Goal: Task Accomplishment & Management: Manage account settings

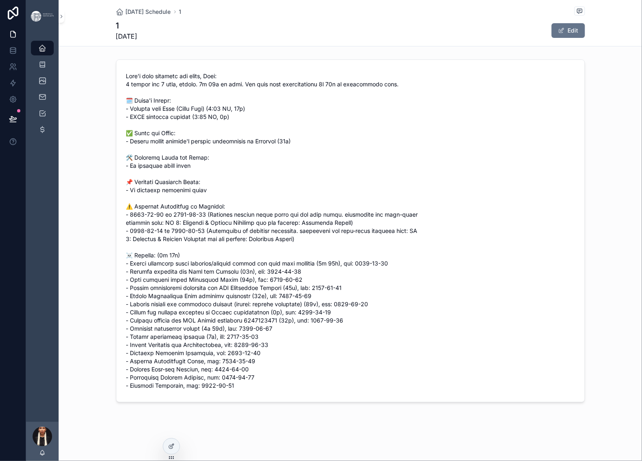
click at [336, 70] on div "Today's Schedule 1 1 Tuesday, September 2, 2025 Edit" at bounding box center [350, 229] width 583 height 458
click at [173, 449] on icon at bounding box center [171, 446] width 7 height 7
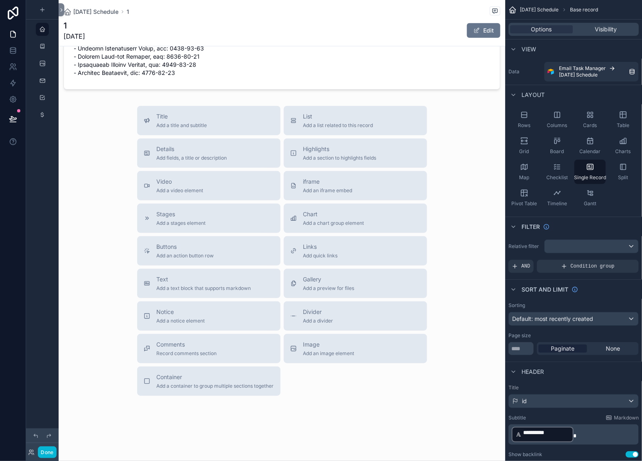
scroll to position [634, 0]
click at [281, 196] on div "scrollable content" at bounding box center [282, 86] width 447 height 749
click at [326, 120] on span "List" at bounding box center [338, 116] width 70 height 8
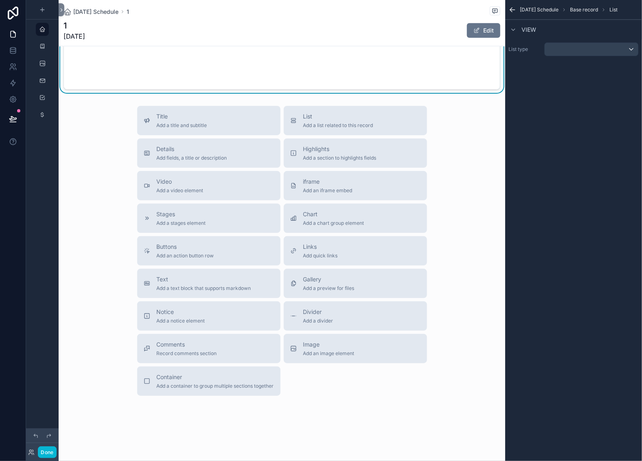
scroll to position [648, 0]
click at [545, 56] on div "scrollable content" at bounding box center [592, 49] width 94 height 13
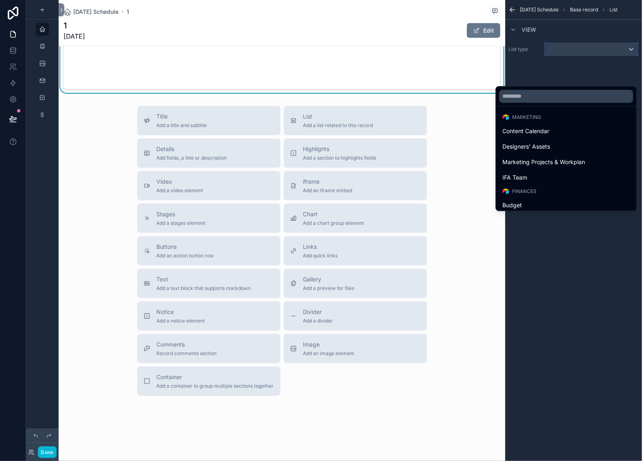
scroll to position [355, 0]
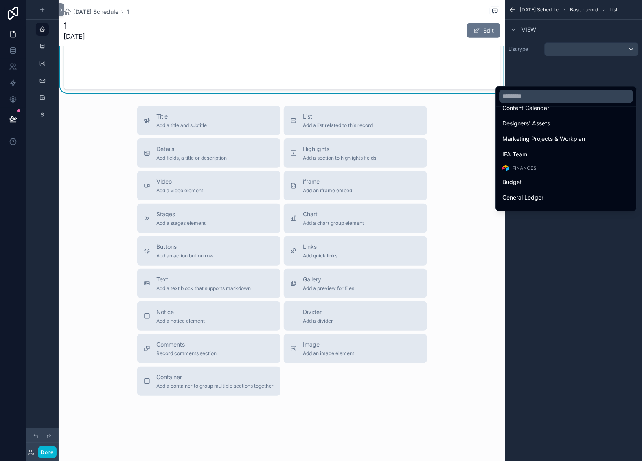
click at [519, 39] on div "Tasks" at bounding box center [566, 34] width 127 height 10
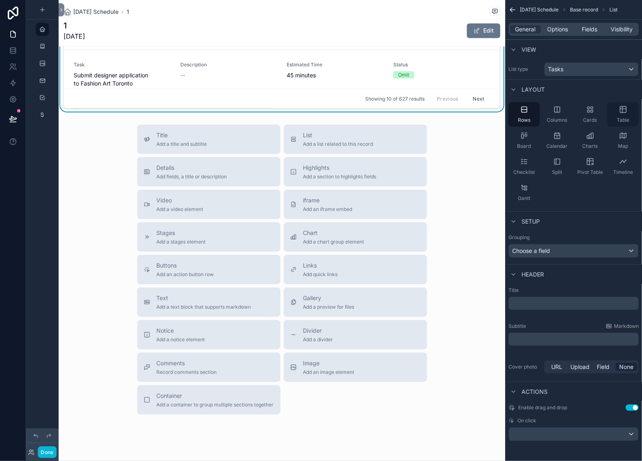
click at [621, 127] on div "Table" at bounding box center [622, 114] width 31 height 24
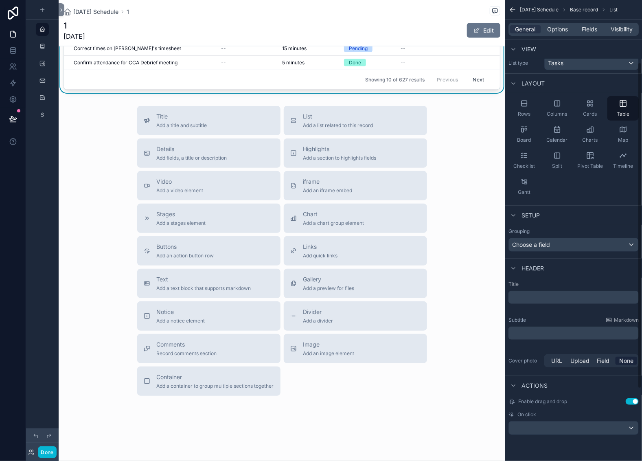
scroll to position [191, 0]
click at [547, 33] on span "Options" at bounding box center [557, 29] width 21 height 8
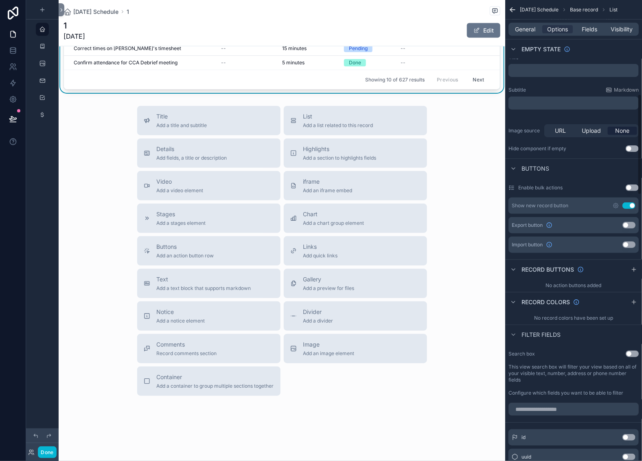
scroll to position [0, 0]
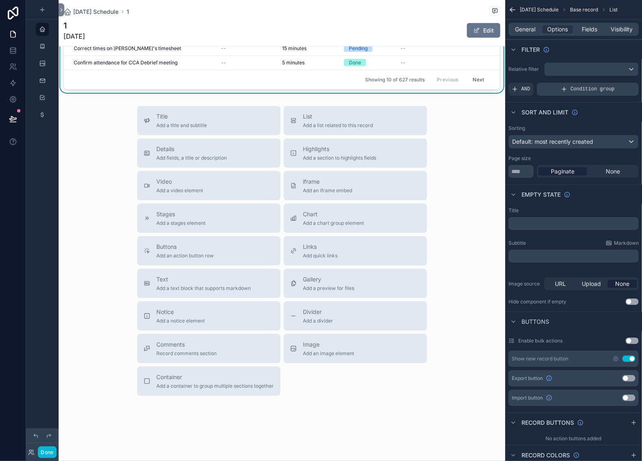
click at [561, 92] on icon "scrollable content" at bounding box center [564, 89] width 7 height 7
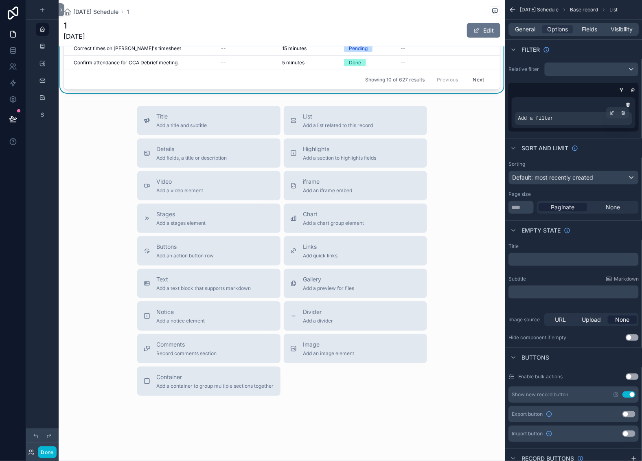
click at [518, 122] on span "Add a filter" at bounding box center [535, 118] width 35 height 7
click at [611, 113] on icon "scrollable content" at bounding box center [612, 112] width 2 height 2
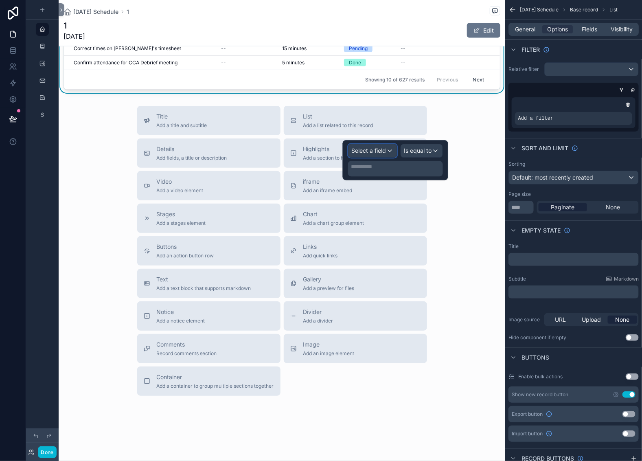
click at [361, 154] on span "Select a field" at bounding box center [369, 150] width 35 height 7
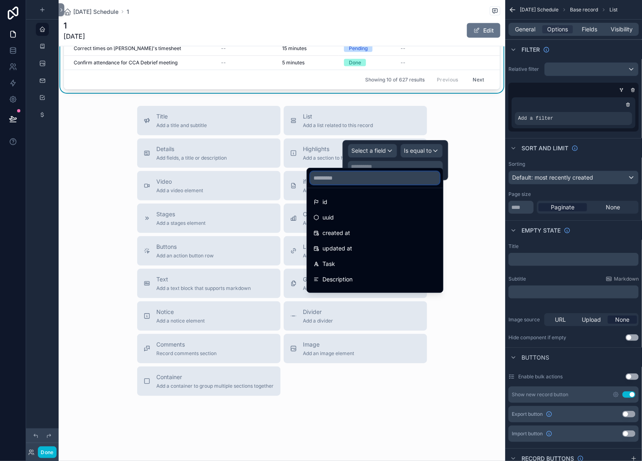
click at [340, 184] on input "text" at bounding box center [374, 177] width 129 height 13
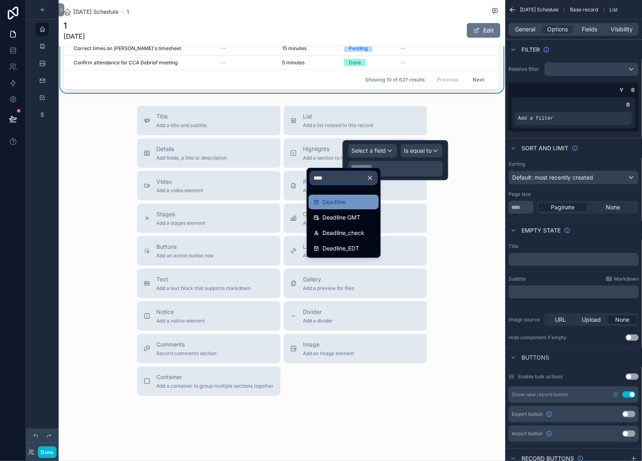
type input "****"
click at [342, 207] on span "Deadline" at bounding box center [333, 202] width 23 height 10
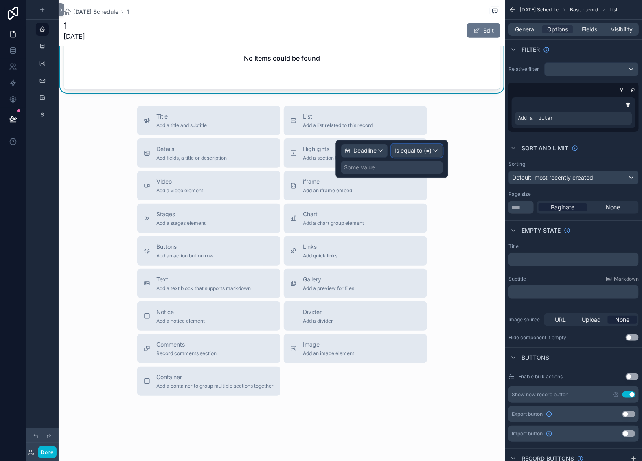
click at [395, 155] on span "Is equal to (=)" at bounding box center [413, 151] width 37 height 8
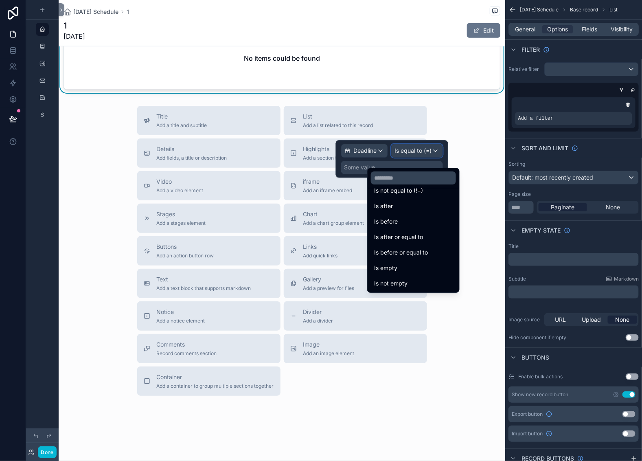
scroll to position [40, 0]
click at [393, 211] on span "Is after" at bounding box center [383, 206] width 19 height 10
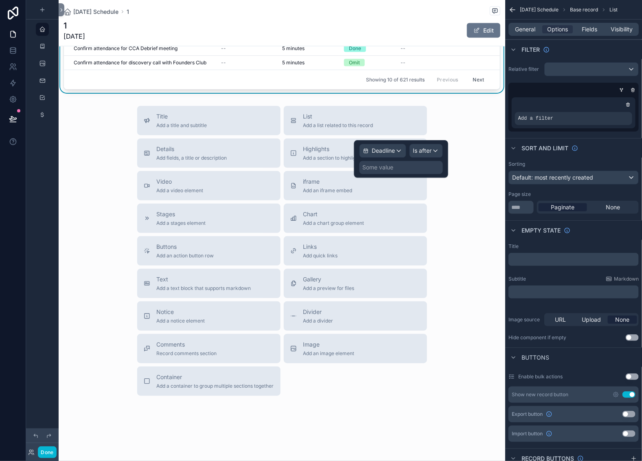
click at [363, 171] on div "Some value" at bounding box center [378, 167] width 31 height 8
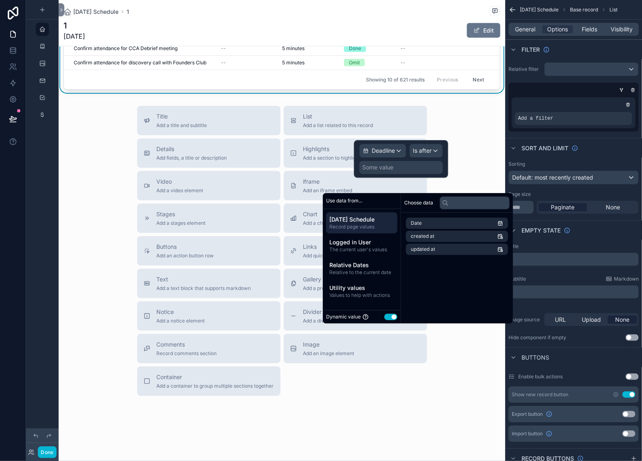
click at [363, 171] on div "Some value" at bounding box center [378, 167] width 31 height 8
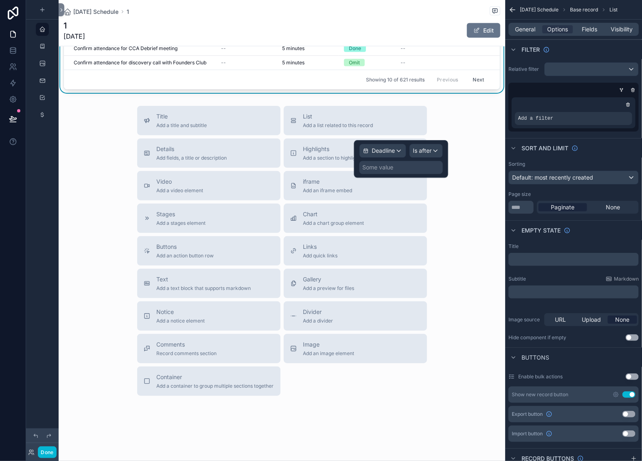
click at [388, 174] on div "Some value" at bounding box center [400, 167] width 83 height 13
click at [363, 171] on div "Some value" at bounding box center [378, 167] width 31 height 8
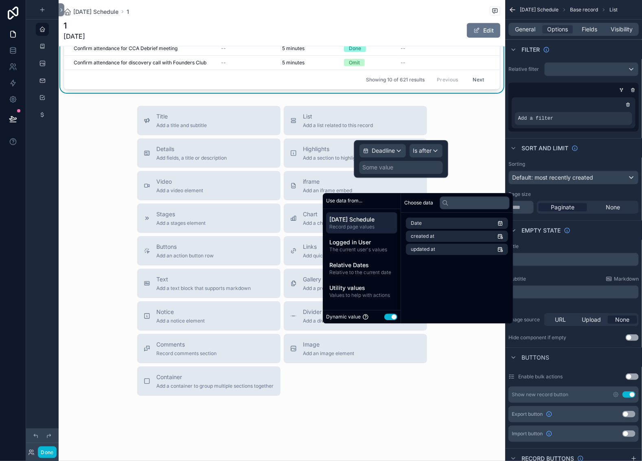
click at [397, 320] on button "Use setting" at bounding box center [390, 316] width 13 height 7
select select "****"
select select "*"
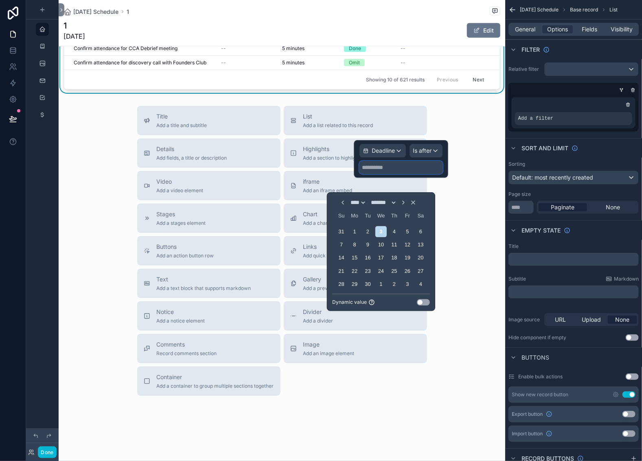
click at [359, 174] on input "text" at bounding box center [400, 167] width 83 height 13
select select "****"
select select "*"
type input "*****"
click at [515, 109] on div "scrollable content" at bounding box center [573, 105] width 117 height 8
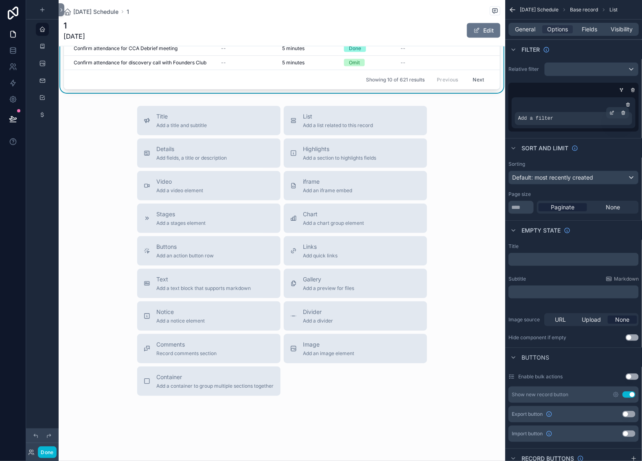
click at [518, 122] on span "Add a filter" at bounding box center [535, 118] width 35 height 7
click at [606, 118] on div "scrollable content" at bounding box center [611, 112] width 11 height 11
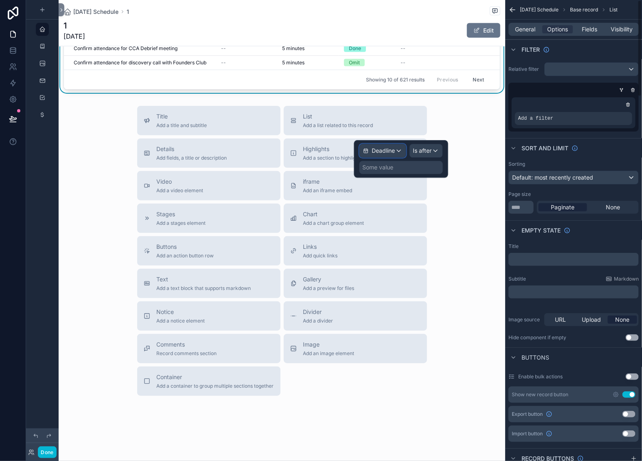
click at [378, 157] on div "Deadline" at bounding box center [383, 150] width 46 height 13
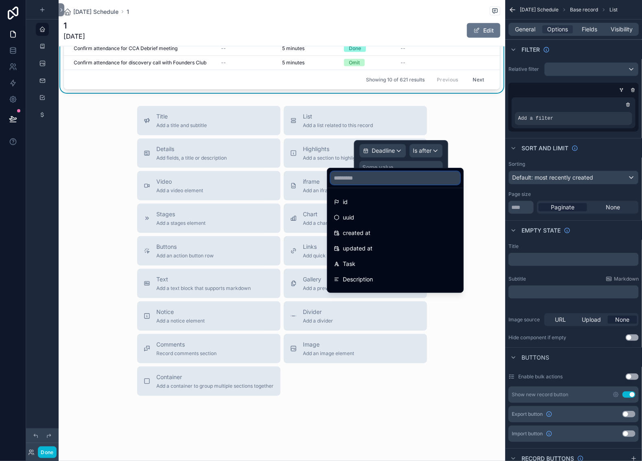
click at [359, 180] on input "text" at bounding box center [395, 177] width 129 height 13
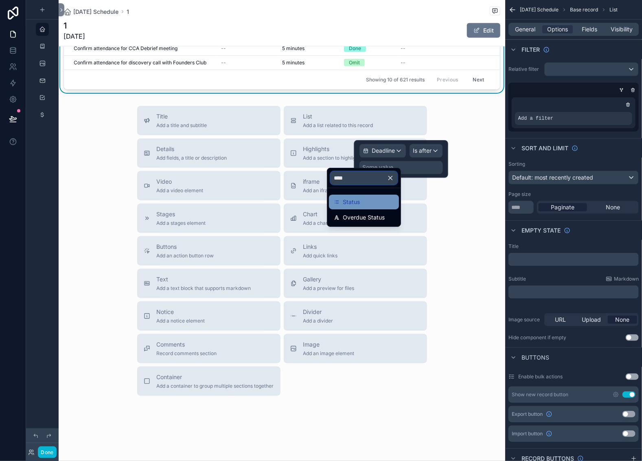
type input "****"
click at [376, 207] on div "Status" at bounding box center [364, 202] width 60 height 10
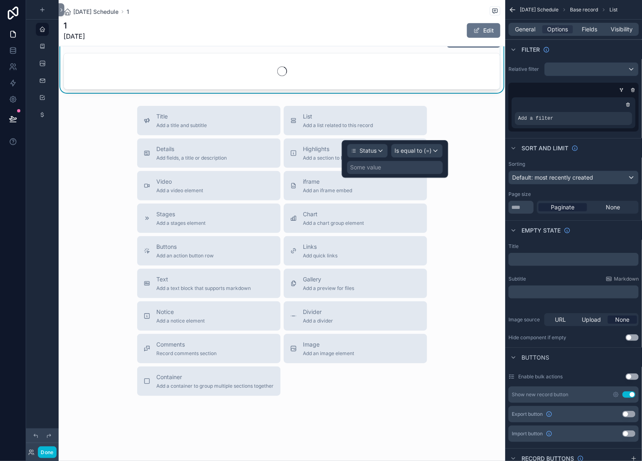
click at [389, 174] on div "Some value" at bounding box center [395, 167] width 96 height 13
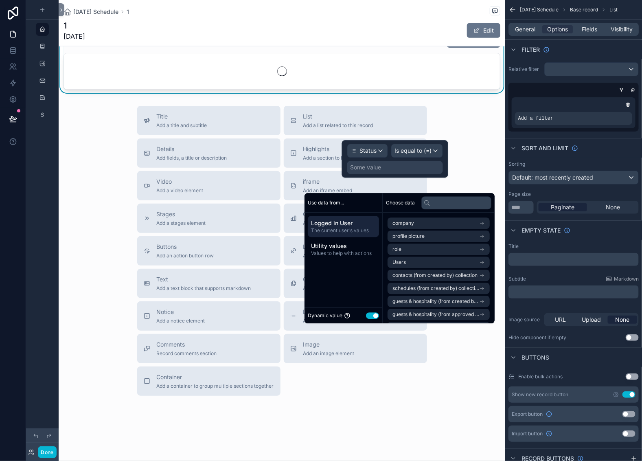
click at [379, 319] on button "Use setting" at bounding box center [372, 315] width 13 height 7
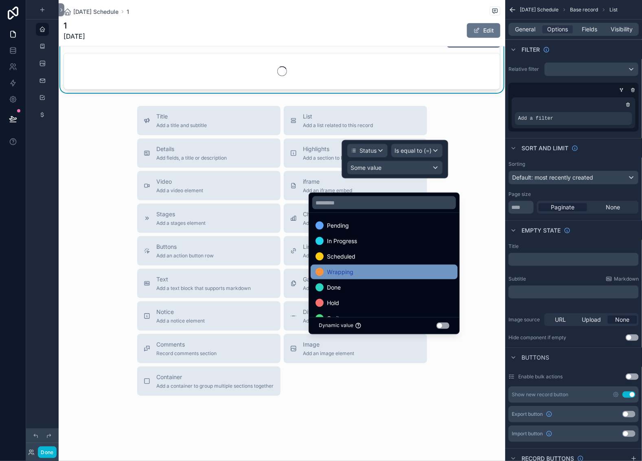
scroll to position [0, 0]
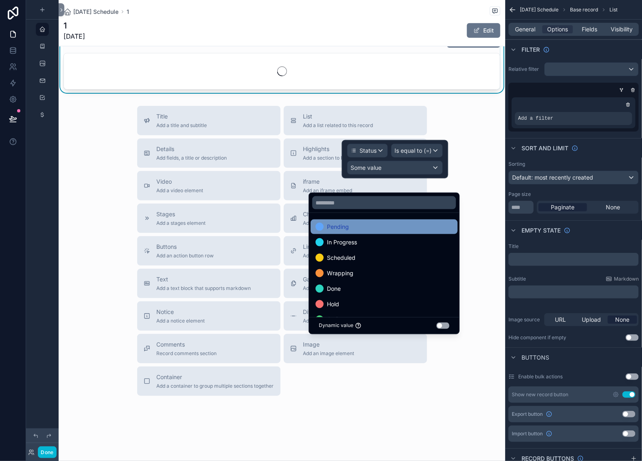
click at [331, 232] on div "Pending" at bounding box center [331, 227] width 33 height 10
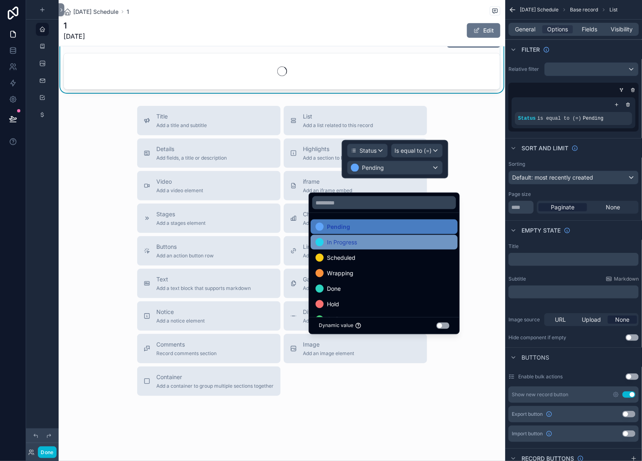
click at [349, 247] on span "In Progress" at bounding box center [342, 242] width 30 height 10
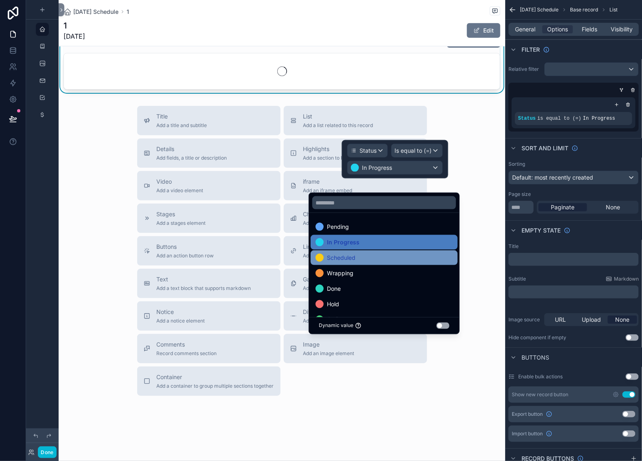
click at [352, 263] on span "Scheduled" at bounding box center [341, 258] width 28 height 10
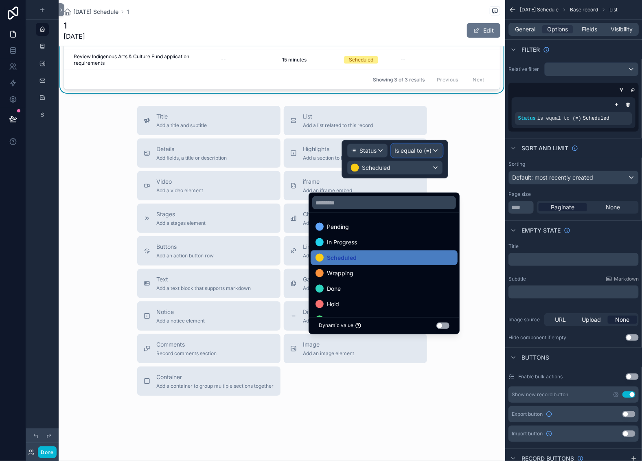
click at [407, 155] on span "Is equal to (=)" at bounding box center [413, 151] width 37 height 8
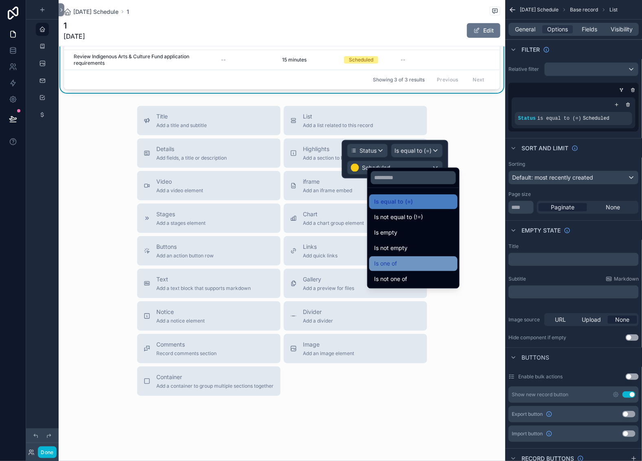
click at [397, 269] on span "Is one of" at bounding box center [385, 264] width 23 height 10
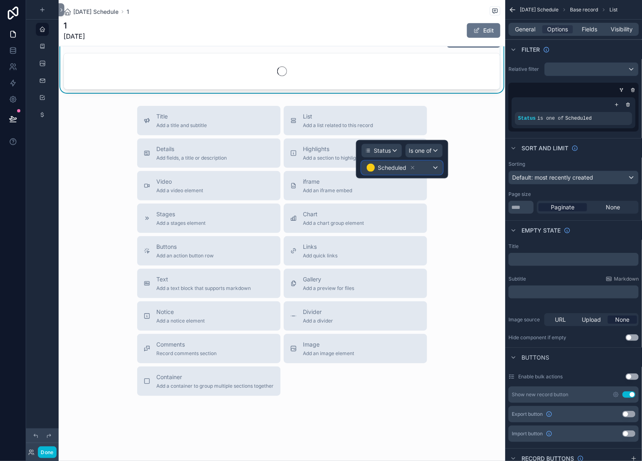
click at [378, 172] on span "Scheduled" at bounding box center [392, 168] width 28 height 8
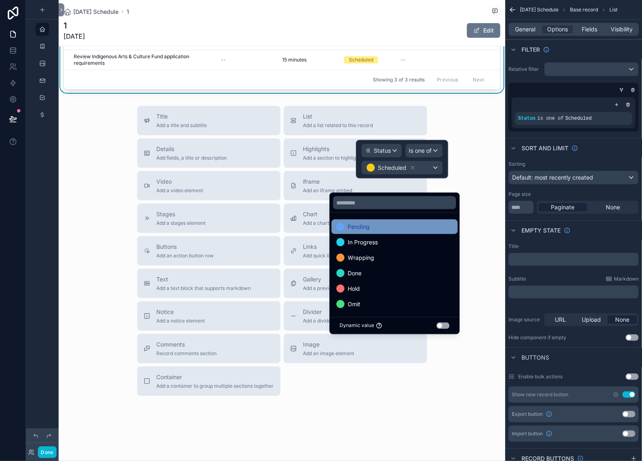
click at [370, 232] on span "Pending" at bounding box center [359, 227] width 22 height 10
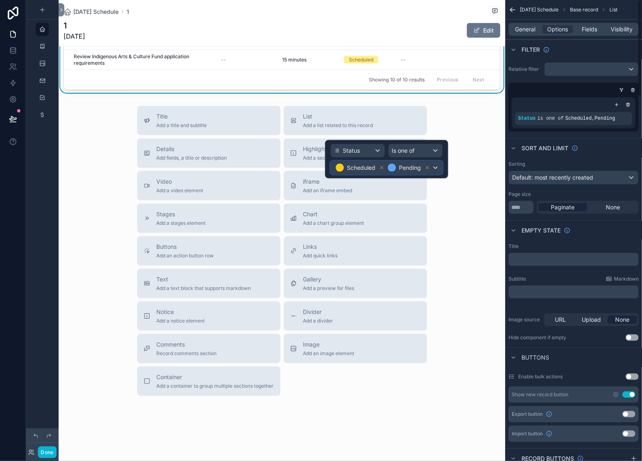
click at [432, 174] on div "Scheduled Pending" at bounding box center [387, 167] width 112 height 13
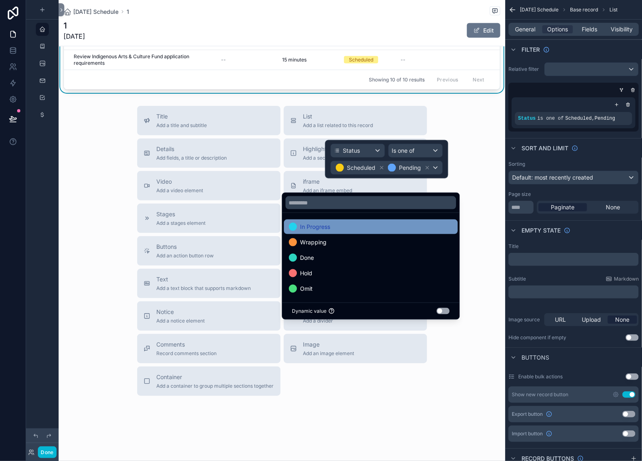
click at [331, 232] on span "In Progress" at bounding box center [315, 227] width 30 height 10
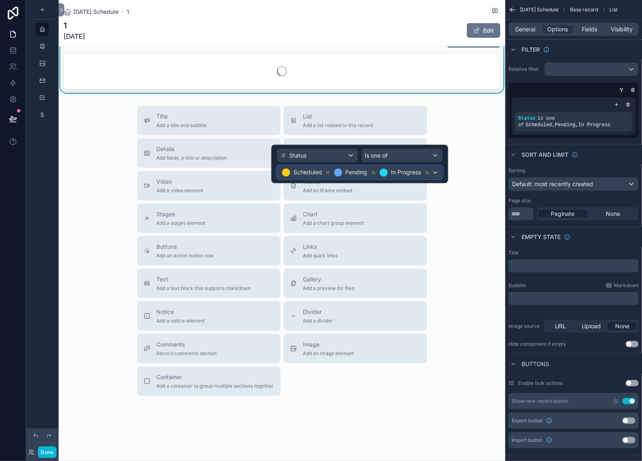
click at [432, 179] on div "Scheduled Pending In Progress" at bounding box center [359, 172] width 165 height 13
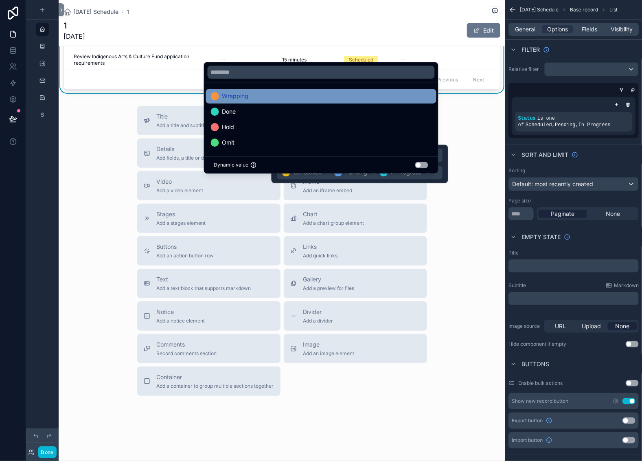
click at [289, 91] on div "Wrapping" at bounding box center [321, 96] width 221 height 10
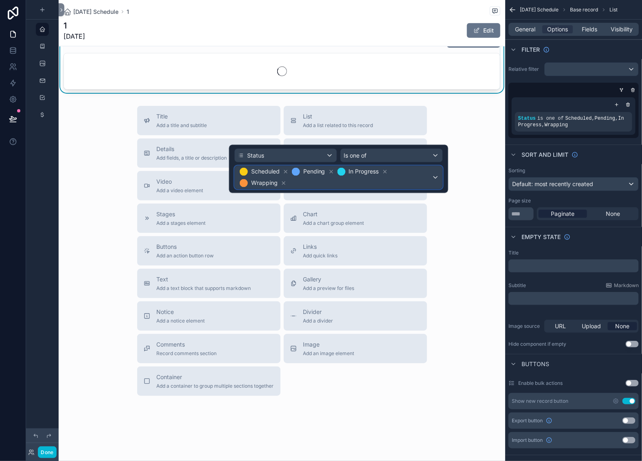
click at [432, 184] on div "Scheduled Pending In Progress Wrapping" at bounding box center [339, 177] width 208 height 23
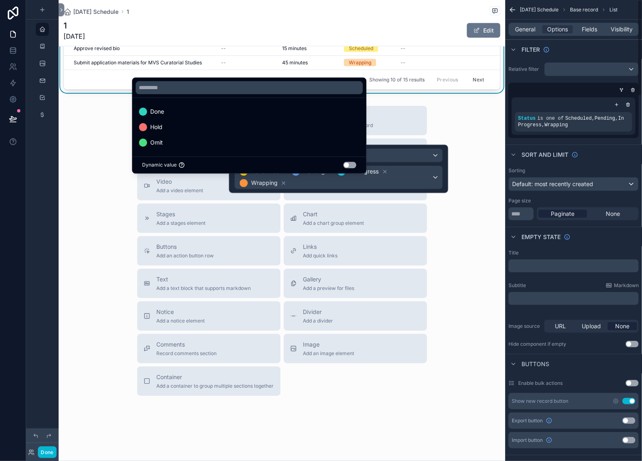
click at [505, 164] on div "Sort And Limit" at bounding box center [573, 155] width 137 height 20
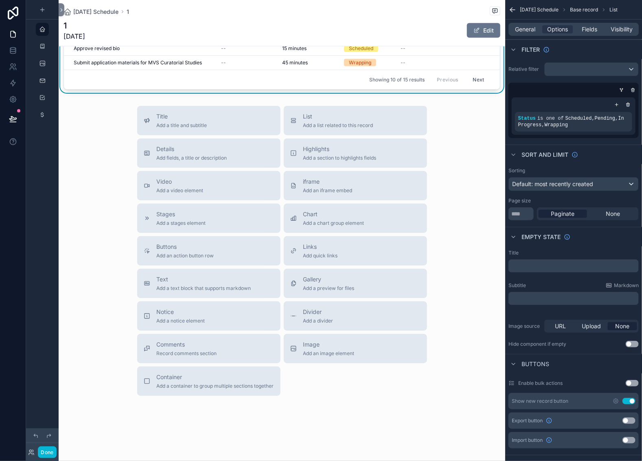
scroll to position [719, 0]
click at [582, 33] on span "Fields" at bounding box center [589, 29] width 15 height 8
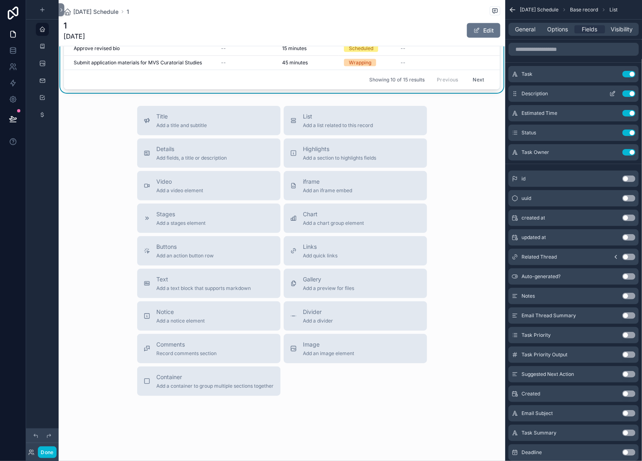
click at [609, 97] on icon "scrollable content" at bounding box center [612, 93] width 7 height 7
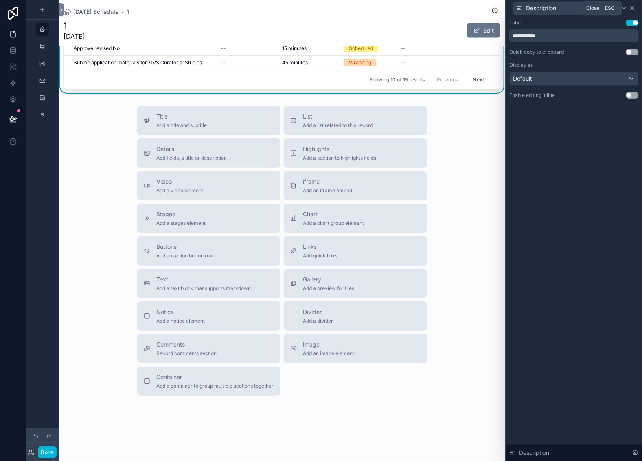
click at [631, 9] on icon at bounding box center [632, 8] width 7 height 7
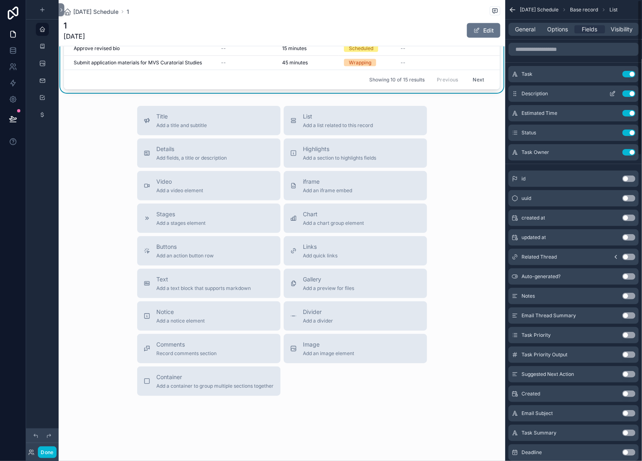
click at [622, 97] on button "Use setting" at bounding box center [628, 93] width 13 height 7
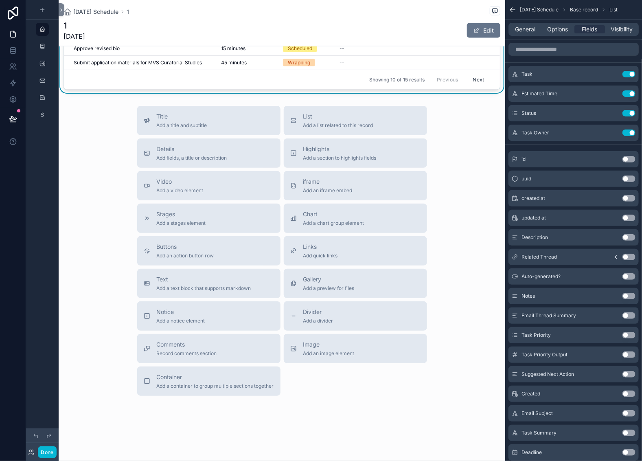
scroll to position [0, 44]
click at [628, 136] on button "Use setting" at bounding box center [628, 132] width 13 height 7
click at [626, 116] on button "Use setting" at bounding box center [628, 113] width 13 height 7
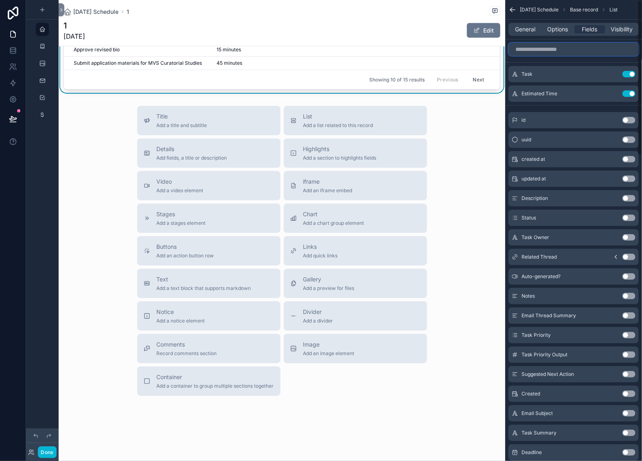
click at [508, 56] on input "scrollable content" at bounding box center [573, 49] width 130 height 13
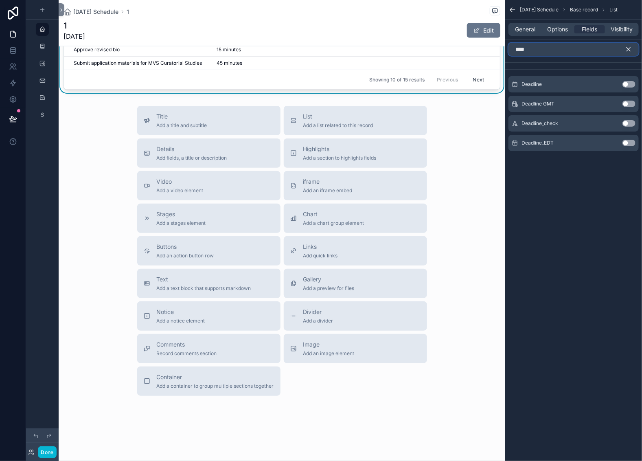
type input "****"
click at [622, 88] on button "Use setting" at bounding box center [628, 84] width 13 height 7
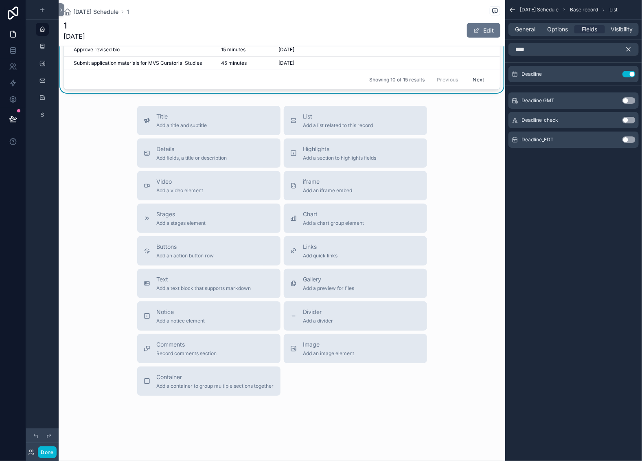
click at [627, 51] on icon "scrollable content" at bounding box center [629, 50] width 4 height 4
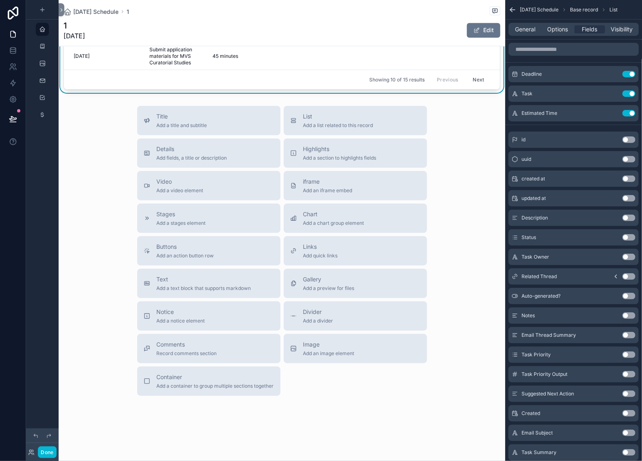
drag, startPoint x: 239, startPoint y: 146, endPoint x: 174, endPoint y: 147, distance: 65.2
drag, startPoint x: 241, startPoint y: 145, endPoint x: 326, endPoint y: 142, distance: 84.3
drag, startPoint x: 175, startPoint y: 147, endPoint x: 162, endPoint y: 147, distance: 12.6
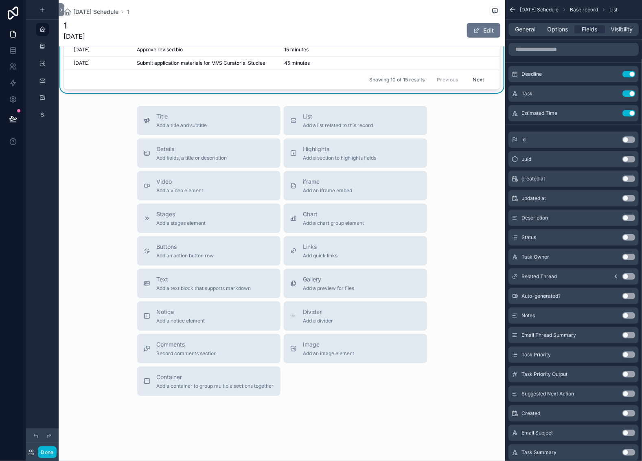
drag, startPoint x: 319, startPoint y: 172, endPoint x: 329, endPoint y: 172, distance: 9.8
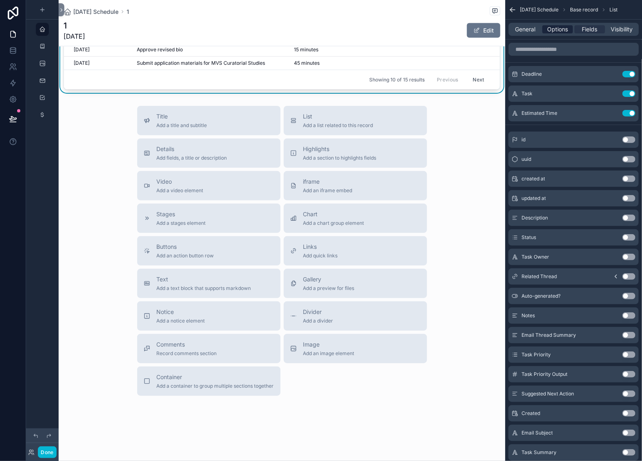
click at [547, 33] on span "Options" at bounding box center [557, 29] width 21 height 8
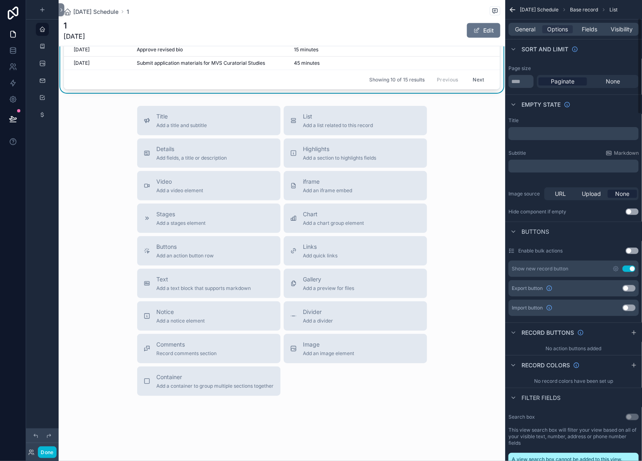
scroll to position [137, 0]
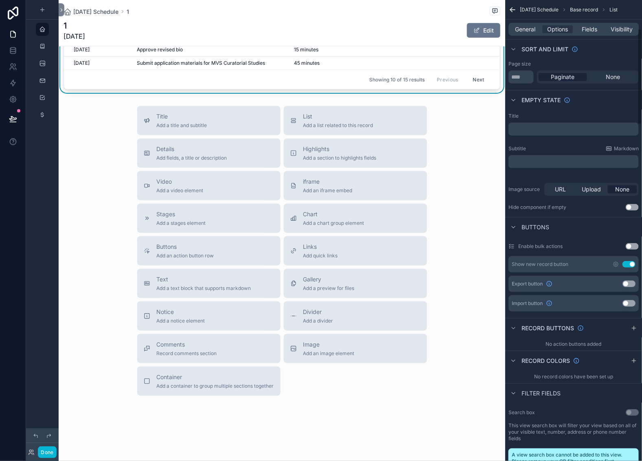
click at [512, 50] on span "Default: most recently created" at bounding box center [552, 47] width 81 height 7
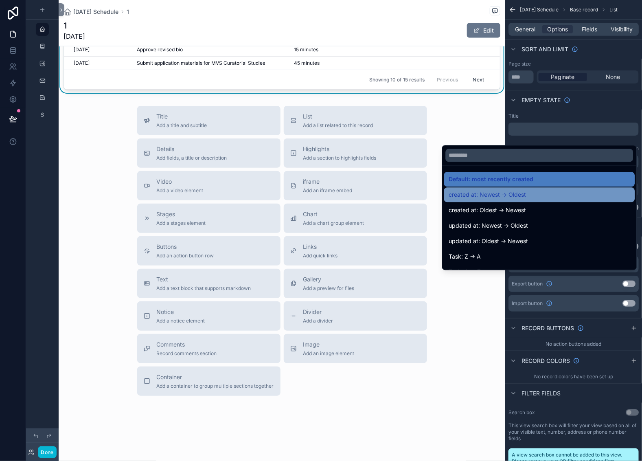
click at [449, 200] on span "created at: Newest -> Oldest" at bounding box center [487, 195] width 77 height 10
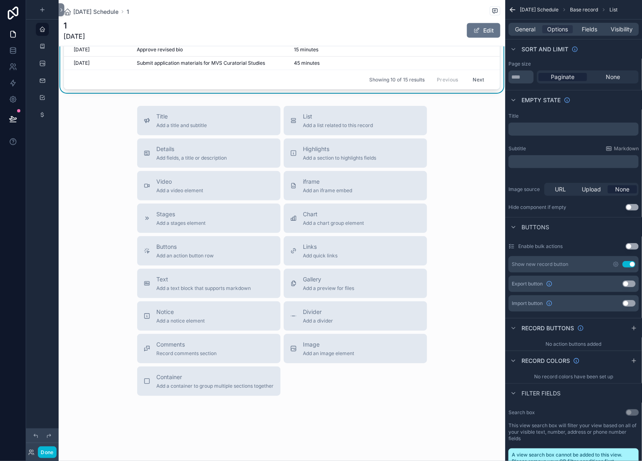
scroll to position [689, 0]
click at [509, 54] on div "created at: Newest -> Oldest" at bounding box center [573, 47] width 129 height 13
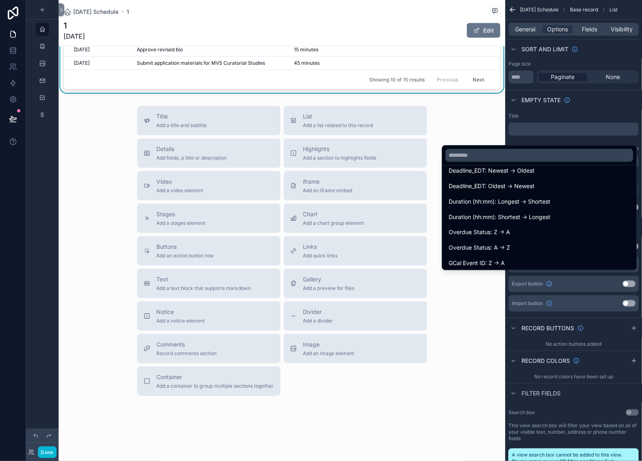
scroll to position [564, 0]
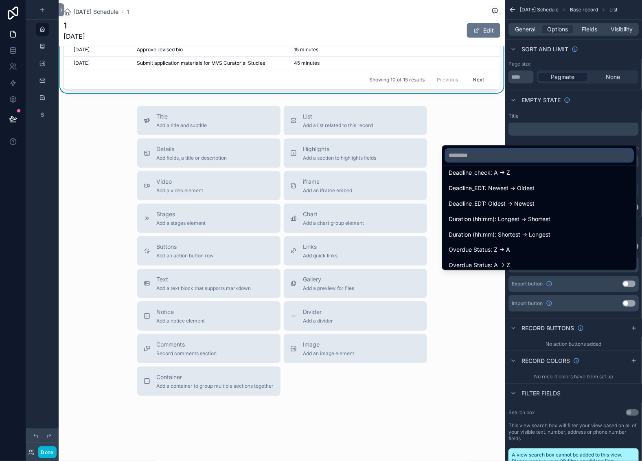
click at [446, 162] on input "text" at bounding box center [540, 155] width 188 height 13
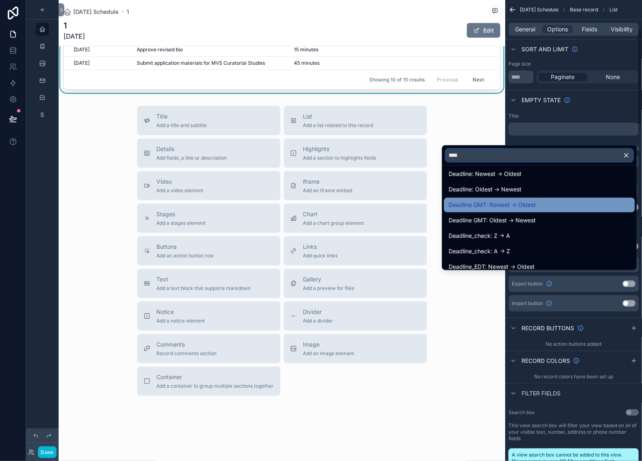
scroll to position [0, 0]
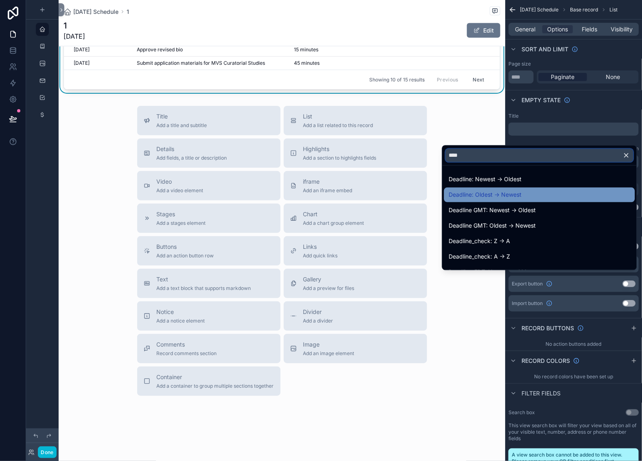
type input "****"
click at [476, 200] on span "Deadline: Oldest -> Newest" at bounding box center [485, 195] width 73 height 10
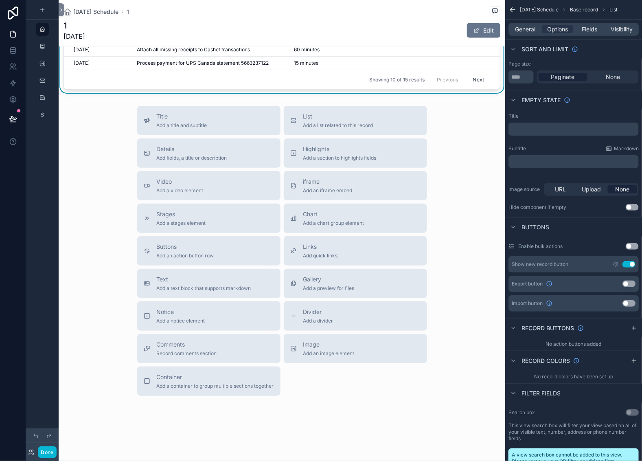
scroll to position [718, 0]
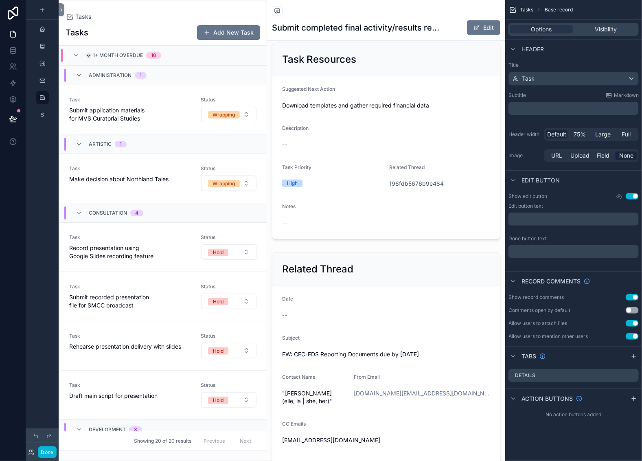
scroll to position [252, 0]
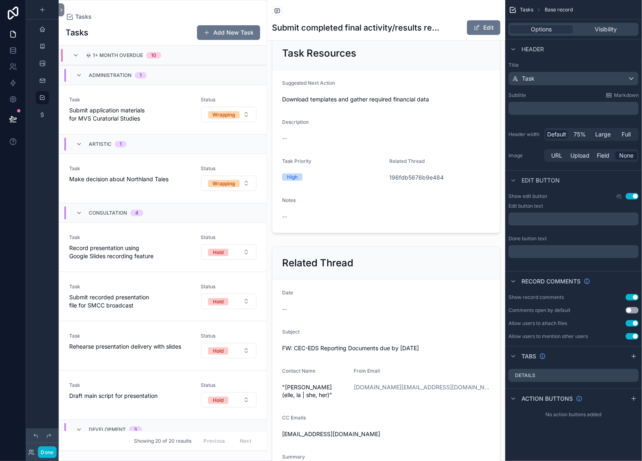
click at [102, 27] on div "scrollable content" at bounding box center [163, 225] width 208 height 450
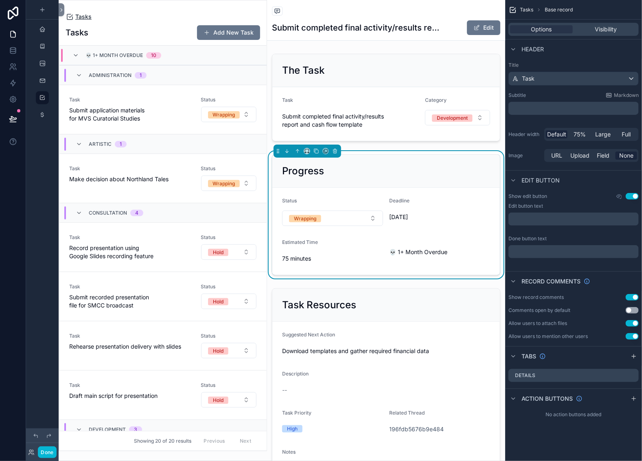
scroll to position [624, 0]
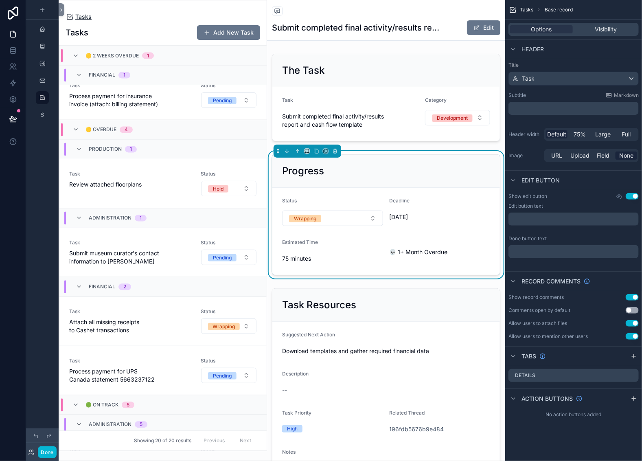
click at [92, 21] on span "Tasks" at bounding box center [83, 17] width 16 height 8
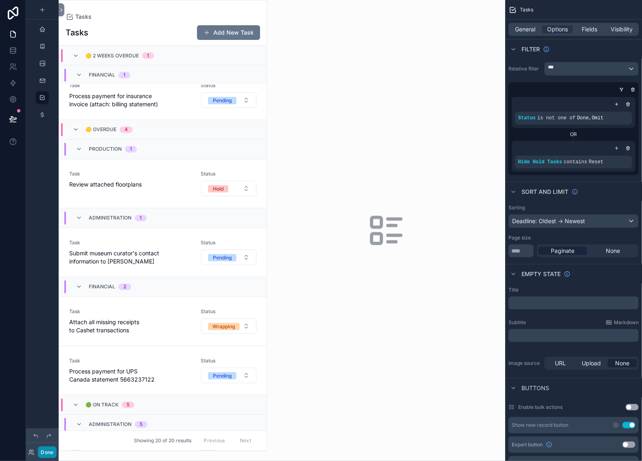
click at [56, 447] on button "Done" at bounding box center [47, 452] width 18 height 12
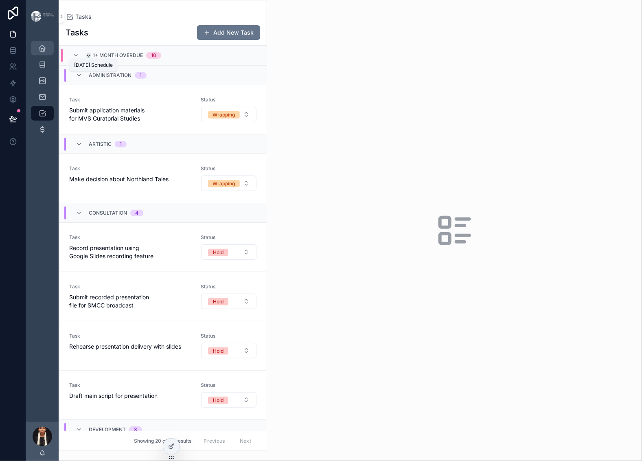
click at [46, 52] on icon "scrollable content" at bounding box center [42, 48] width 8 height 8
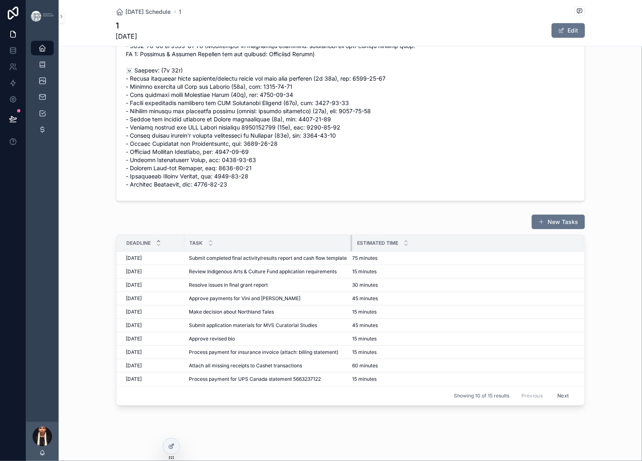
scroll to position [569, 0]
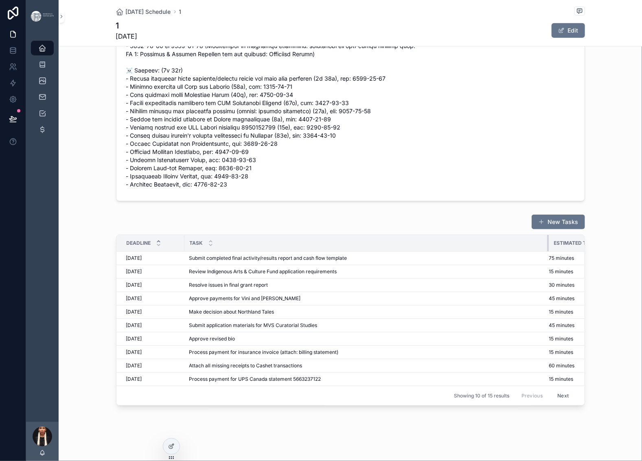
drag, startPoint x: 327, startPoint y: 112, endPoint x: 536, endPoint y: 127, distance: 208.9
click at [537, 214] on div "New Tasks Deadline Task Estimated Time 6/29/2025 6/29/2025 Submit completed fin…" at bounding box center [350, 309] width 469 height 191
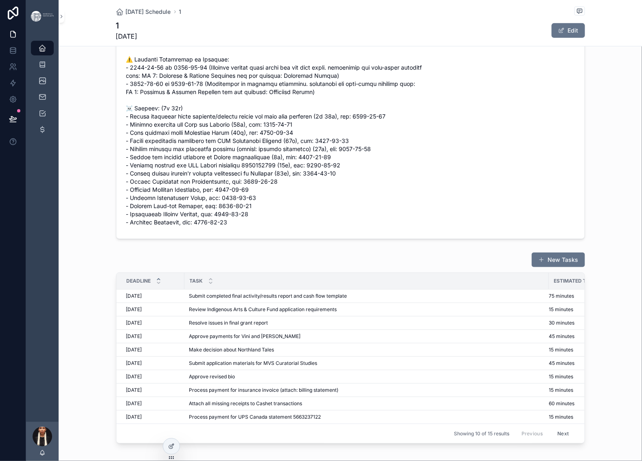
scroll to position [0, 0]
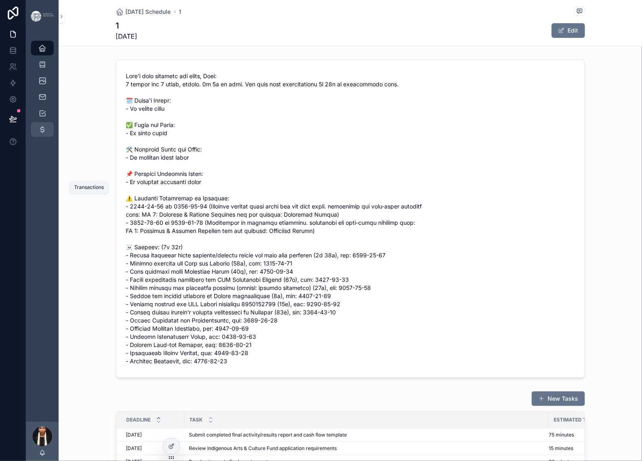
click at [46, 134] on icon "scrollable content" at bounding box center [42, 129] width 8 height 8
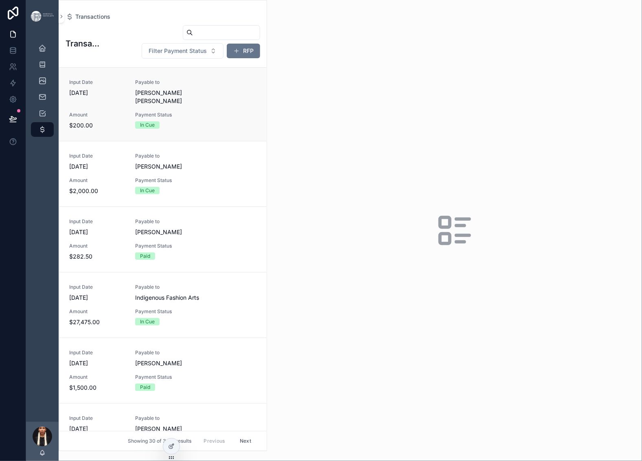
click at [224, 105] on span "[PERSON_NAME] [PERSON_NAME]" at bounding box center [179, 97] width 89 height 16
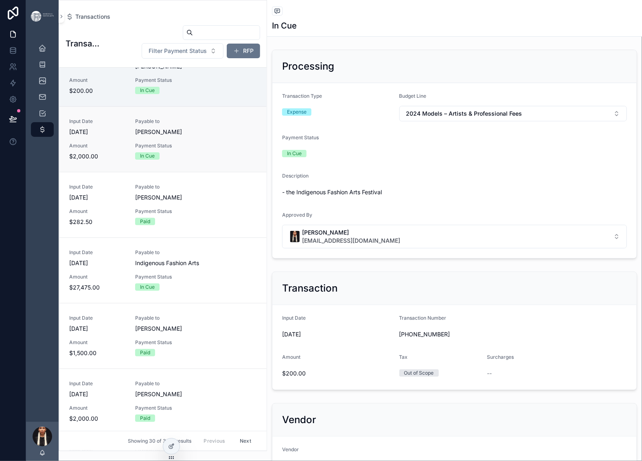
scroll to position [39, 0]
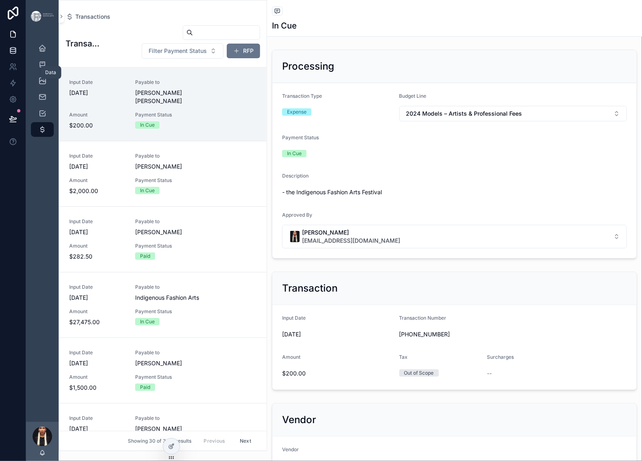
click at [17, 55] on icon at bounding box center [13, 50] width 8 height 8
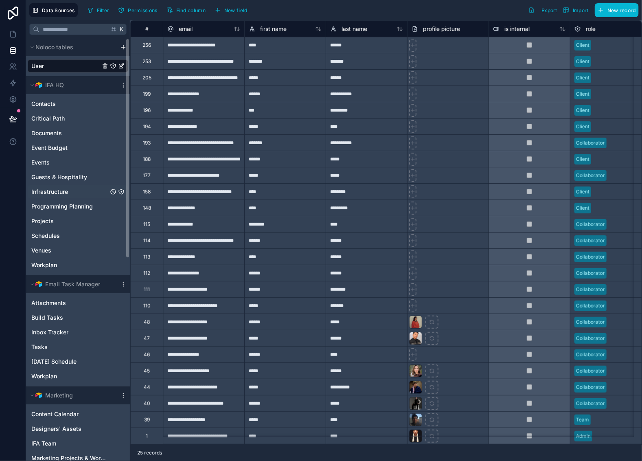
scroll to position [339, 0]
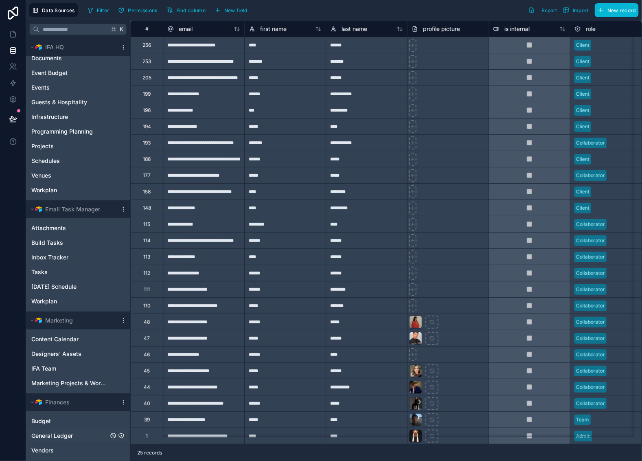
click at [73, 432] on span "General Ledger" at bounding box center [52, 436] width 42 height 8
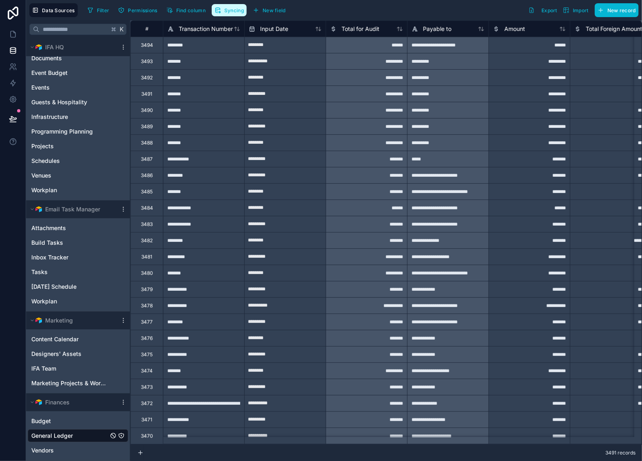
click at [244, 13] on span "Syncing" at bounding box center [234, 10] width 20 height 6
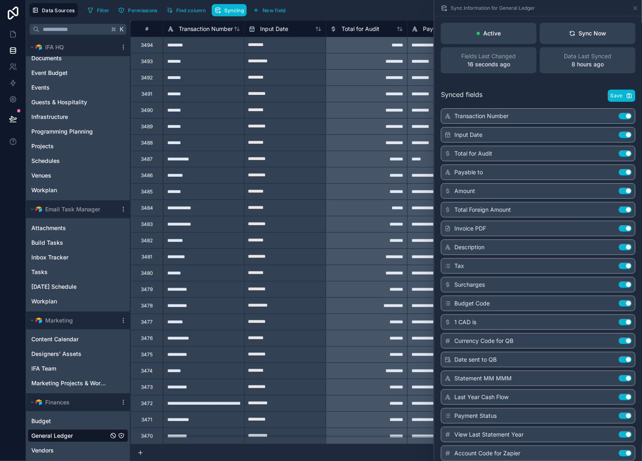
click at [619, 119] on button "Use setting" at bounding box center [625, 116] width 13 height 7
click at [610, 142] on div "Input Date Use setting" at bounding box center [538, 134] width 195 height 15
click at [619, 138] on button "Use setting" at bounding box center [625, 134] width 13 height 7
click at [619, 157] on button "Use setting" at bounding box center [625, 153] width 13 height 7
click at [619, 175] on button "Use setting" at bounding box center [625, 172] width 13 height 7
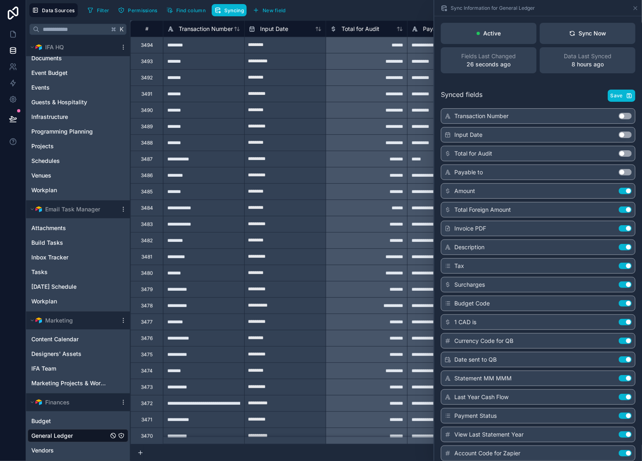
click at [619, 119] on button "Use setting" at bounding box center [625, 116] width 13 height 7
click at [613, 142] on div "Input Date Use setting" at bounding box center [538, 134] width 195 height 15
click at [619, 138] on button "Use setting" at bounding box center [625, 134] width 13 height 7
click at [619, 157] on button "Use setting" at bounding box center [625, 153] width 13 height 7
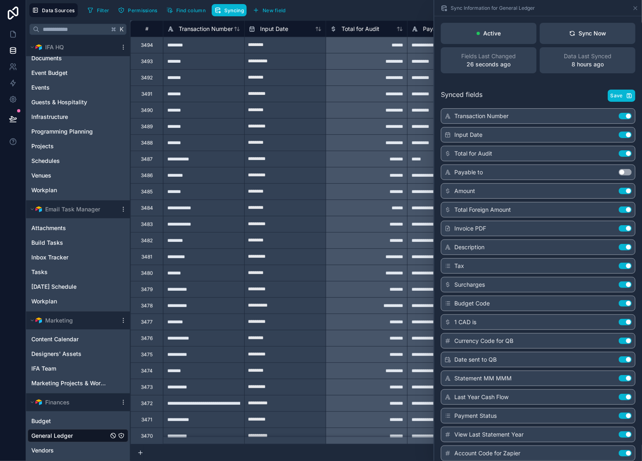
click at [619, 175] on button "Use setting" at bounding box center [625, 172] width 13 height 7
click at [15, 33] on icon at bounding box center [14, 32] width 2 height 2
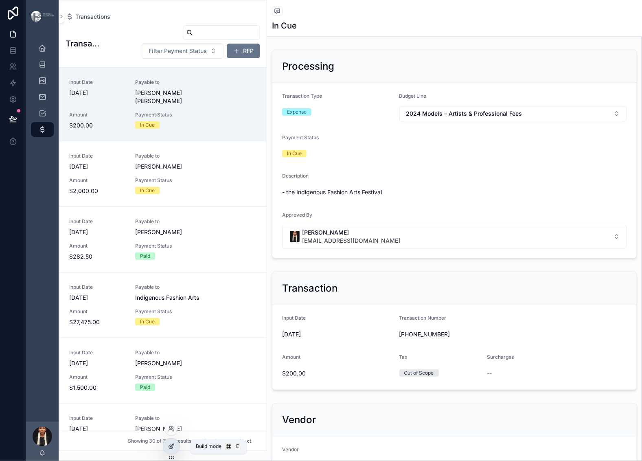
click at [172, 449] on icon at bounding box center [171, 446] width 7 height 7
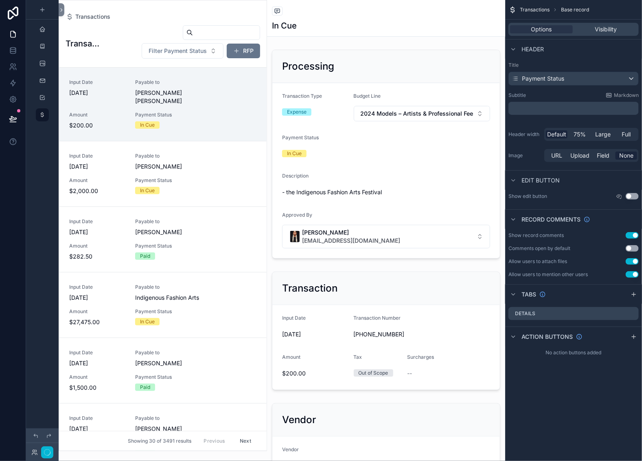
click at [383, 17] on div "Transactions" at bounding box center [386, 12] width 228 height 10
click at [622, 240] on div "Transactions Base record Options Visibility Header Title Payment Status Subtitl…" at bounding box center [573, 179] width 137 height 359
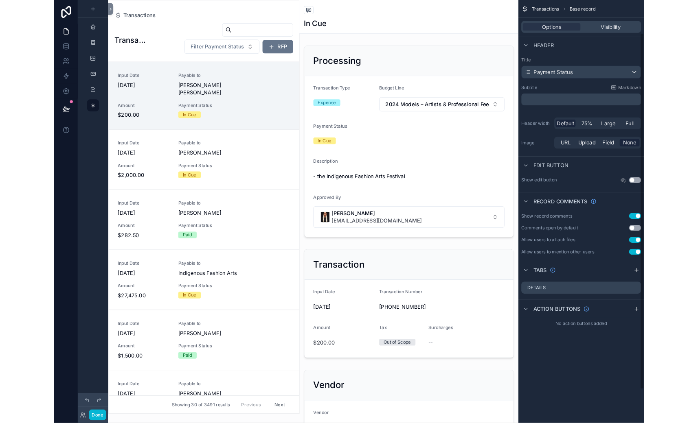
scroll to position [43, 0]
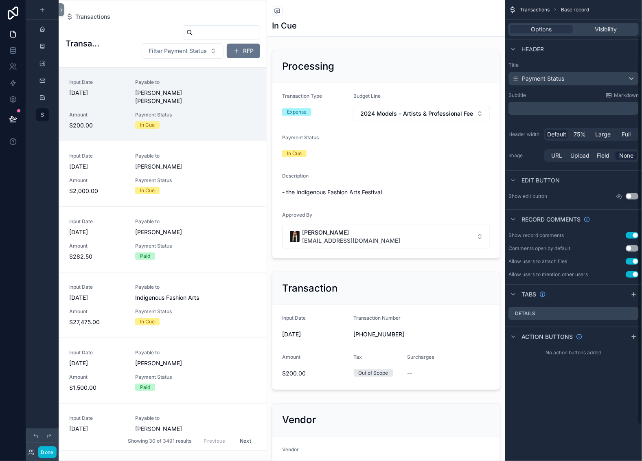
click at [626, 199] on button "Use setting" at bounding box center [632, 196] width 13 height 7
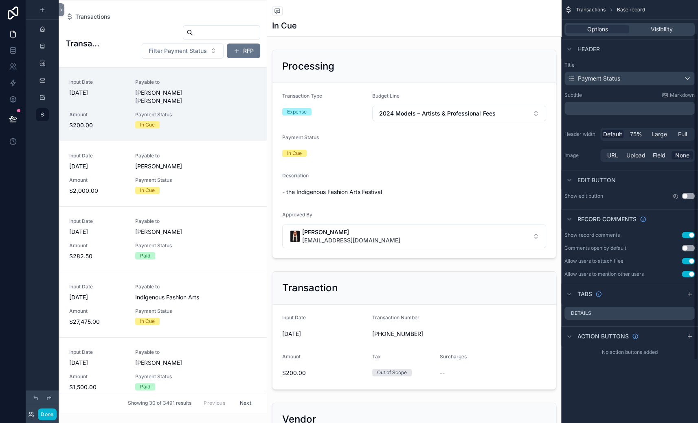
click at [642, 199] on button "Use setting" at bounding box center [687, 196] width 13 height 7
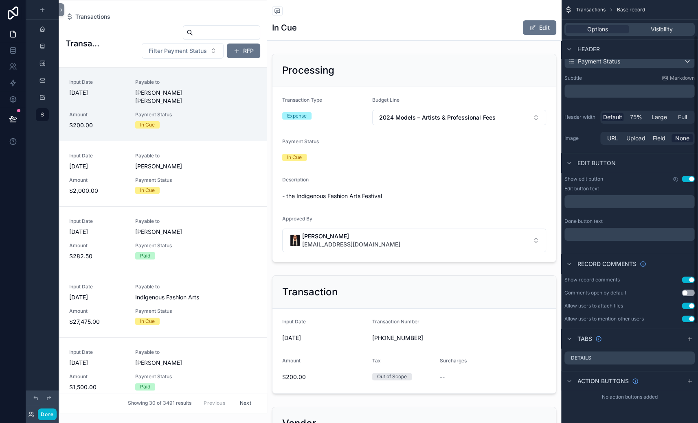
scroll to position [37, 0]
click at [642, 182] on icon "scrollable content" at bounding box center [675, 179] width 7 height 7
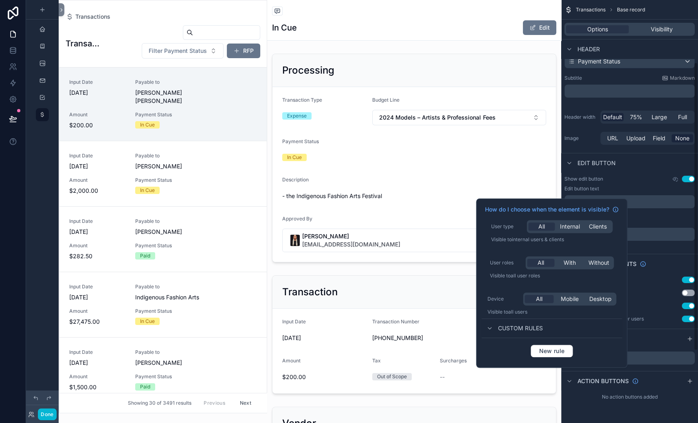
scroll to position [108, 0]
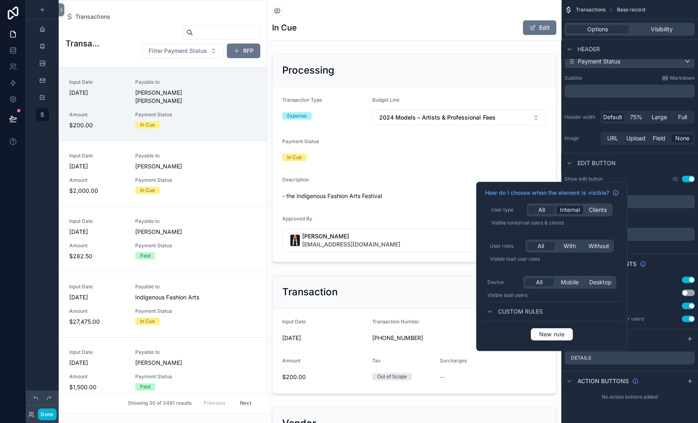
click at [579, 214] on span "Internal" at bounding box center [569, 210] width 20 height 8
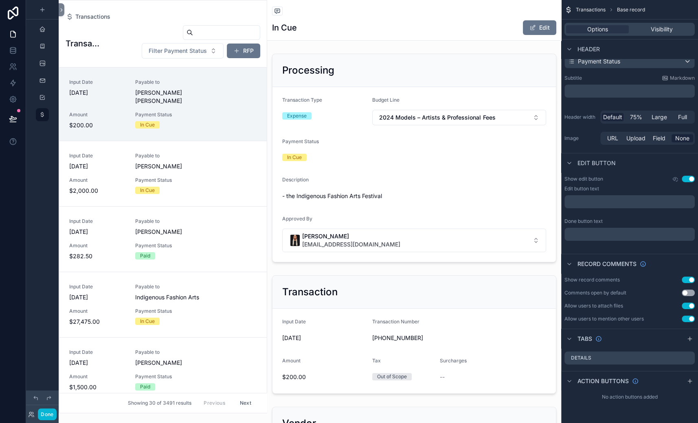
click at [561, 129] on div "Title Payment Status Subtitle Markdown ﻿ Header width Default 75% Large Full Im…" at bounding box center [629, 96] width 137 height 108
click at [56, 410] on button "Done" at bounding box center [47, 415] width 18 height 12
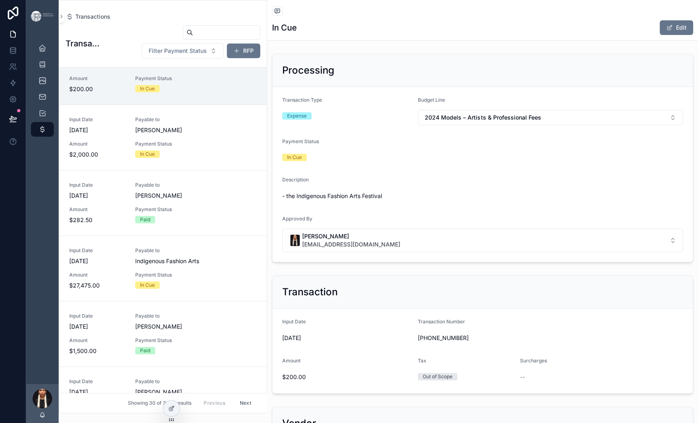
scroll to position [0, 0]
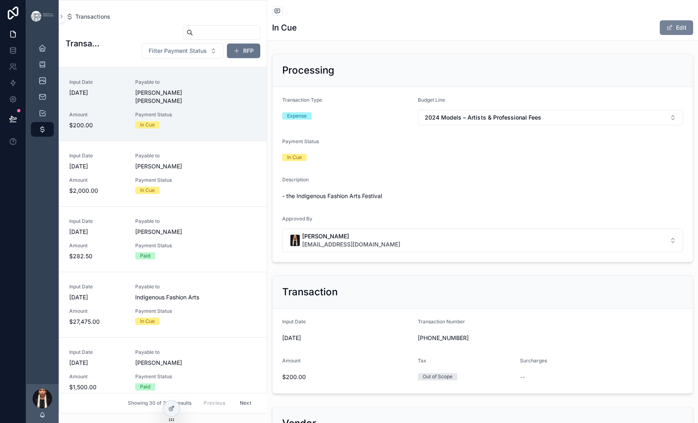
click at [642, 35] on button "Edit" at bounding box center [675, 27] width 33 height 15
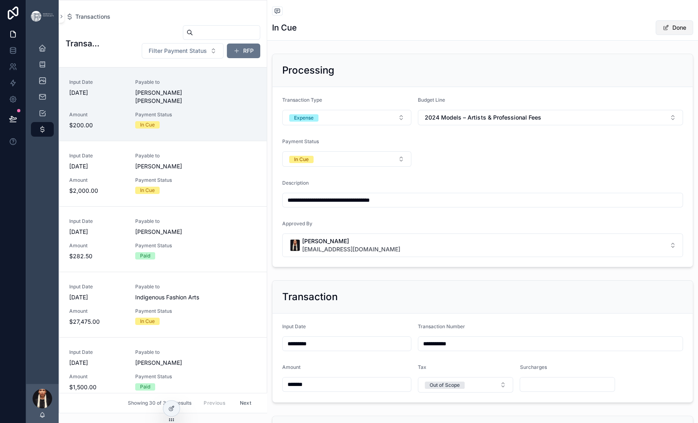
click at [642, 35] on button "Done" at bounding box center [673, 27] width 37 height 15
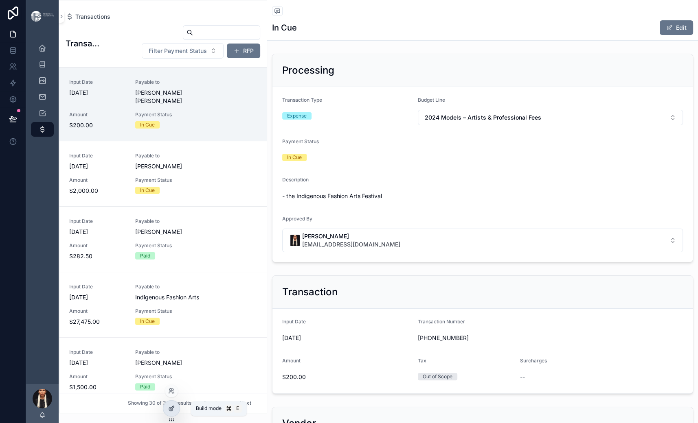
click at [177, 416] on div at bounding box center [171, 408] width 16 height 15
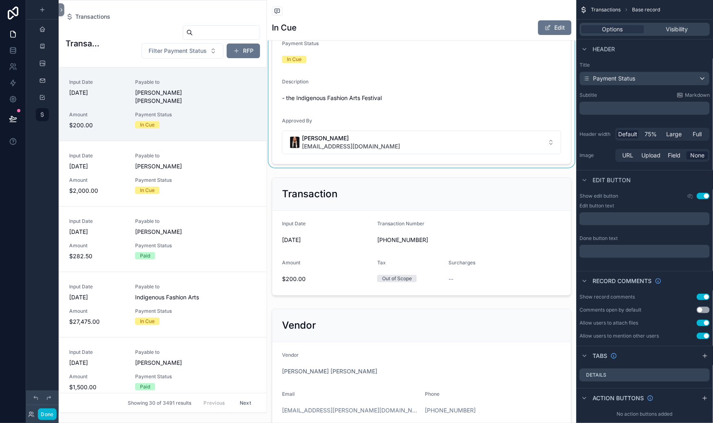
scroll to position [104, 0]
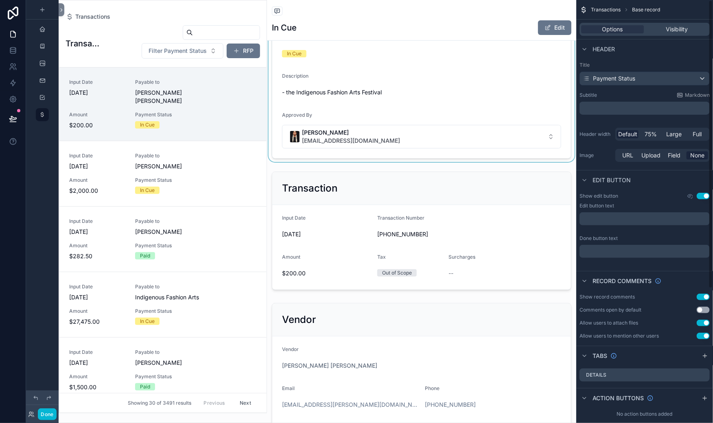
click at [427, 155] on div "scrollable content" at bounding box center [421, 54] width 309 height 215
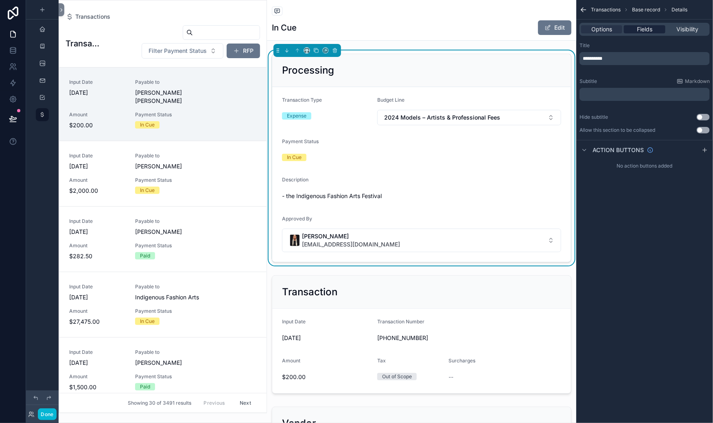
click at [637, 33] on span "Fields" at bounding box center [644, 29] width 15 height 8
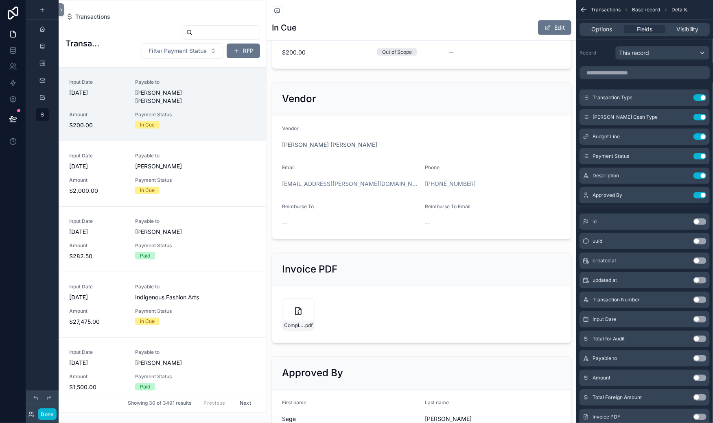
scroll to position [333, 0]
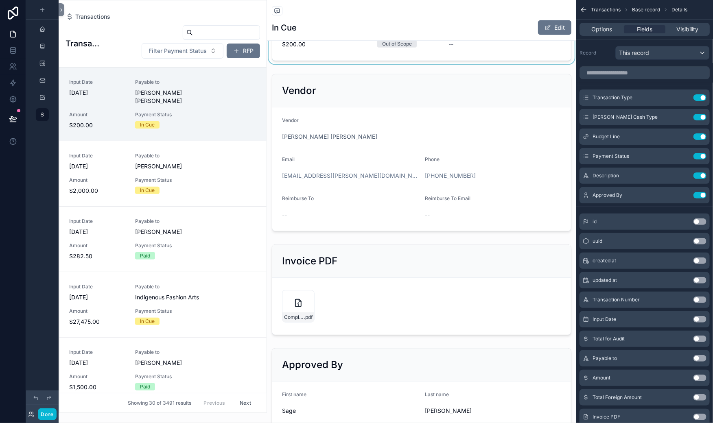
click at [322, 64] on div "scrollable content" at bounding box center [421, 1] width 309 height 125
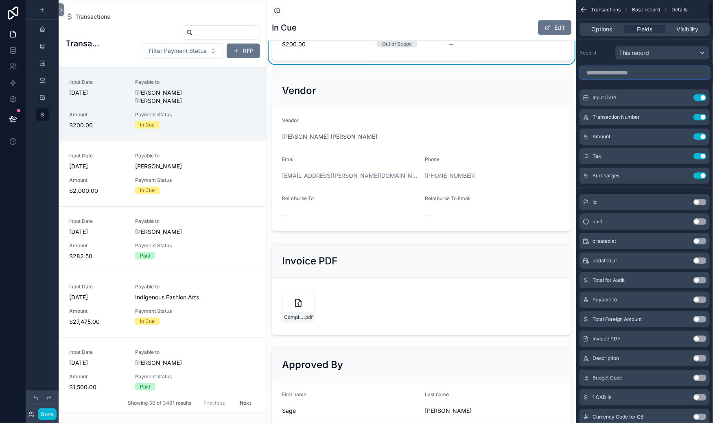
click at [580, 79] on input "scrollable content" at bounding box center [645, 72] width 130 height 13
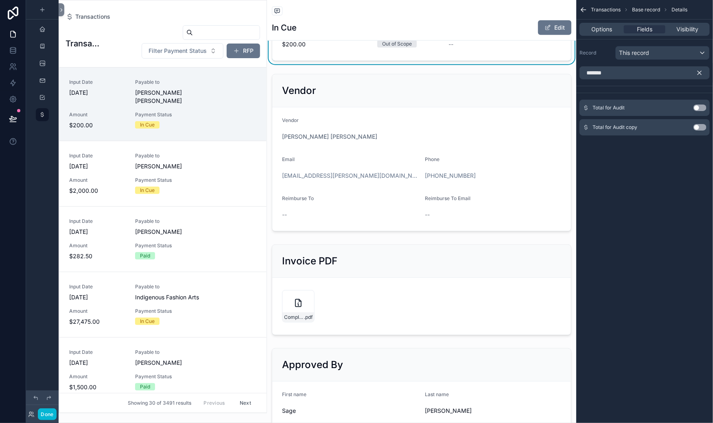
click at [642, 111] on button "Use setting" at bounding box center [700, 108] width 13 height 7
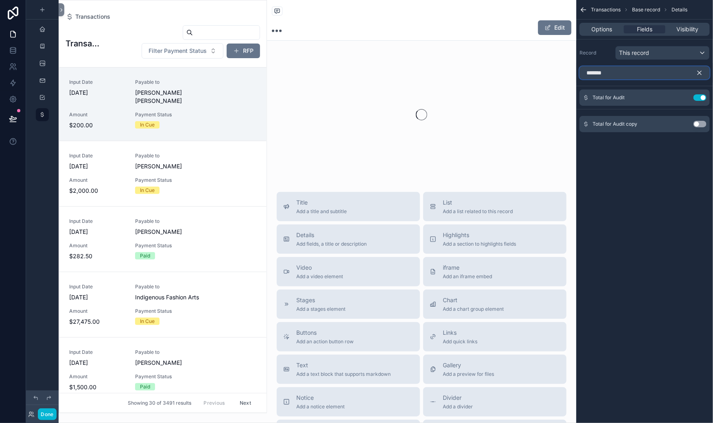
click at [580, 79] on input "*******" at bounding box center [645, 72] width 130 height 13
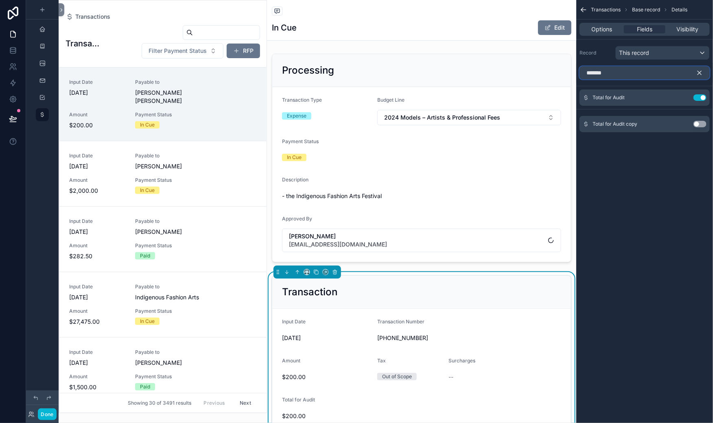
click at [580, 79] on input "*******" at bounding box center [645, 72] width 130 height 13
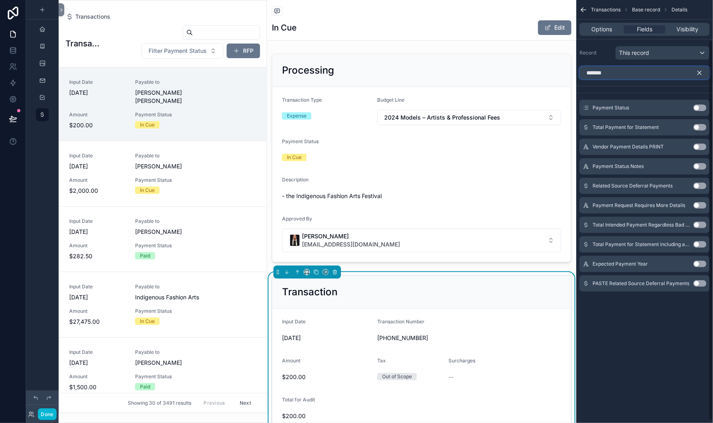
scroll to position [47, 0]
type input "*******"
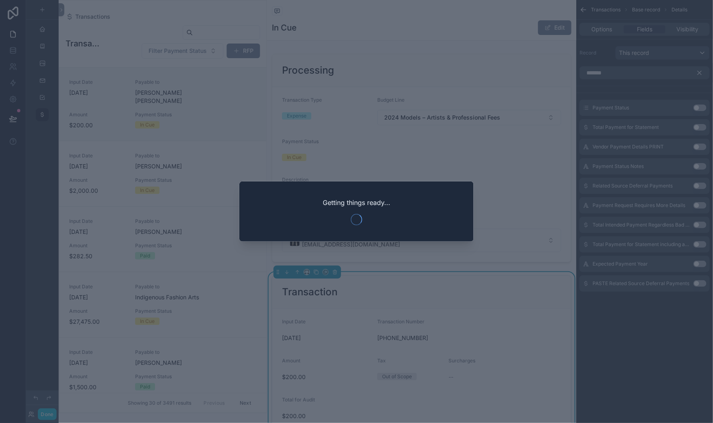
click at [379, 54] on div at bounding box center [356, 211] width 713 height 423
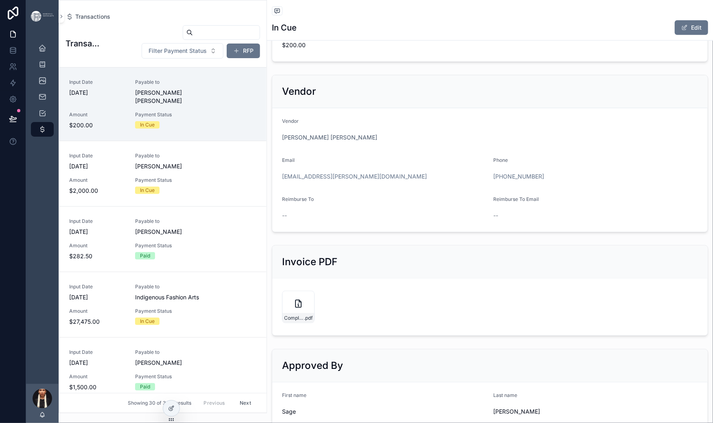
scroll to position [374, 0]
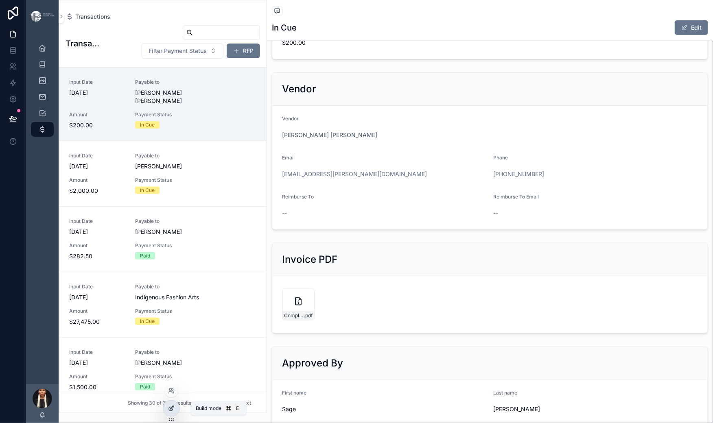
click at [173, 410] on icon at bounding box center [171, 408] width 7 height 7
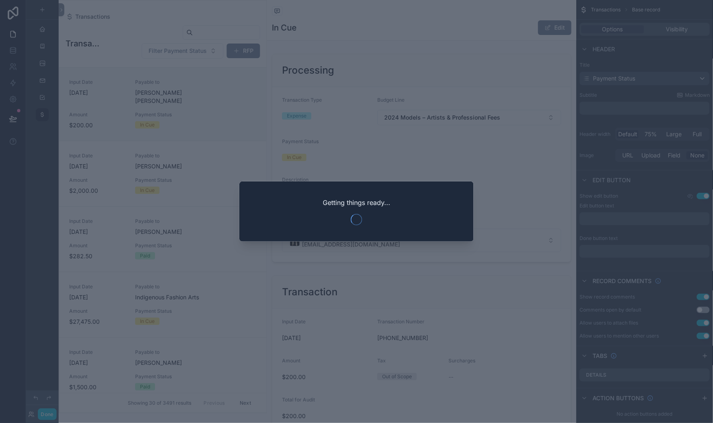
click at [359, 50] on div at bounding box center [356, 211] width 713 height 423
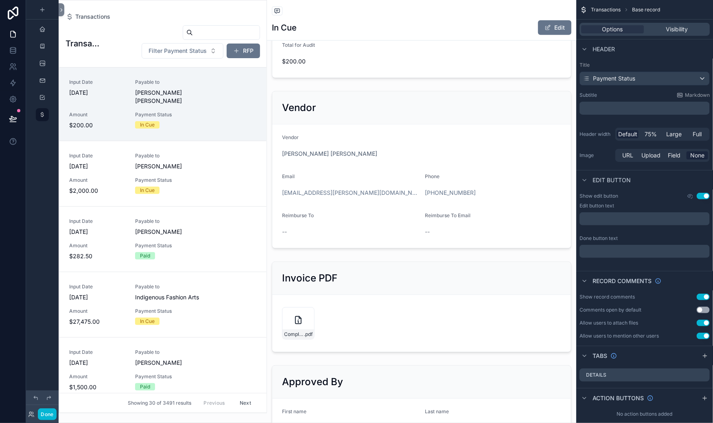
scroll to position [369, 0]
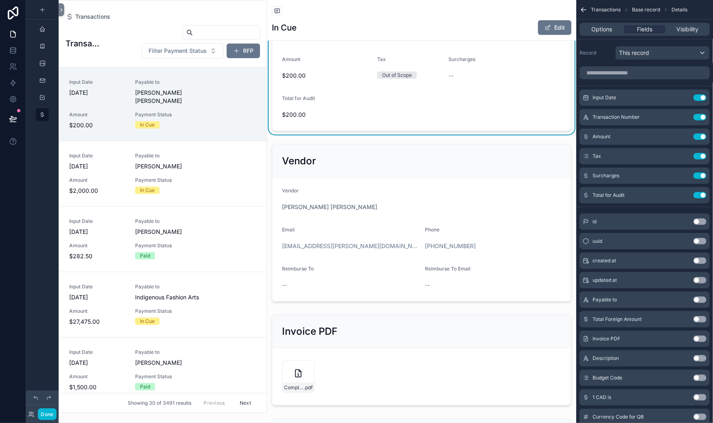
scroll to position [300, 0]
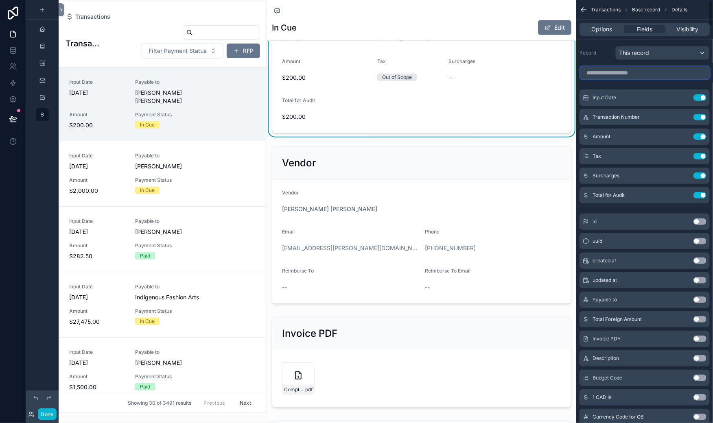
click at [580, 79] on input "scrollable content" at bounding box center [645, 72] width 130 height 13
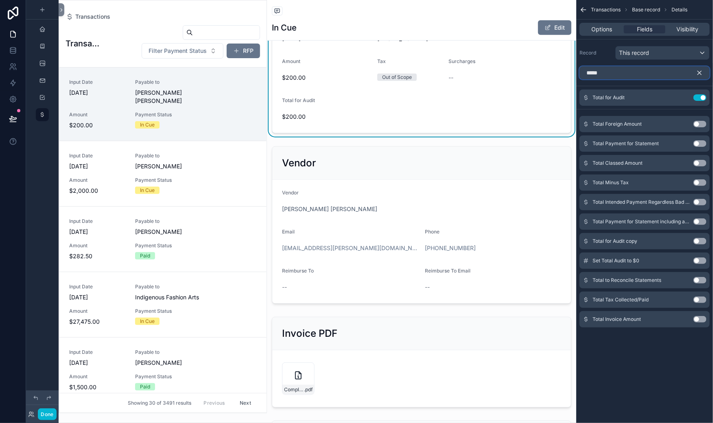
type input "*****"
click at [694, 147] on button "Use setting" at bounding box center [700, 143] width 13 height 7
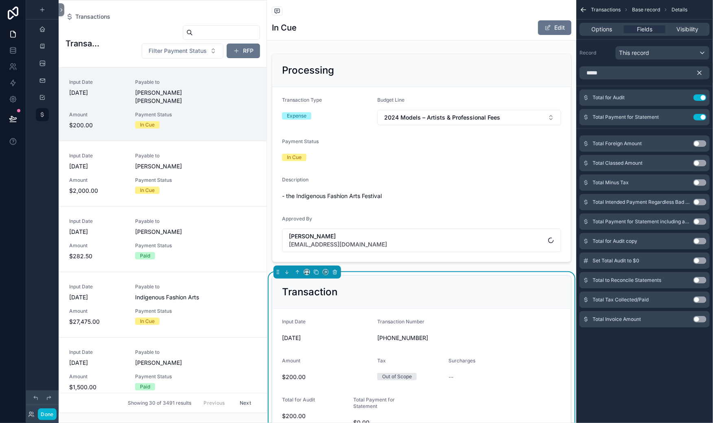
click at [694, 147] on button "Use setting" at bounding box center [700, 143] width 13 height 7
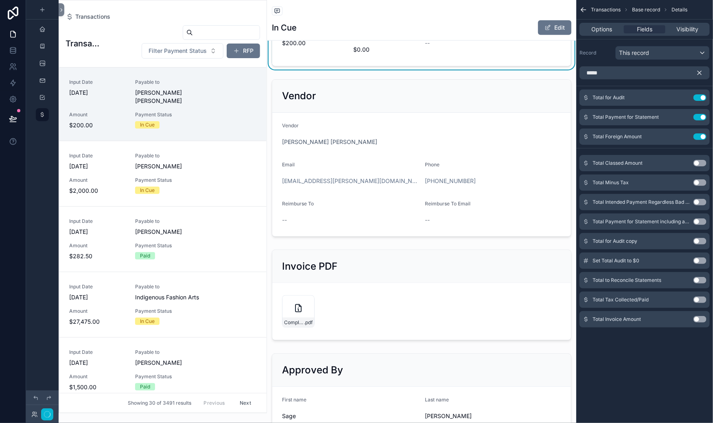
scroll to position [368, 0]
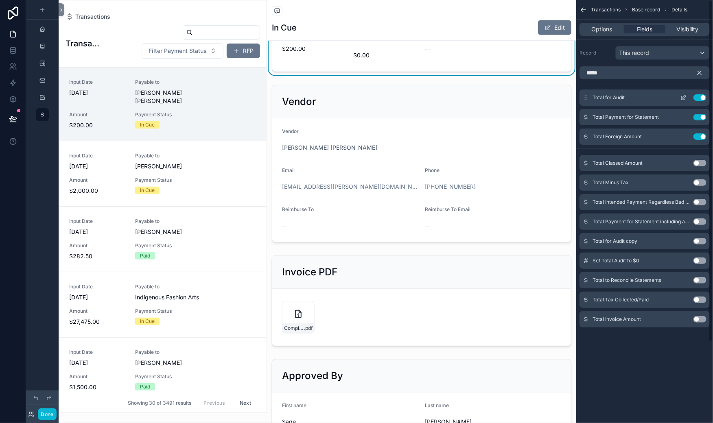
click at [681, 101] on icon "scrollable content" at bounding box center [684, 97] width 7 height 7
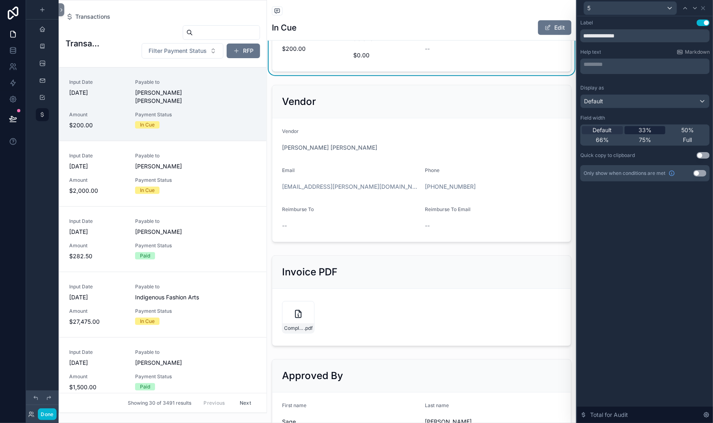
click at [639, 134] on span "33%" at bounding box center [645, 130] width 13 height 8
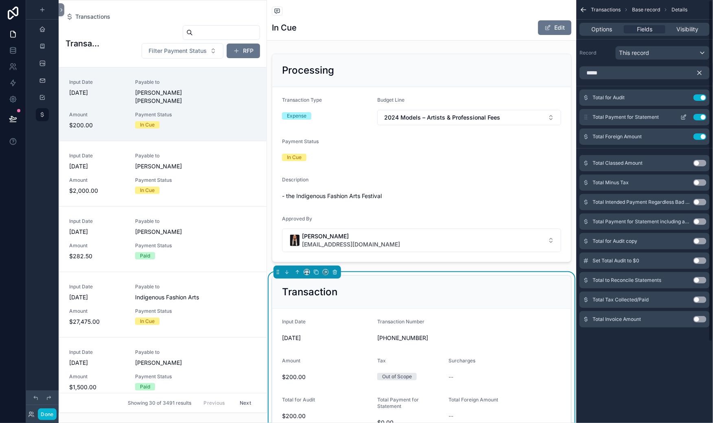
click at [681, 120] on icon "scrollable content" at bounding box center [684, 117] width 7 height 7
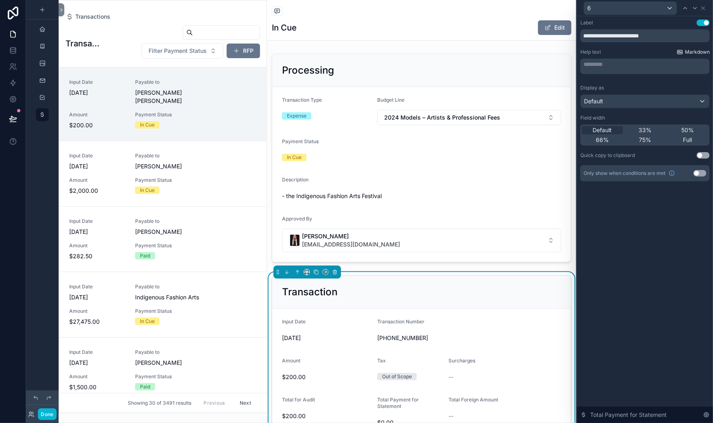
drag, startPoint x: 610, startPoint y: 184, endPoint x: 676, endPoint y: 78, distance: 125.1
click at [639, 134] on span "33%" at bounding box center [645, 130] width 13 height 8
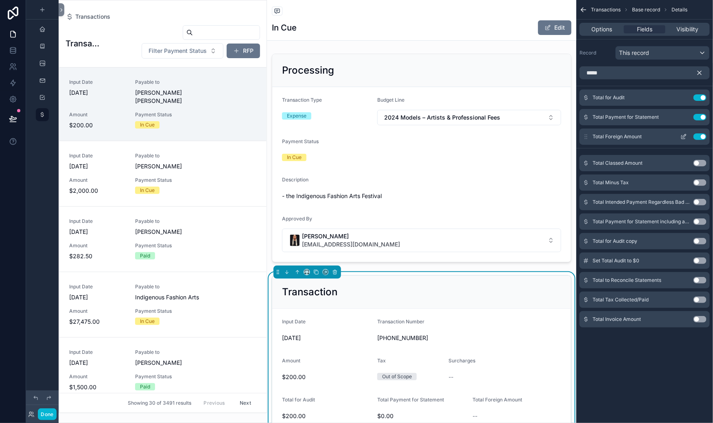
click at [681, 140] on icon "scrollable content" at bounding box center [684, 137] width 7 height 7
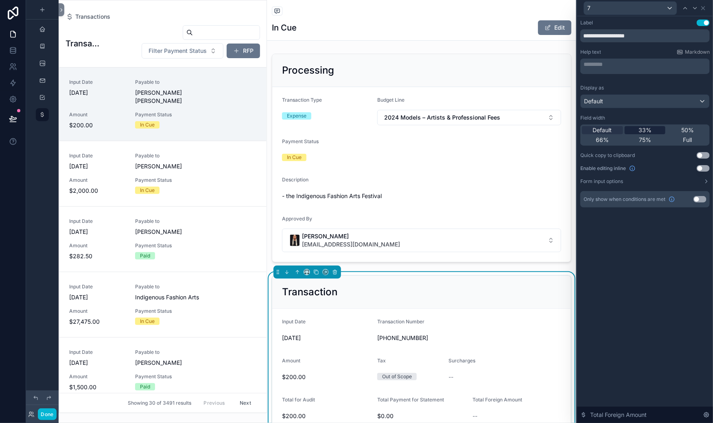
click at [639, 134] on span "33%" at bounding box center [645, 130] width 13 height 8
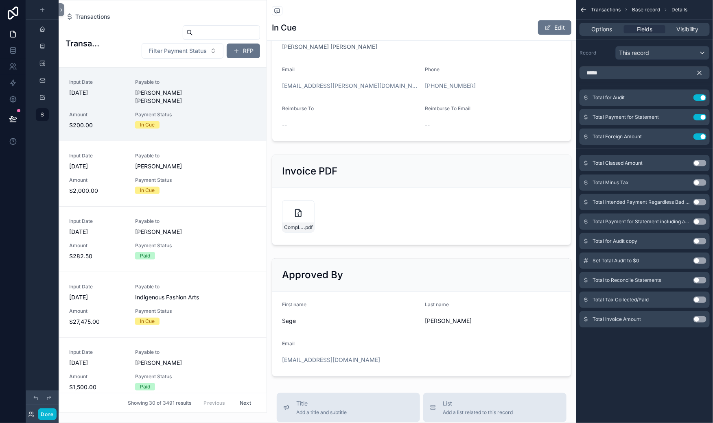
scroll to position [458, 0]
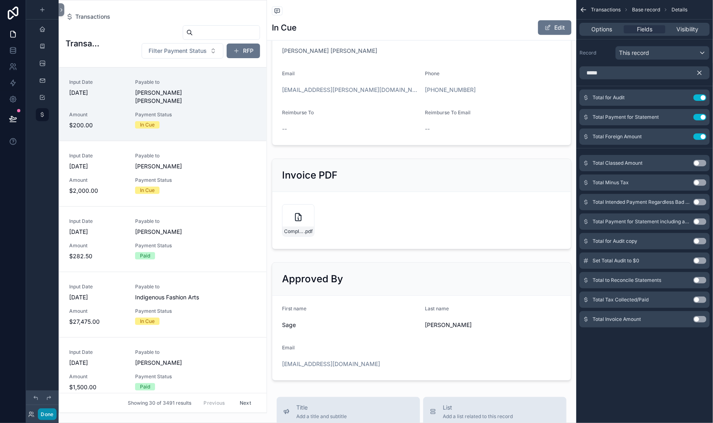
click at [56, 410] on button "Done" at bounding box center [47, 415] width 18 height 12
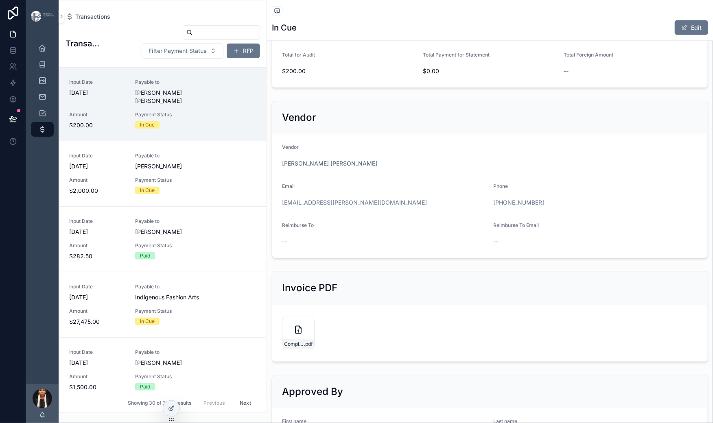
scroll to position [345, 0]
click at [174, 412] on icon at bounding box center [171, 408] width 7 height 7
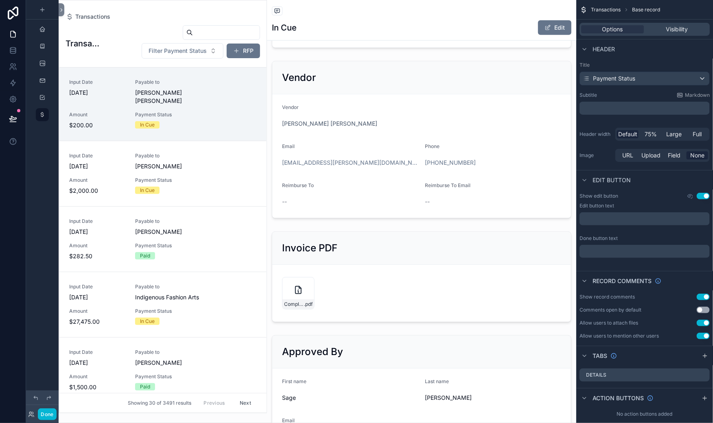
scroll to position [426, 0]
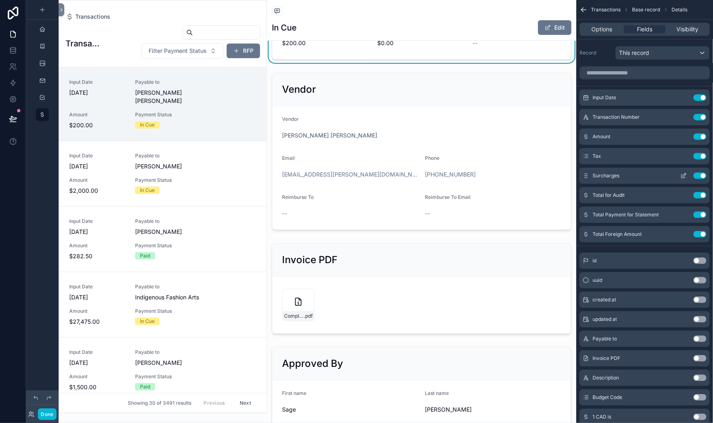
scroll to position [375, 0]
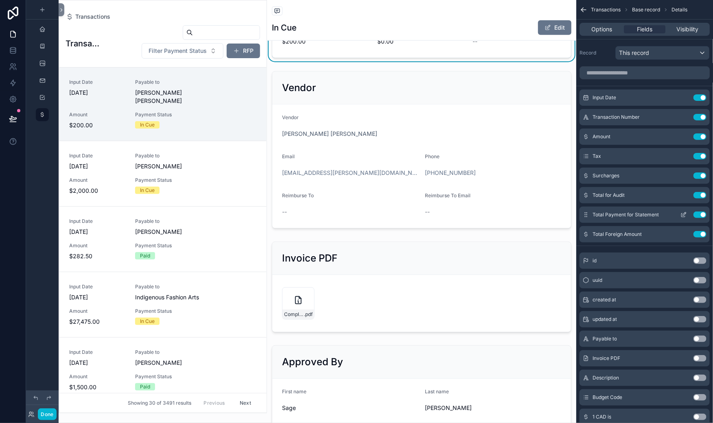
click at [683, 216] on icon "scrollable content" at bounding box center [684, 213] width 3 height 3
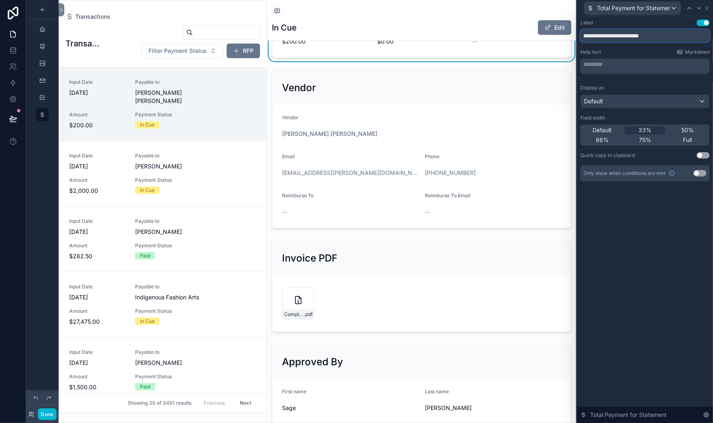
click at [580, 42] on input "**********" at bounding box center [644, 35] width 129 height 13
click at [636, 42] on input "**********" at bounding box center [644, 35] width 129 height 13
click at [580, 42] on input "**********" at bounding box center [644, 35] width 129 height 13
type input "**********"
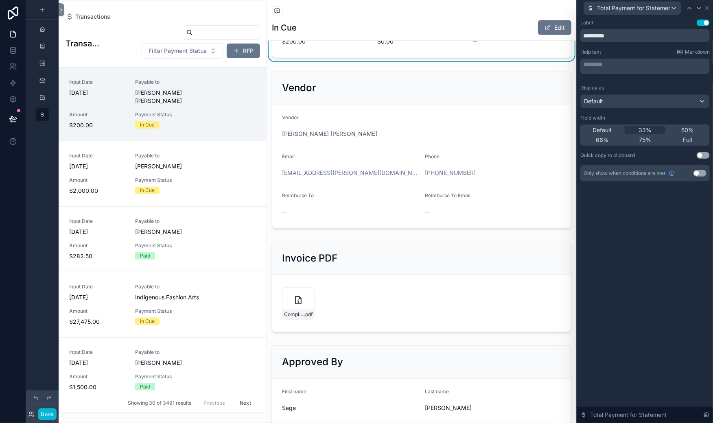
click at [585, 55] on div "Help text Markdown" at bounding box center [644, 52] width 129 height 7
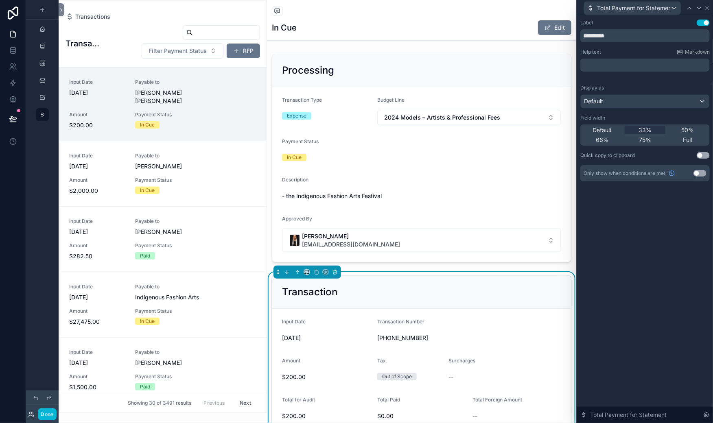
click at [577, 341] on div "**********" at bounding box center [645, 219] width 136 height 407
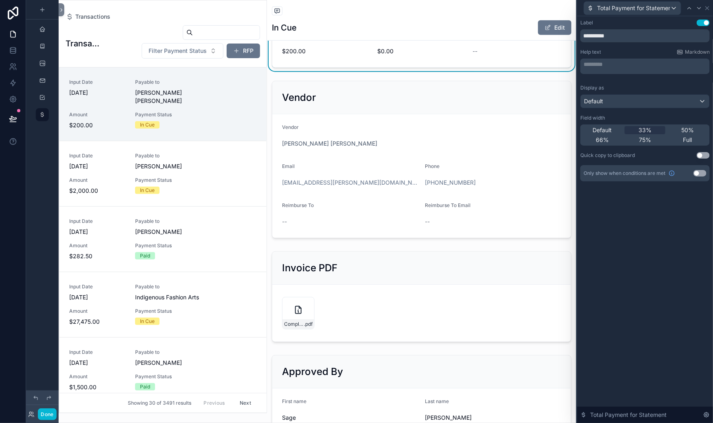
scroll to position [356, 0]
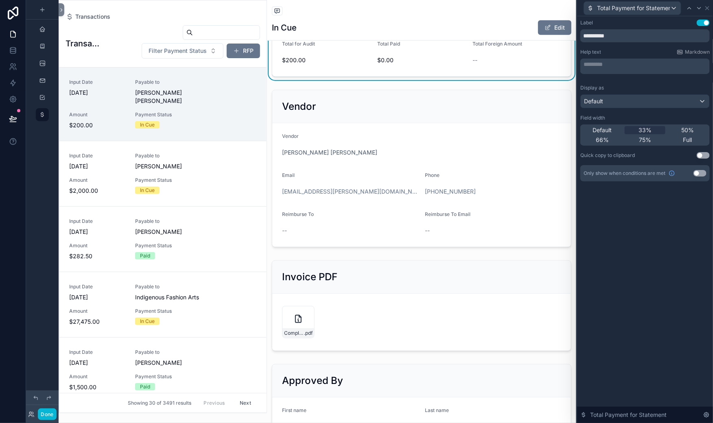
click at [704, 9] on icon at bounding box center [707, 8] width 7 height 7
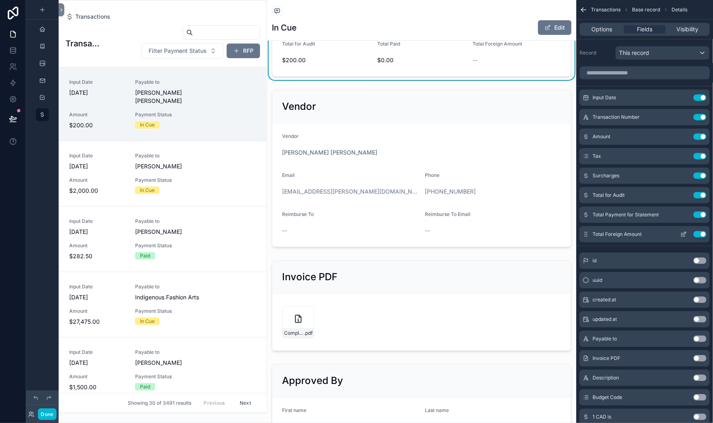
click at [682, 237] on icon "scrollable content" at bounding box center [684, 235] width 4 height 4
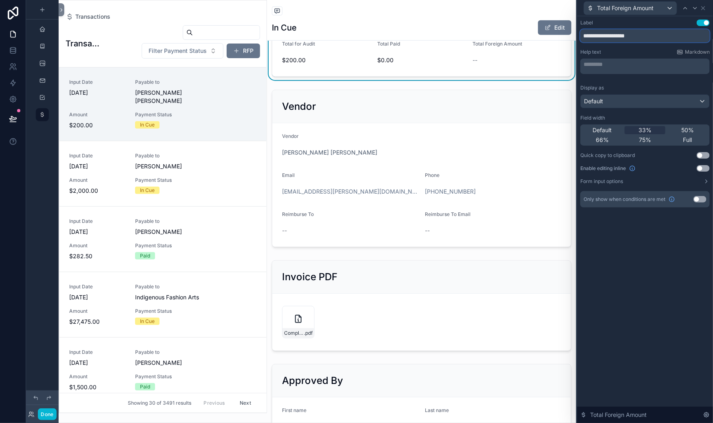
click at [580, 42] on input "**********" at bounding box center [644, 35] width 129 height 13
type input "**********"
click at [580, 26] on div "Label Use setting" at bounding box center [644, 23] width 129 height 7
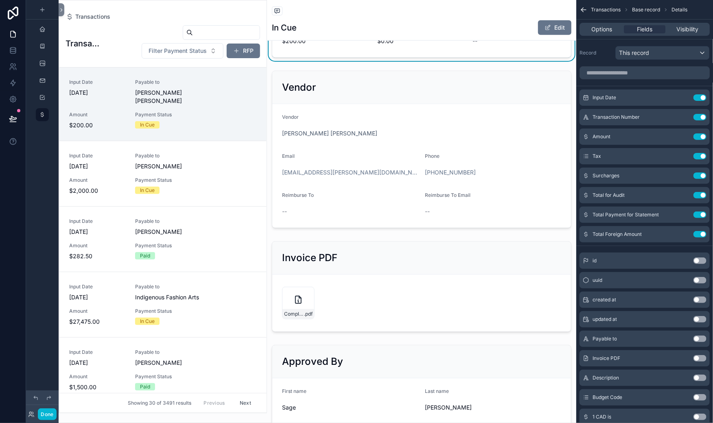
scroll to position [375, 0]
click at [681, 160] on icon "scrollable content" at bounding box center [684, 156] width 7 height 7
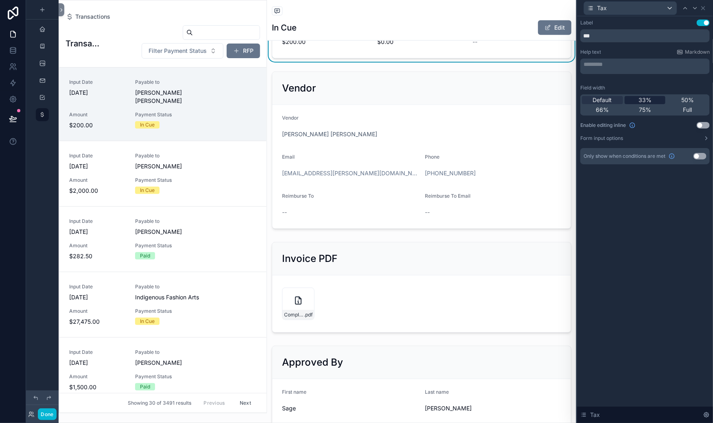
click at [639, 104] on span "33%" at bounding box center [645, 100] width 13 height 8
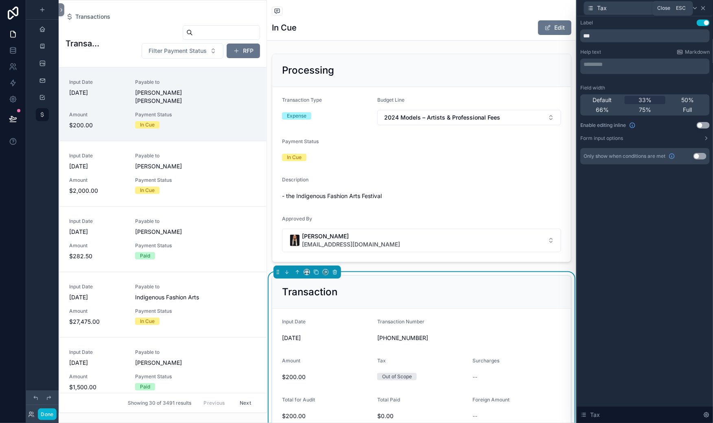
click at [702, 10] on icon at bounding box center [703, 8] width 3 height 3
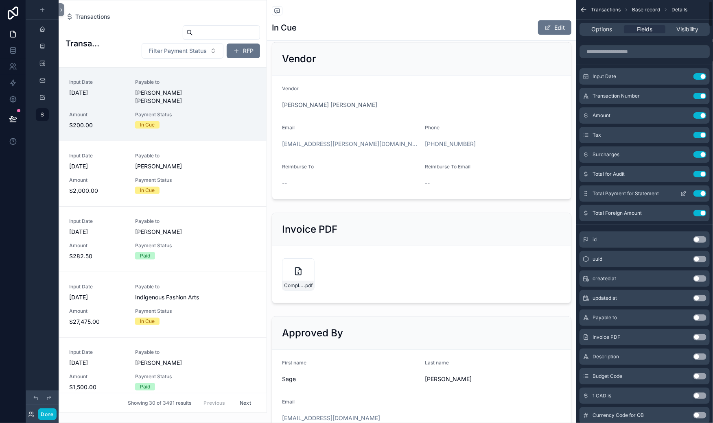
scroll to position [25, 0]
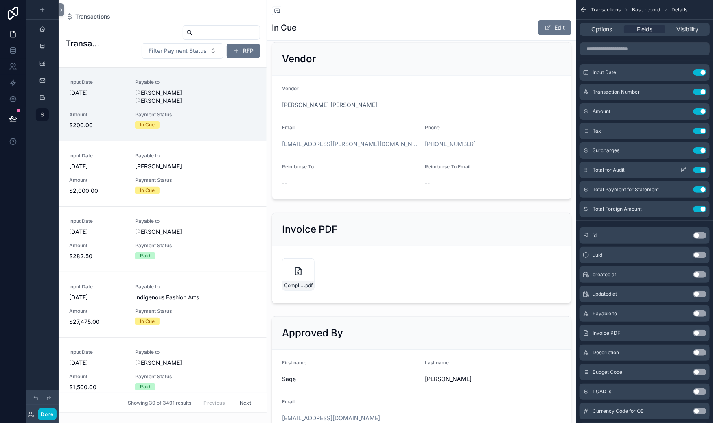
click at [681, 173] on icon "scrollable content" at bounding box center [684, 170] width 7 height 7
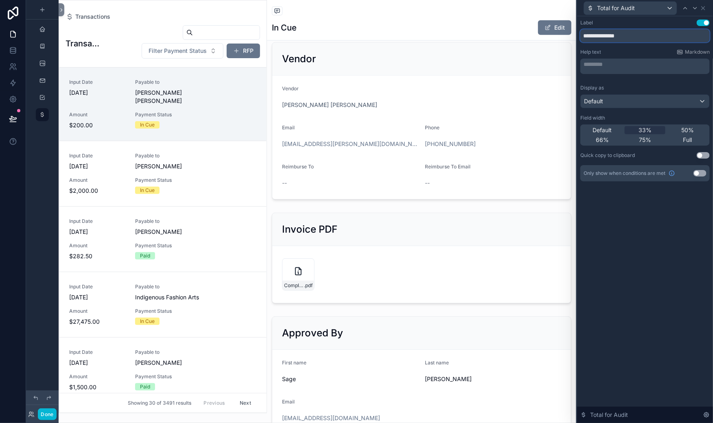
drag, startPoint x: 580, startPoint y: 57, endPoint x: 504, endPoint y: 51, distance: 76.3
click at [504, 51] on div "**********" at bounding box center [356, 211] width 713 height 423
type input "**********"
click at [577, 327] on div "**********" at bounding box center [645, 219] width 136 height 407
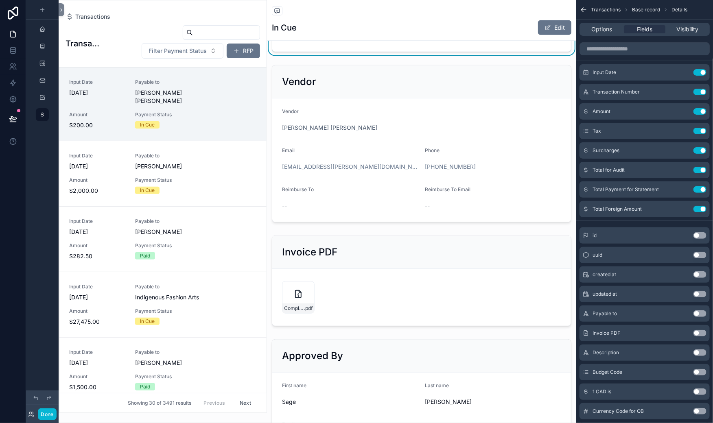
scroll to position [386, 0]
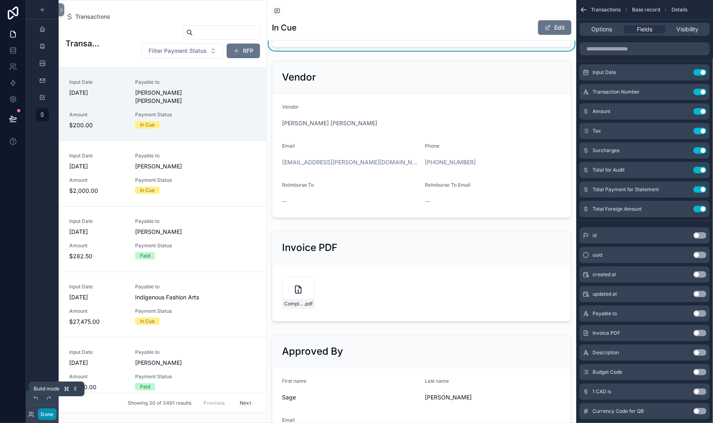
click at [56, 409] on button "Done" at bounding box center [47, 415] width 18 height 12
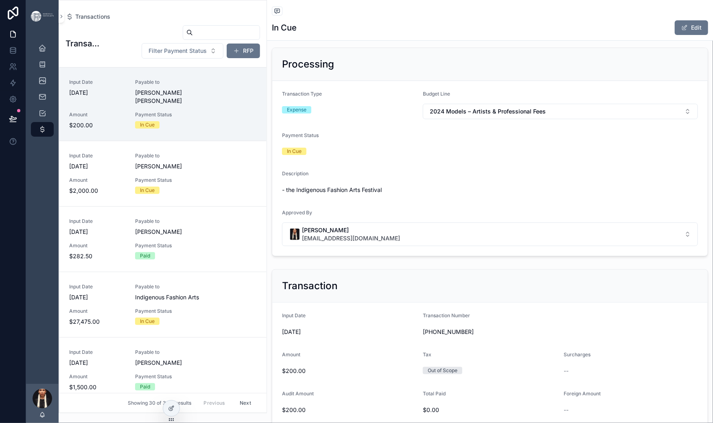
scroll to position [0, 0]
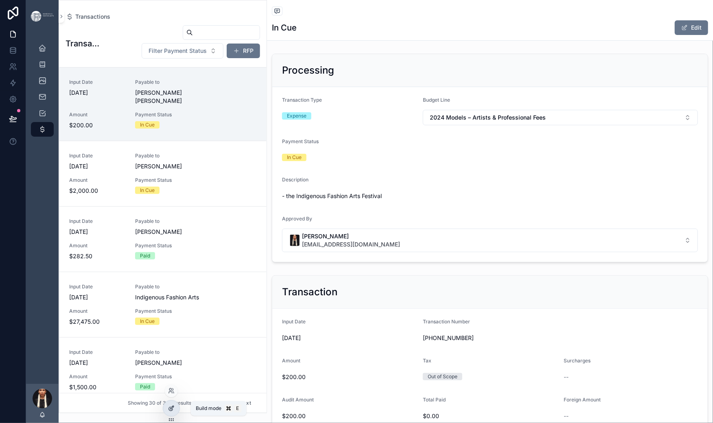
click at [174, 416] on div at bounding box center [171, 408] width 16 height 15
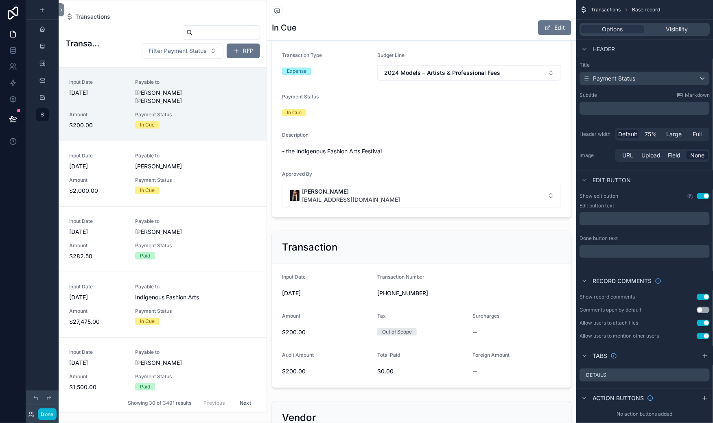
scroll to position [45, 0]
click at [328, 177] on div "scrollable content" at bounding box center [421, 112] width 309 height 215
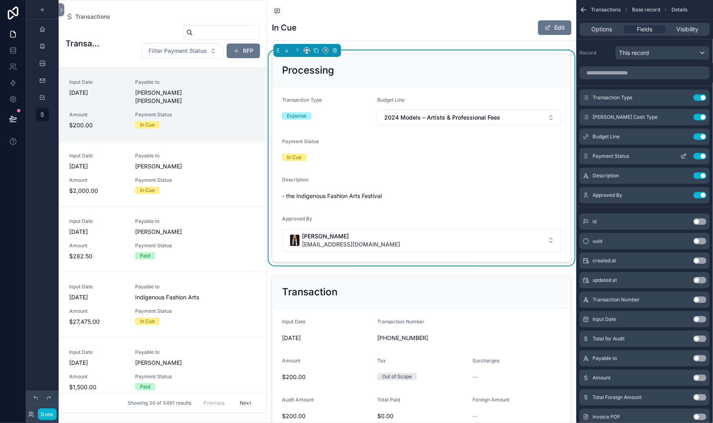
click at [681, 160] on icon "scrollable content" at bounding box center [684, 156] width 7 height 7
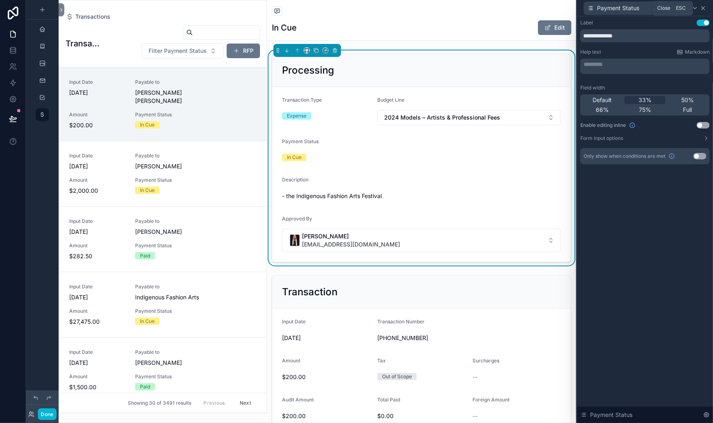
click at [701, 10] on icon at bounding box center [703, 8] width 7 height 7
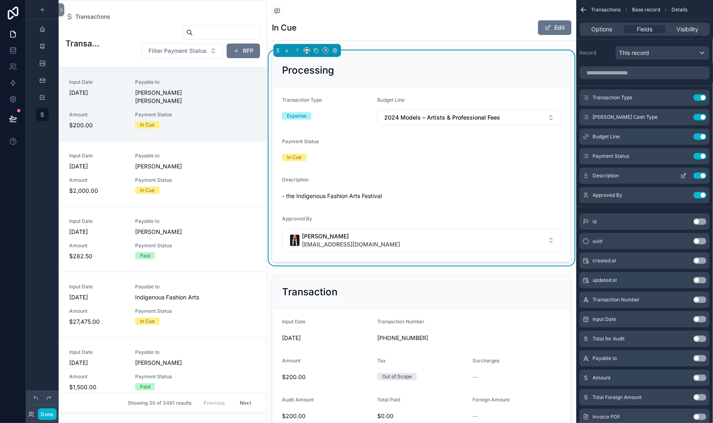
click at [682, 178] on icon "scrollable content" at bounding box center [684, 177] width 4 height 4
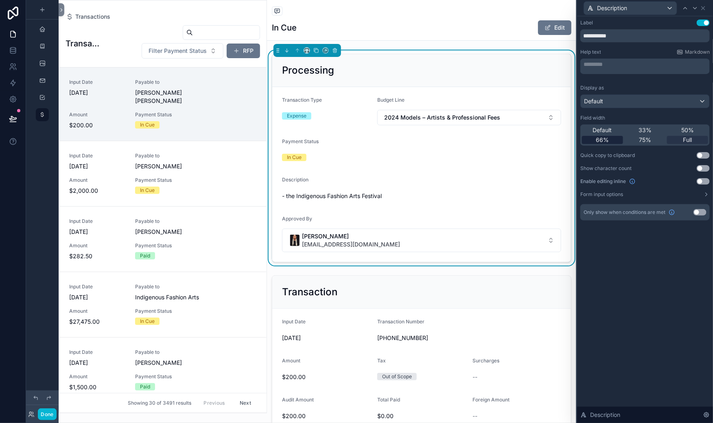
click at [596, 144] on span "66%" at bounding box center [602, 140] width 13 height 8
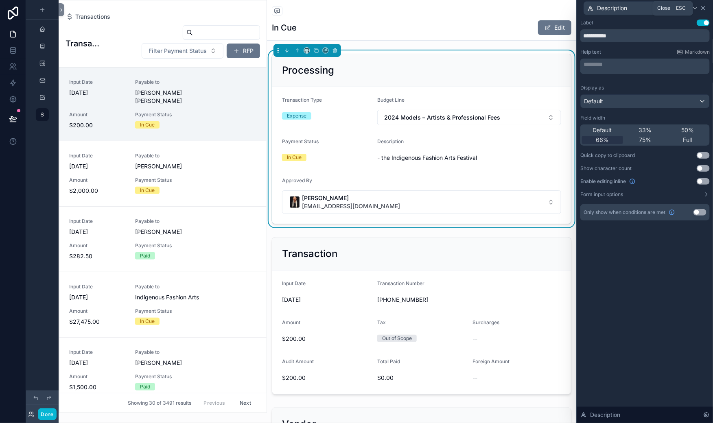
click at [702, 10] on icon at bounding box center [703, 8] width 3 height 3
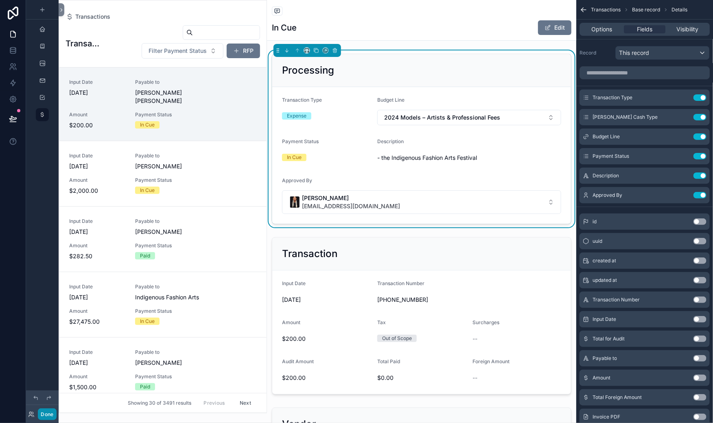
click at [56, 410] on button "Done" at bounding box center [47, 415] width 18 height 12
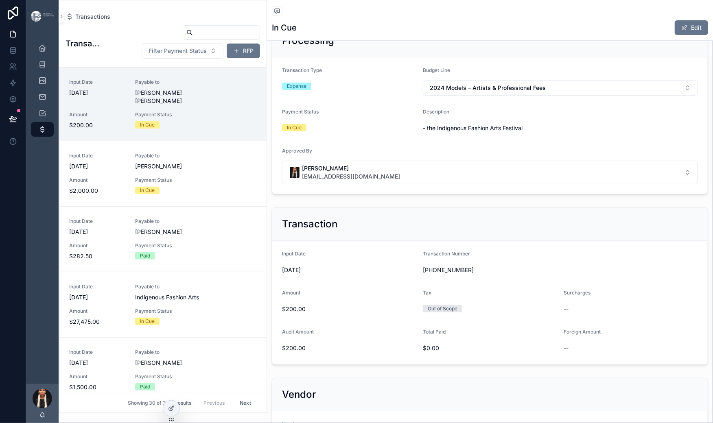
scroll to position [0, 0]
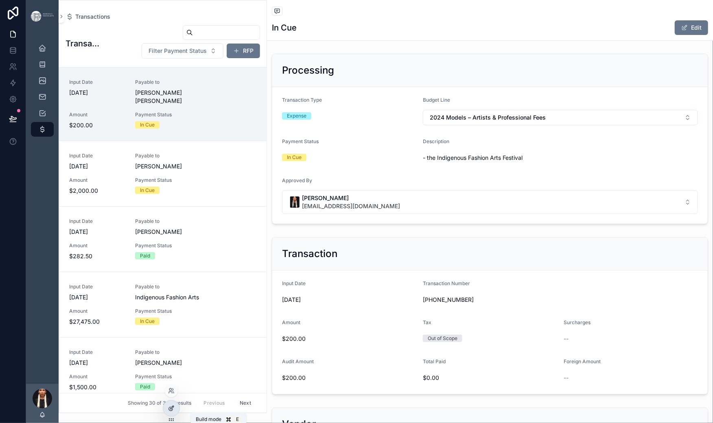
click at [174, 410] on icon at bounding box center [172, 407] width 3 height 3
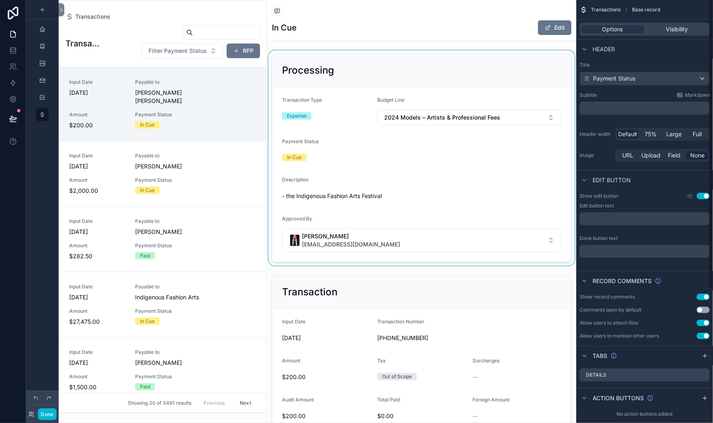
click at [447, 223] on div "scrollable content" at bounding box center [421, 157] width 309 height 215
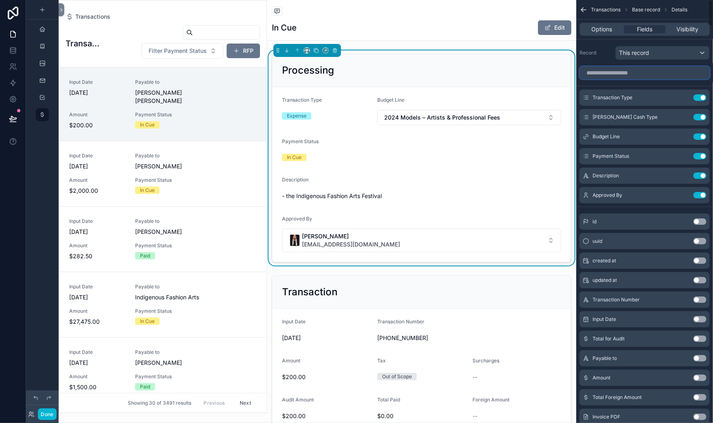
click at [580, 79] on input "scrollable content" at bounding box center [645, 72] width 130 height 13
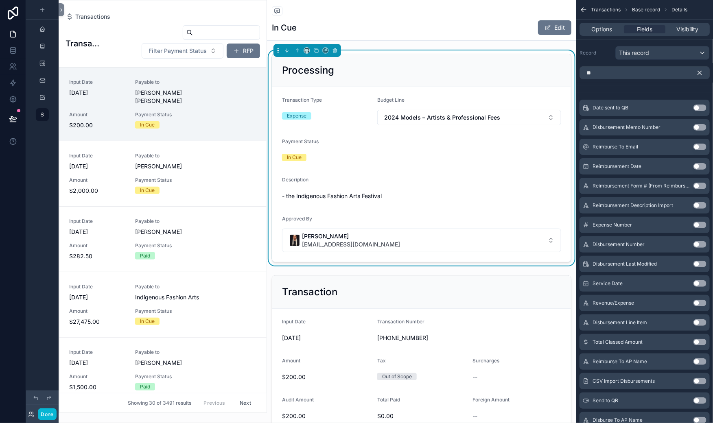
click at [694, 111] on button "Use setting" at bounding box center [700, 108] width 13 height 7
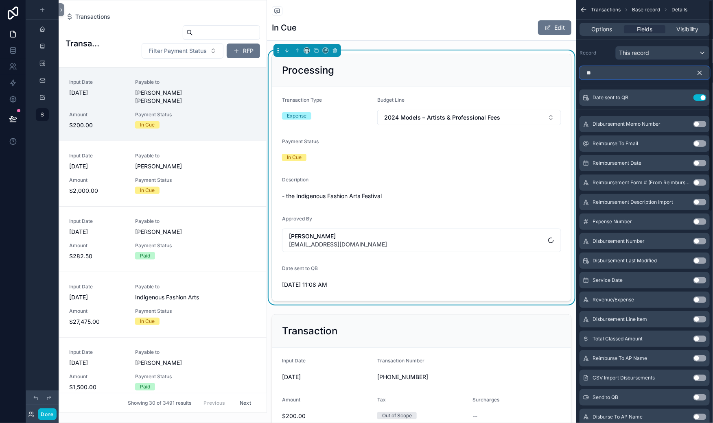
click at [580, 79] on input "**" at bounding box center [645, 72] width 130 height 13
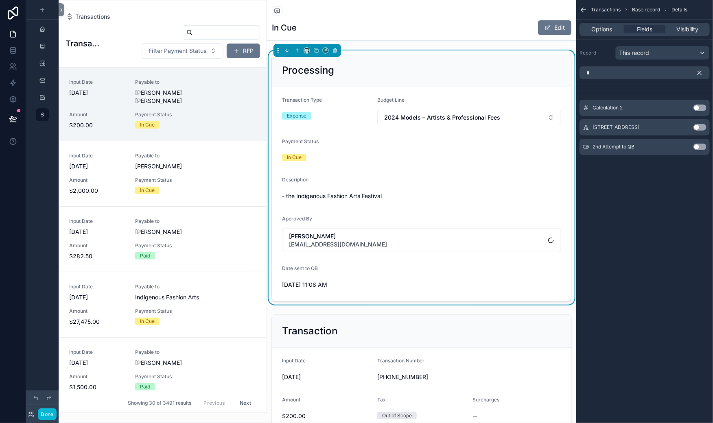
click at [694, 150] on button "Use setting" at bounding box center [700, 147] width 13 height 7
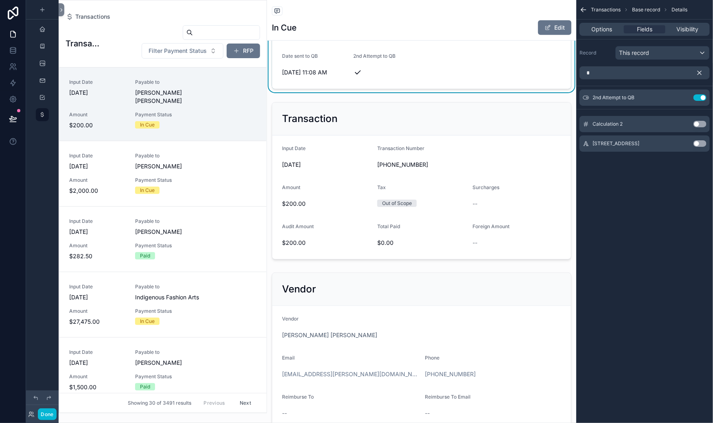
scroll to position [218, 0]
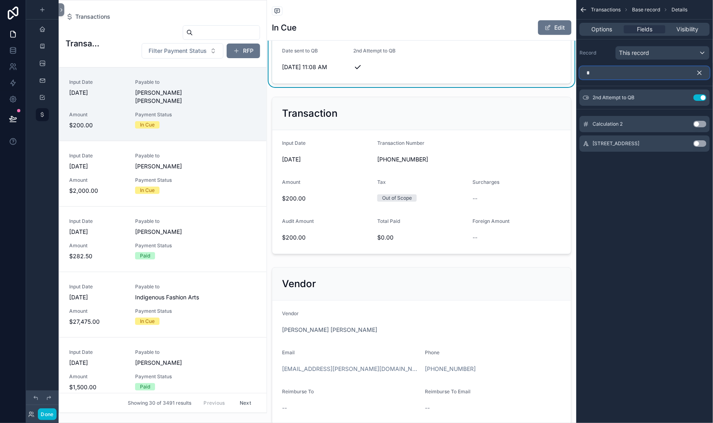
click at [580, 79] on input "*" at bounding box center [645, 72] width 130 height 13
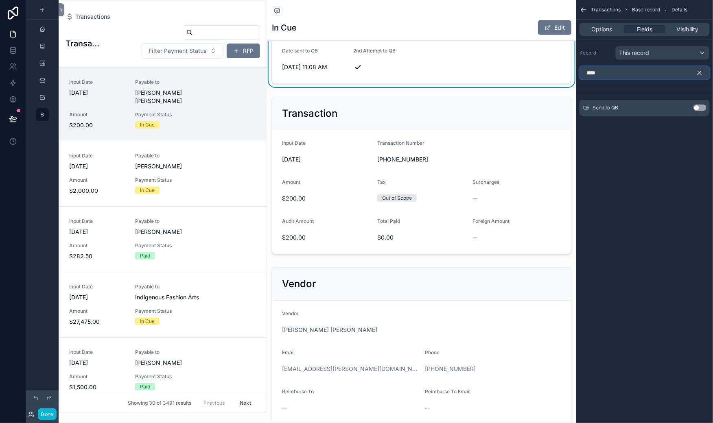
type input "****"
click at [694, 111] on button "Use setting" at bounding box center [700, 108] width 13 height 7
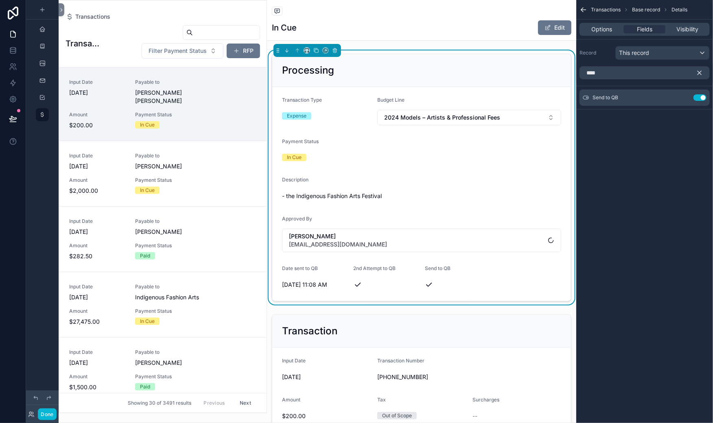
click at [698, 75] on icon "scrollable content" at bounding box center [700, 73] width 4 height 4
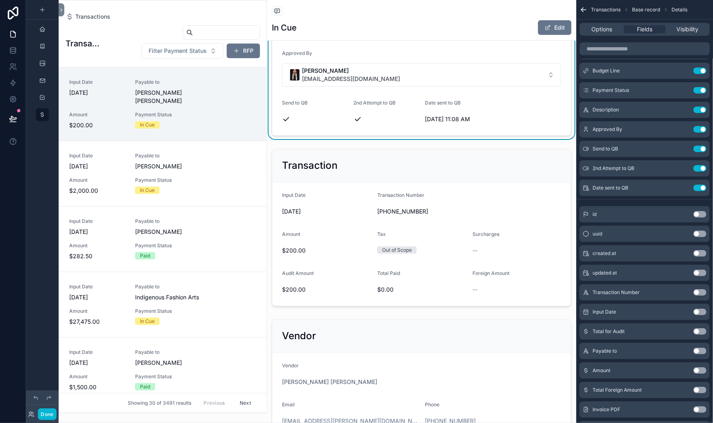
scroll to position [169, 0]
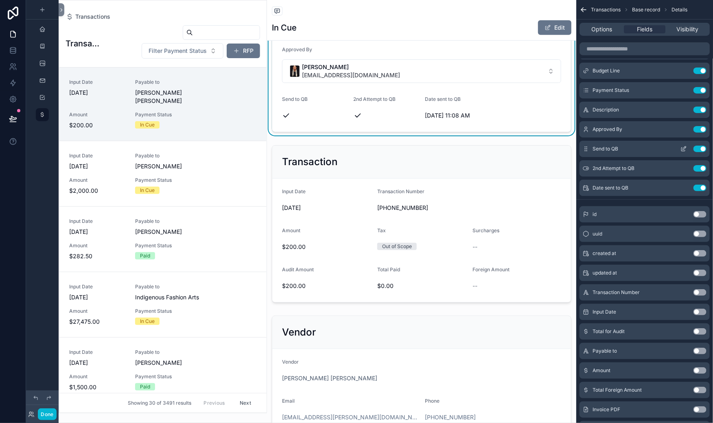
click at [681, 152] on icon "scrollable content" at bounding box center [684, 149] width 7 height 7
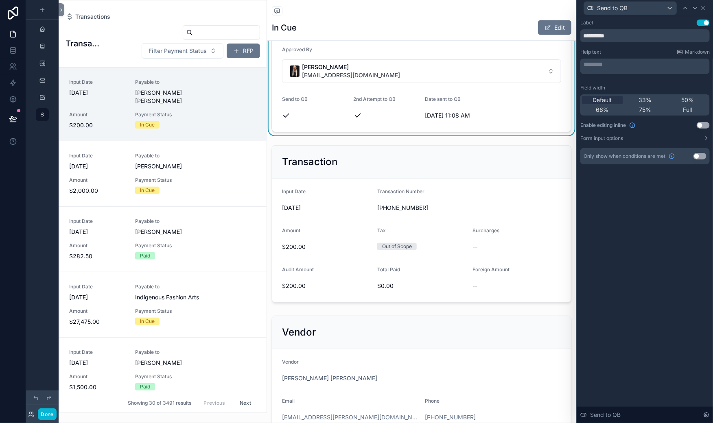
click at [694, 160] on button "Use setting" at bounding box center [700, 156] width 13 height 7
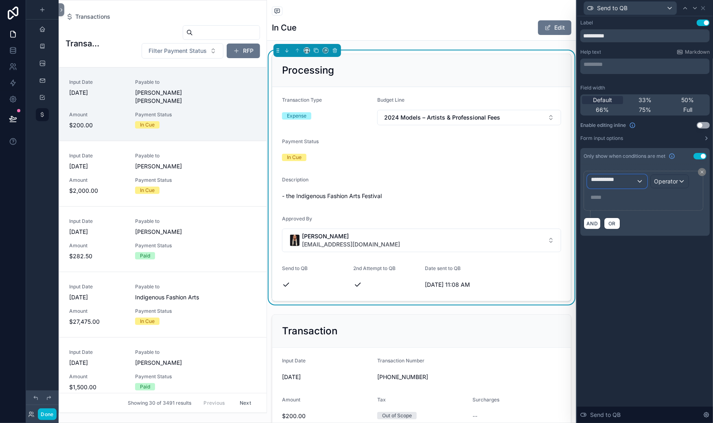
click at [591, 188] on span "**********" at bounding box center [613, 181] width 45 height 12
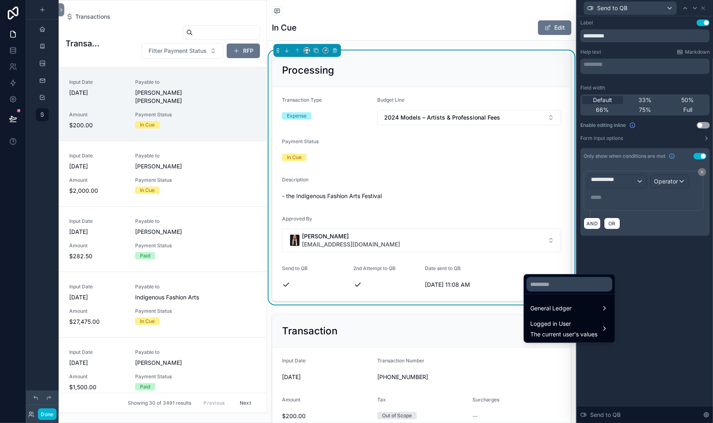
click at [554, 291] on input "text" at bounding box center [570, 284] width 84 height 13
type input "****"
click at [572, 313] on span "General Ledger" at bounding box center [551, 309] width 41 height 10
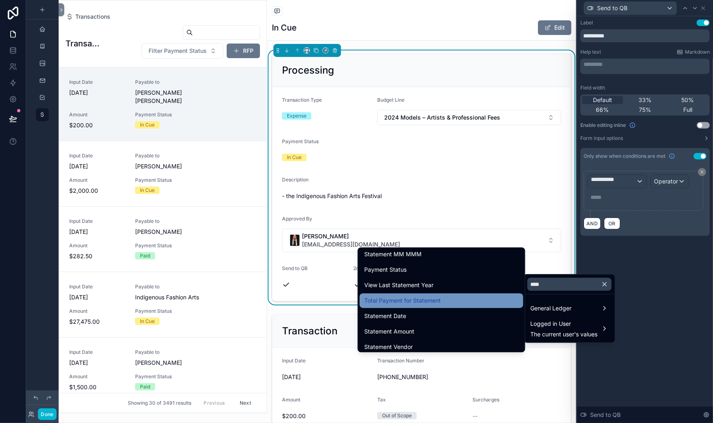
scroll to position [0, 0]
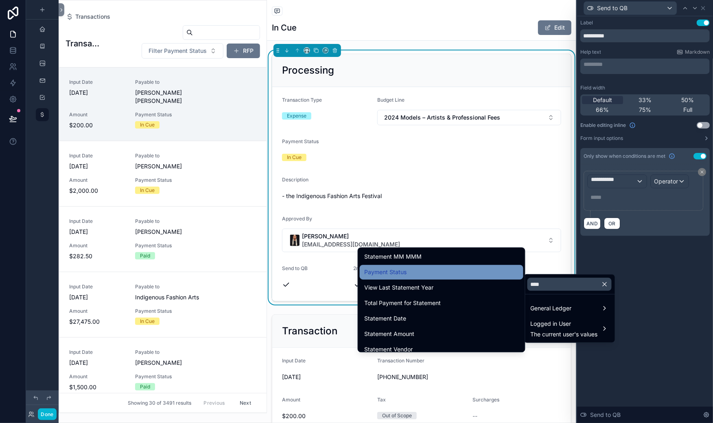
click at [365, 277] on span "Payment Status" at bounding box center [386, 272] width 42 height 10
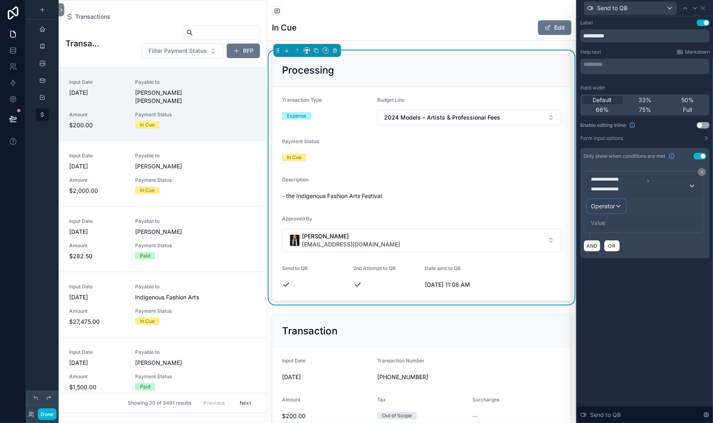
click at [591, 210] on span "Operator" at bounding box center [603, 206] width 24 height 7
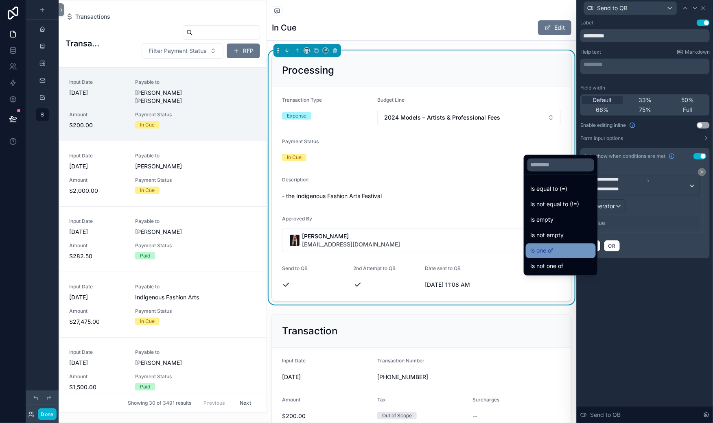
click at [554, 246] on span "Is one of" at bounding box center [542, 251] width 23 height 10
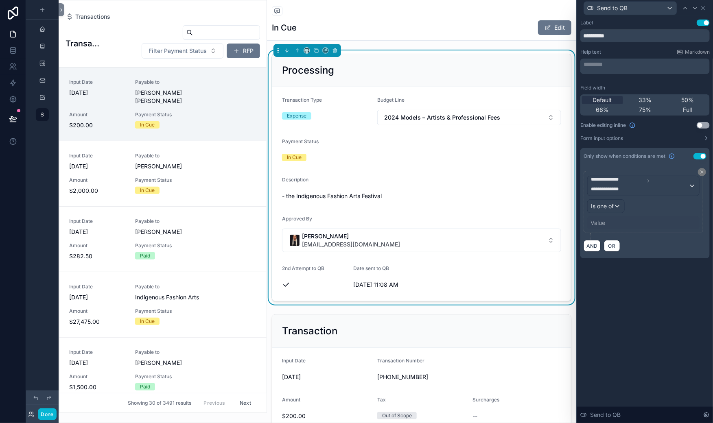
click at [591, 227] on div "Value" at bounding box center [598, 223] width 15 height 8
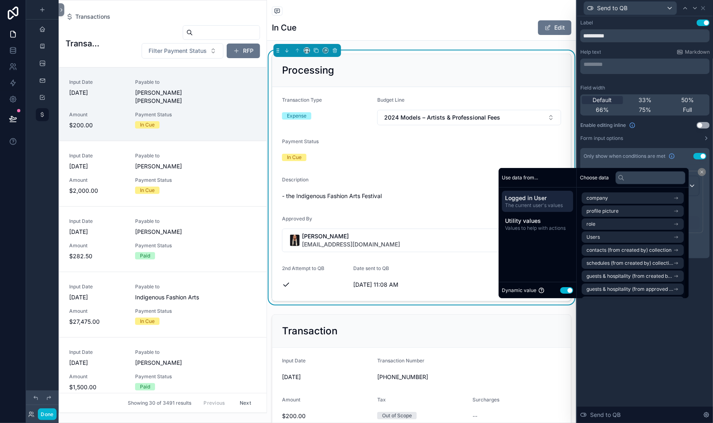
click at [574, 289] on button "Use setting" at bounding box center [567, 290] width 13 height 7
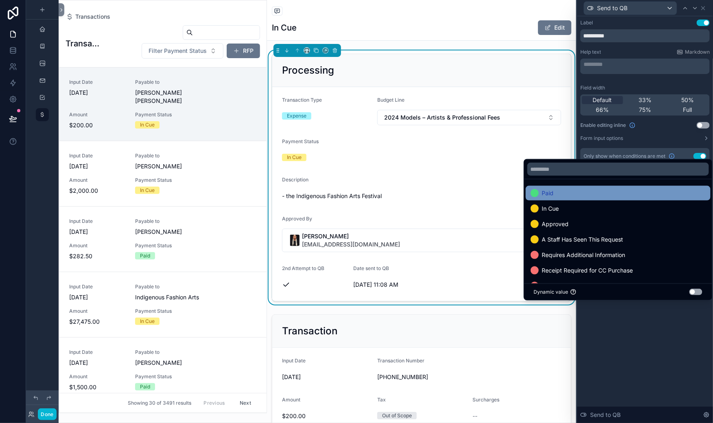
click at [548, 188] on div "Paid" at bounding box center [542, 193] width 23 height 10
click at [559, 188] on span "In Cue" at bounding box center [550, 193] width 17 height 10
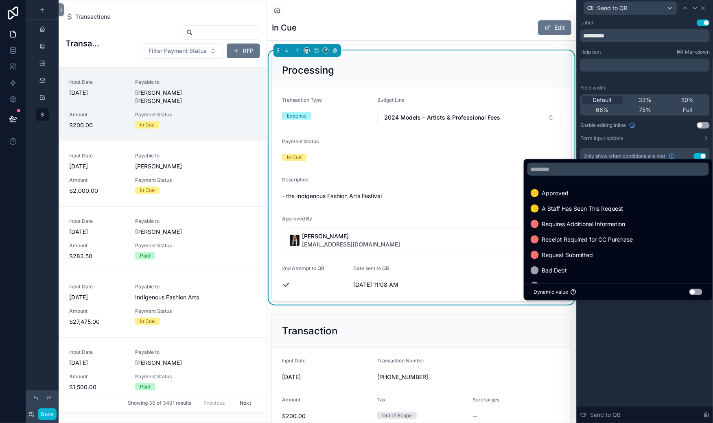
click at [563, 188] on span "Approved" at bounding box center [555, 193] width 27 height 10
click at [580, 252] on div "**********" at bounding box center [644, 207] width 129 height 87
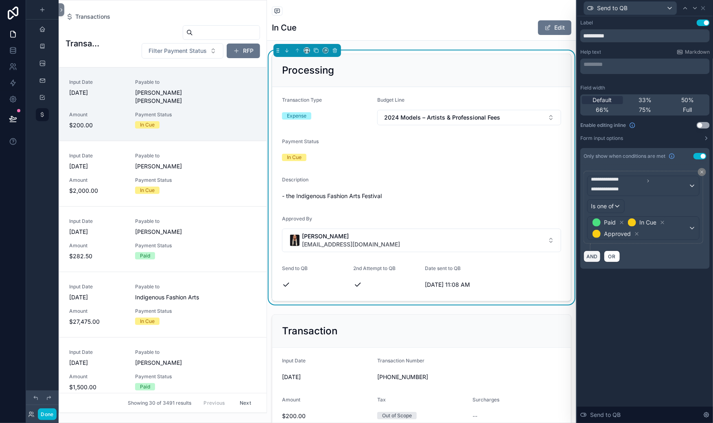
click at [584, 263] on button "AND" at bounding box center [592, 257] width 17 height 12
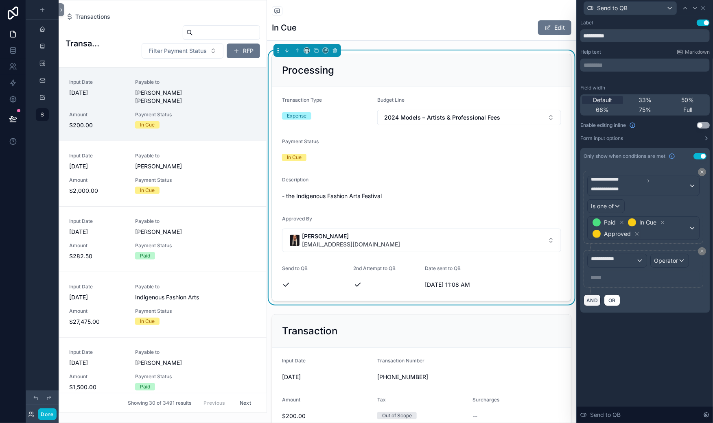
scroll to position [49, 0]
click at [588, 267] on div "**********" at bounding box center [617, 260] width 59 height 13
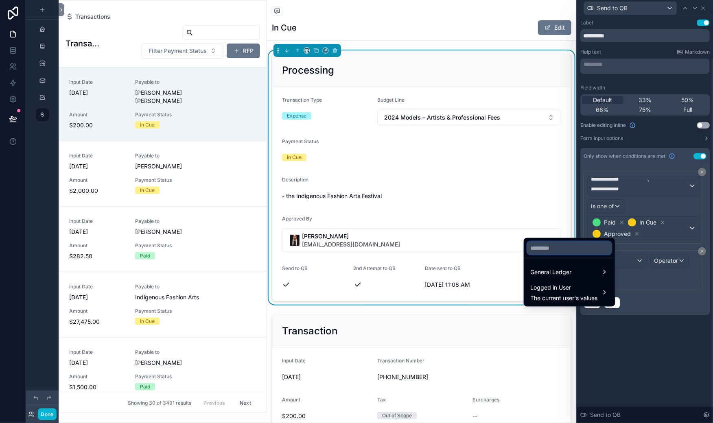
click at [559, 242] on input "text" at bounding box center [570, 248] width 84 height 13
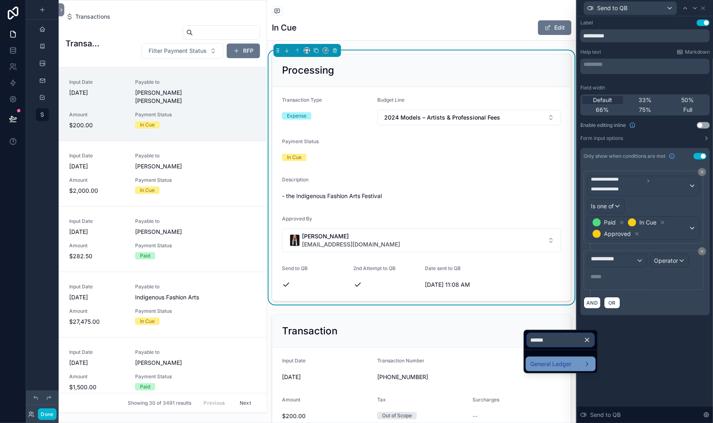
type input "******"
click at [591, 369] on div "General Ledger" at bounding box center [561, 364] width 60 height 10
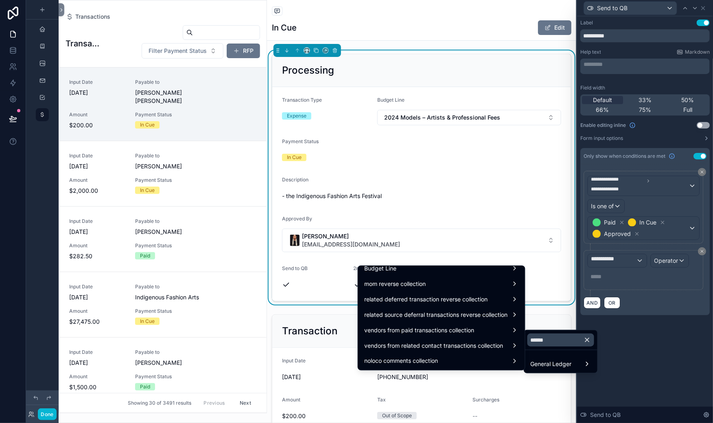
scroll to position [381, 0]
click at [365, 270] on span "Budget Line" at bounding box center [381, 269] width 32 height 10
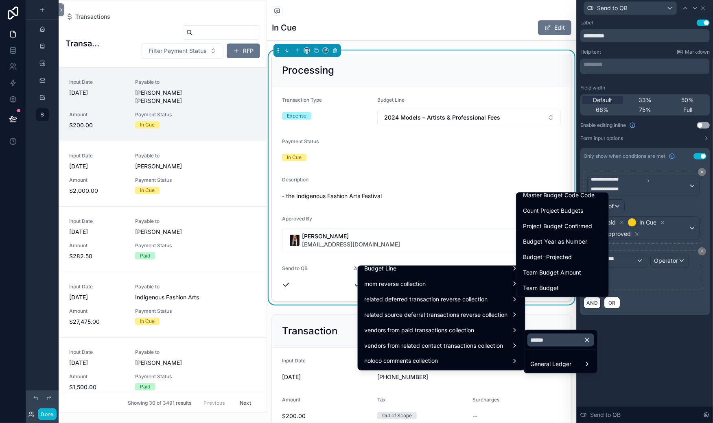
scroll to position [0, 0]
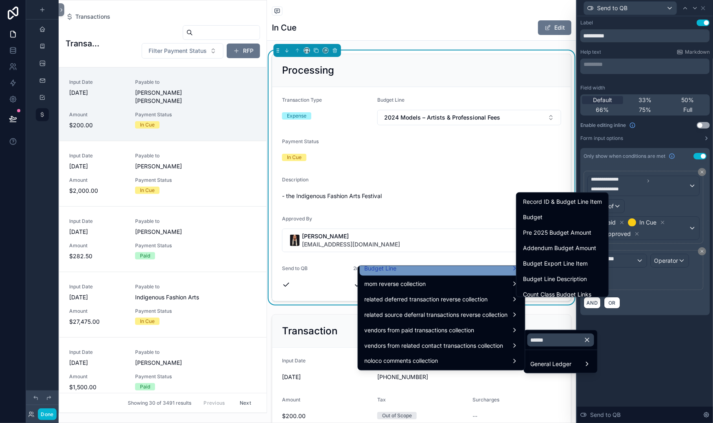
click at [375, 274] on div "Budget Line" at bounding box center [442, 269] width 154 height 10
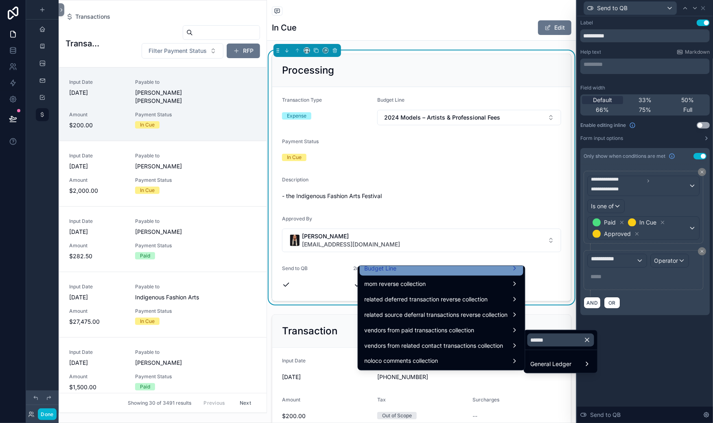
click at [370, 272] on div "Budget Line" at bounding box center [442, 269] width 154 height 10
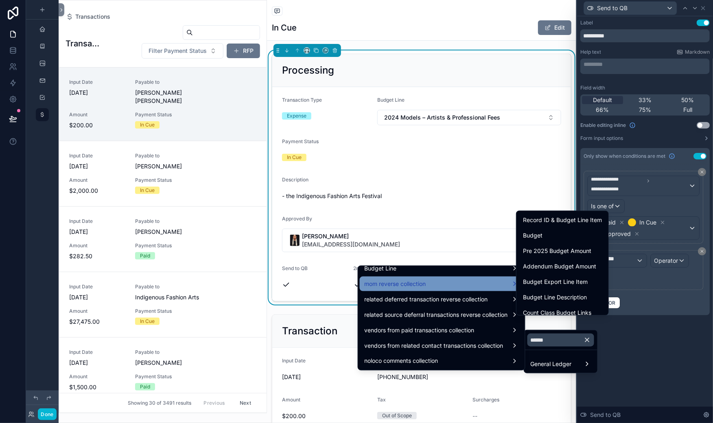
scroll to position [363, 0]
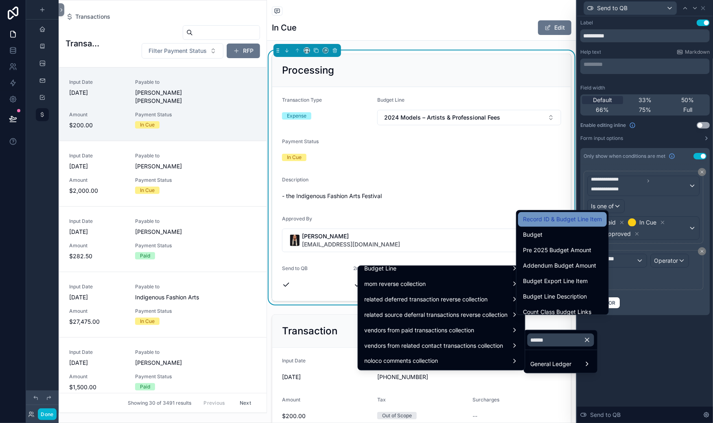
click at [566, 221] on span "Record ID & Budget Line Item" at bounding box center [562, 220] width 79 height 10
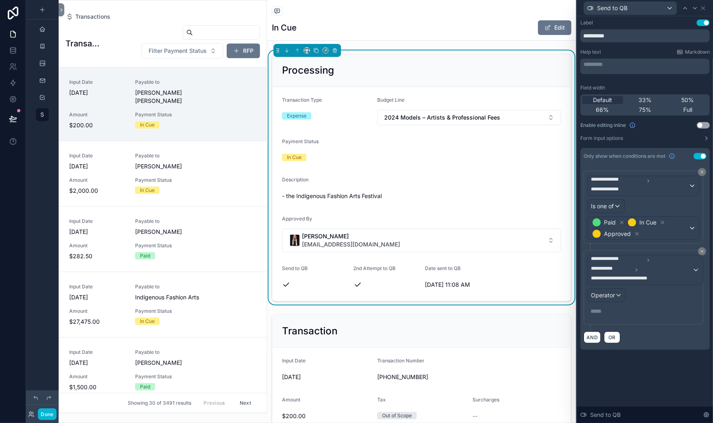
scroll to position [75, 0]
click at [591, 299] on span "Operator" at bounding box center [603, 295] width 24 height 7
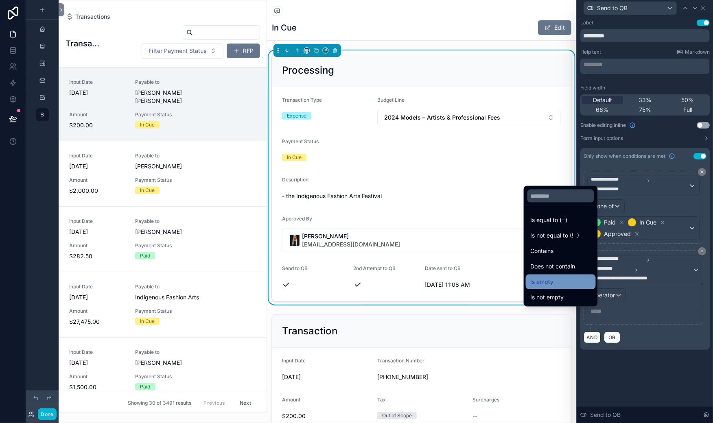
click at [554, 277] on span "Is empty" at bounding box center [542, 282] width 23 height 10
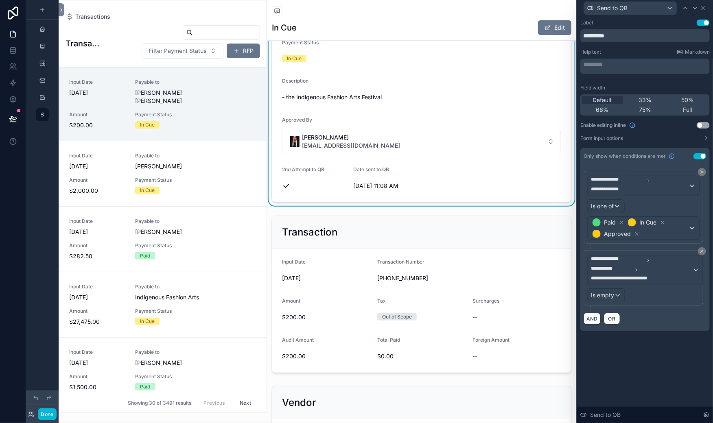
scroll to position [176, 0]
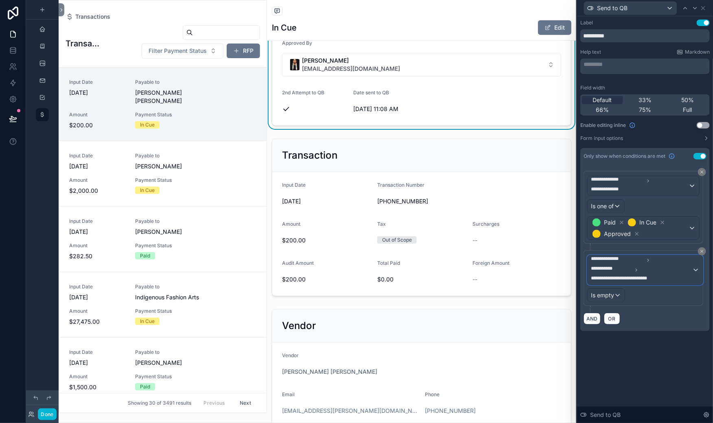
click at [678, 285] on div "**********" at bounding box center [645, 270] width 115 height 29
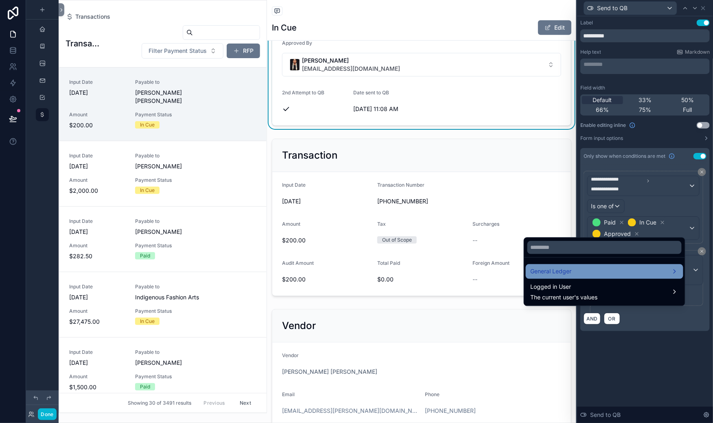
click at [613, 267] on div "General Ledger" at bounding box center [605, 272] width 148 height 10
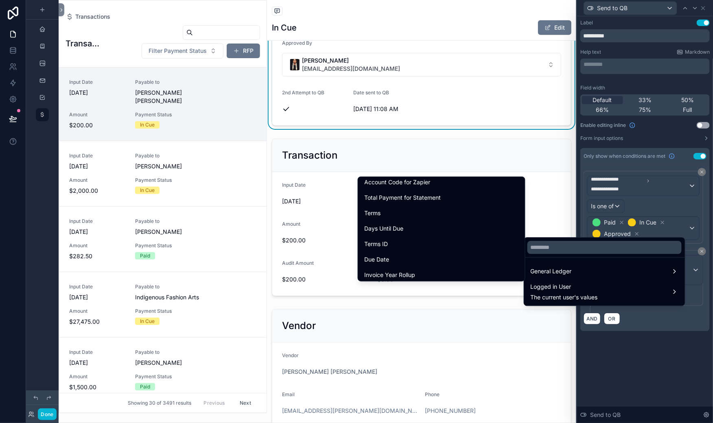
scroll to position [0, 0]
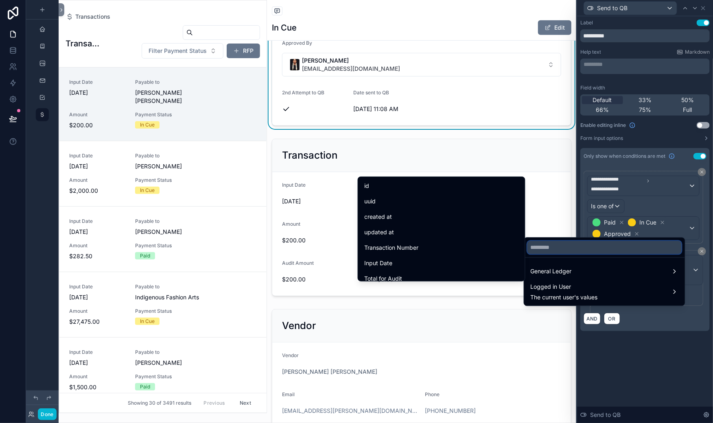
click at [611, 241] on input "text" at bounding box center [605, 247] width 154 height 13
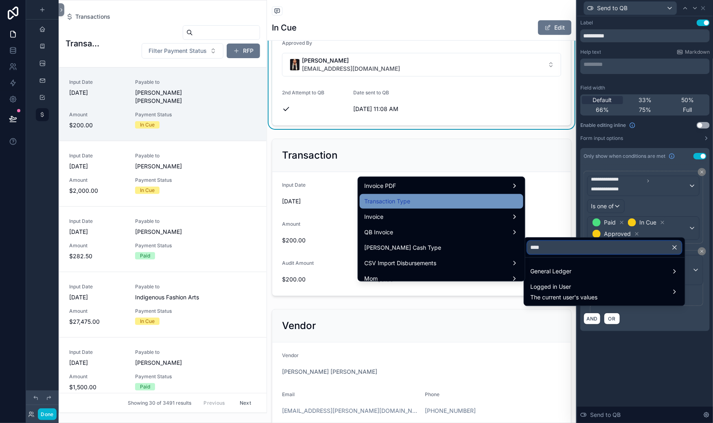
type input "****"
click at [365, 206] on span "Transaction Type" at bounding box center [388, 202] width 46 height 10
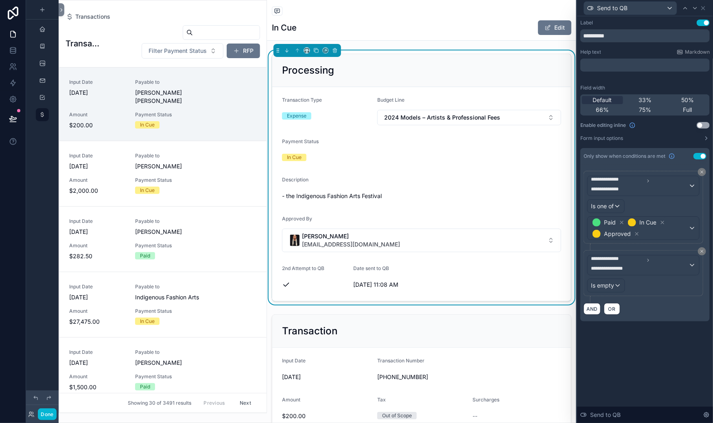
scroll to position [49, 0]
click at [588, 292] on div "Is empty" at bounding box center [606, 285] width 37 height 13
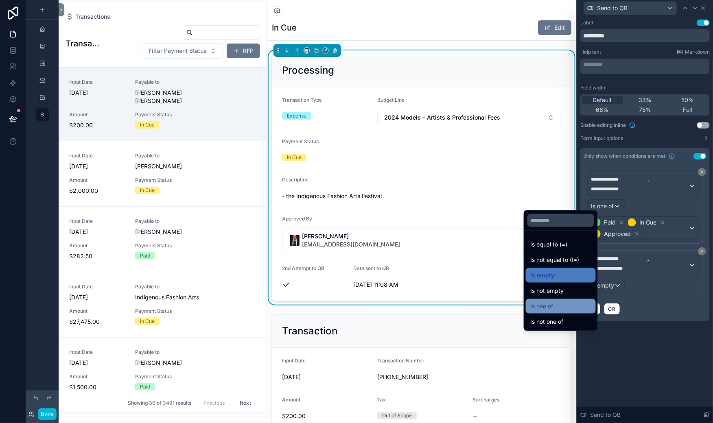
click at [554, 302] on span "Is one of" at bounding box center [542, 307] width 23 height 10
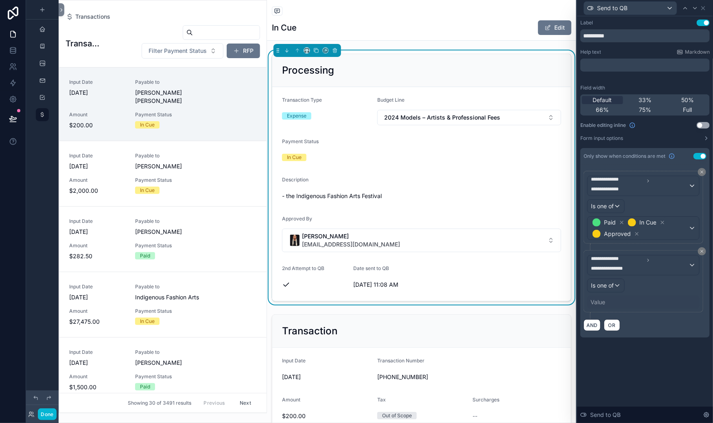
scroll to position [74, 0]
click at [591, 307] on div "Value" at bounding box center [598, 302] width 15 height 8
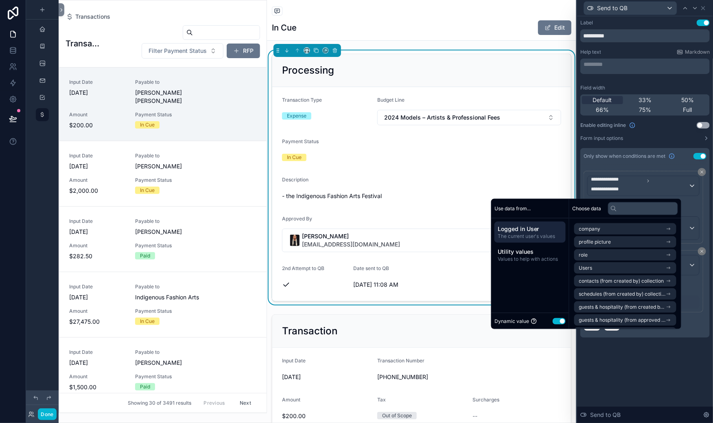
click at [566, 318] on button "Use setting" at bounding box center [559, 321] width 13 height 7
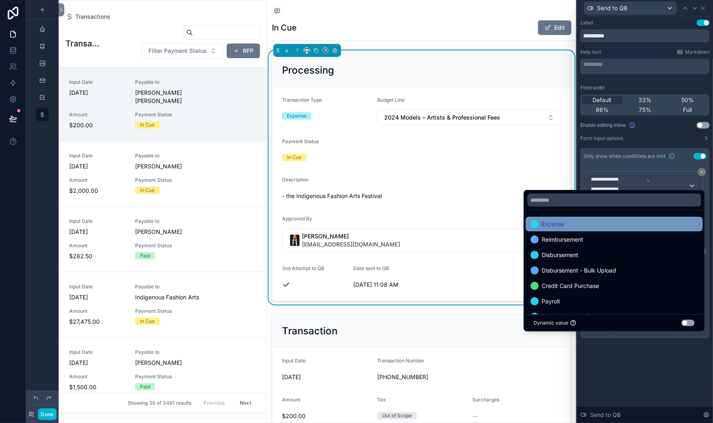
click at [565, 219] on span "Expense" at bounding box center [553, 224] width 23 height 10
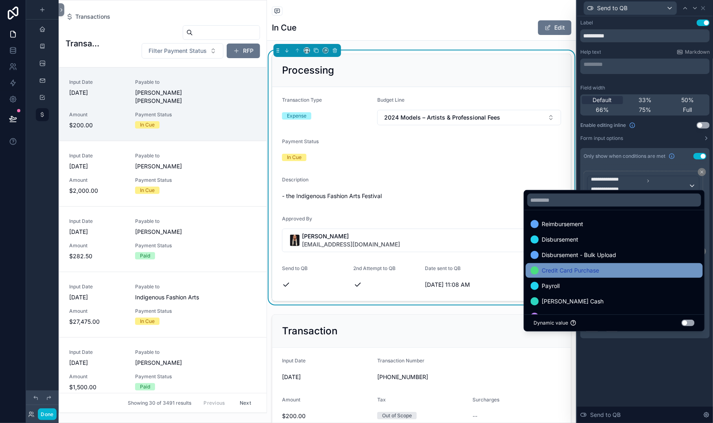
click at [573, 266] on span "Credit Card Purchase" at bounding box center [570, 271] width 57 height 10
click at [557, 266] on span "Payroll" at bounding box center [551, 271] width 18 height 10
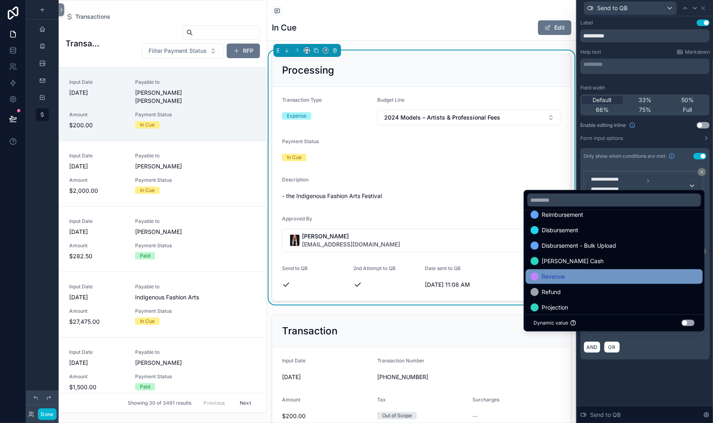
scroll to position [16, 0]
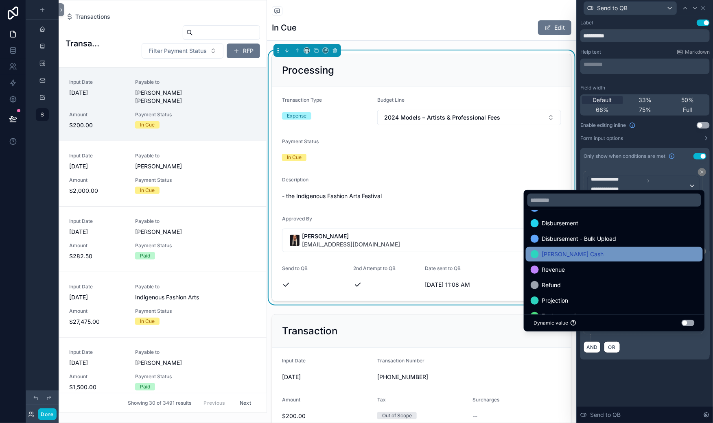
click at [568, 250] on span "[PERSON_NAME] Cash" at bounding box center [573, 255] width 62 height 10
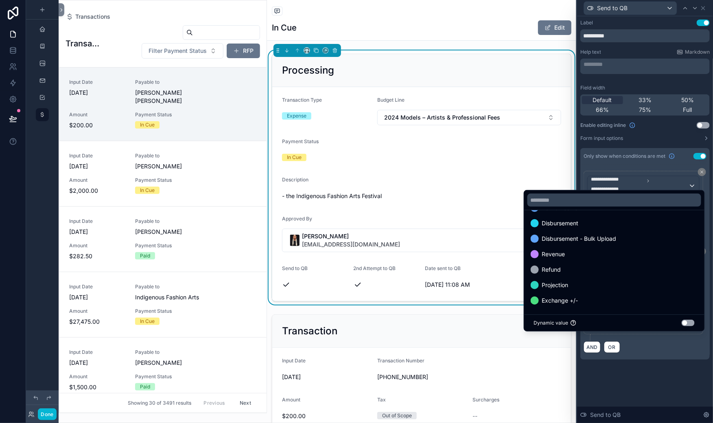
click at [565, 250] on span "Revenue" at bounding box center [553, 255] width 23 height 10
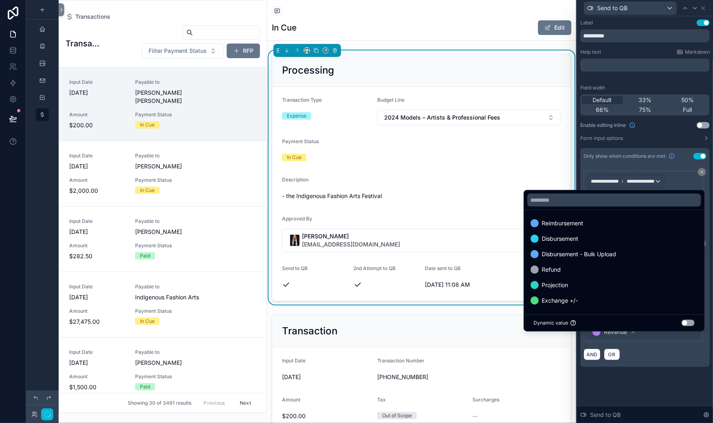
scroll to position [1, 0]
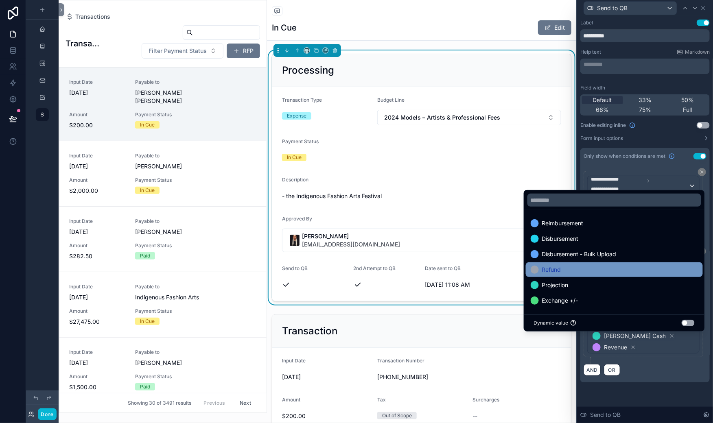
click at [561, 265] on span "Refund" at bounding box center [551, 270] width 19 height 10
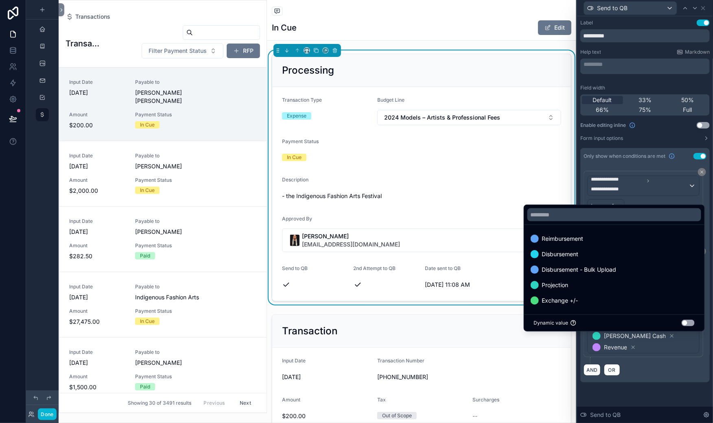
click at [580, 164] on div "**********" at bounding box center [644, 273] width 129 height 218
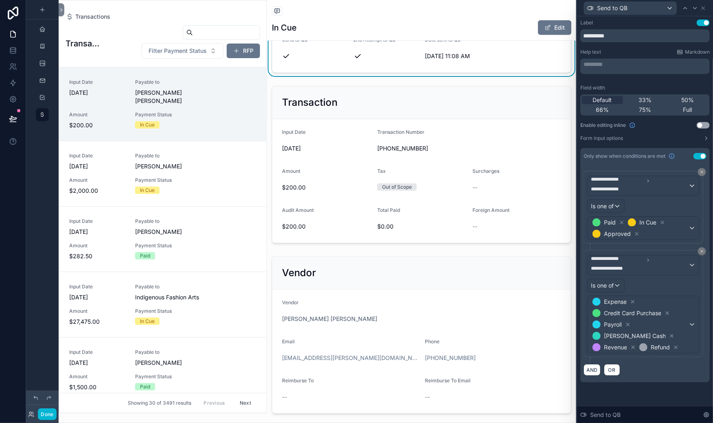
scroll to position [226, 0]
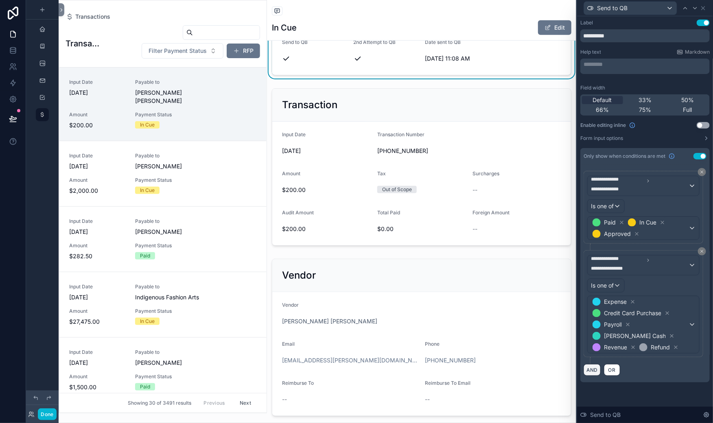
click at [584, 376] on button "AND" at bounding box center [592, 370] width 17 height 12
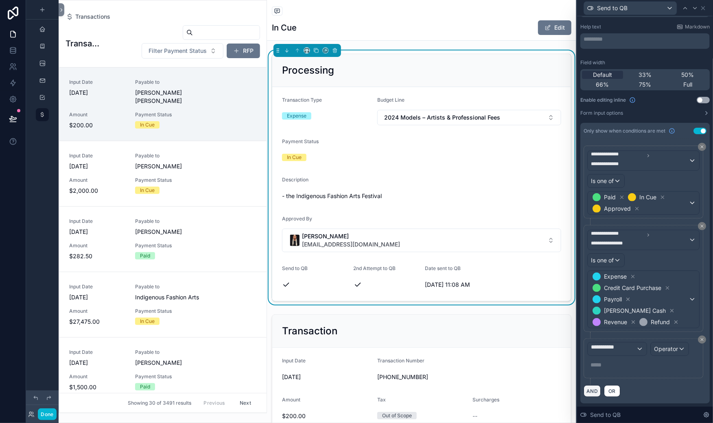
scroll to position [188, 0]
click at [591, 343] on span "**********" at bounding box center [613, 349] width 45 height 12
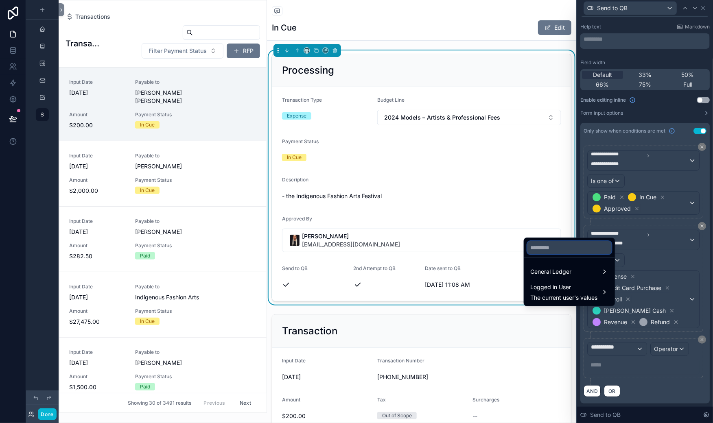
click at [563, 241] on input "text" at bounding box center [570, 247] width 84 height 13
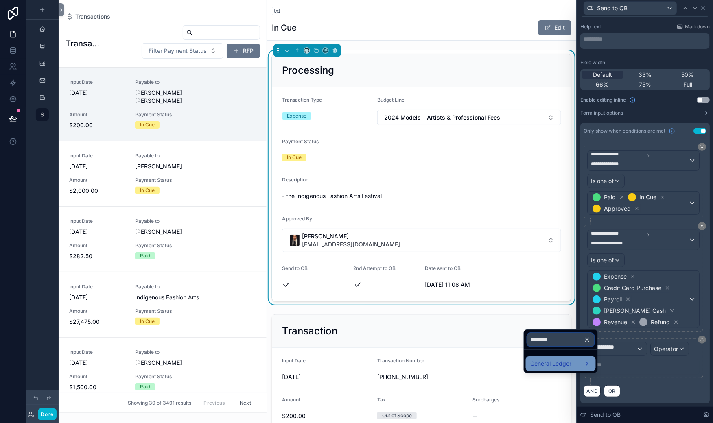
type input "********"
click at [560, 369] on span "General Ledger" at bounding box center [551, 364] width 41 height 10
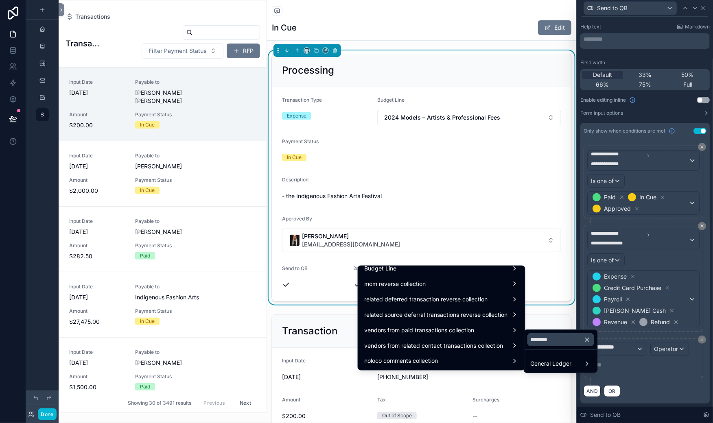
scroll to position [781, 0]
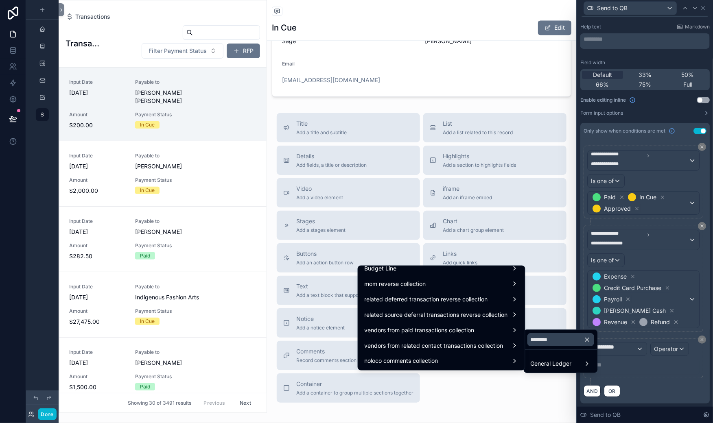
click at [401, 17] on div "Transactions" at bounding box center [422, 12] width 300 height 10
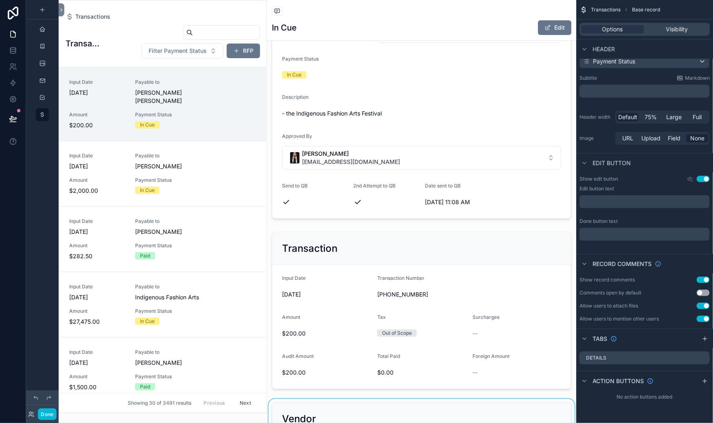
scroll to position [0, 0]
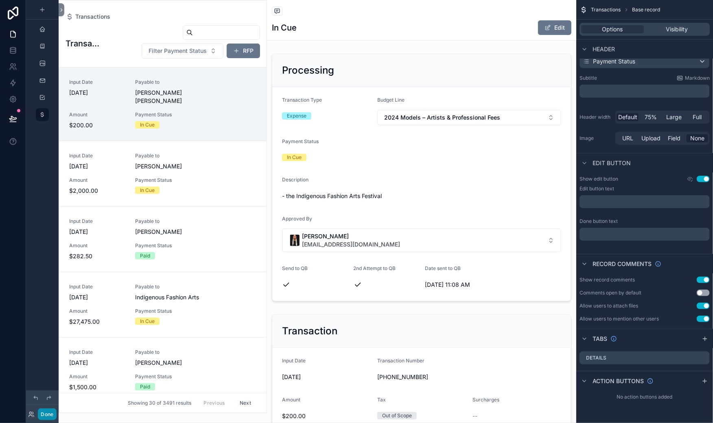
click at [56, 409] on button "Done" at bounding box center [47, 415] width 18 height 12
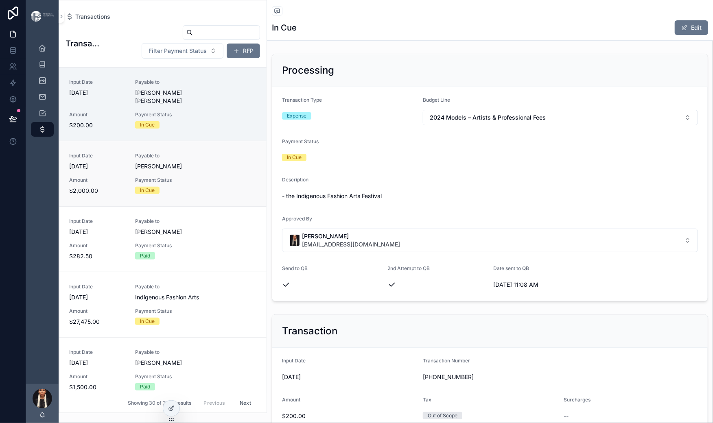
click at [224, 171] on span "[PERSON_NAME]" at bounding box center [179, 166] width 89 height 8
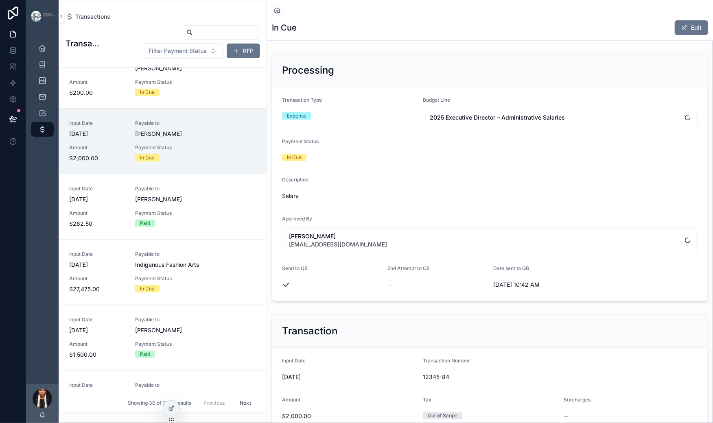
scroll to position [148, 0]
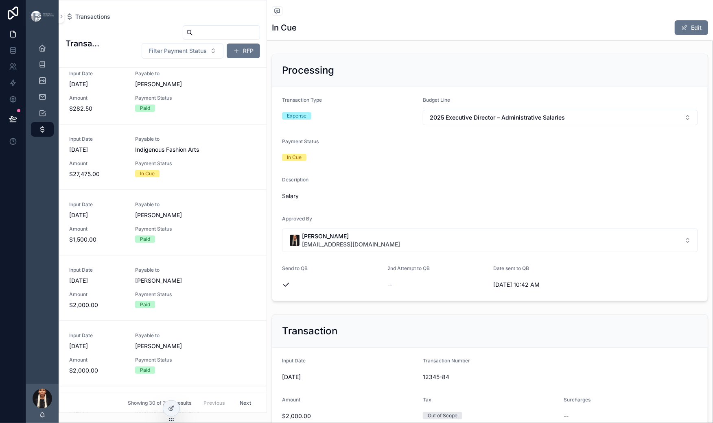
click at [224, 88] on div "Payable to [PERSON_NAME]" at bounding box center [179, 79] width 89 height 18
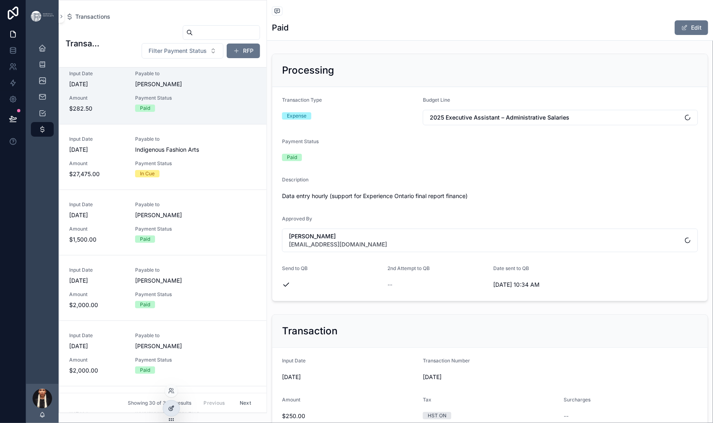
click at [173, 411] on icon at bounding box center [171, 409] width 4 height 4
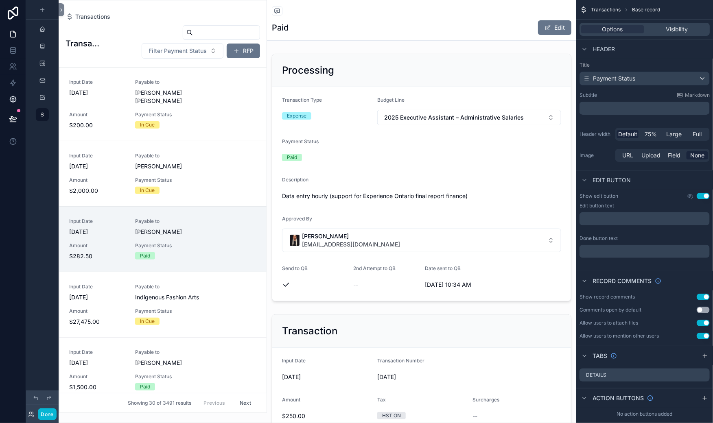
click at [194, 15] on div "scrollable content" at bounding box center [163, 206] width 208 height 413
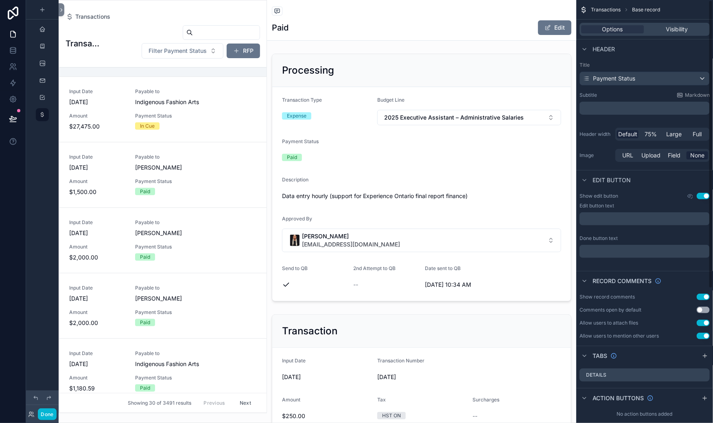
click at [232, 17] on div "Transactions Transactions Filter Payment Status RFP Input Date [DATE] Payable t…" at bounding box center [163, 207] width 208 height 414
click at [134, 15] on div "Transactions Transactions Filter Payment Status RFP Input Date [DATE] Payable t…" at bounding box center [163, 207] width 208 height 414
click at [110, 21] on span "Transactions" at bounding box center [92, 17] width 35 height 8
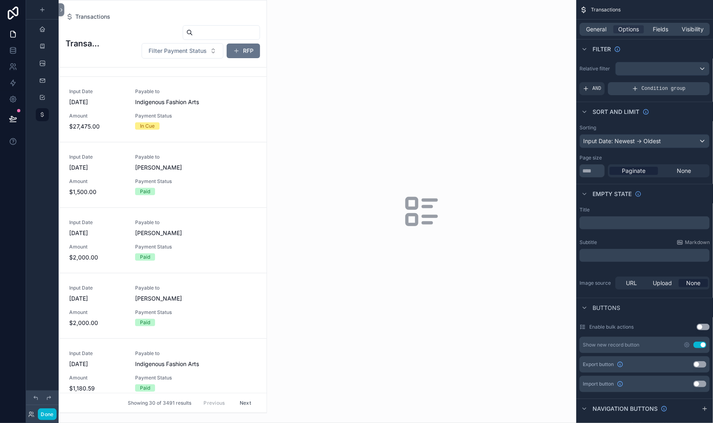
click at [632, 92] on icon "scrollable content" at bounding box center [635, 88] width 7 height 7
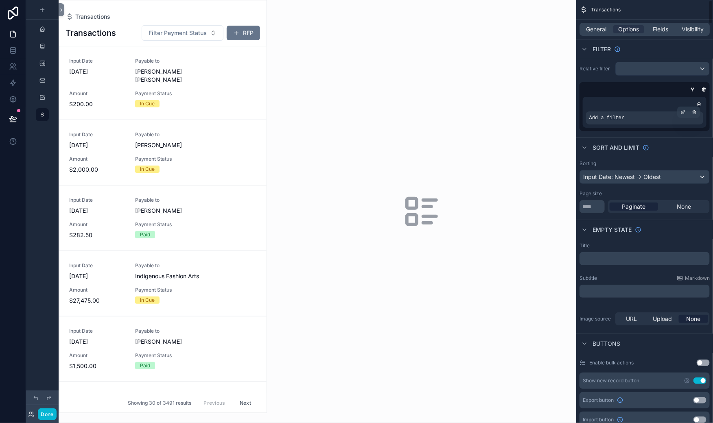
click at [589, 121] on span "Add a filter" at bounding box center [606, 118] width 35 height 7
click at [681, 114] on icon "scrollable content" at bounding box center [682, 113] width 3 height 3
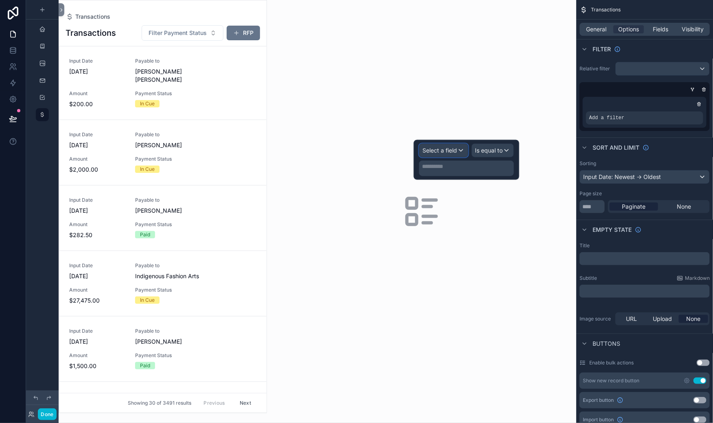
click at [423, 154] on span "Select a field" at bounding box center [440, 150] width 35 height 7
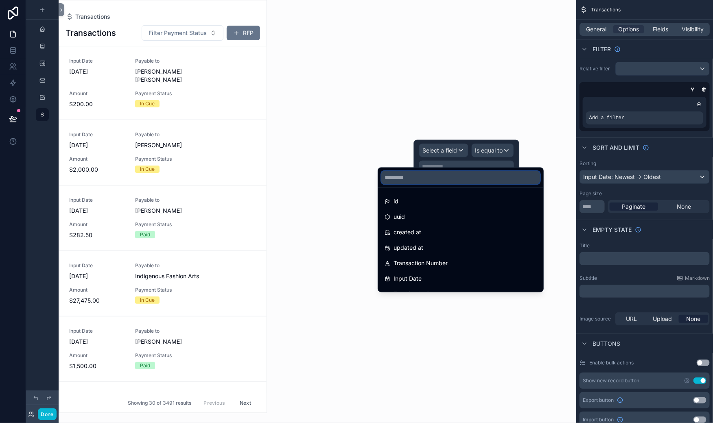
click at [425, 182] on input "text" at bounding box center [460, 177] width 159 height 13
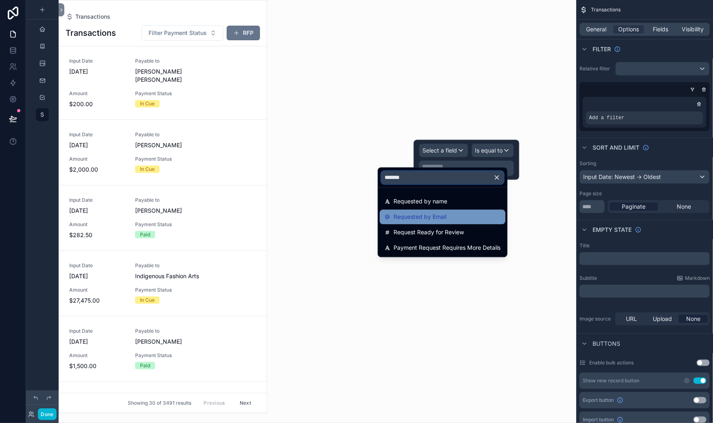
type input "*******"
click at [414, 222] on span "Requested by Email" at bounding box center [420, 217] width 53 height 10
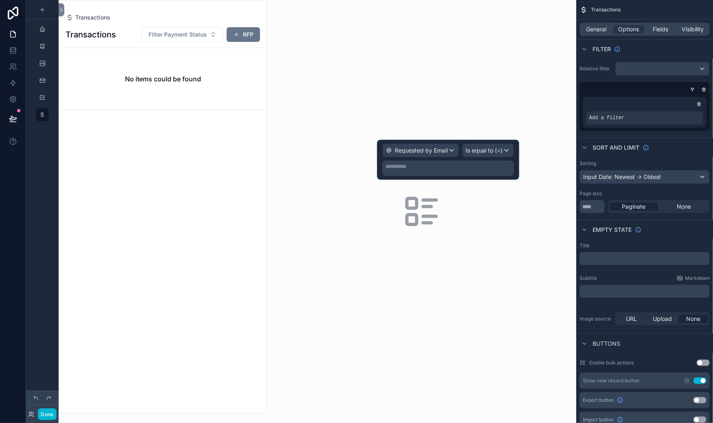
click at [386, 171] on p "**********" at bounding box center [449, 166] width 127 height 8
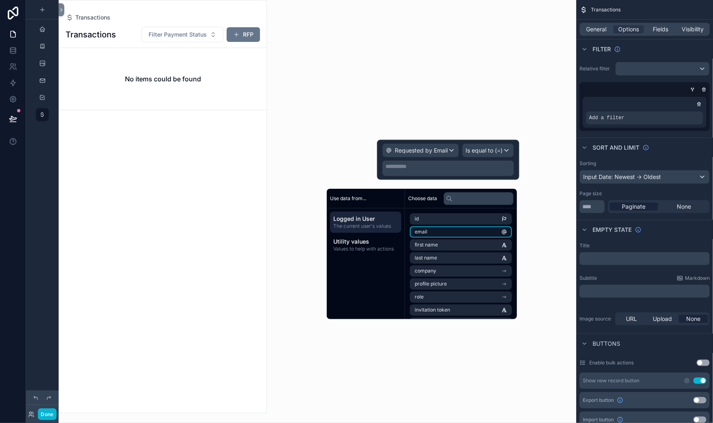
click at [427, 235] on span "email" at bounding box center [421, 232] width 13 height 7
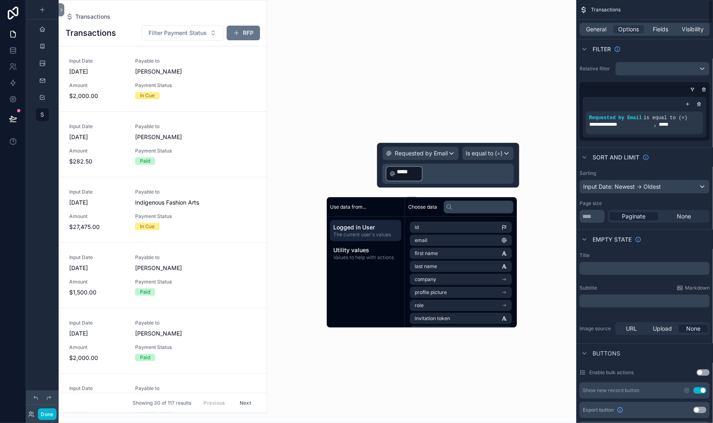
click at [576, 115] on div "**********" at bounding box center [644, 101] width 137 height 85
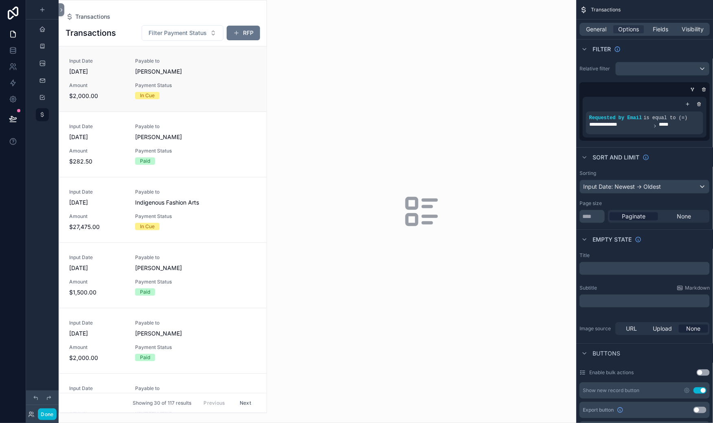
click at [241, 100] on div "Input Date [DATE] Payable to [PERSON_NAME] $2,000.00 Payment Status In Cue" at bounding box center [163, 79] width 188 height 42
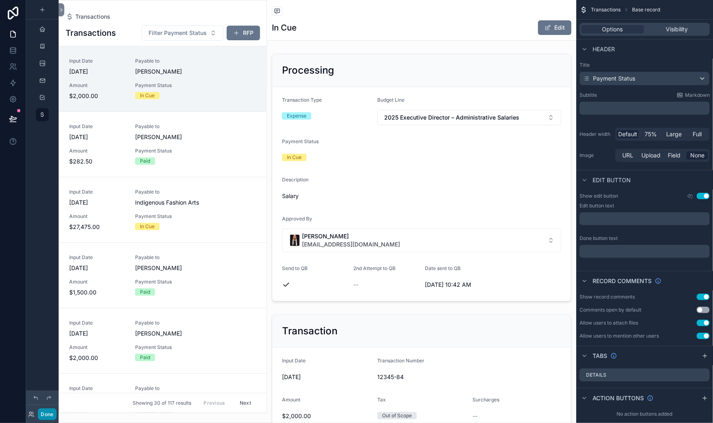
click at [56, 409] on button "Done" at bounding box center [47, 415] width 18 height 12
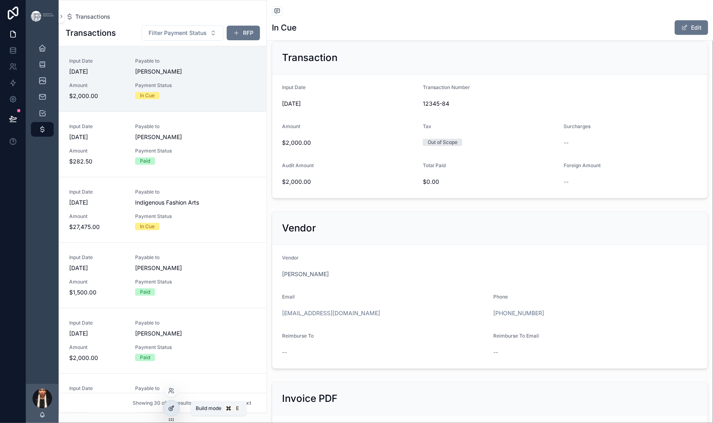
click at [175, 412] on icon at bounding box center [171, 408] width 7 height 7
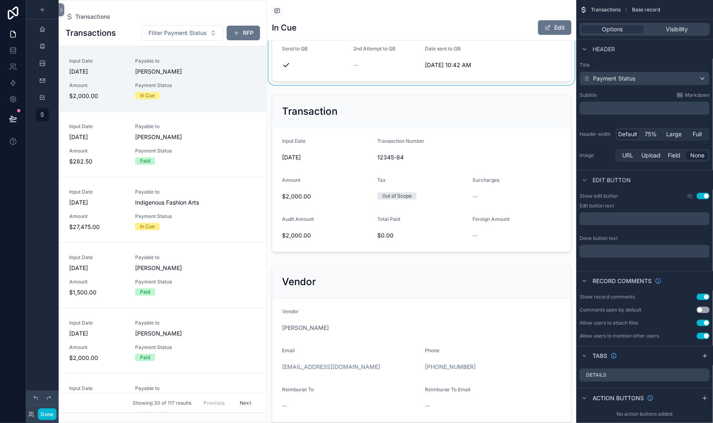
scroll to position [218, 0]
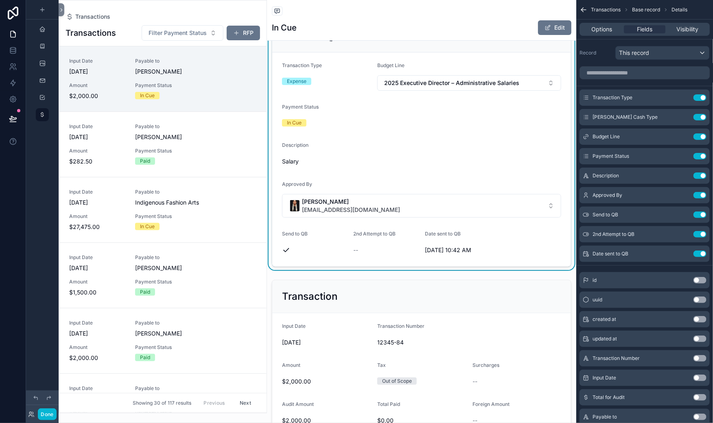
scroll to position [35, 0]
click at [681, 140] on icon "scrollable content" at bounding box center [684, 137] width 7 height 7
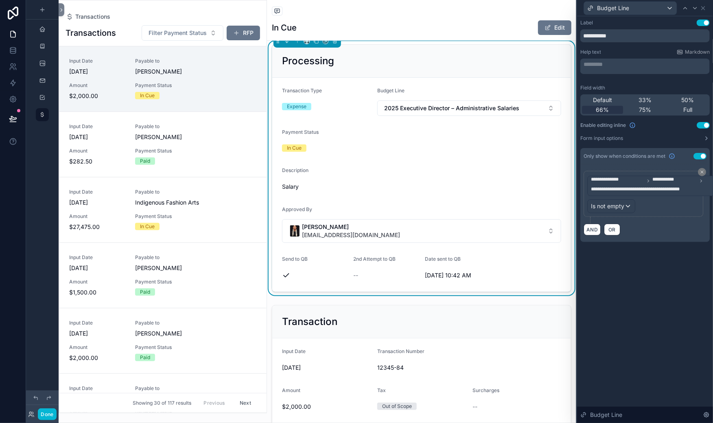
scroll to position [10, 0]
click at [700, 175] on icon at bounding box center [702, 172] width 5 height 5
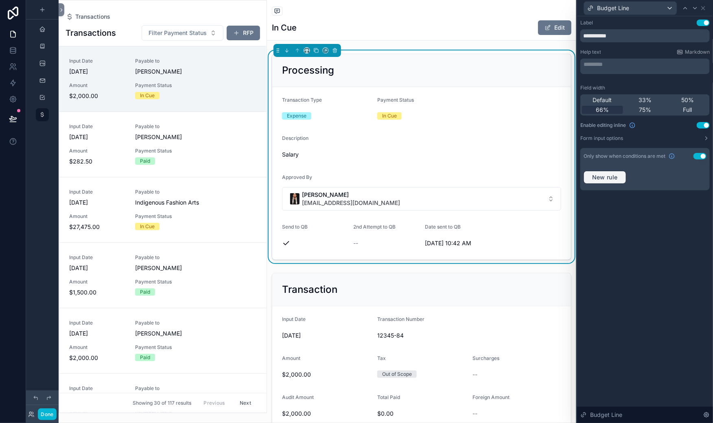
click at [589, 181] on span "New rule" at bounding box center [605, 177] width 32 height 7
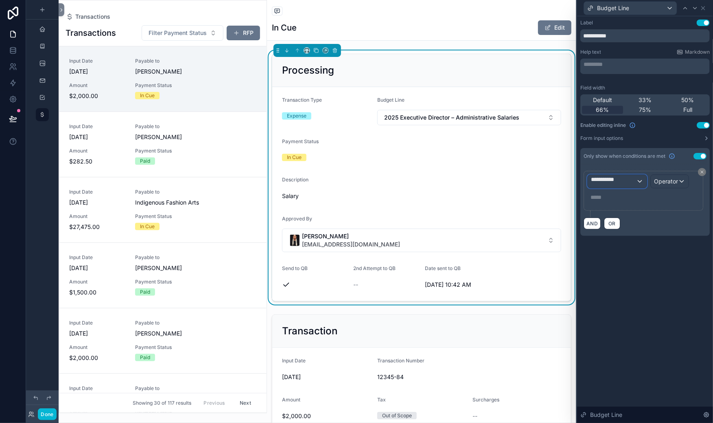
click at [591, 188] on span "**********" at bounding box center [613, 181] width 45 height 12
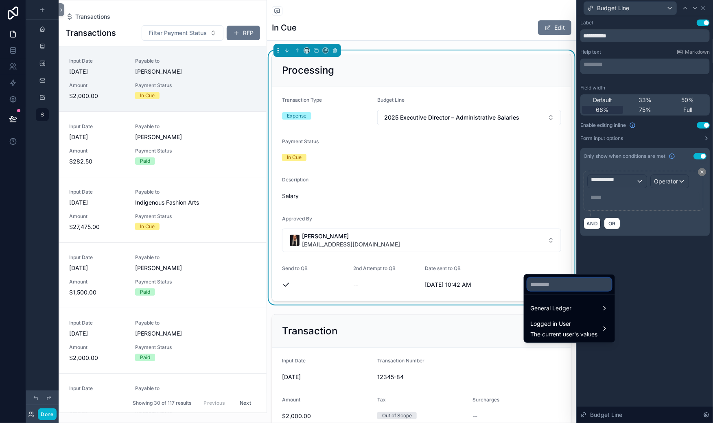
click at [548, 291] on input "text" at bounding box center [570, 284] width 84 height 13
type input "**********"
click at [600, 313] on div "General Ledger" at bounding box center [570, 309] width 78 height 10
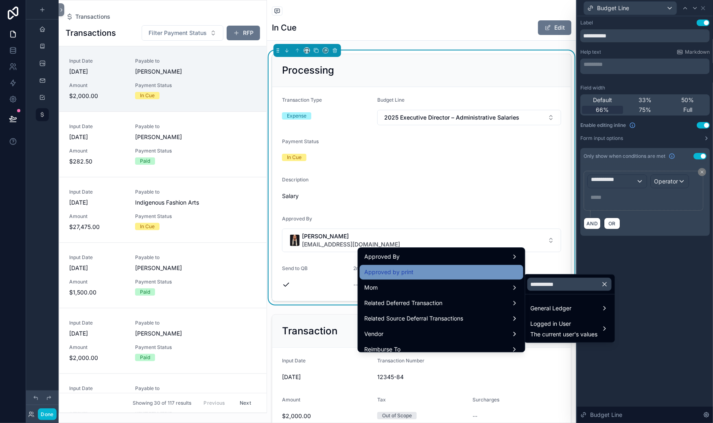
click at [365, 277] on div "Approved by print" at bounding box center [442, 272] width 154 height 10
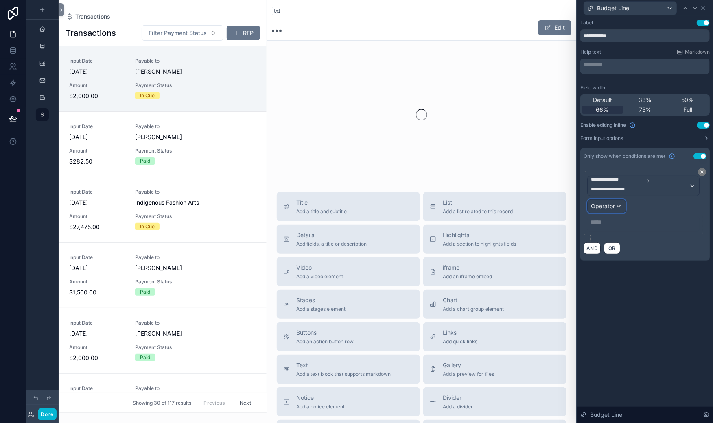
click at [591, 210] on span "Operator" at bounding box center [603, 206] width 24 height 7
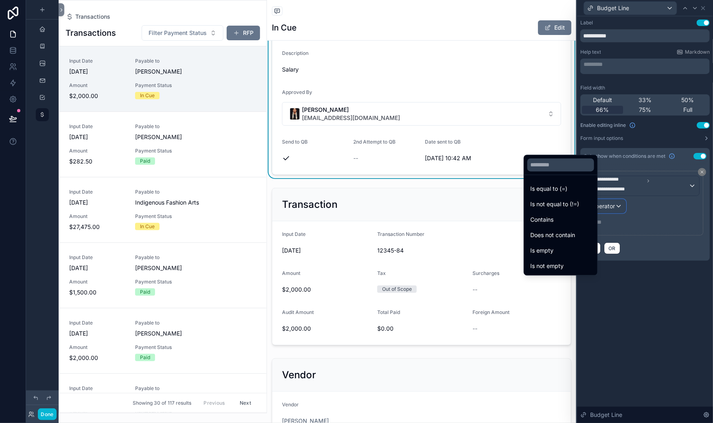
scroll to position [135, 0]
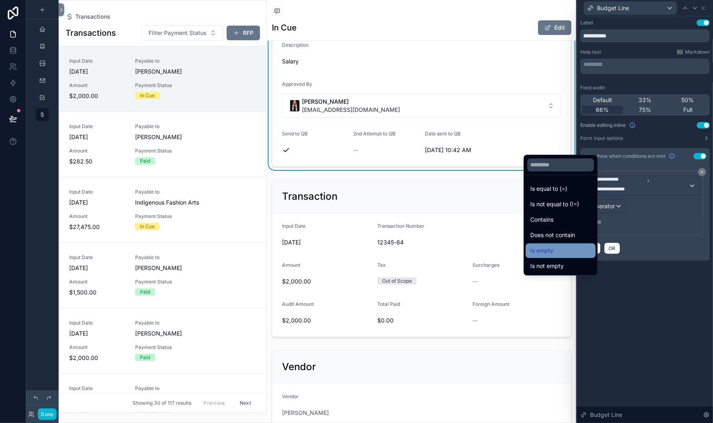
click at [554, 246] on span "Is empty" at bounding box center [542, 251] width 23 height 10
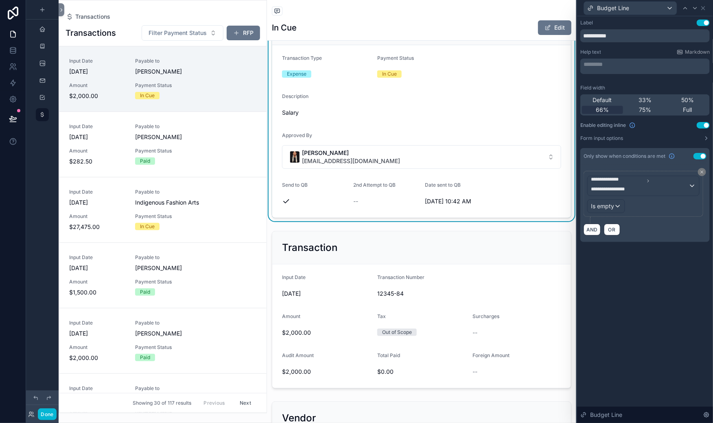
scroll to position [39, 0]
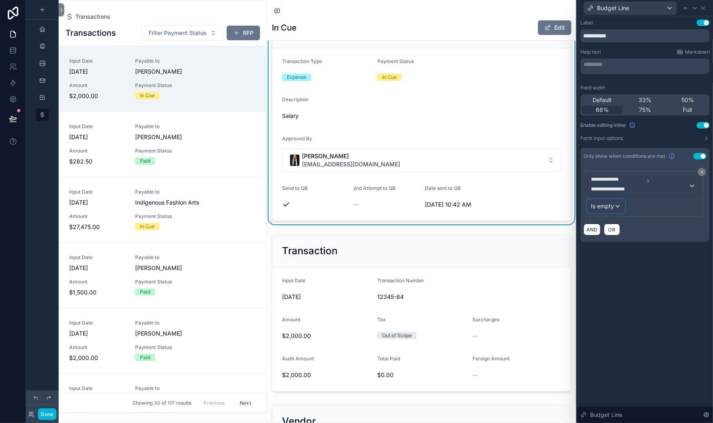
click at [591, 210] on span "Is empty" at bounding box center [602, 206] width 23 height 8
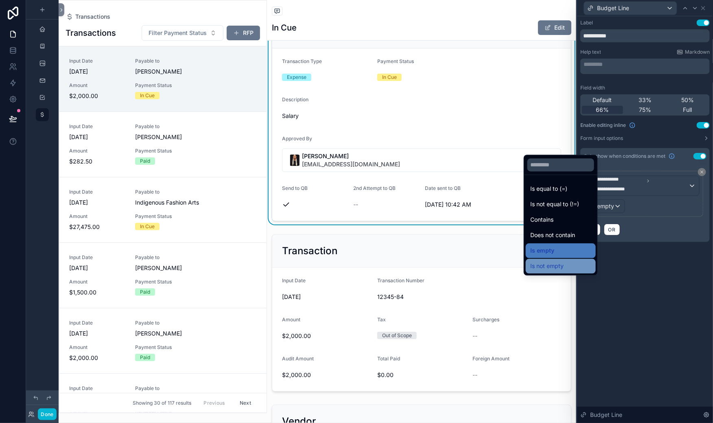
click at [550, 262] on span "Is not empty" at bounding box center [547, 267] width 33 height 10
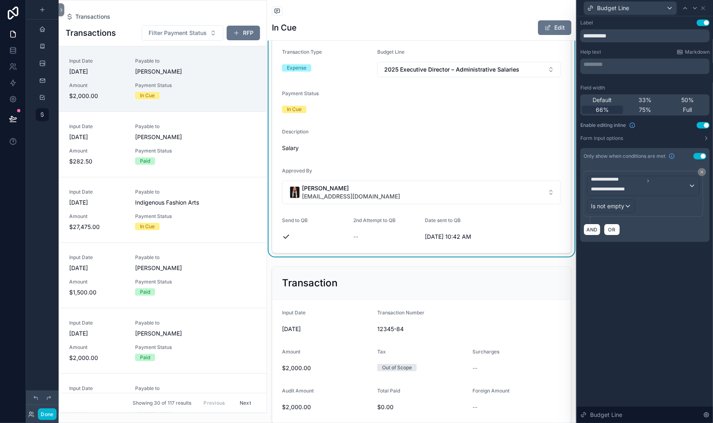
scroll to position [46, 0]
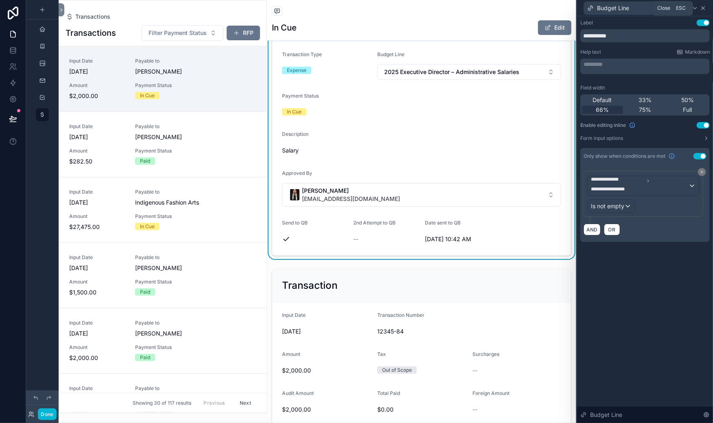
click at [700, 10] on icon at bounding box center [703, 8] width 7 height 7
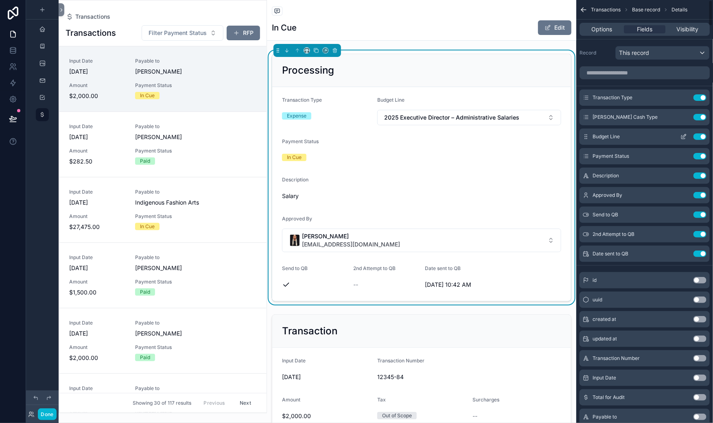
scroll to position [21, 0]
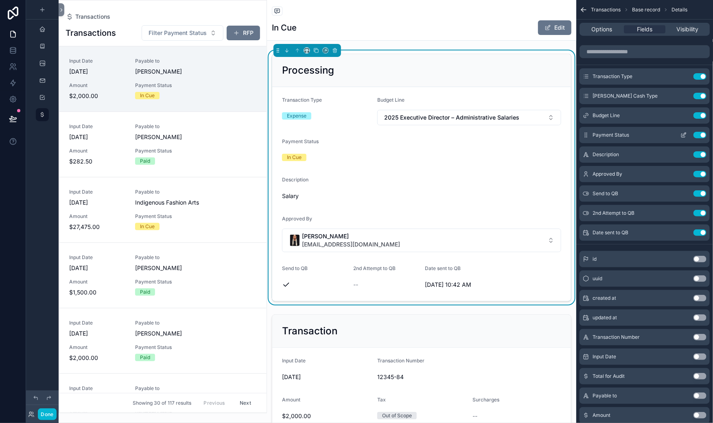
click at [681, 138] on icon "scrollable content" at bounding box center [684, 135] width 7 height 7
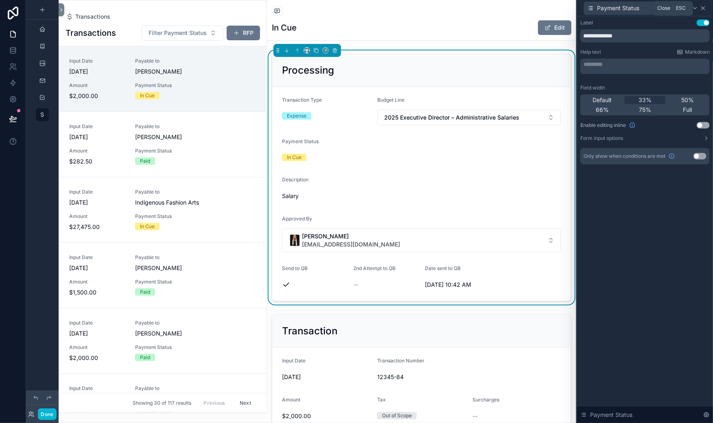
click at [701, 11] on icon at bounding box center [703, 8] width 7 height 7
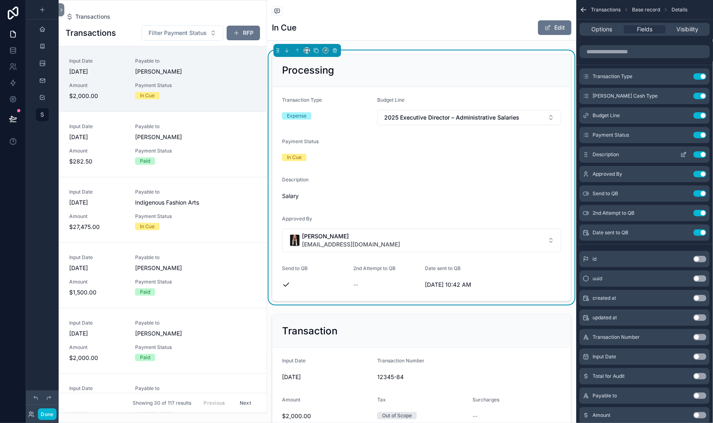
click at [681, 158] on icon "scrollable content" at bounding box center [684, 154] width 7 height 7
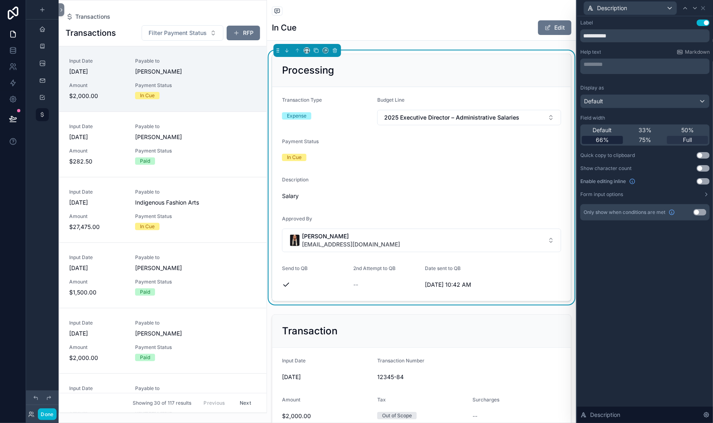
click at [596, 144] on span "66%" at bounding box center [602, 140] width 13 height 8
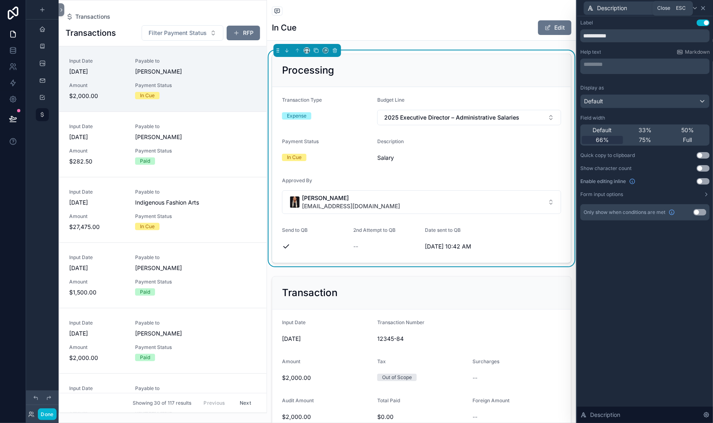
click at [702, 10] on icon at bounding box center [703, 8] width 3 height 3
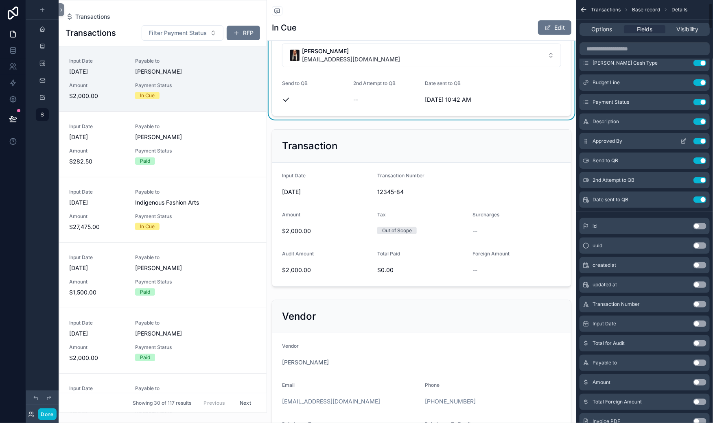
scroll to position [72, 0]
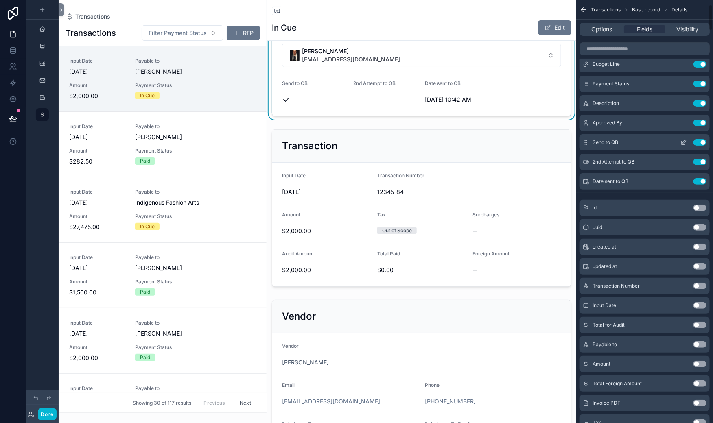
click at [683, 143] on icon "scrollable content" at bounding box center [684, 141] width 3 height 3
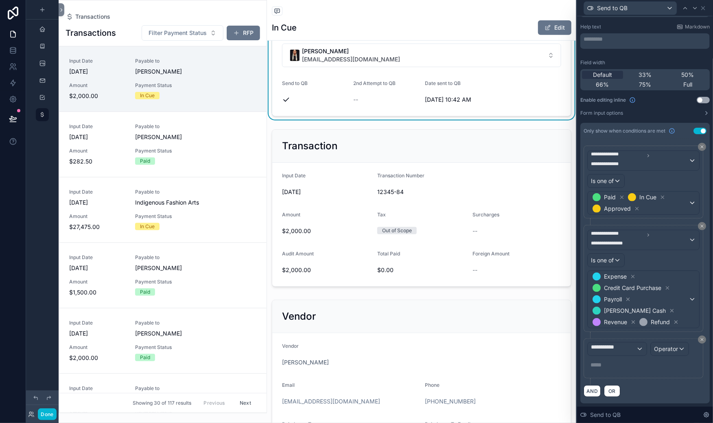
scroll to position [188, 0]
click at [588, 343] on div "**********" at bounding box center [617, 349] width 59 height 13
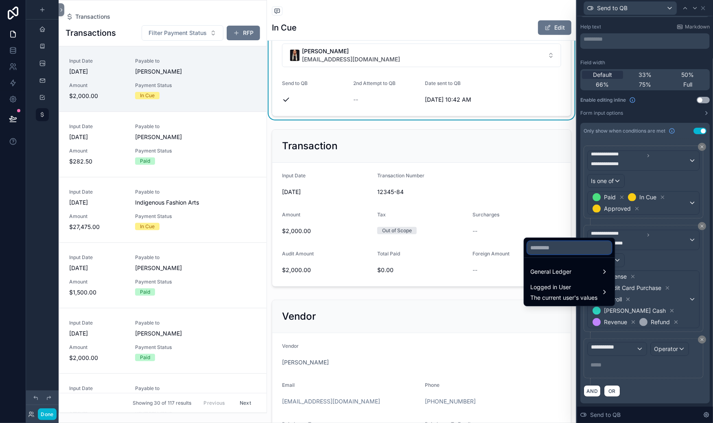
click at [558, 241] on input "text" at bounding box center [570, 247] width 84 height 13
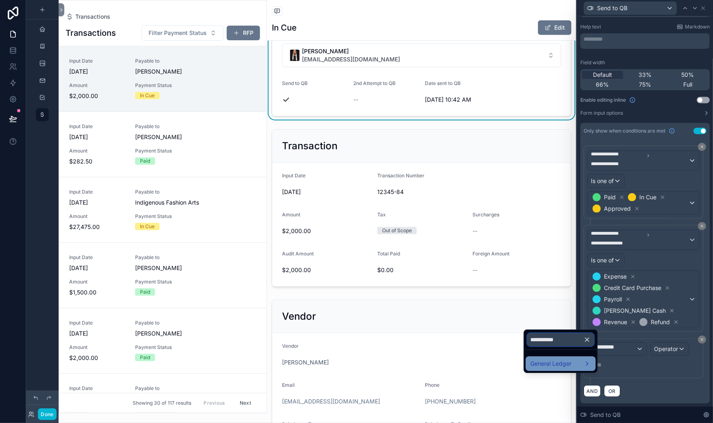
type input "**********"
click at [555, 369] on span "General Ledger" at bounding box center [551, 364] width 41 height 10
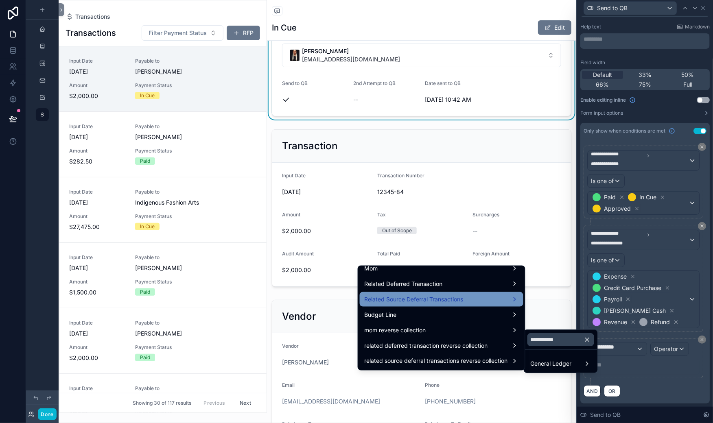
scroll to position [0, 0]
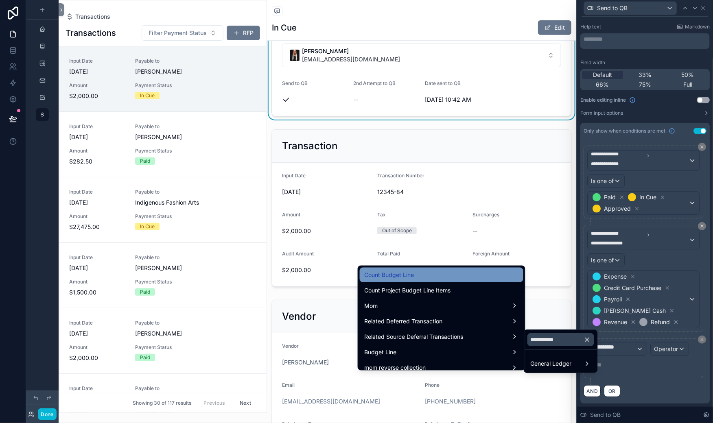
click at [365, 280] on span "Count Budget Line" at bounding box center [390, 275] width 50 height 10
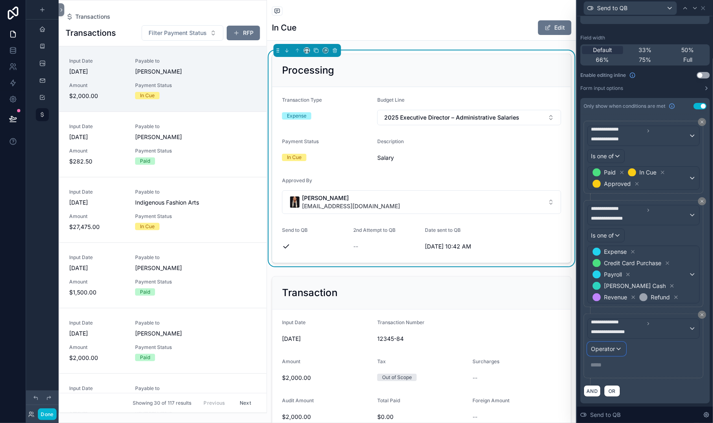
click at [591, 346] on span "Operator" at bounding box center [603, 349] width 24 height 7
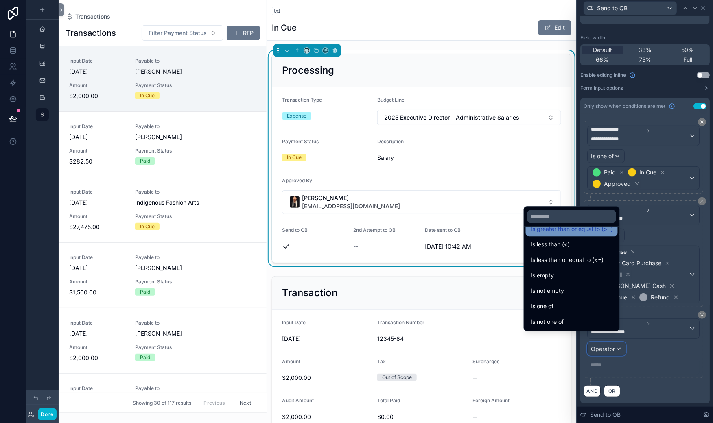
scroll to position [87, 0]
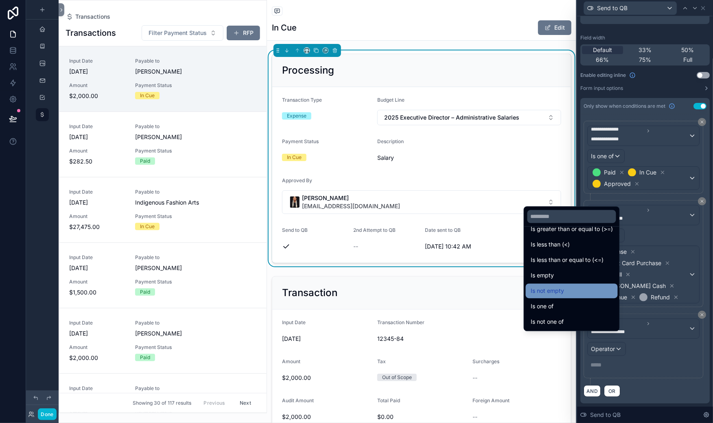
click at [556, 286] on span "Is not empty" at bounding box center [547, 291] width 33 height 10
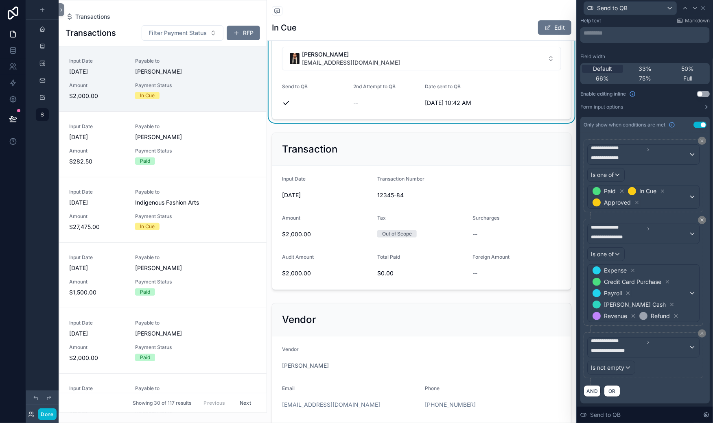
scroll to position [188, 0]
click at [584, 386] on button "AND" at bounding box center [592, 392] width 17 height 12
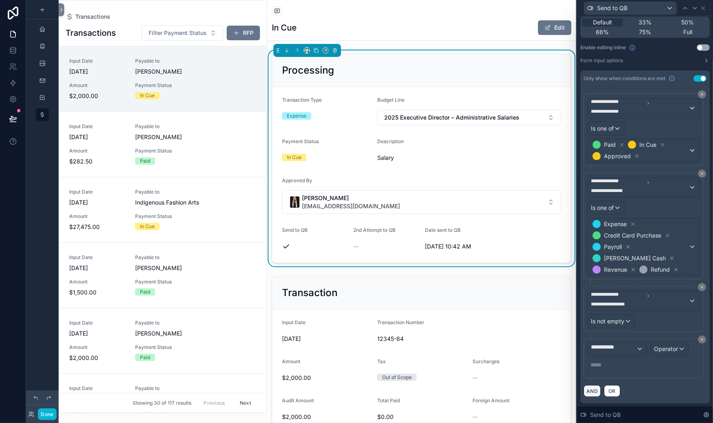
scroll to position [252, 0]
click at [591, 343] on span "**********" at bounding box center [613, 349] width 45 height 12
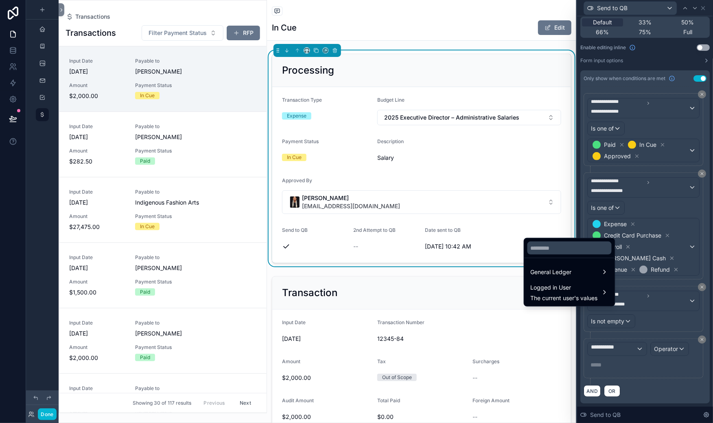
click at [691, 304] on div at bounding box center [645, 211] width 136 height 423
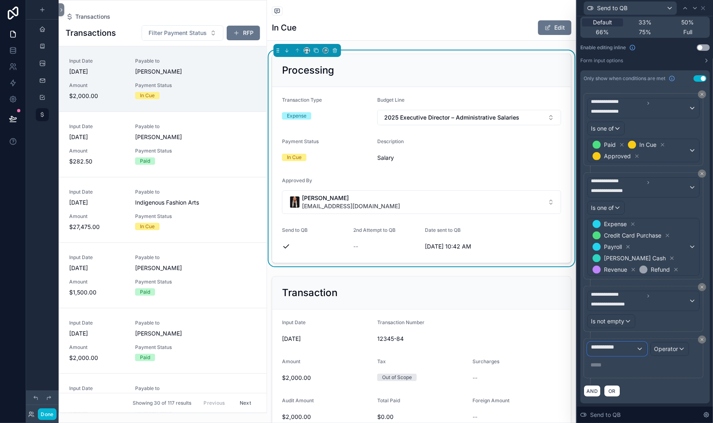
click at [591, 343] on span "**********" at bounding box center [613, 349] width 45 height 12
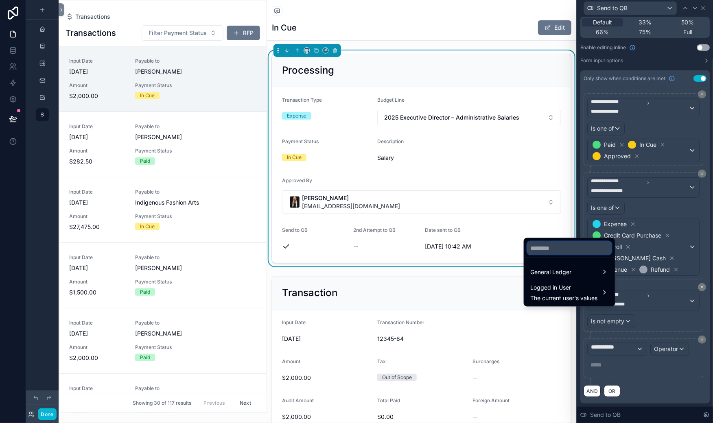
click at [552, 242] on input "text" at bounding box center [570, 248] width 84 height 13
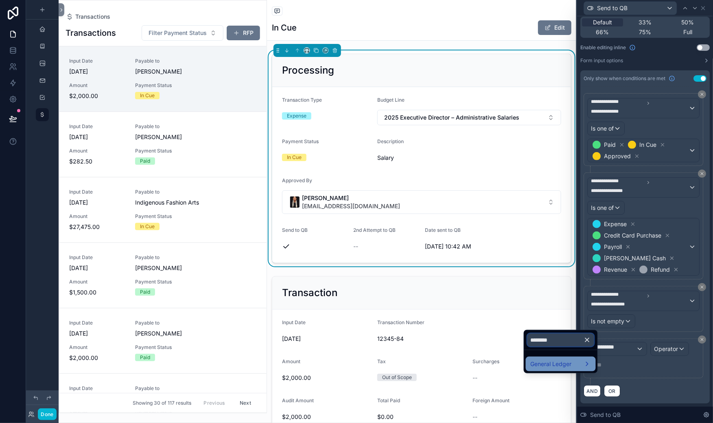
type input "********"
click at [591, 369] on div "General Ledger" at bounding box center [561, 364] width 60 height 10
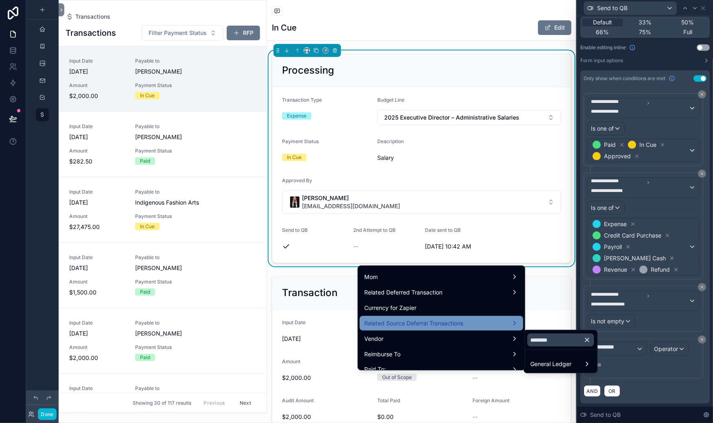
scroll to position [0, 0]
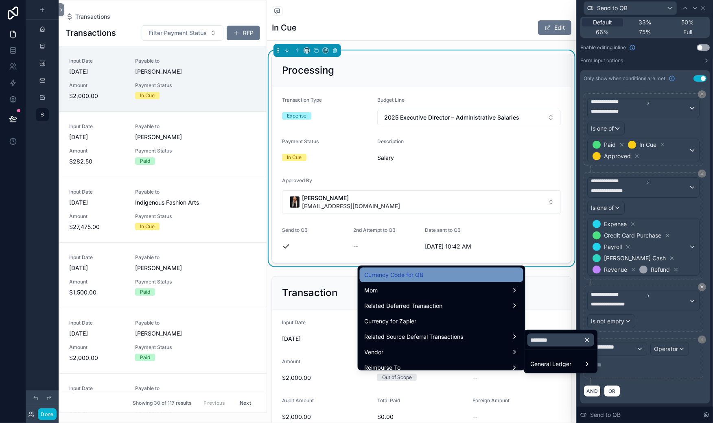
click at [365, 280] on span "Currency Code for QB" at bounding box center [394, 275] width 59 height 10
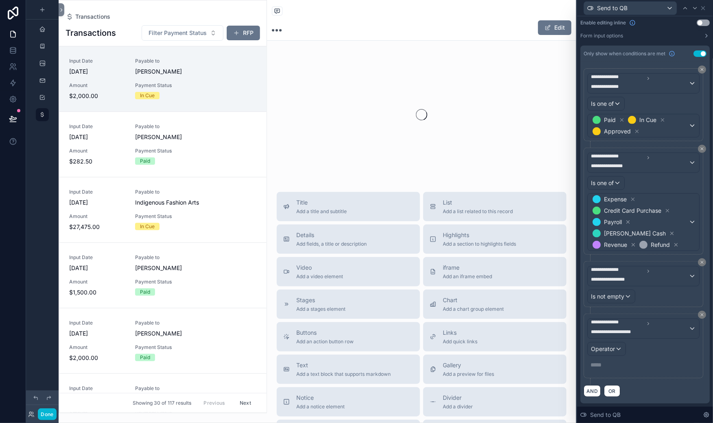
scroll to position [277, 0]
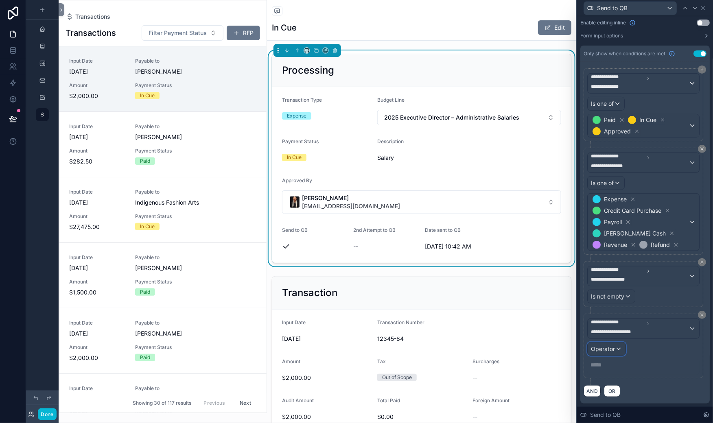
click at [591, 346] on span "Operator" at bounding box center [603, 349] width 24 height 7
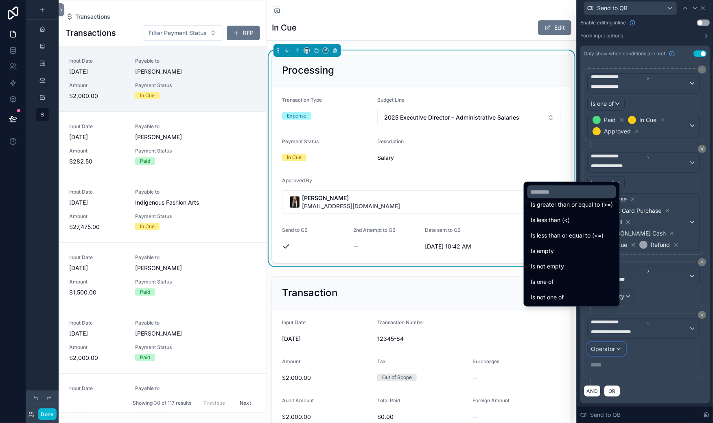
scroll to position [87, 0]
click at [564, 262] on span "Is not empty" at bounding box center [547, 267] width 33 height 10
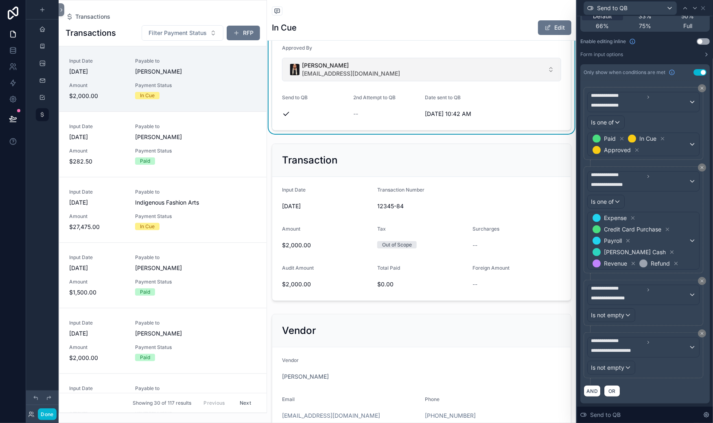
scroll to position [131, 0]
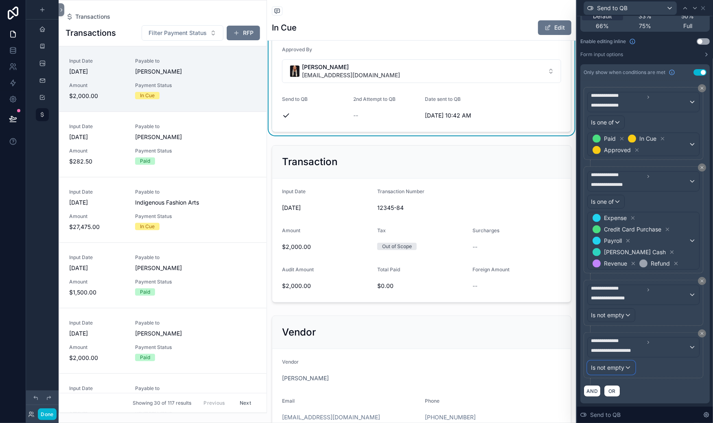
click at [591, 364] on span "Is not empty" at bounding box center [607, 368] width 33 height 8
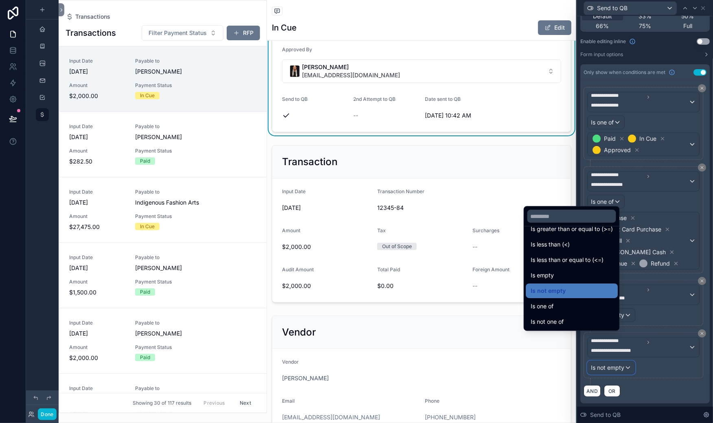
scroll to position [87, 0]
click at [553, 302] on span "Is one of" at bounding box center [542, 307] width 23 height 10
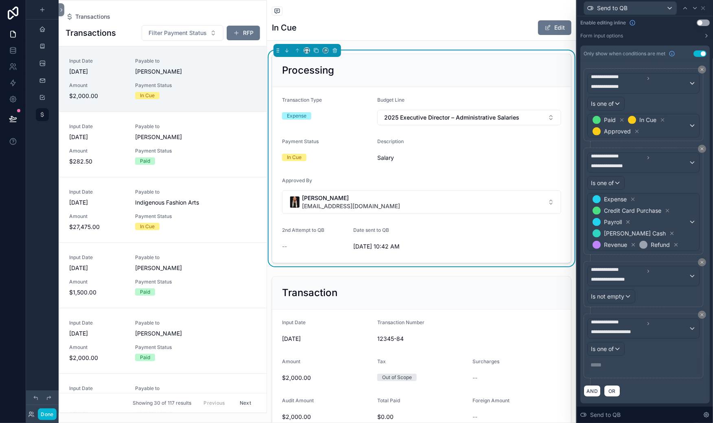
scroll to position [277, 0]
click at [591, 361] on p "***** ﻿" at bounding box center [644, 365] width 107 height 8
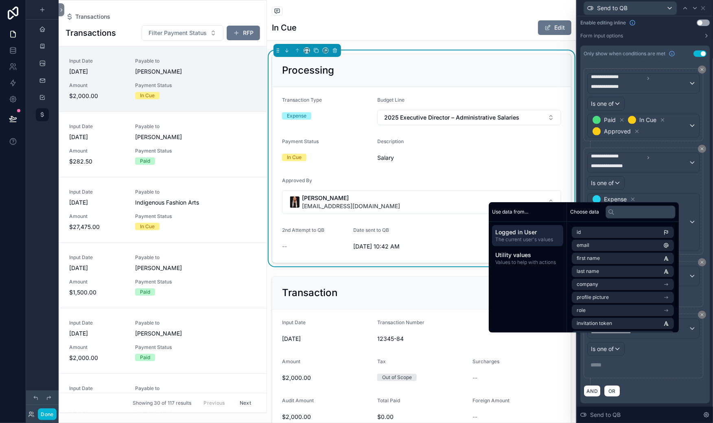
click at [615, 209] on icon at bounding box center [611, 212] width 7 height 7
click at [663, 206] on input "text" at bounding box center [641, 212] width 70 height 13
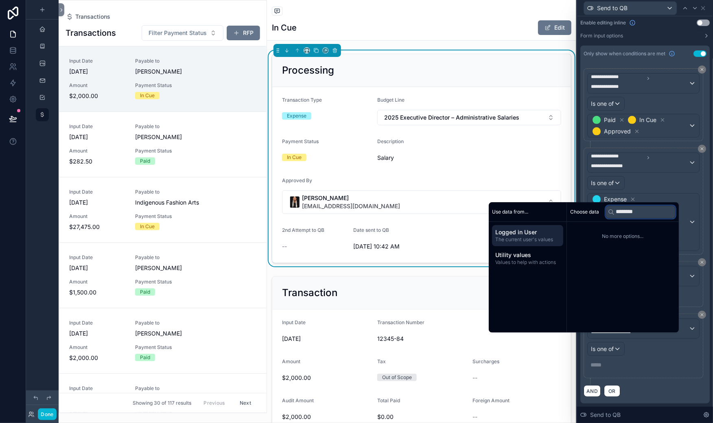
scroll to position [0, 32]
type input "********"
click at [534, 252] on span "Utility values" at bounding box center [527, 256] width 65 height 8
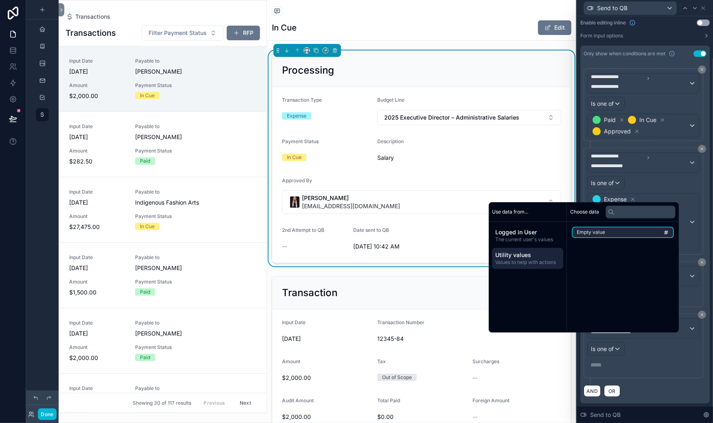
click at [696, 261] on div "**********" at bounding box center [645, 287] width 123 height 53
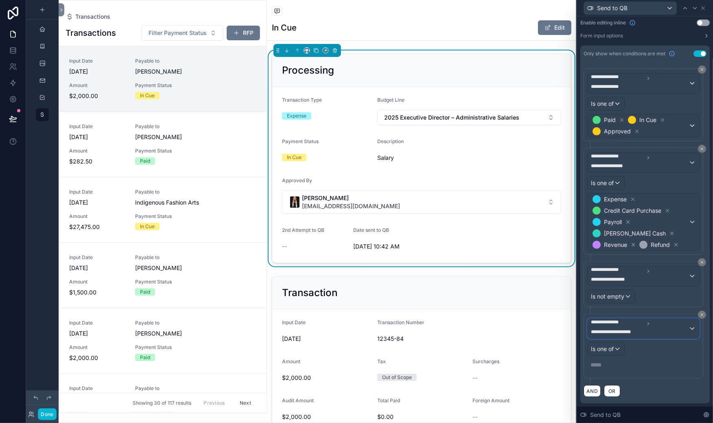
click at [608, 329] on span "**********" at bounding box center [629, 334] width 77 height 10
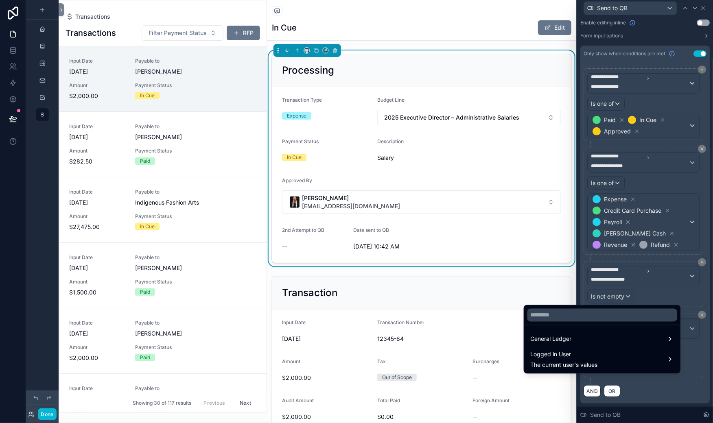
click at [577, 298] on div at bounding box center [645, 211] width 136 height 423
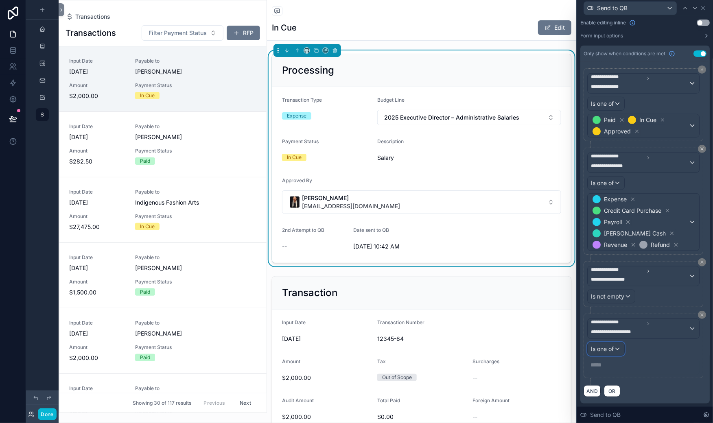
click at [591, 345] on span "Is one of" at bounding box center [602, 349] width 23 height 8
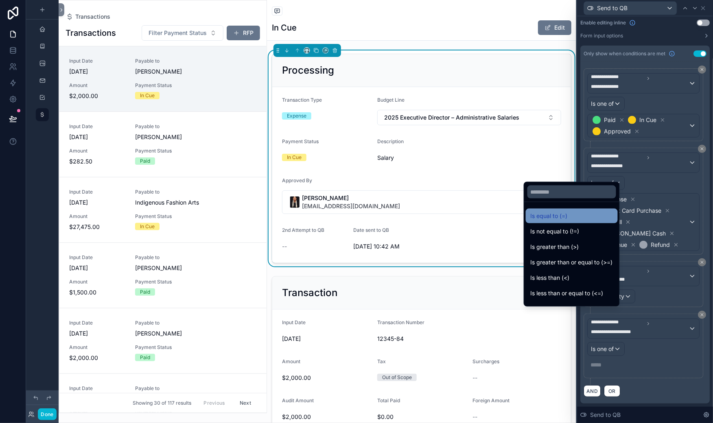
click at [568, 211] on span "Is equal to (=)" at bounding box center [549, 216] width 37 height 10
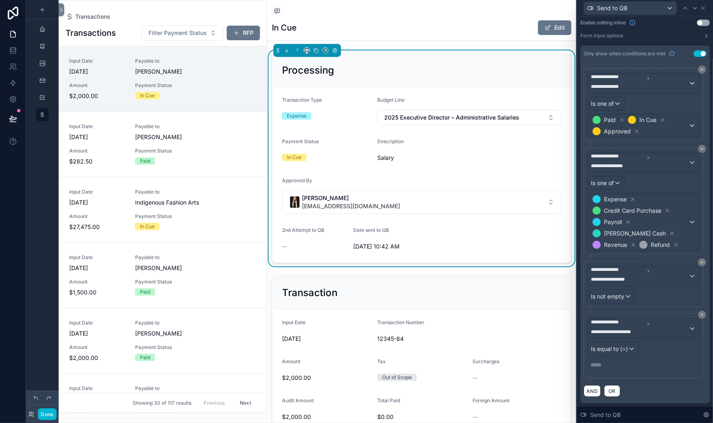
click at [591, 361] on p "***** ﻿" at bounding box center [644, 365] width 107 height 8
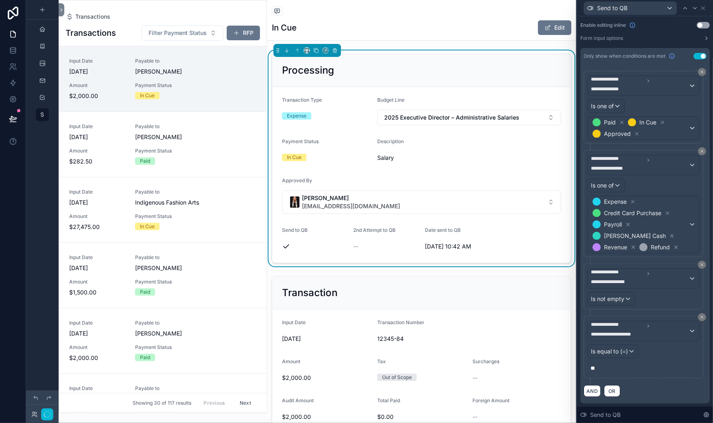
click at [580, 346] on div "**********" at bounding box center [644, 234] width 129 height 340
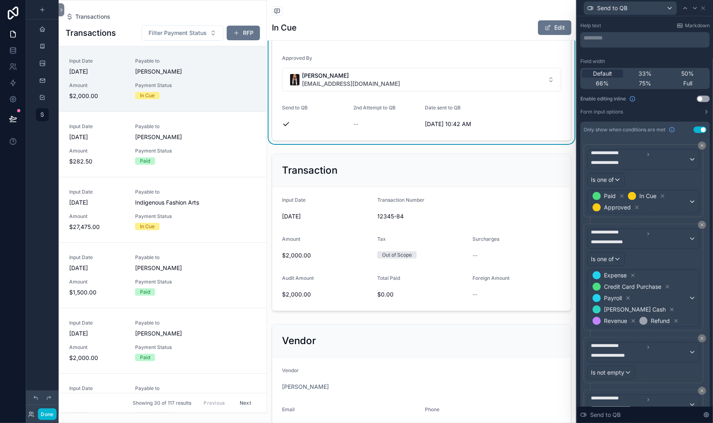
scroll to position [0, 0]
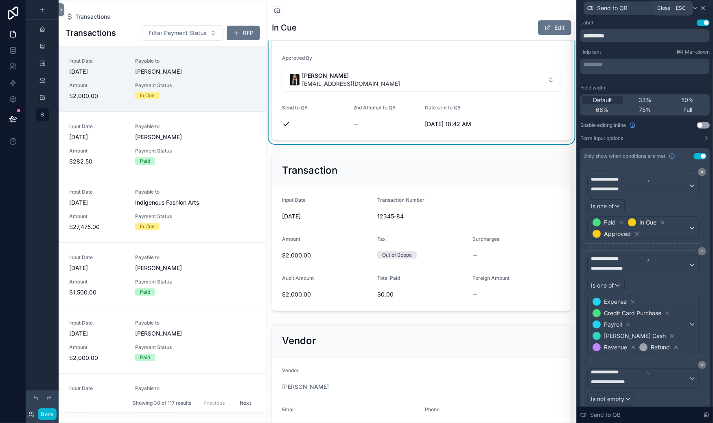
click at [701, 11] on icon at bounding box center [703, 8] width 7 height 7
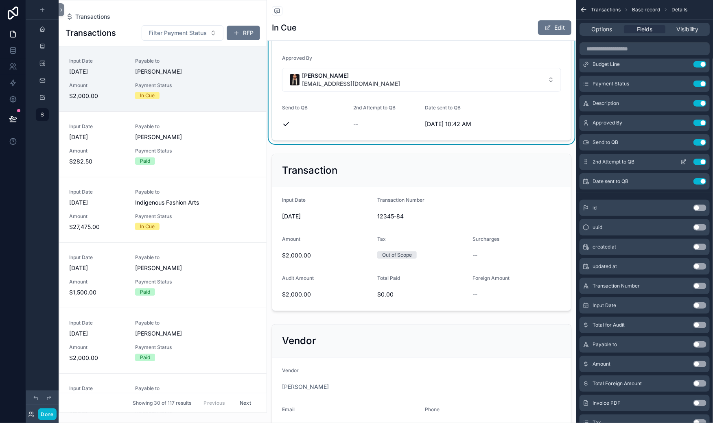
click at [683, 163] on icon "scrollable content" at bounding box center [684, 161] width 3 height 3
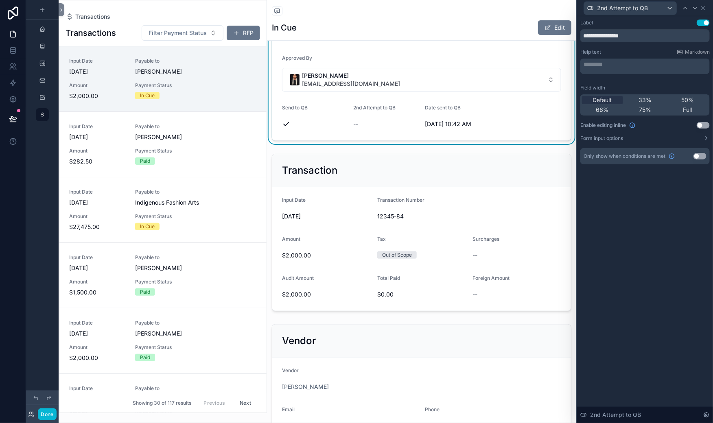
click at [694, 160] on button "Use setting" at bounding box center [700, 156] width 13 height 7
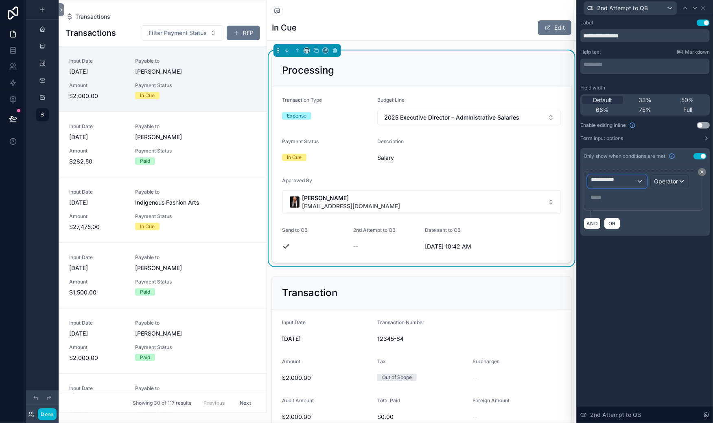
click at [588, 188] on div "**********" at bounding box center [617, 181] width 59 height 13
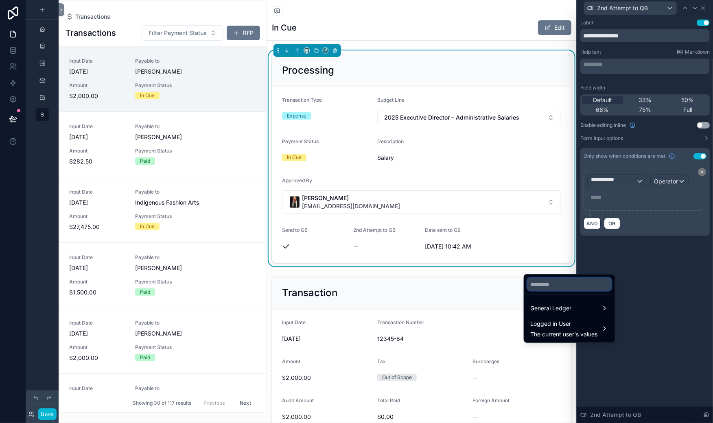
click at [563, 291] on input "text" at bounding box center [570, 284] width 84 height 13
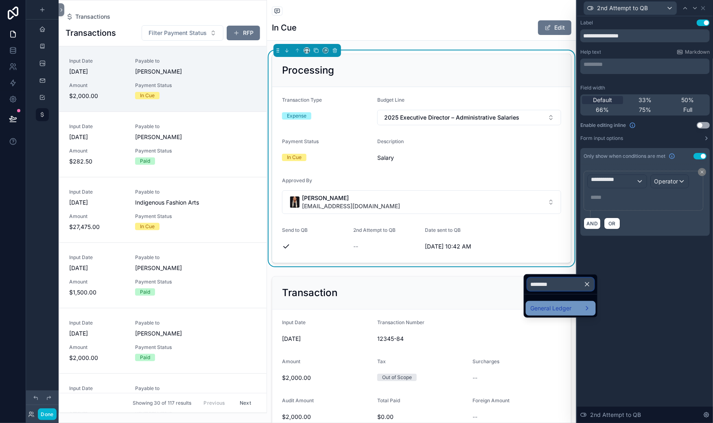
type input "*******"
click at [591, 313] on div "General Ledger" at bounding box center [561, 309] width 60 height 10
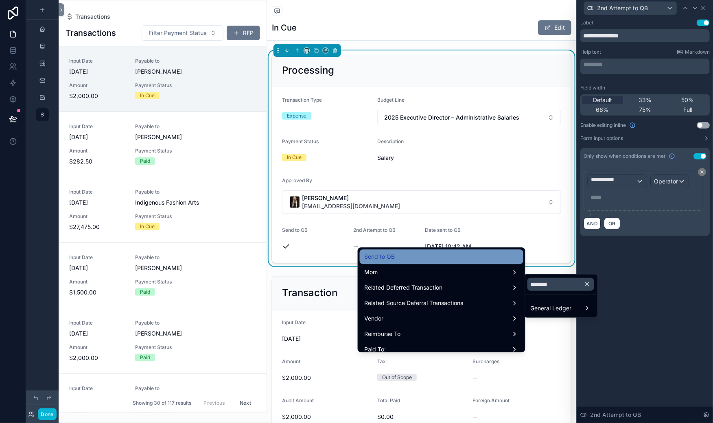
click at [365, 262] on div "Send to QB" at bounding box center [442, 257] width 154 height 10
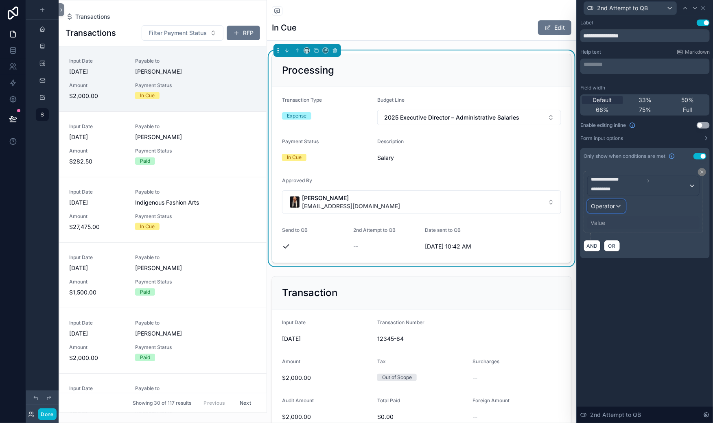
click at [591, 210] on span "Operator" at bounding box center [603, 206] width 24 height 7
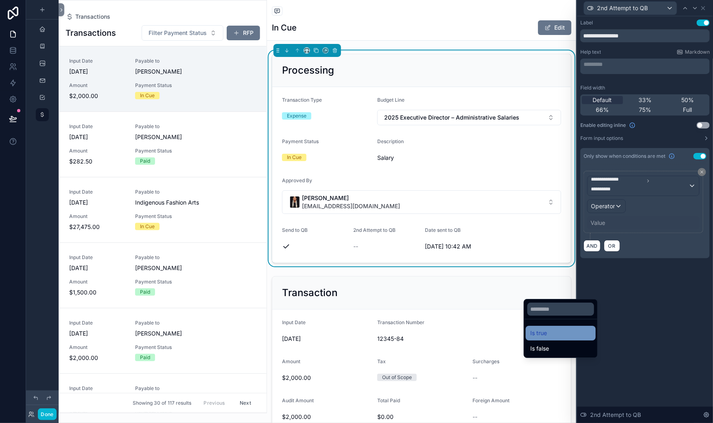
click at [548, 338] on span "Is true" at bounding box center [539, 334] width 17 height 10
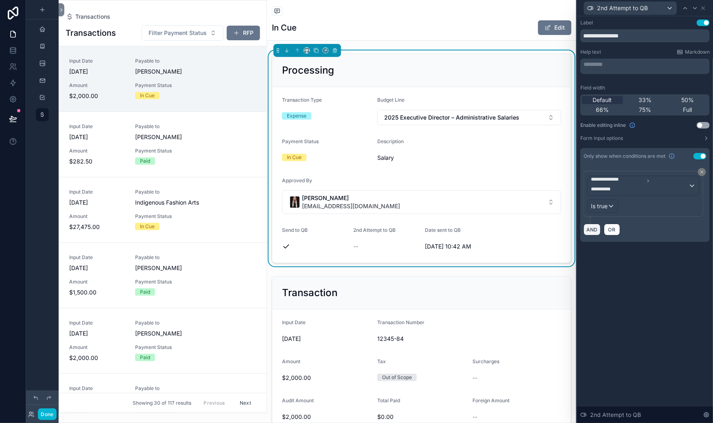
click at [584, 236] on button "AND" at bounding box center [592, 230] width 17 height 12
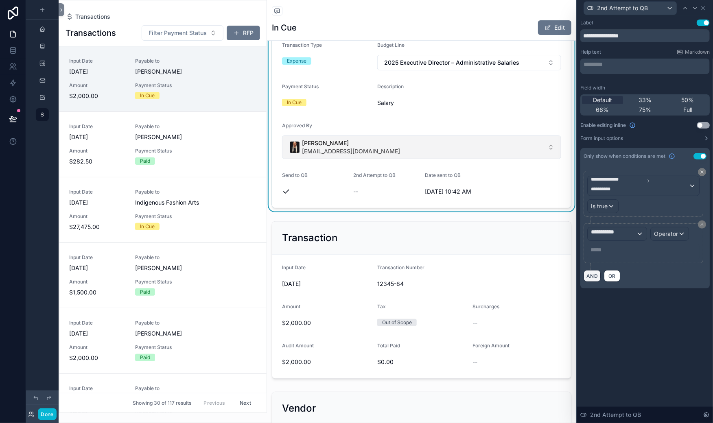
scroll to position [76, 0]
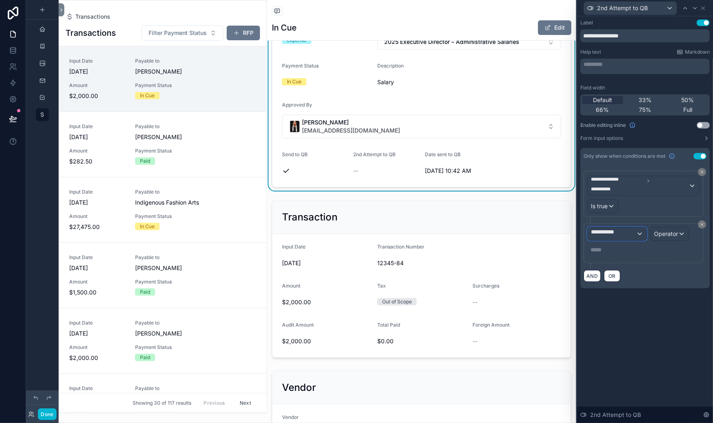
click at [591, 240] on span "**********" at bounding box center [613, 234] width 45 height 12
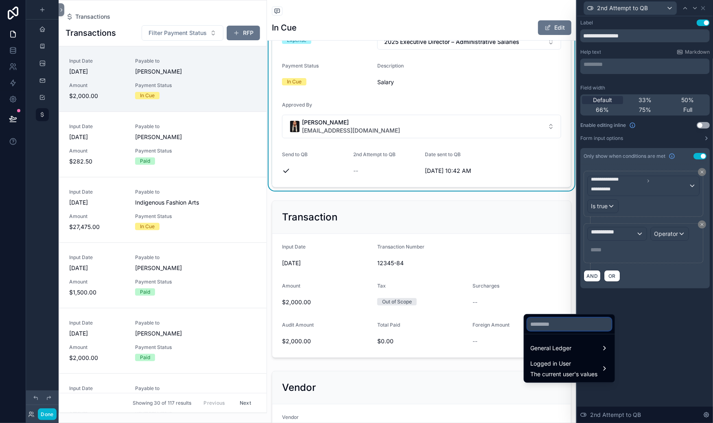
click at [546, 331] on input "text" at bounding box center [570, 324] width 84 height 13
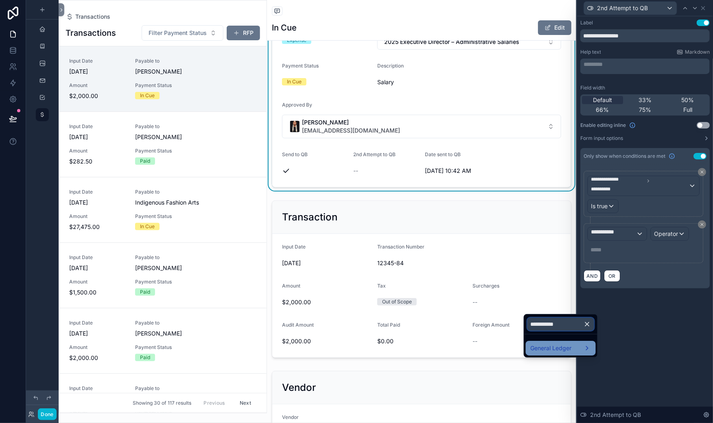
type input "**********"
click at [556, 353] on span "General Ledger" at bounding box center [551, 349] width 41 height 10
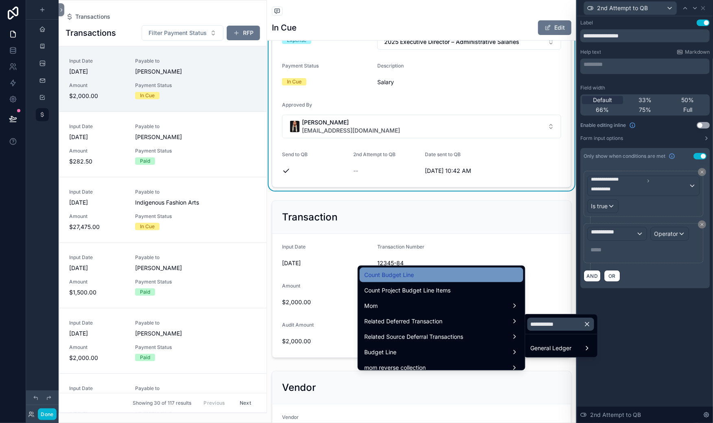
click at [365, 280] on span "Count Budget Line" at bounding box center [390, 275] width 50 height 10
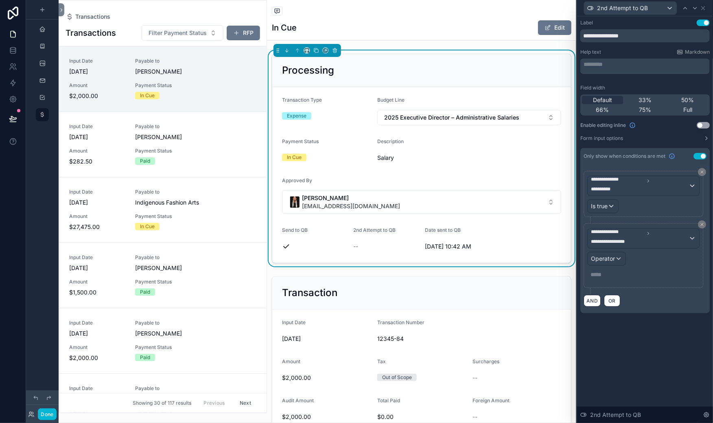
scroll to position [34, 0]
click at [588, 265] on div "Operator" at bounding box center [607, 258] width 38 height 13
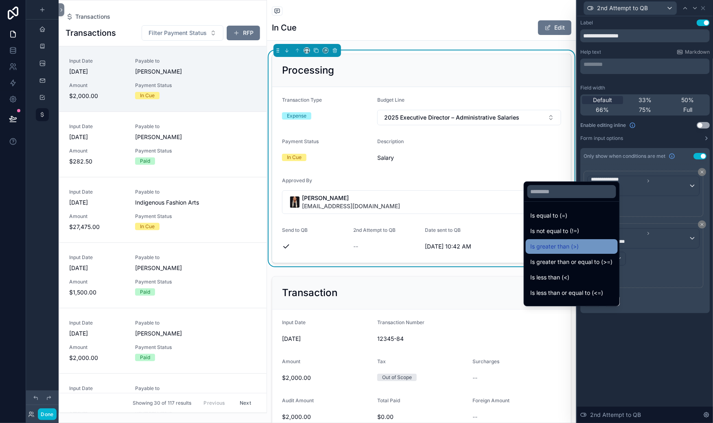
click at [575, 242] on span "Is greater than (>)" at bounding box center [555, 247] width 48 height 10
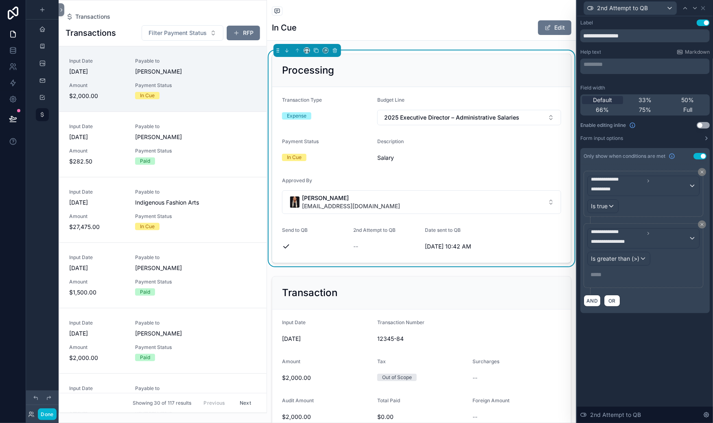
click at [591, 279] on p "***** ﻿" at bounding box center [644, 275] width 107 height 8
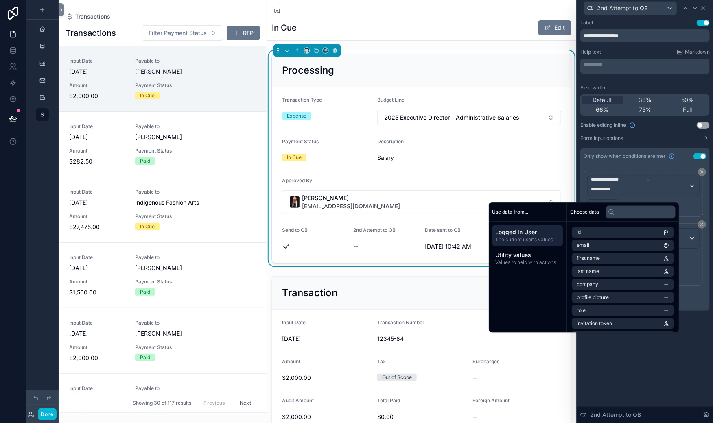
click at [624, 292] on div "**********" at bounding box center [645, 257] width 123 height 69
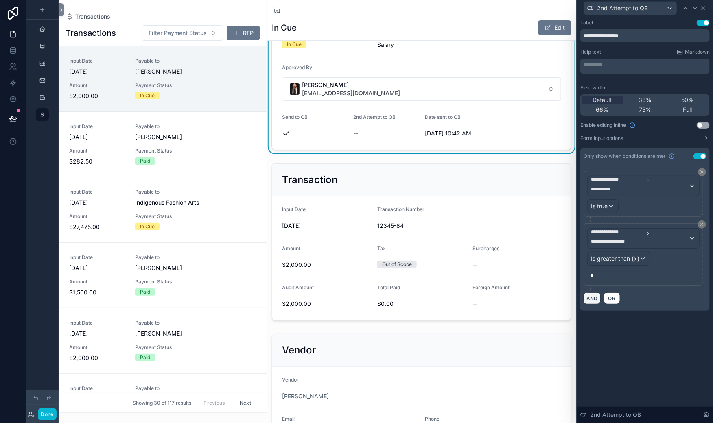
click at [584, 304] on button "AND" at bounding box center [592, 299] width 17 height 12
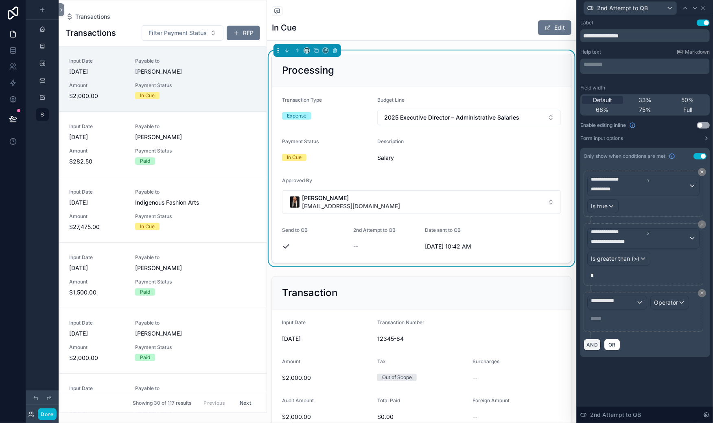
scroll to position [99, 0]
click at [588, 309] on div "**********" at bounding box center [617, 302] width 59 height 13
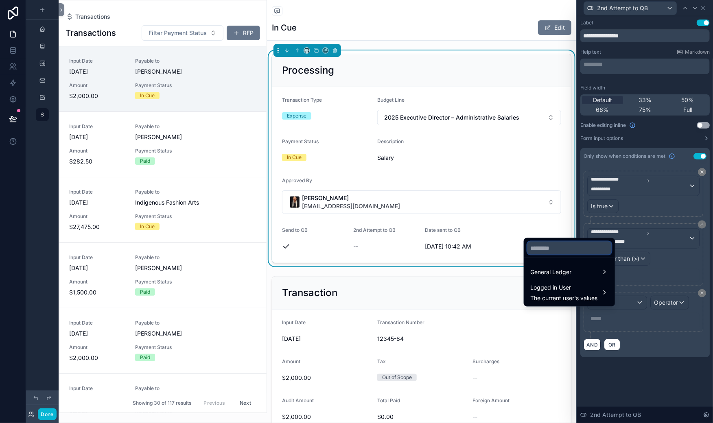
click at [555, 242] on input "text" at bounding box center [570, 248] width 84 height 13
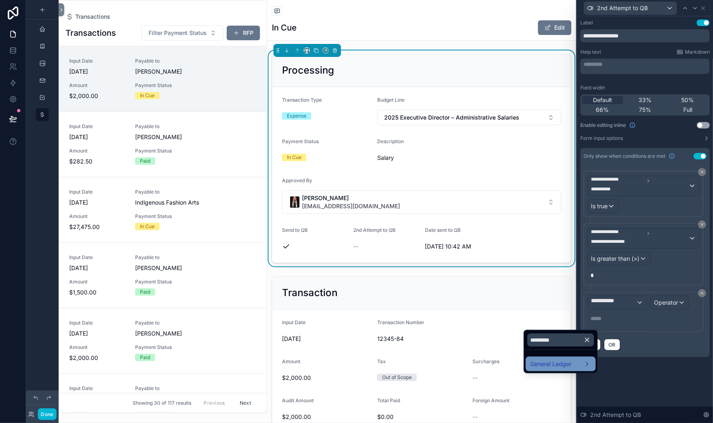
click at [547, 372] on div "General Ledger" at bounding box center [561, 364] width 70 height 15
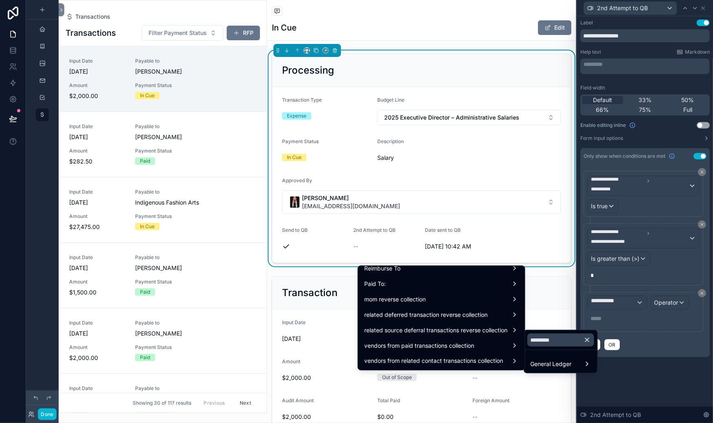
scroll to position [90, 0]
click at [583, 340] on input "*********" at bounding box center [561, 340] width 67 height 13
click at [578, 347] on input "*********" at bounding box center [561, 340] width 67 height 13
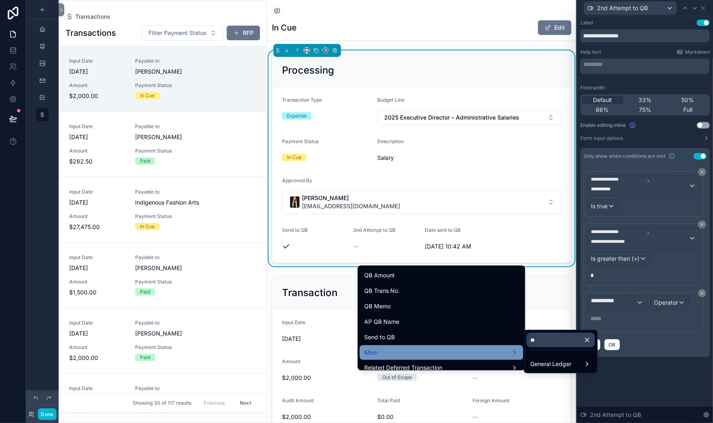
scroll to position [0, 0]
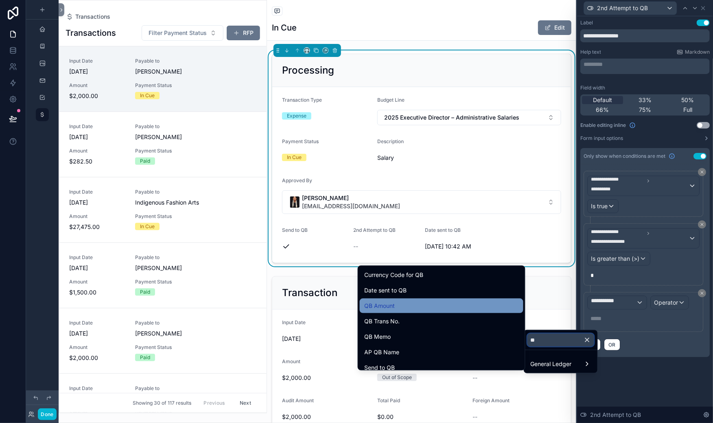
type input "**"
click at [365, 311] on span "QB Amount" at bounding box center [380, 306] width 31 height 10
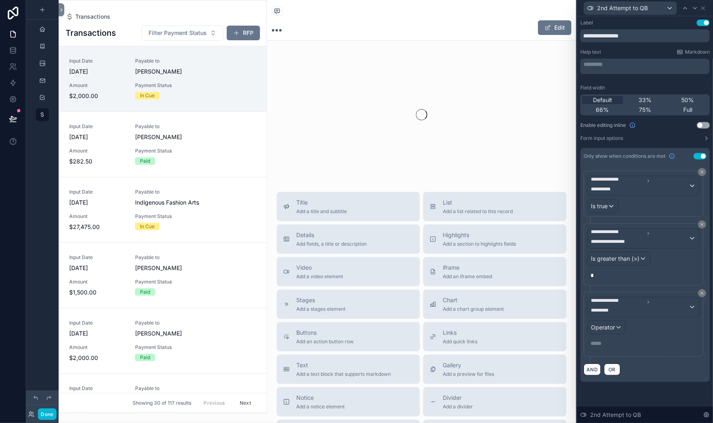
scroll to position [123, 0]
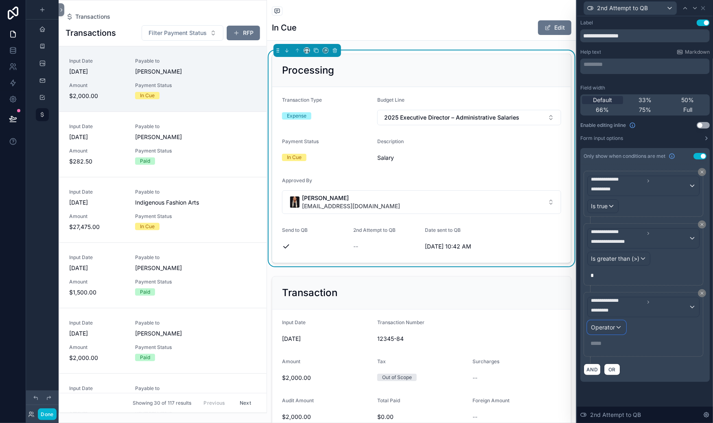
click at [591, 324] on span "Operator" at bounding box center [603, 327] width 24 height 7
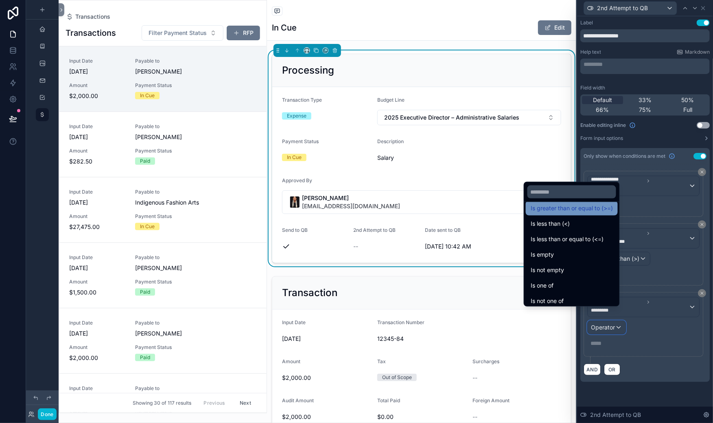
scroll to position [87, 0]
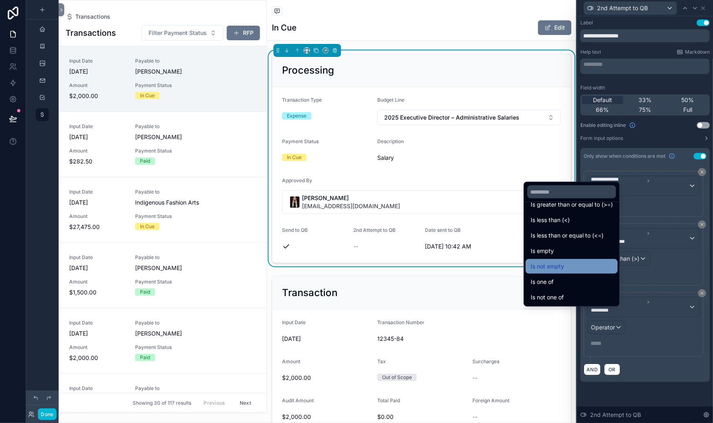
click at [560, 262] on span "Is not empty" at bounding box center [547, 267] width 33 height 10
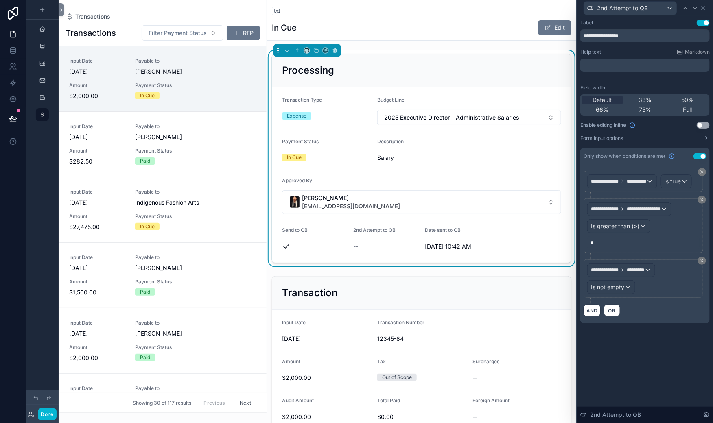
scroll to position [99, 0]
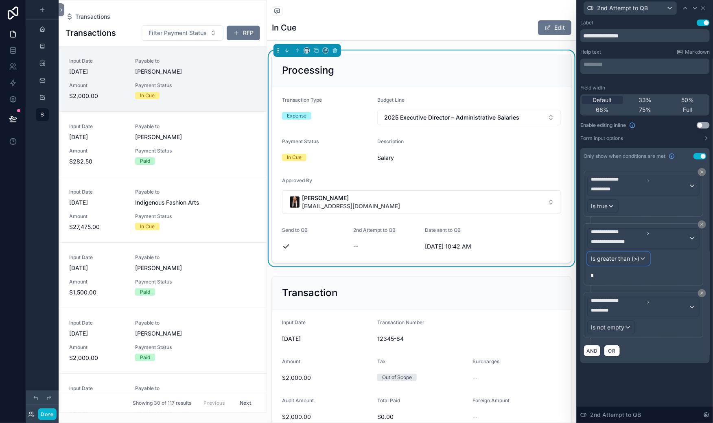
click at [591, 255] on span "Is greater than (>)" at bounding box center [615, 259] width 48 height 8
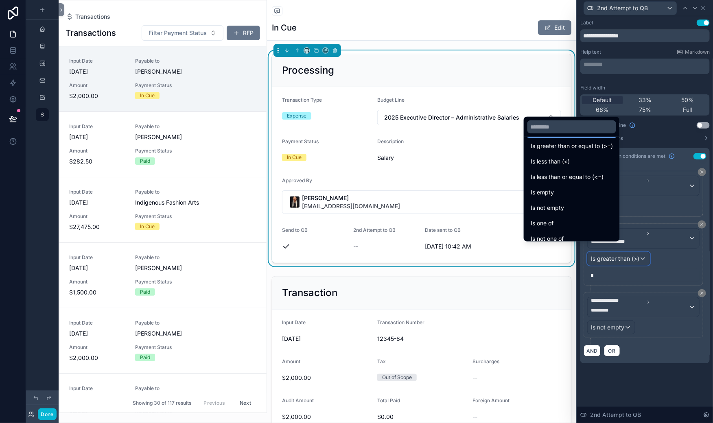
scroll to position [87, 0]
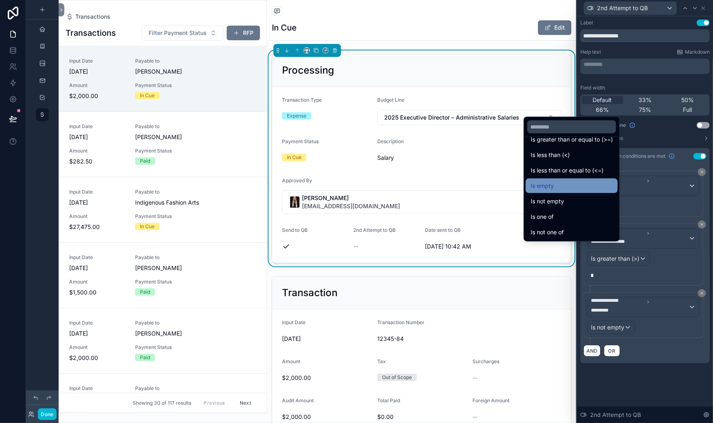
click at [554, 181] on span "Is empty" at bounding box center [542, 186] width 23 height 10
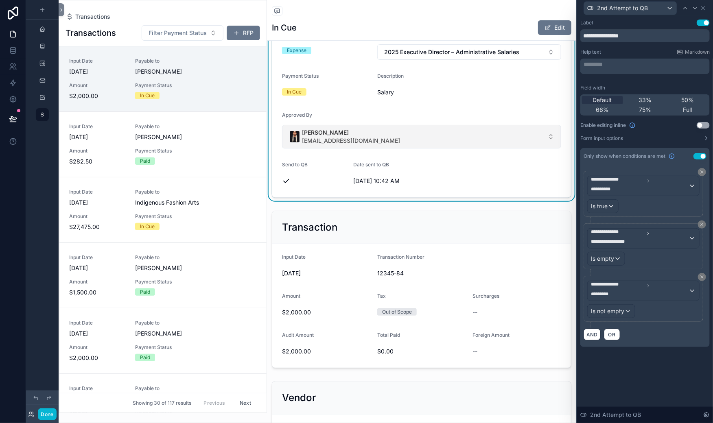
scroll to position [114, 0]
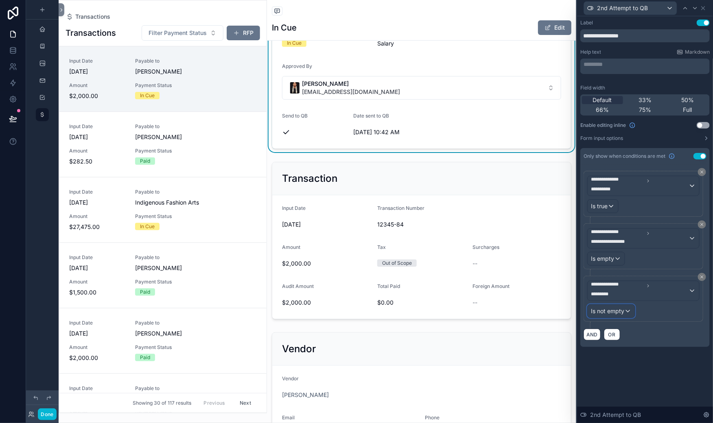
click at [588, 318] on div "Is not empty" at bounding box center [611, 311] width 47 height 13
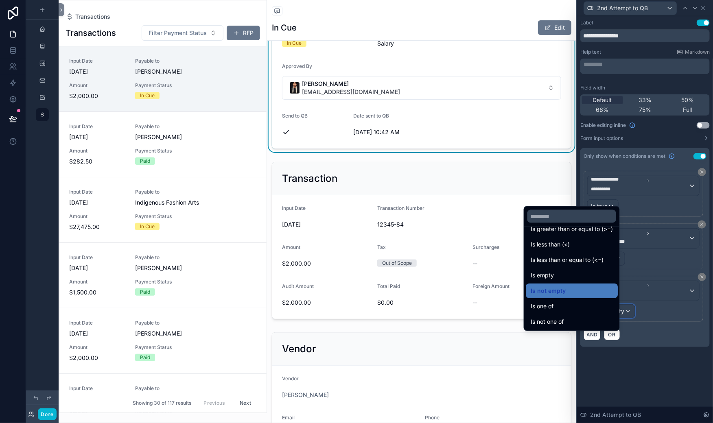
scroll to position [0, 0]
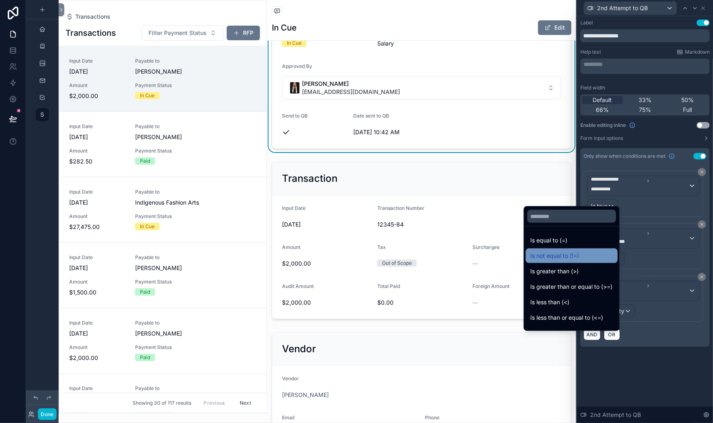
click at [566, 251] on span "Is not equal to (!=)" at bounding box center [555, 256] width 49 height 10
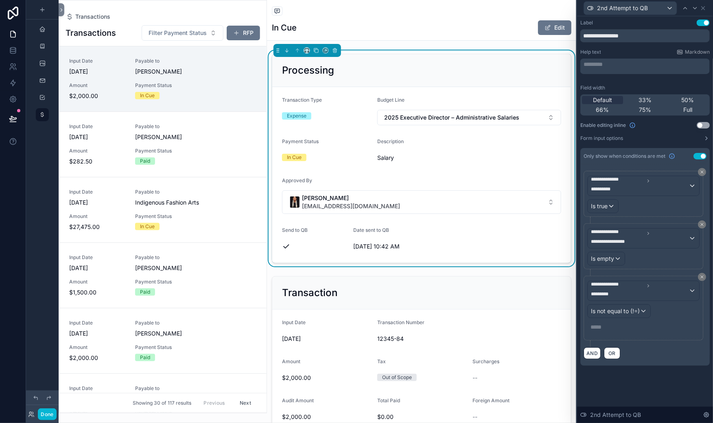
click at [591, 331] on p "***** ﻿" at bounding box center [644, 327] width 107 height 8
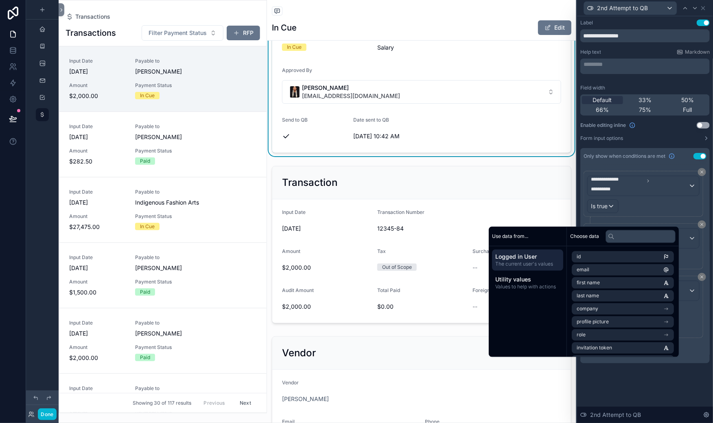
scroll to position [116, 0]
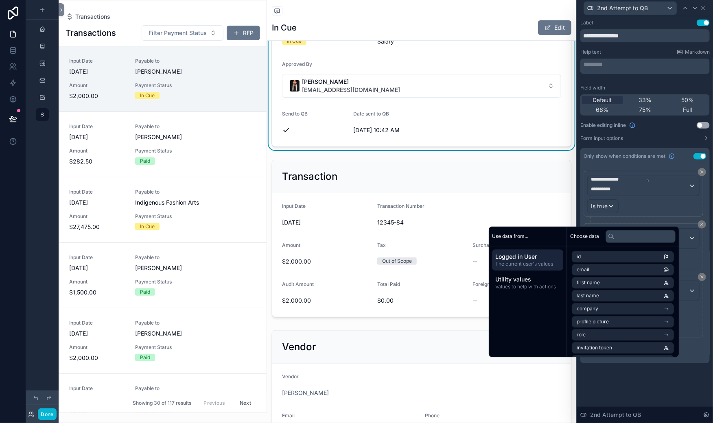
click at [580, 132] on div "**********" at bounding box center [644, 192] width 129 height 344
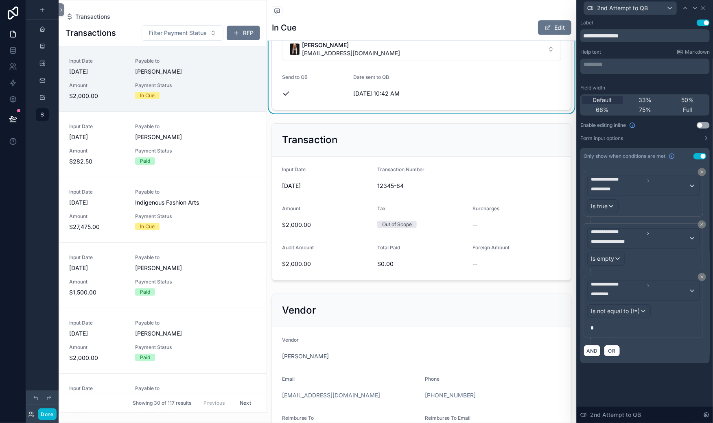
scroll to position [153, 0]
click at [702, 9] on icon at bounding box center [703, 8] width 7 height 7
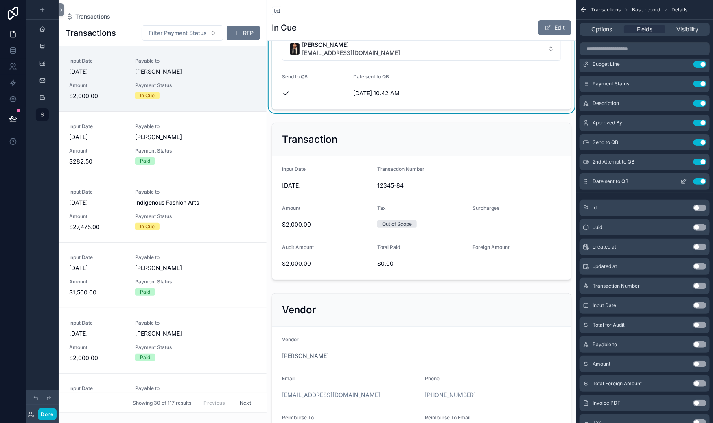
click at [683, 182] on icon "scrollable content" at bounding box center [684, 180] width 3 height 3
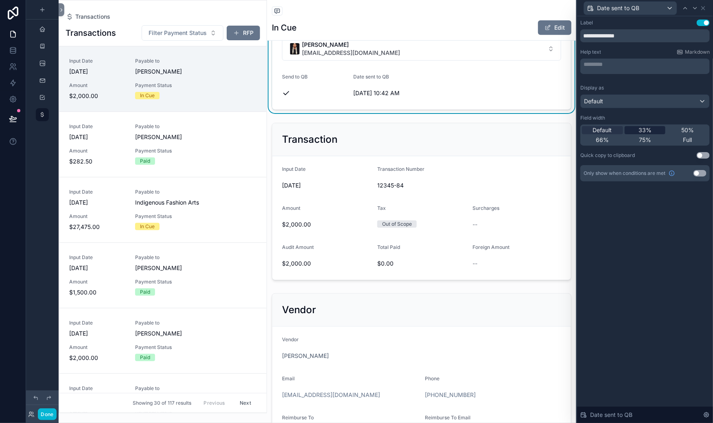
click at [639, 134] on span "33%" at bounding box center [645, 130] width 13 height 8
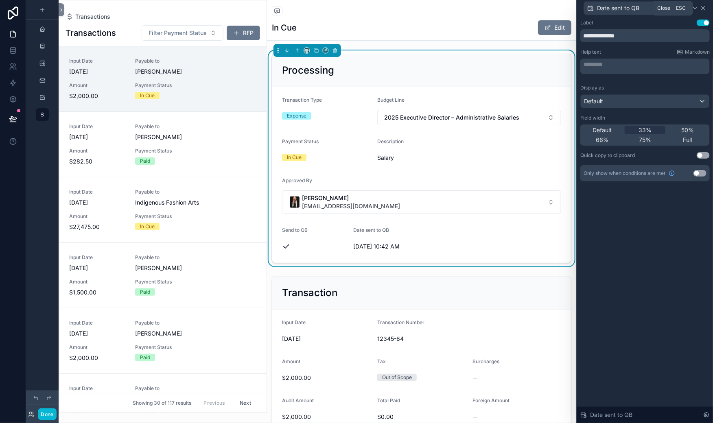
click at [701, 11] on icon at bounding box center [703, 8] width 7 height 7
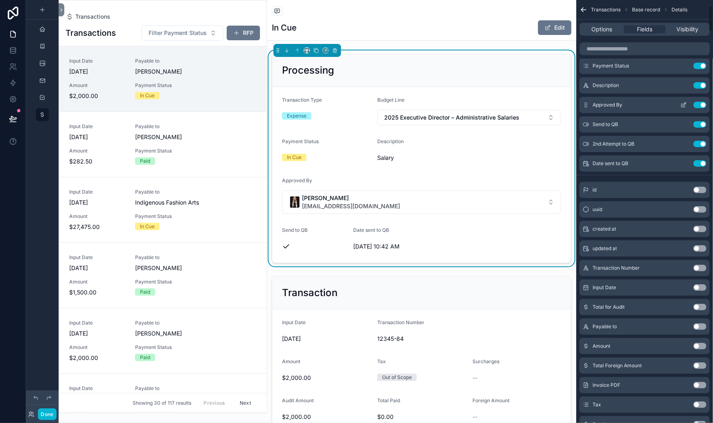
scroll to position [96, 0]
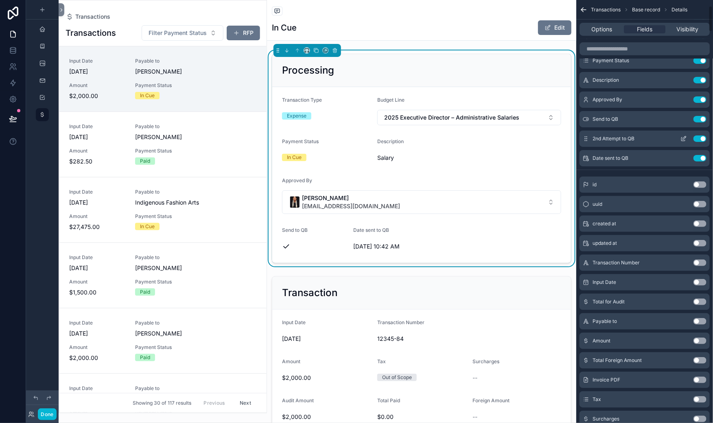
click at [683, 140] on icon "scrollable content" at bounding box center [684, 137] width 3 height 3
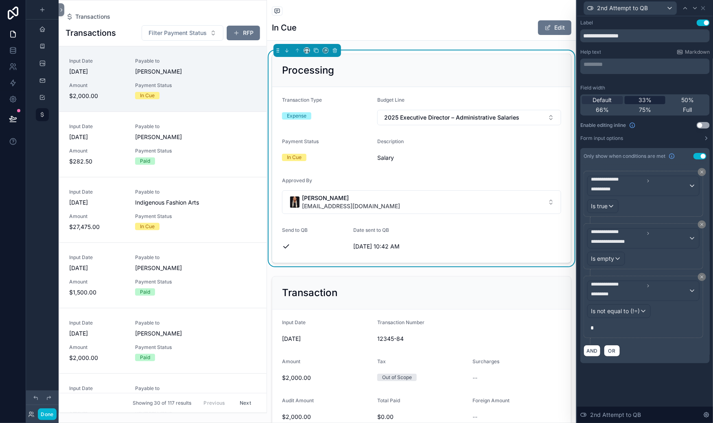
click at [639, 104] on span "33%" at bounding box center [645, 100] width 13 height 8
click at [702, 10] on icon at bounding box center [703, 8] width 3 height 3
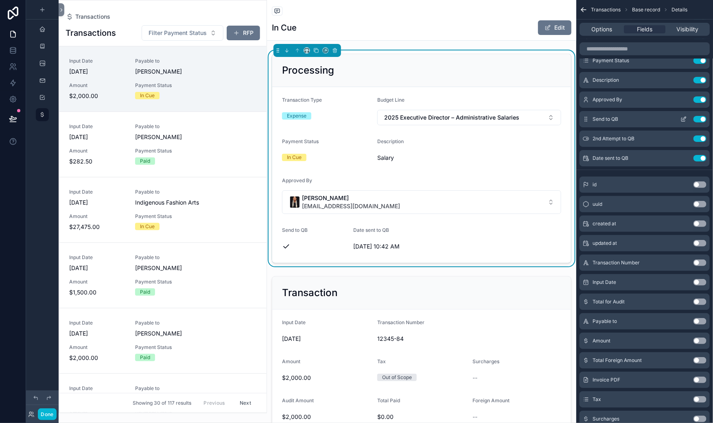
click at [681, 123] on icon "scrollable content" at bounding box center [684, 119] width 7 height 7
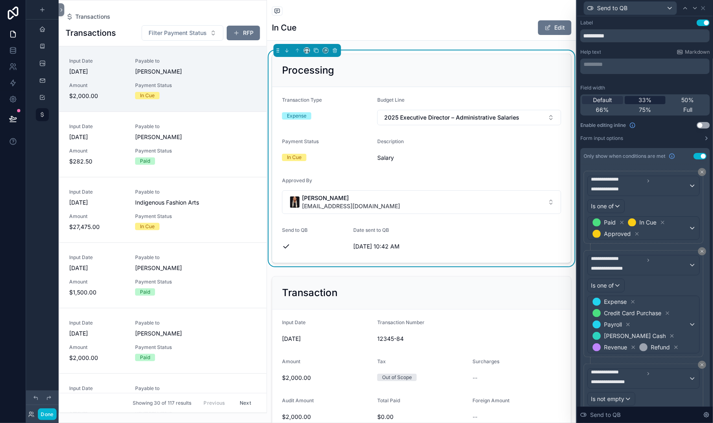
click at [639, 104] on span "33%" at bounding box center [645, 100] width 13 height 8
click at [700, 11] on icon at bounding box center [703, 8] width 7 height 7
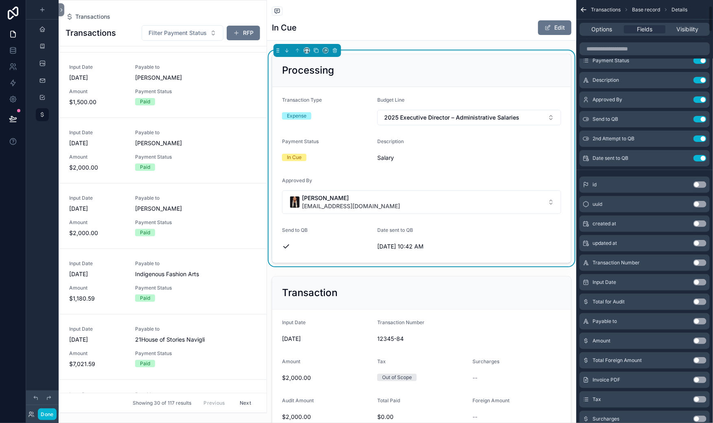
scroll to position [346, 0]
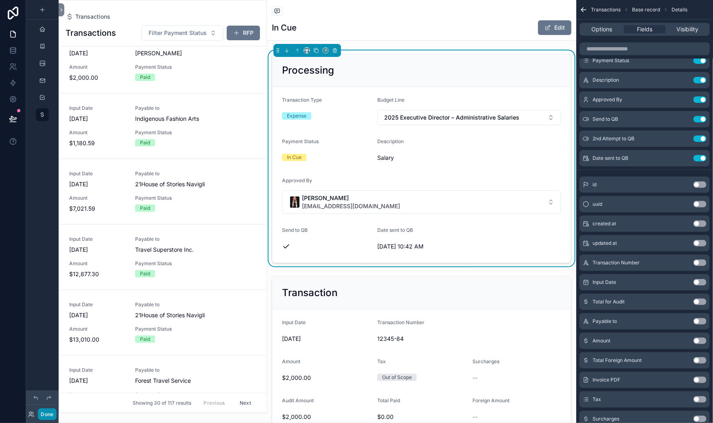
click at [56, 410] on button "Done" at bounding box center [47, 415] width 18 height 12
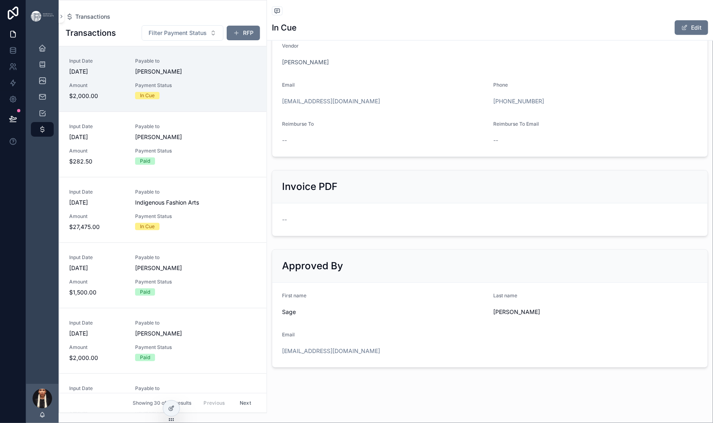
scroll to position [887, 0]
click at [173, 416] on div at bounding box center [171, 408] width 16 height 15
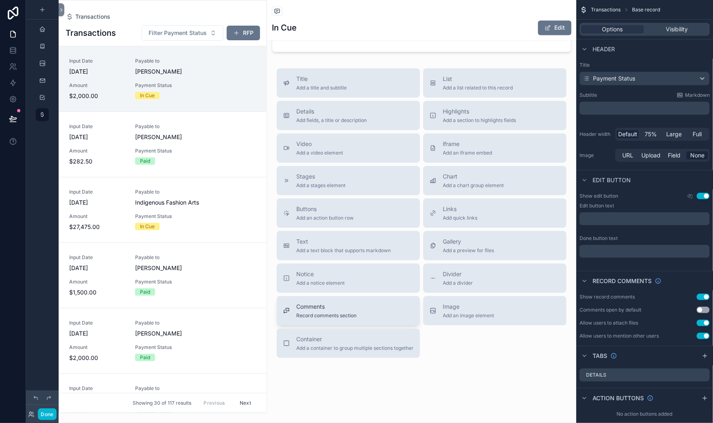
scroll to position [1048, 0]
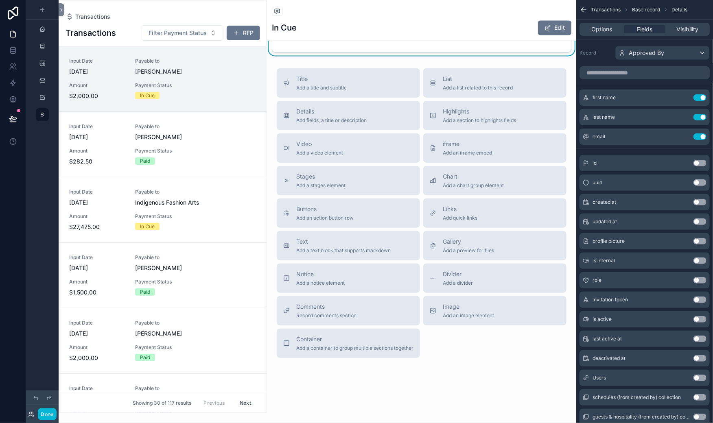
scroll to position [934, 0]
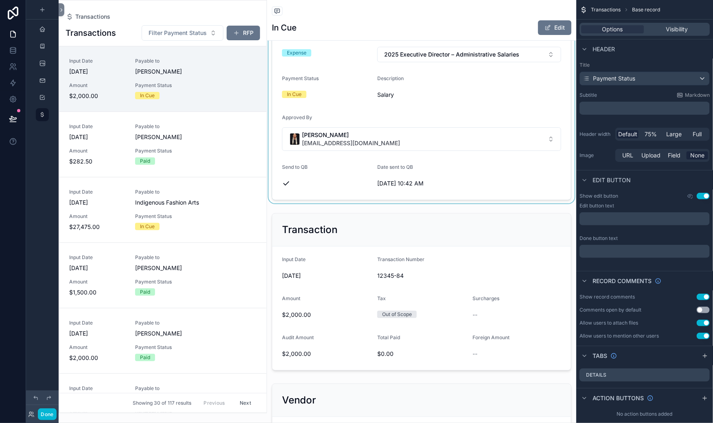
scroll to position [59, 0]
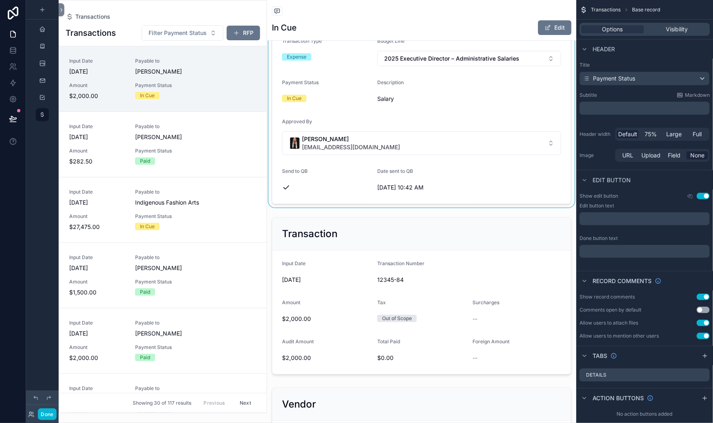
click at [324, 200] on div "scrollable content" at bounding box center [421, 99] width 309 height 216
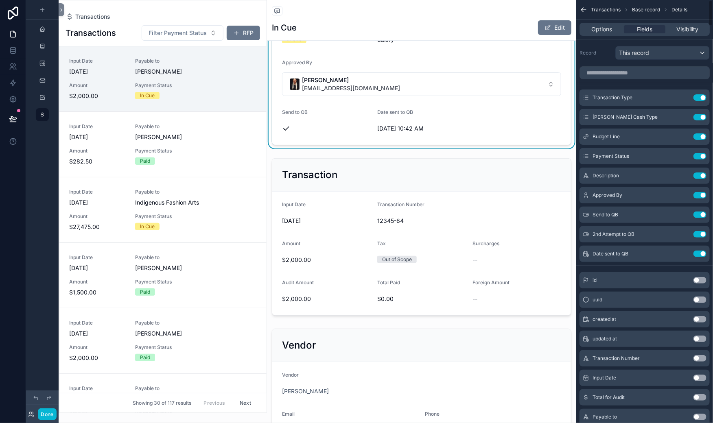
scroll to position [120, 0]
click at [324, 143] on form "Transaction Type Expense Budget Line 2025 Executive Director – Administrative S…" at bounding box center [421, 55] width 299 height 176
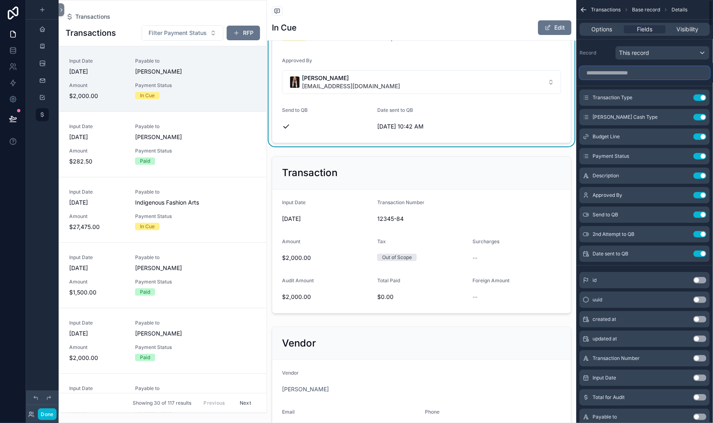
click at [580, 79] on input "scrollable content" at bounding box center [645, 72] width 130 height 13
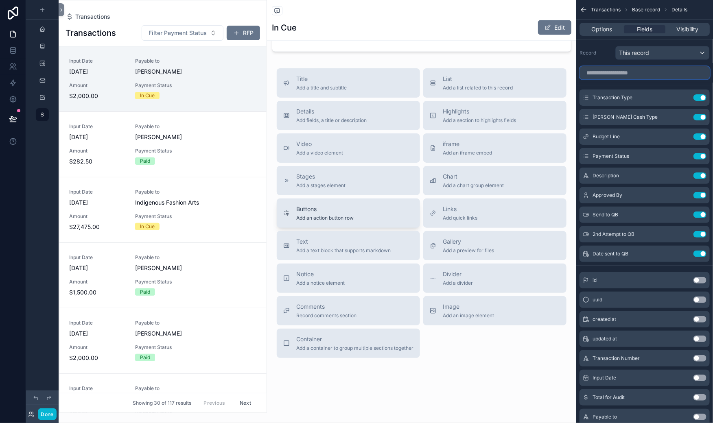
scroll to position [1321, 0]
click at [345, 283] on span "Add a notice element" at bounding box center [320, 283] width 48 height 7
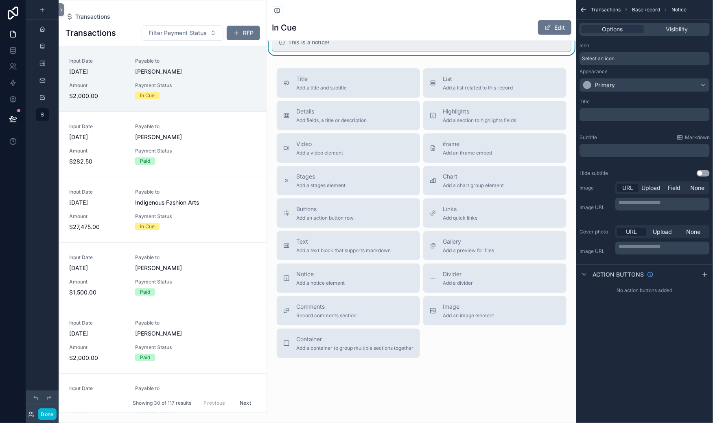
scroll to position [947, 0]
click at [300, 32] on icon "scrollable content" at bounding box center [298, 29] width 6 height 6
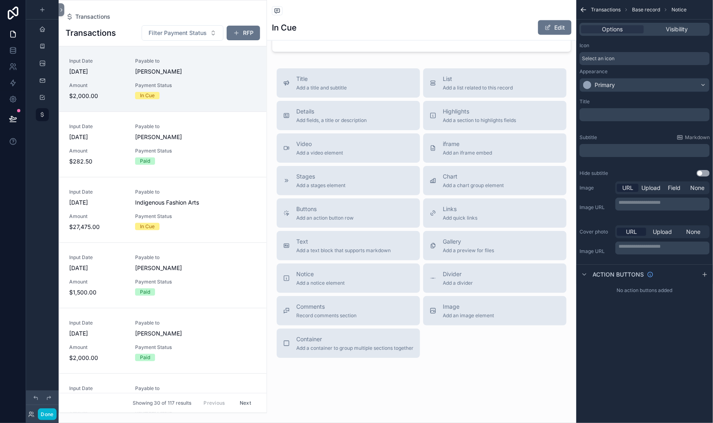
scroll to position [823, 0]
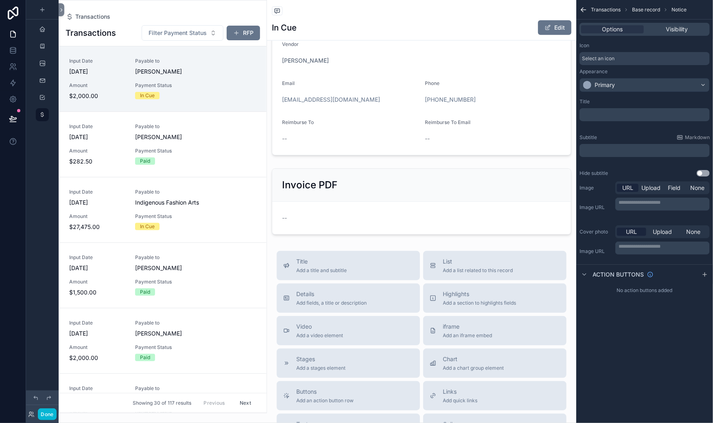
scroll to position [499, 0]
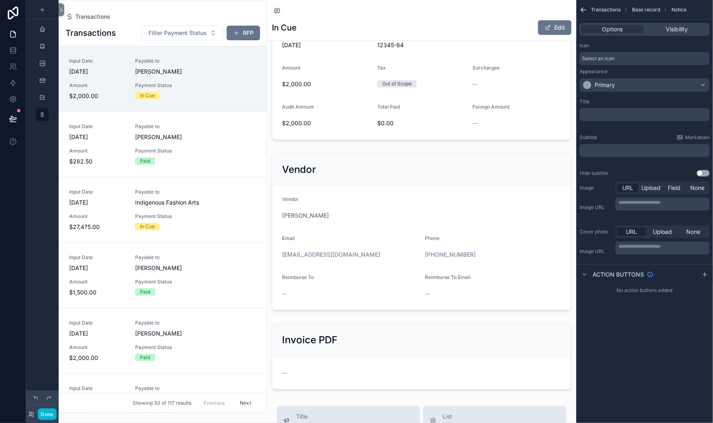
scroll to position [346, 0]
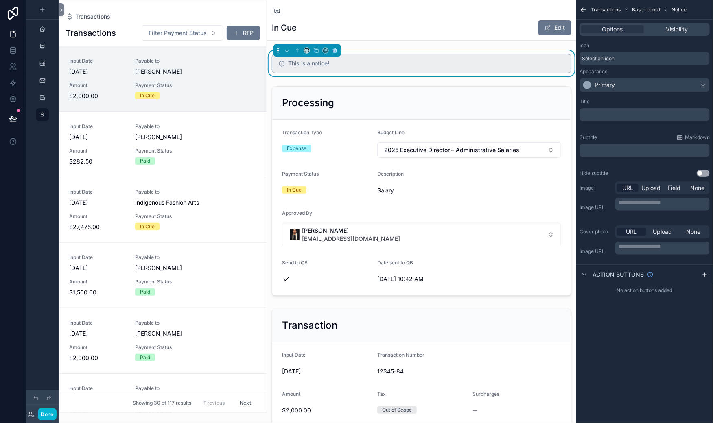
click at [370, 66] on h5 "This is a notice!" at bounding box center [426, 64] width 276 height 6
click at [583, 118] on p "﻿" at bounding box center [645, 115] width 125 height 7
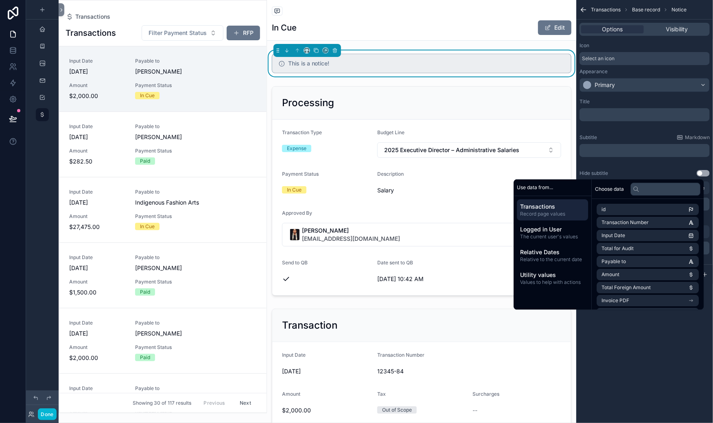
click at [638, 191] on icon at bounding box center [636, 189] width 4 height 4
click at [691, 195] on input "text" at bounding box center [666, 189] width 70 height 13
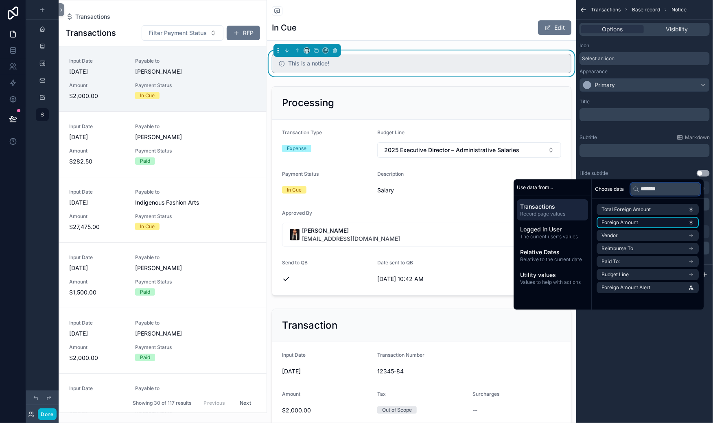
scroll to position [0, 25]
type input "*******"
click at [651, 291] on span "Foreign Amount Alert" at bounding box center [626, 288] width 49 height 7
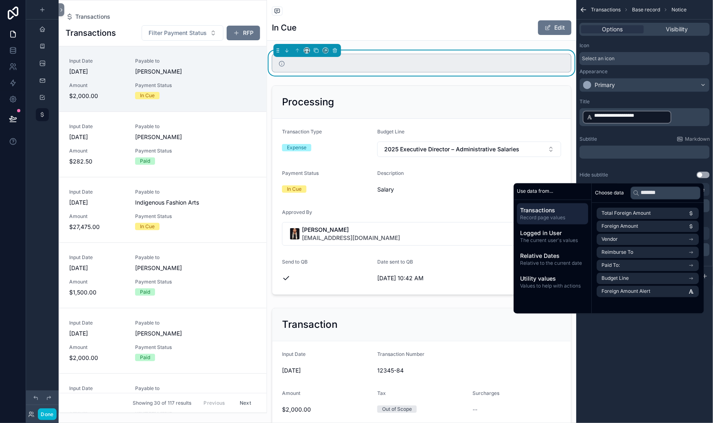
click at [580, 105] on div "Title" at bounding box center [645, 102] width 130 height 7
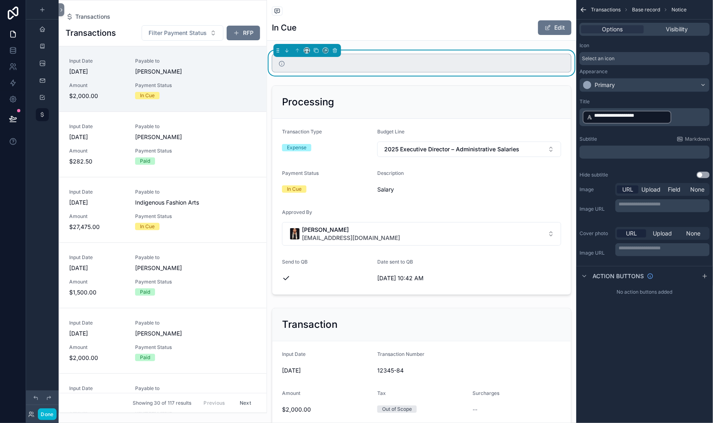
click at [580, 105] on div "Title" at bounding box center [645, 102] width 130 height 7
click at [591, 92] on div "Primary" at bounding box center [644, 85] width 129 height 13
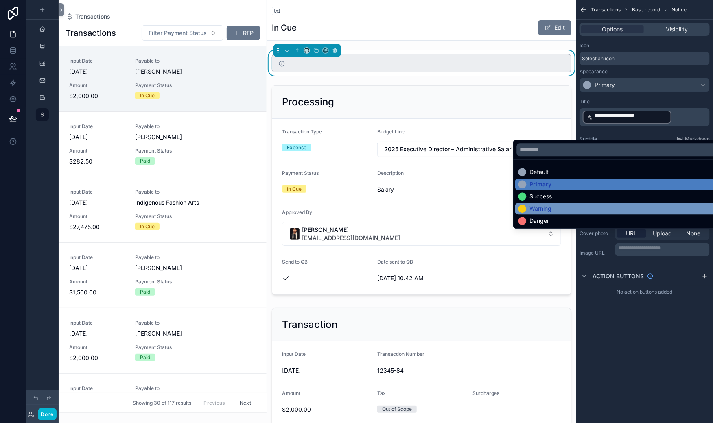
click at [552, 213] on div "Warning" at bounding box center [541, 209] width 22 height 8
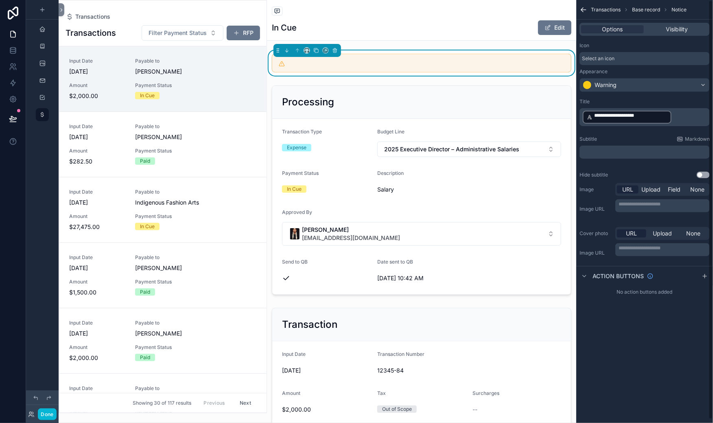
click at [635, 36] on div "Options Visibility" at bounding box center [645, 29] width 130 height 13
click at [666, 33] on span "Visibility" at bounding box center [677, 29] width 22 height 8
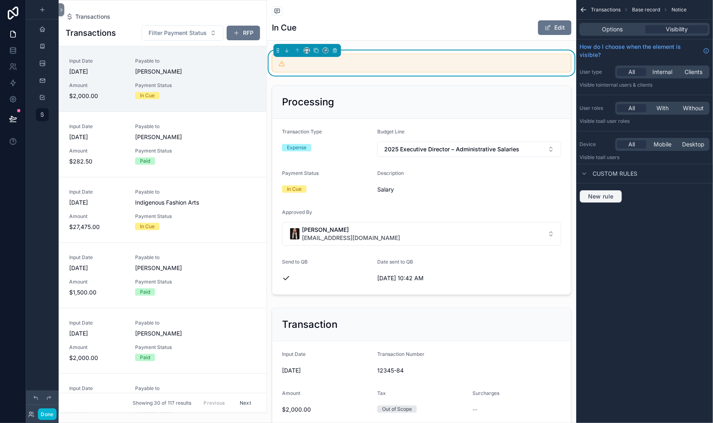
click at [585, 200] on span "New rule" at bounding box center [601, 196] width 32 height 7
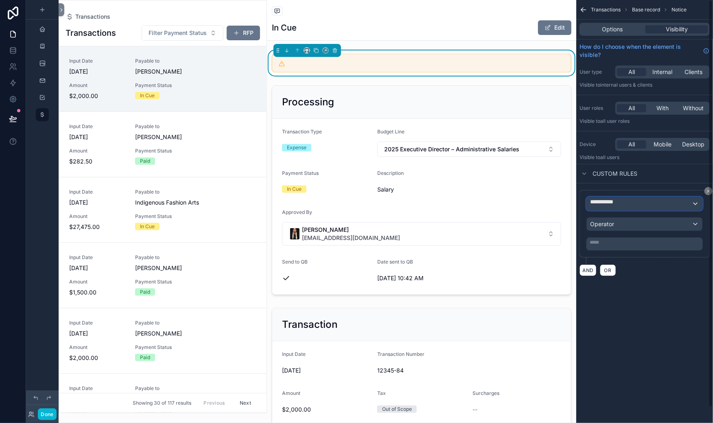
click at [590, 210] on span "**********" at bounding box center [612, 204] width 45 height 12
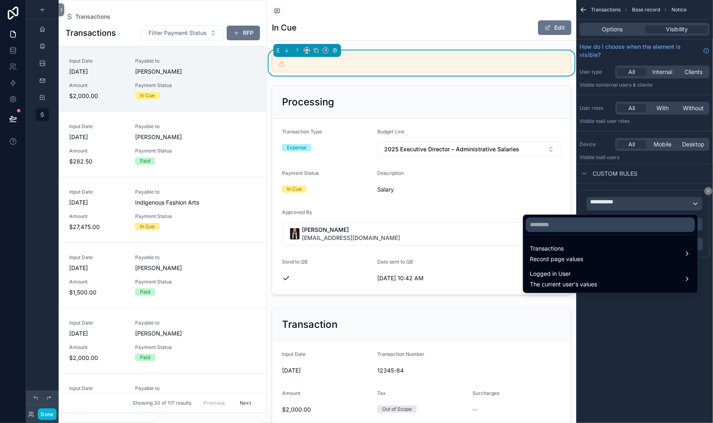
click at [556, 219] on input "text" at bounding box center [611, 225] width 168 height 13
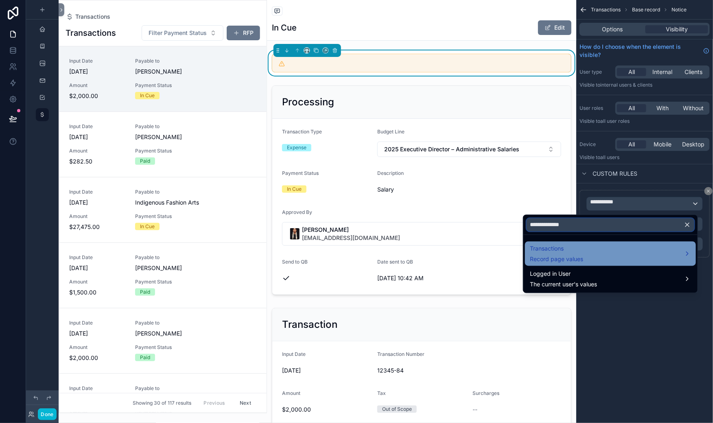
type input "**********"
click at [563, 244] on span "Transactions" at bounding box center [556, 249] width 53 height 10
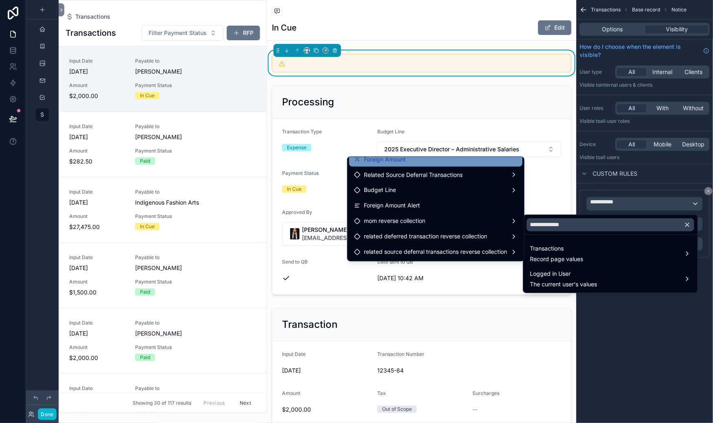
scroll to position [78, 0]
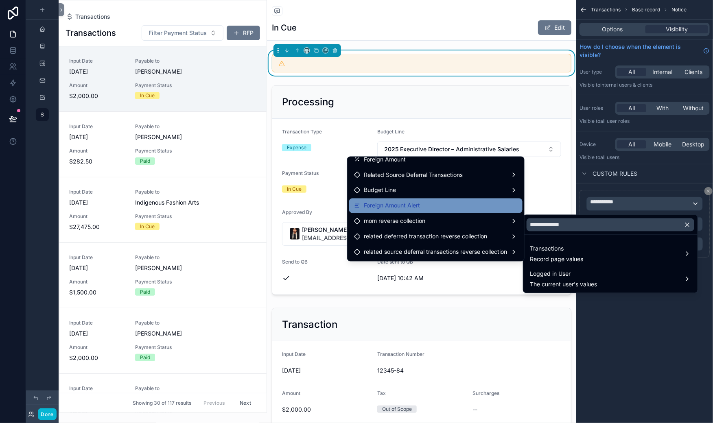
click at [364, 211] on span "Foreign Amount Alert" at bounding box center [392, 206] width 56 height 10
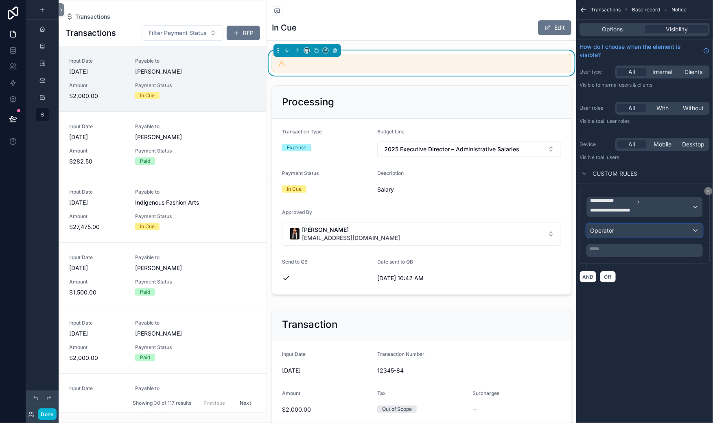
click at [590, 234] on span "Operator" at bounding box center [602, 230] width 24 height 7
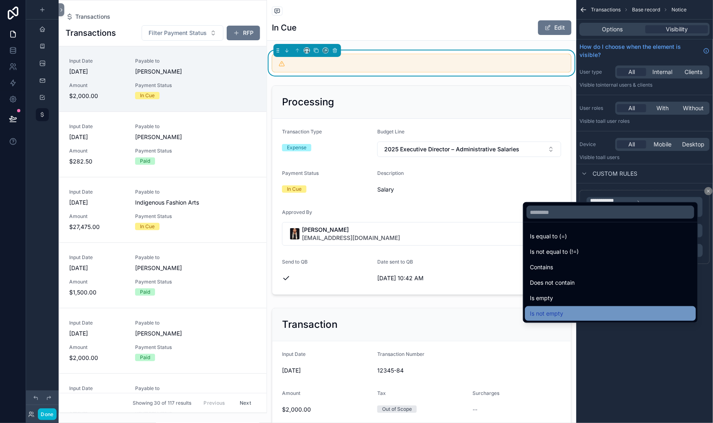
click at [551, 309] on span "Is not empty" at bounding box center [546, 314] width 33 height 10
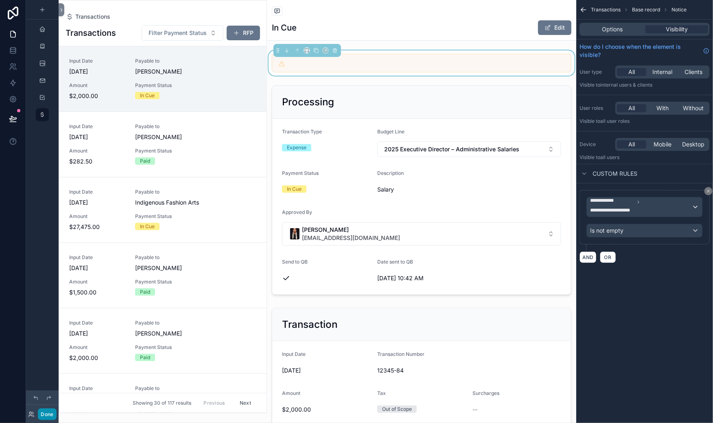
click at [56, 409] on button "Done" at bounding box center [47, 415] width 18 height 12
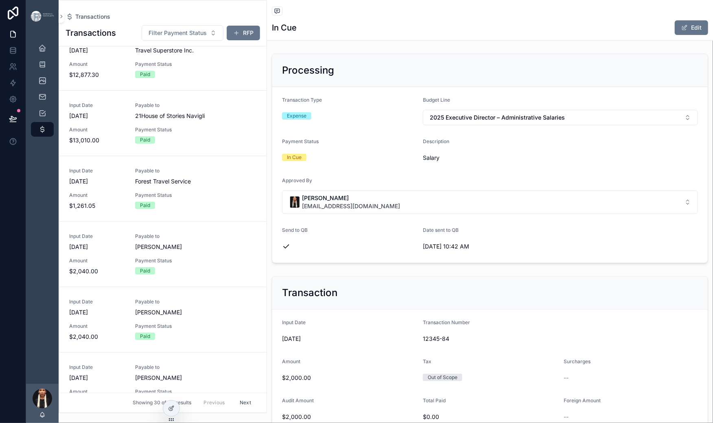
scroll to position [547, 0]
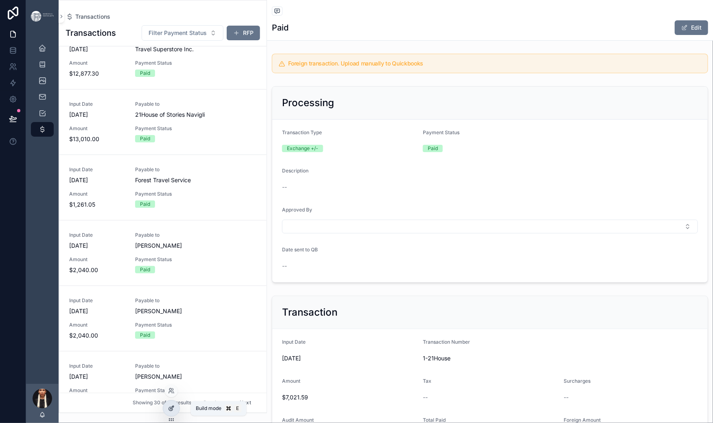
click at [175, 412] on icon at bounding box center [171, 408] width 7 height 7
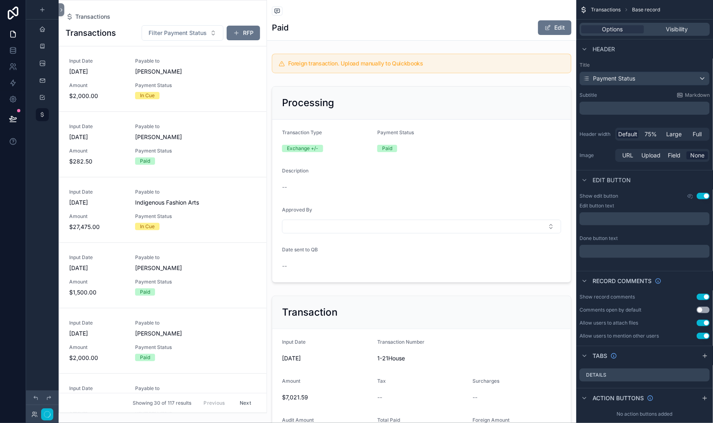
scroll to position [710, 0]
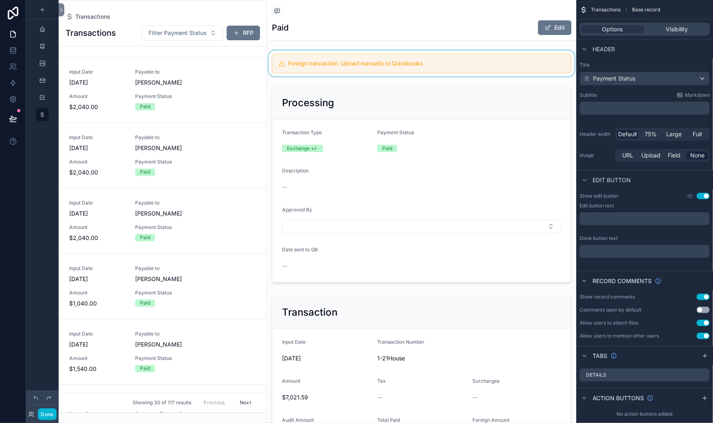
click at [353, 77] on div "scrollable content" at bounding box center [421, 63] width 309 height 26
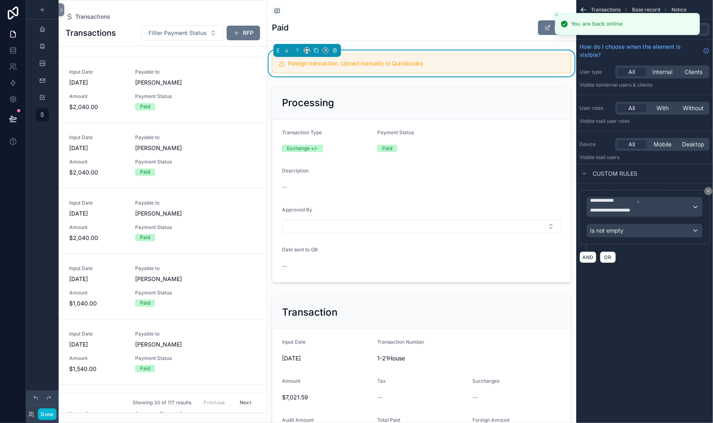
click at [435, 66] on h5 "Foreign transaction. Upload manually to Quickbooks" at bounding box center [426, 64] width 276 height 6
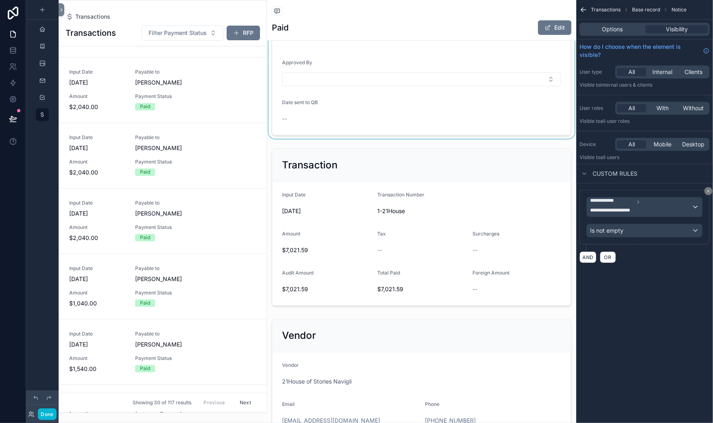
scroll to position [149, 0]
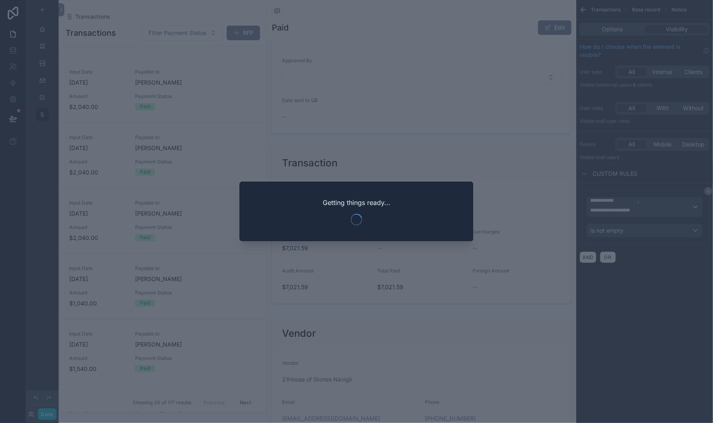
click at [448, 117] on div at bounding box center [356, 211] width 713 height 423
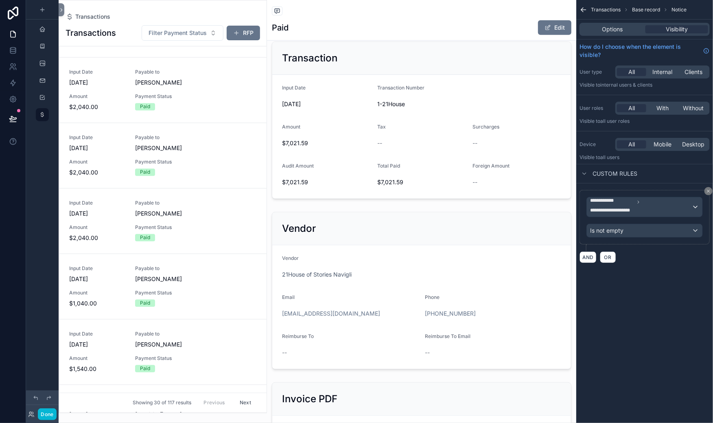
scroll to position [247, 0]
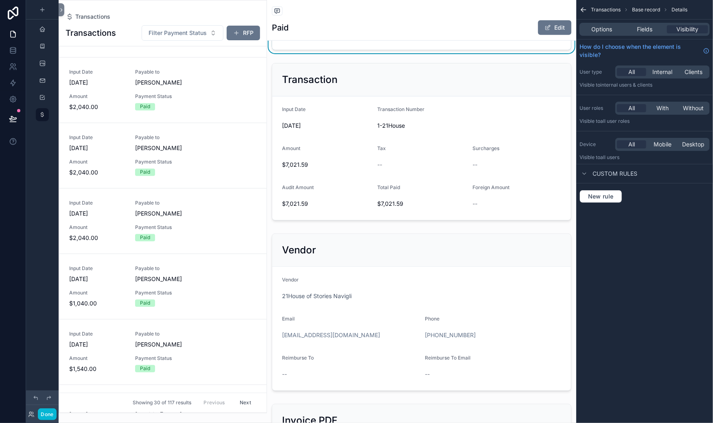
scroll to position [224, 0]
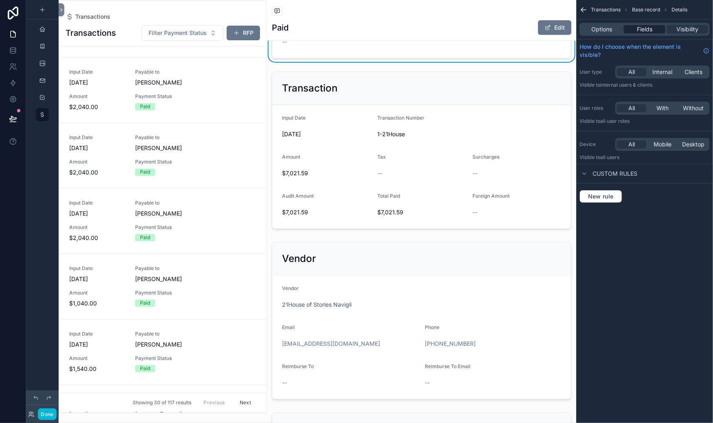
click at [637, 33] on span "Fields" at bounding box center [644, 29] width 15 height 8
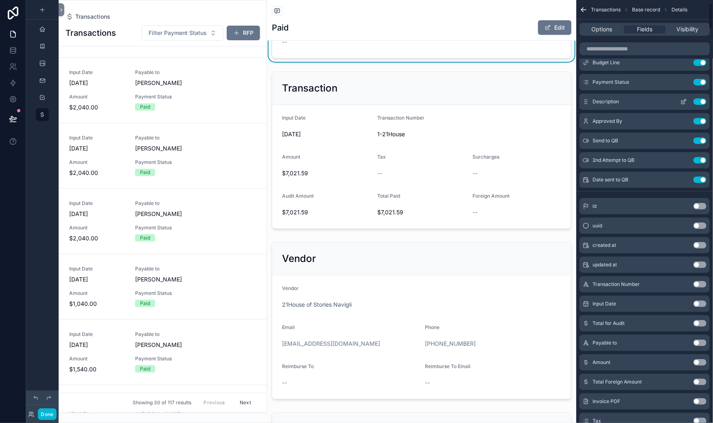
scroll to position [86, 0]
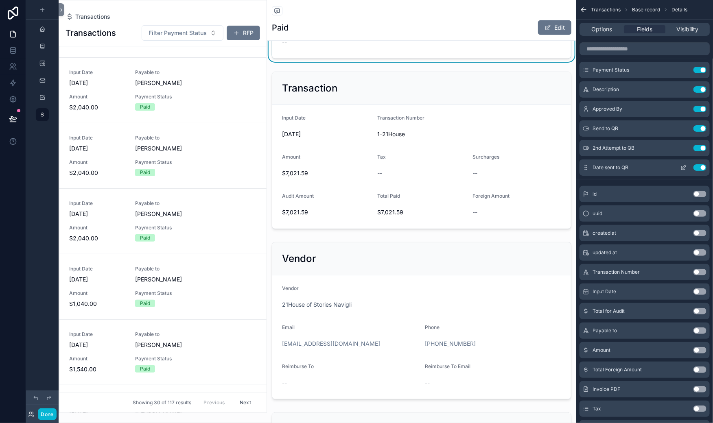
click at [681, 171] on icon "scrollable content" at bounding box center [684, 167] width 7 height 7
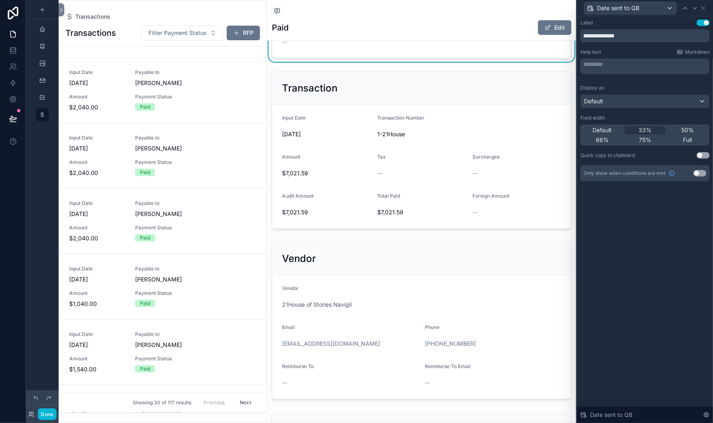
click at [694, 177] on button "Use setting" at bounding box center [700, 173] width 13 height 7
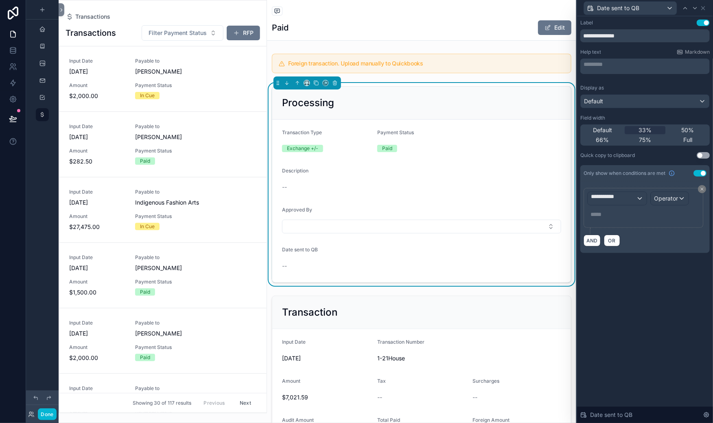
scroll to position [710, 0]
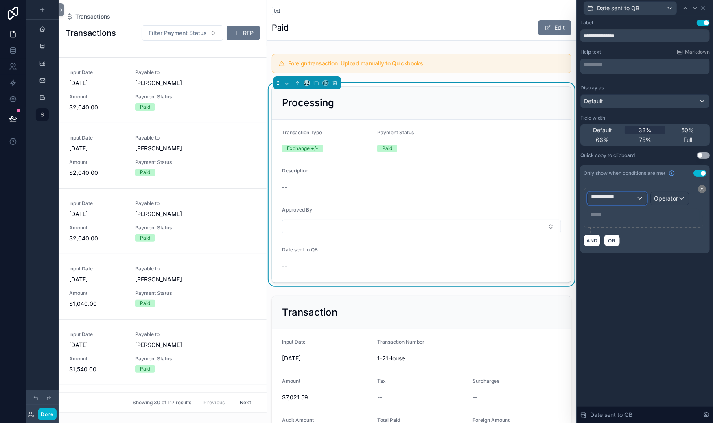
click at [591, 205] on span "**********" at bounding box center [613, 199] width 45 height 12
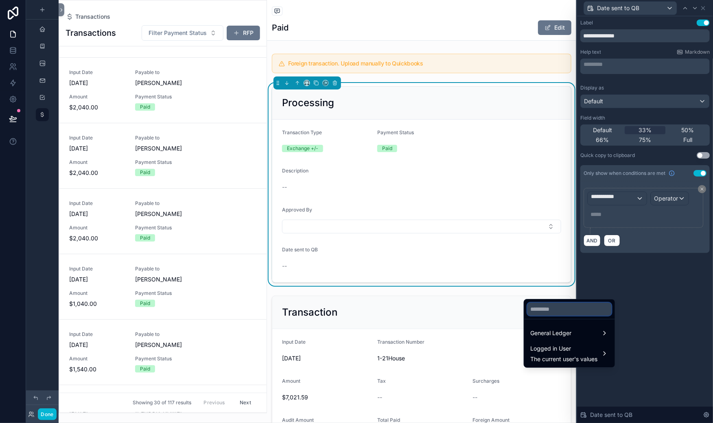
click at [549, 315] on input "text" at bounding box center [570, 309] width 84 height 13
type input "****"
click at [559, 338] on span "General Ledger" at bounding box center [551, 334] width 41 height 10
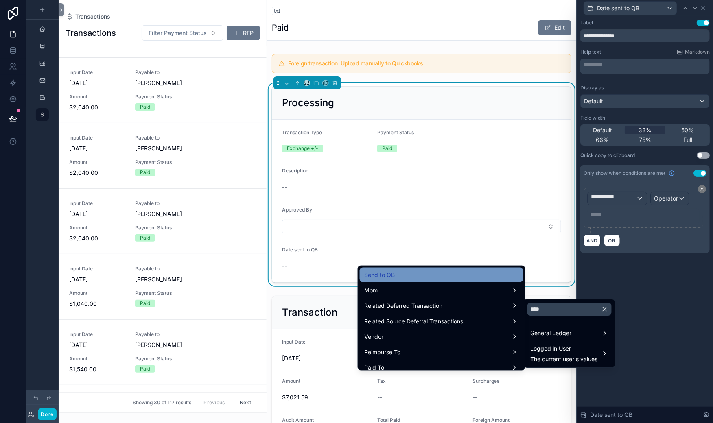
click at [365, 280] on div "Send to QB" at bounding box center [442, 275] width 154 height 10
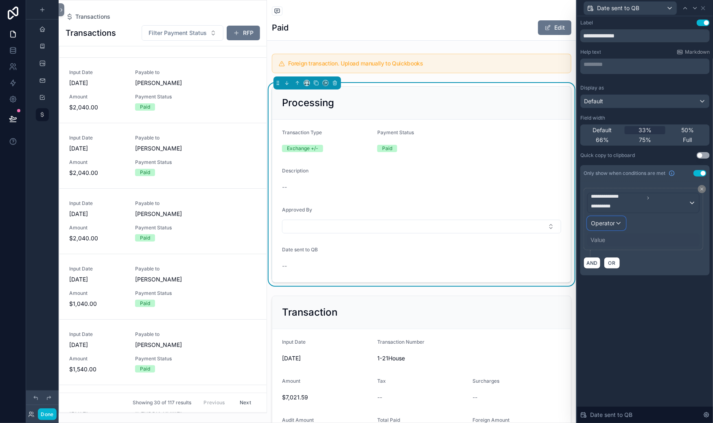
click at [591, 227] on span "Operator" at bounding box center [603, 223] width 24 height 7
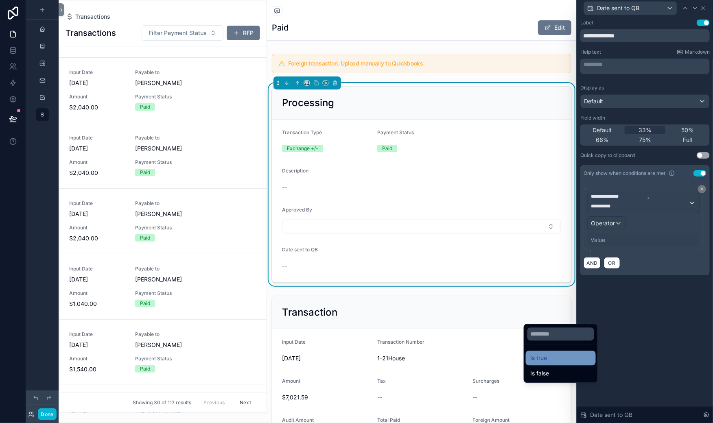
click at [548, 364] on span "Is true" at bounding box center [539, 359] width 17 height 10
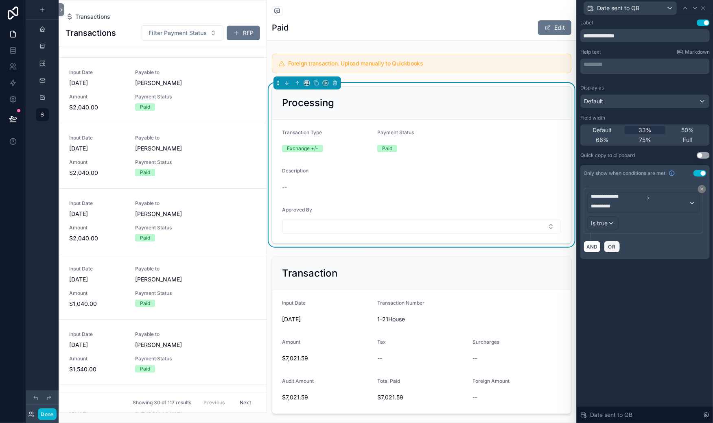
click at [607, 250] on span "OR" at bounding box center [612, 247] width 11 height 6
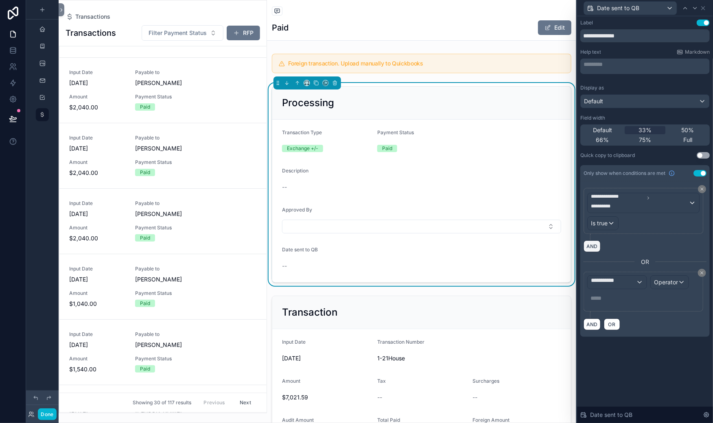
scroll to position [80, 0]
click at [591, 289] on span "**********" at bounding box center [613, 282] width 45 height 12
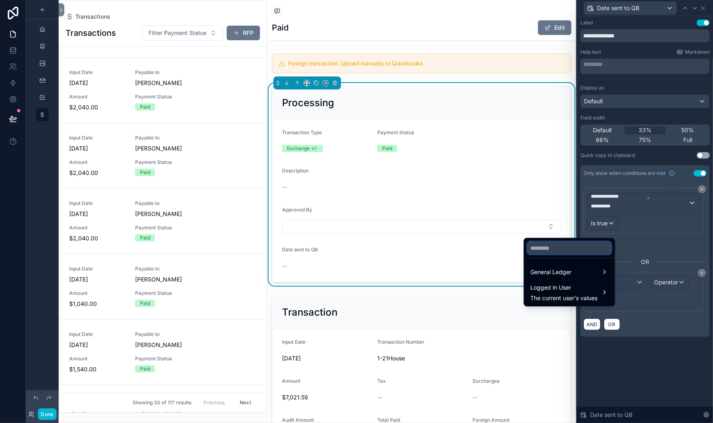
click at [552, 242] on input "text" at bounding box center [570, 248] width 84 height 13
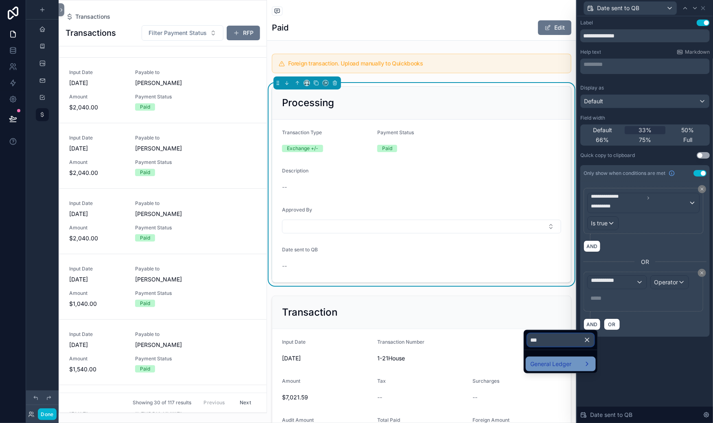
type input "***"
click at [561, 369] on span "General Ledger" at bounding box center [551, 364] width 41 height 10
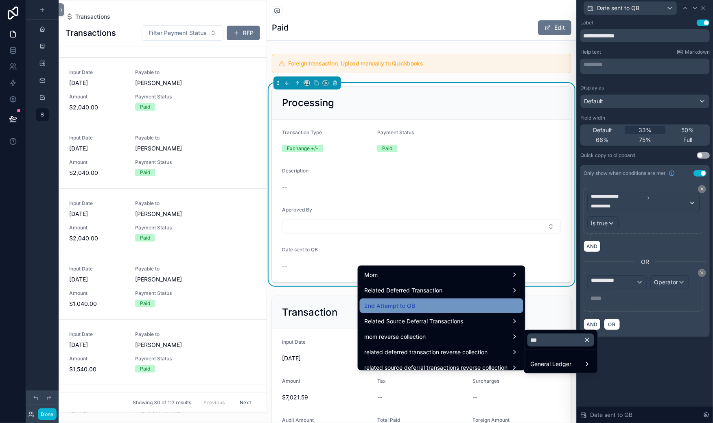
click at [365, 311] on span "2nd Attempt to QB" at bounding box center [390, 306] width 51 height 10
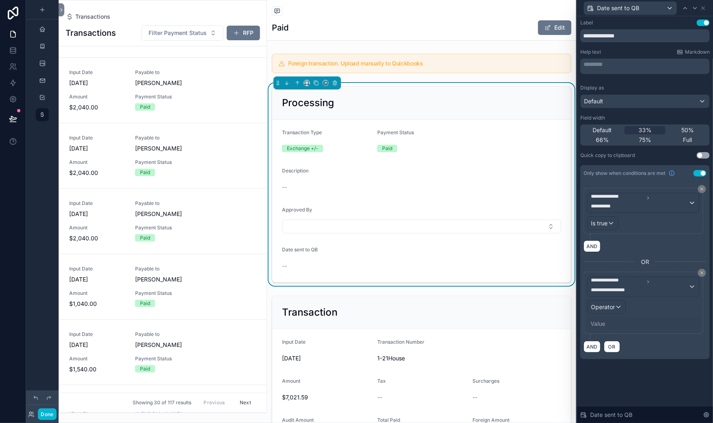
scroll to position [105, 0]
click at [591, 311] on span "Operator" at bounding box center [603, 307] width 24 height 7
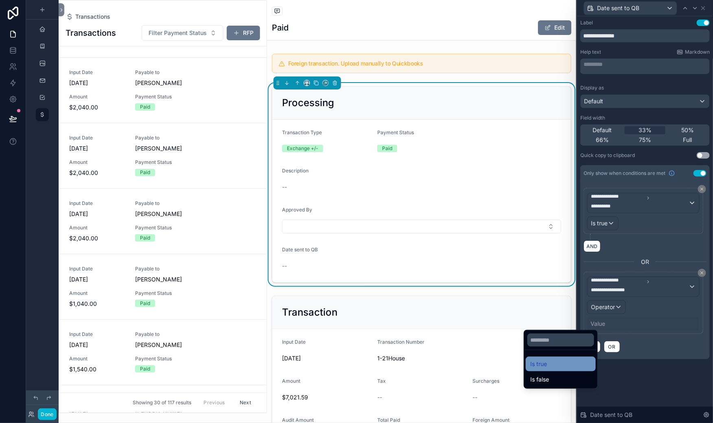
click at [548, 369] on span "Is true" at bounding box center [539, 364] width 17 height 10
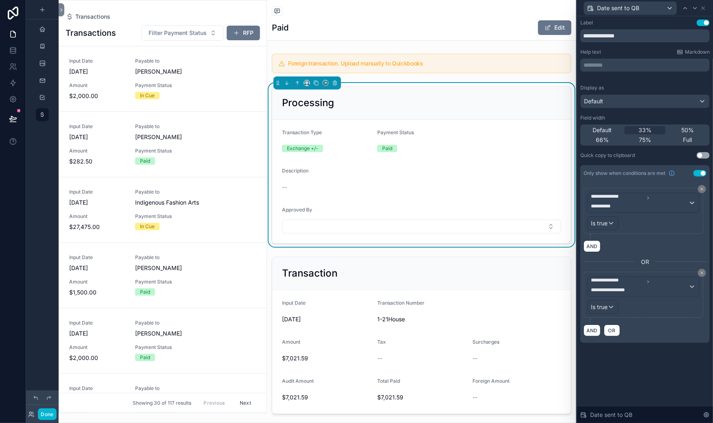
scroll to position [710, 0]
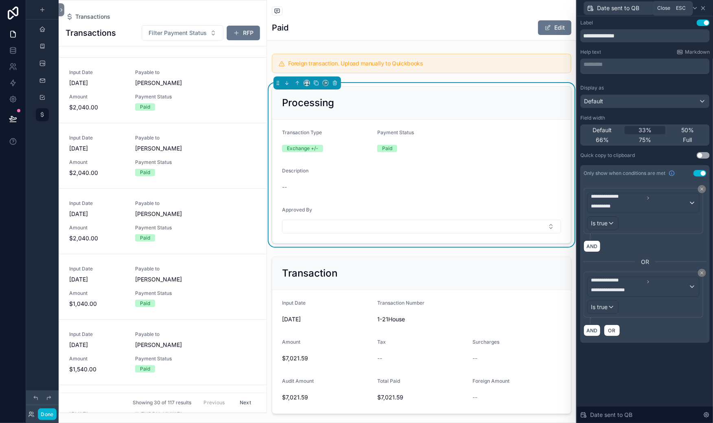
click at [701, 11] on icon at bounding box center [703, 8] width 7 height 7
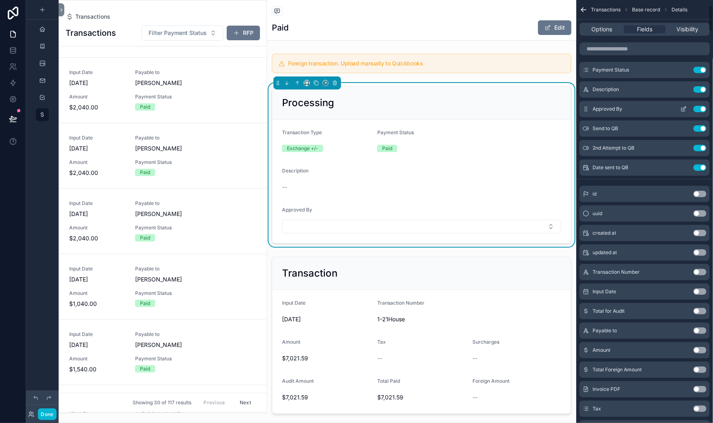
scroll to position [0, 0]
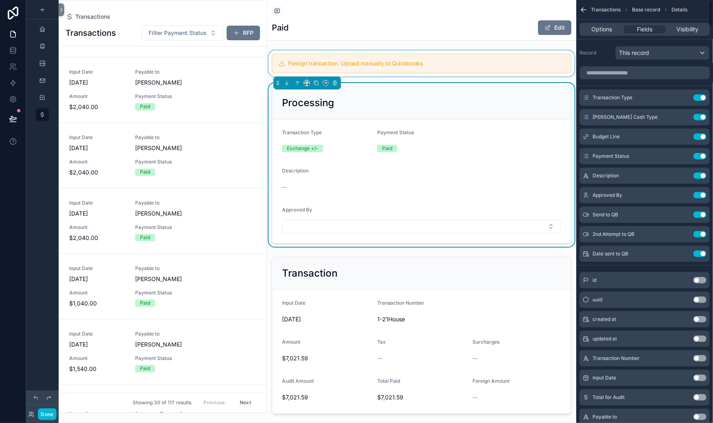
click at [399, 77] on div "scrollable content" at bounding box center [421, 63] width 309 height 26
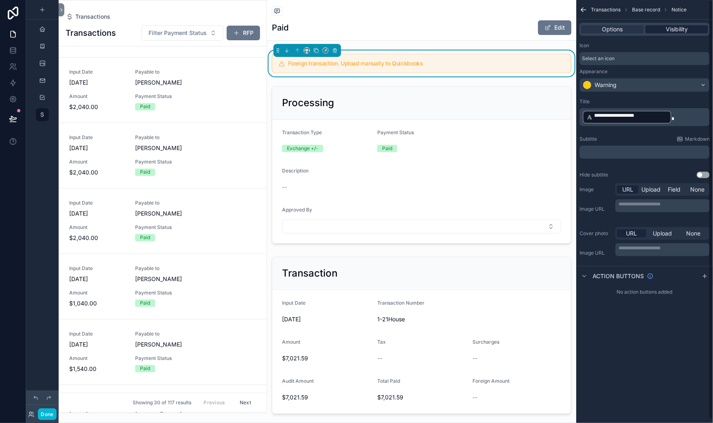
click at [666, 33] on span "Visibility" at bounding box center [677, 29] width 22 height 8
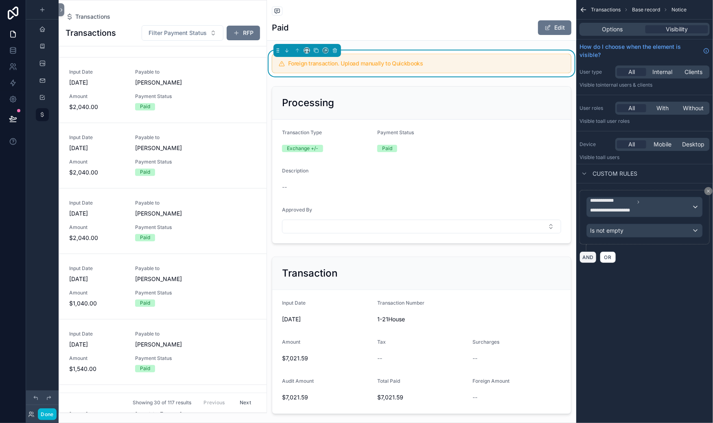
click at [580, 263] on button "AND" at bounding box center [588, 258] width 17 height 12
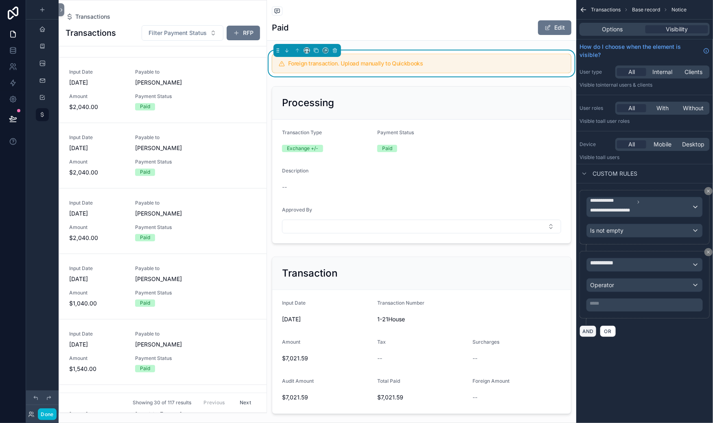
scroll to position [96, 0]
click at [590, 271] on span "**********" at bounding box center [612, 265] width 45 height 12
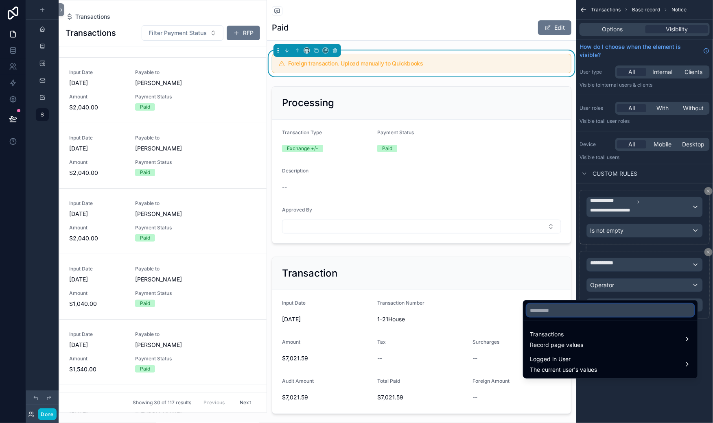
click at [554, 317] on input "text" at bounding box center [611, 310] width 168 height 13
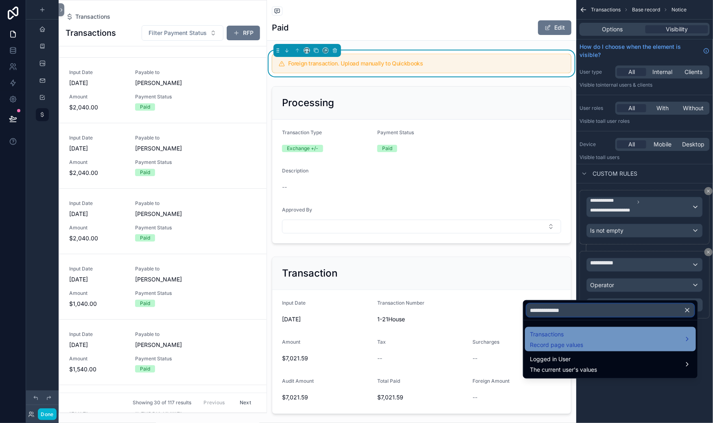
type input "**********"
click at [566, 340] on span "Transactions" at bounding box center [556, 335] width 53 height 10
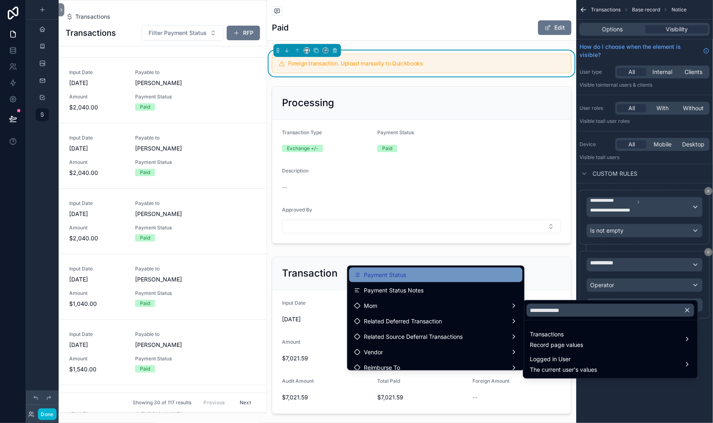
click at [364, 280] on span "Payment Status" at bounding box center [385, 275] width 42 height 10
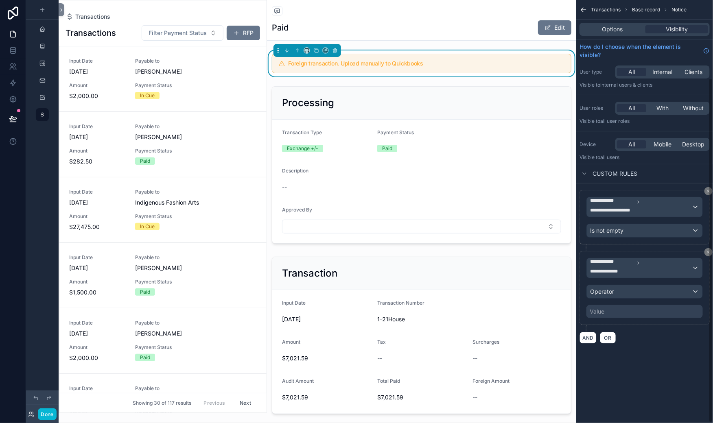
scroll to position [710, 0]
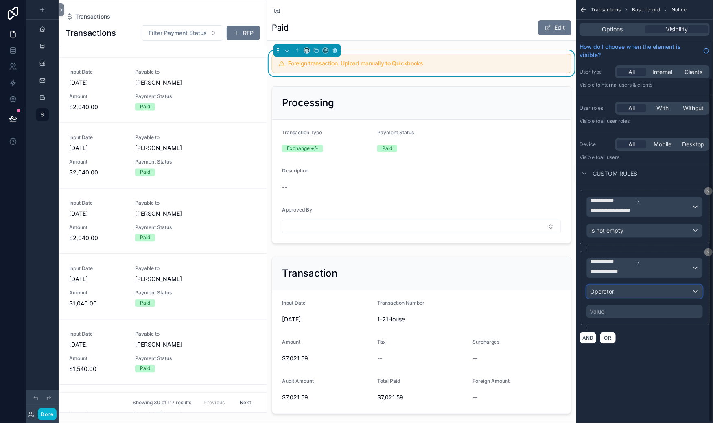
click at [587, 298] on div "Operator" at bounding box center [645, 291] width 116 height 13
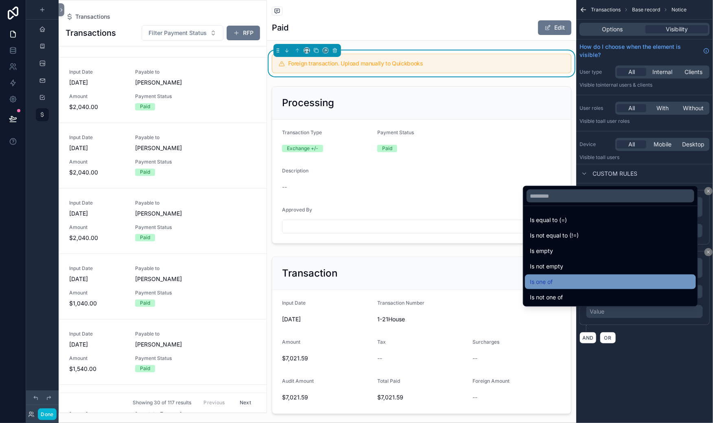
click at [553, 277] on span "Is one of" at bounding box center [541, 282] width 23 height 10
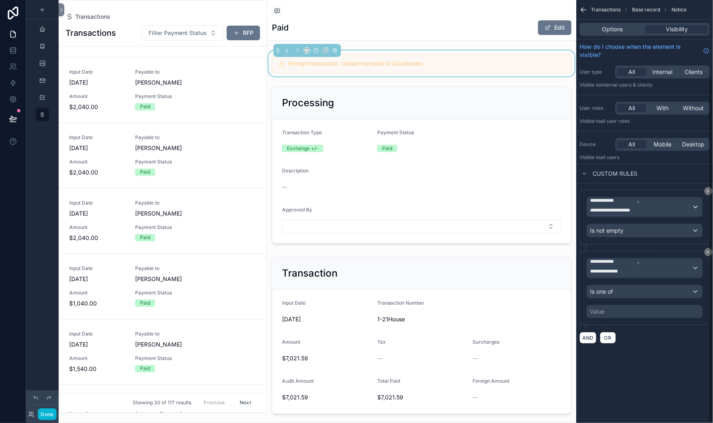
click at [590, 316] on div "Value" at bounding box center [597, 312] width 15 height 8
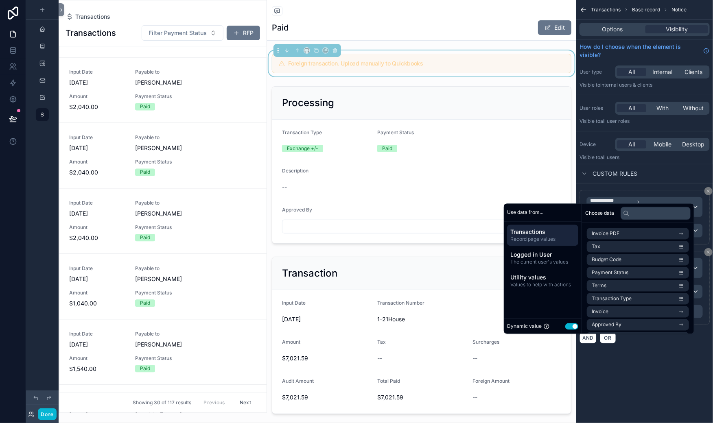
click at [578, 323] on button "Use setting" at bounding box center [571, 326] width 13 height 7
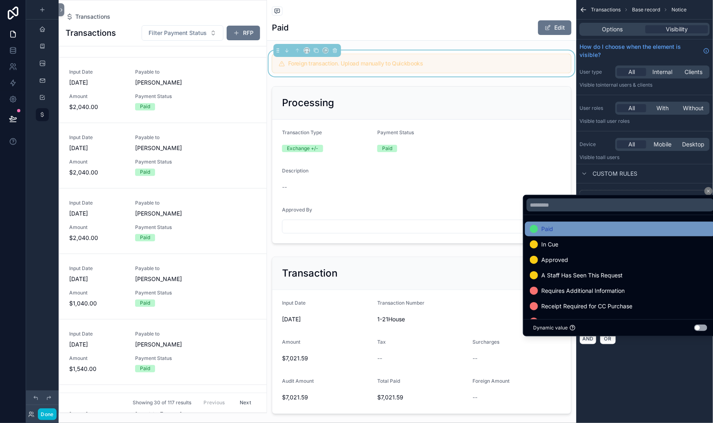
click at [553, 224] on span "Paid" at bounding box center [547, 229] width 12 height 10
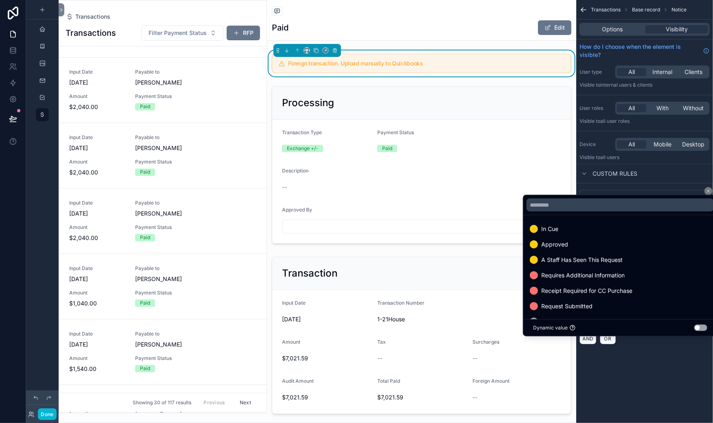
click at [557, 224] on span "In Cue" at bounding box center [549, 229] width 17 height 10
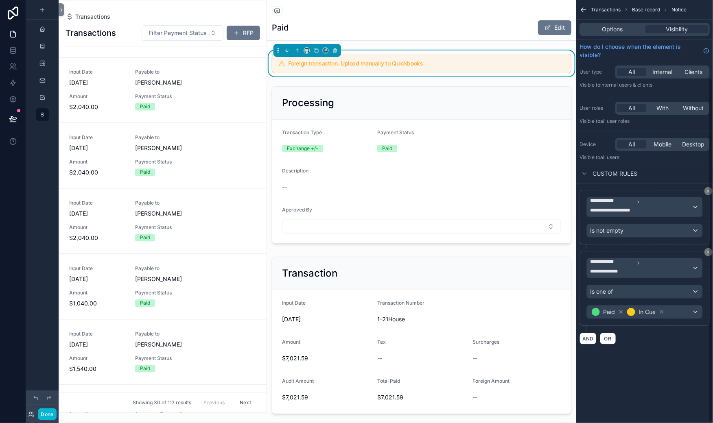
click at [609, 326] on div "**********" at bounding box center [645, 288] width 130 height 75
click at [587, 298] on div "Is one of" at bounding box center [645, 291] width 116 height 13
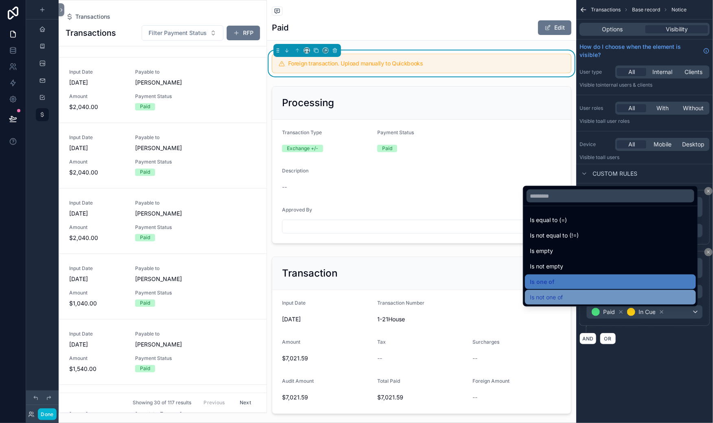
click at [563, 294] on span "Is not one of" at bounding box center [546, 298] width 33 height 10
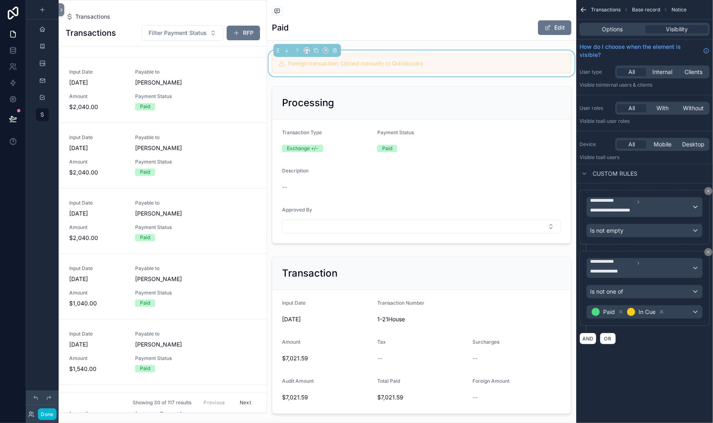
click at [626, 333] on div "**********" at bounding box center [645, 291] width 130 height 81
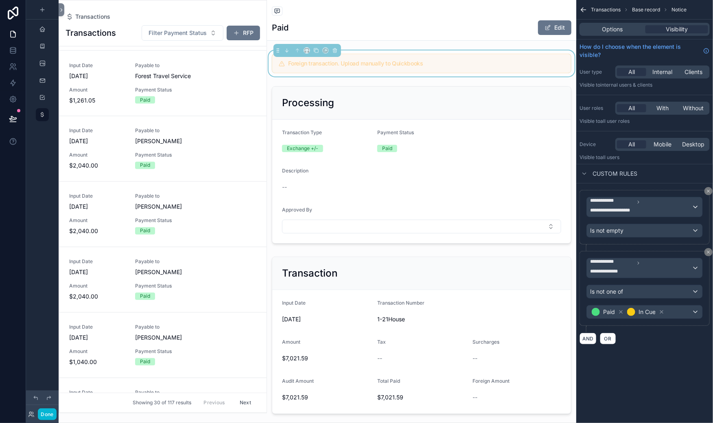
scroll to position [656, 0]
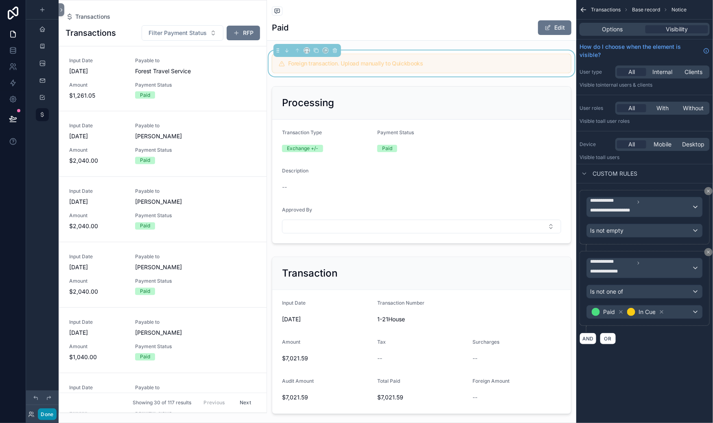
click at [56, 411] on button "Done" at bounding box center [47, 415] width 18 height 12
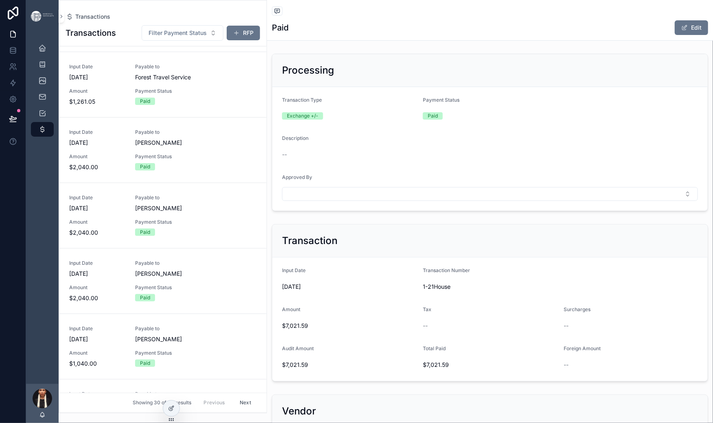
scroll to position [654, 0]
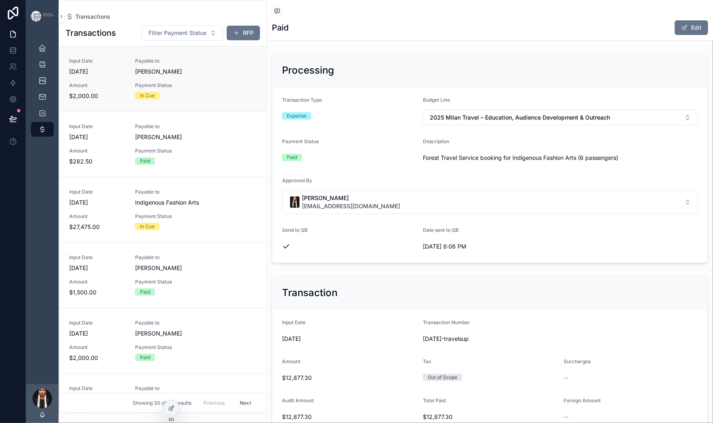
click at [167, 78] on link "Input Date [DATE] Payable to [PERSON_NAME] $2,000.00 Payment Status In Cue" at bounding box center [162, 78] width 207 height 65
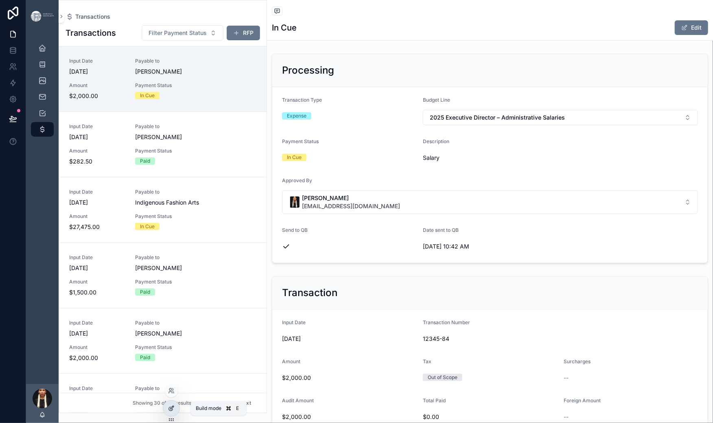
click at [175, 412] on icon at bounding box center [171, 408] width 7 height 7
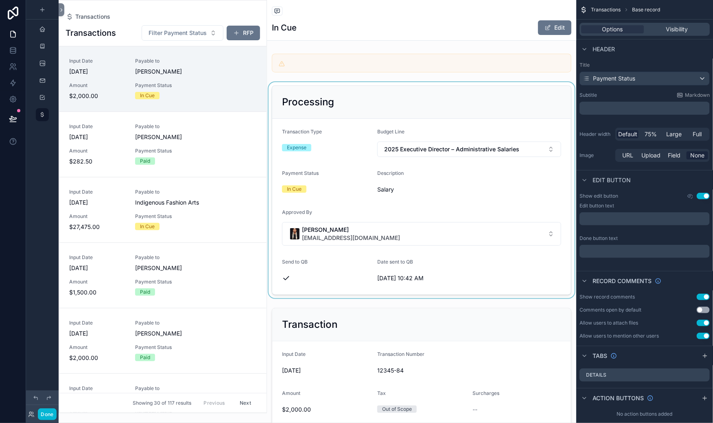
click at [327, 146] on div "scrollable content" at bounding box center [421, 190] width 309 height 216
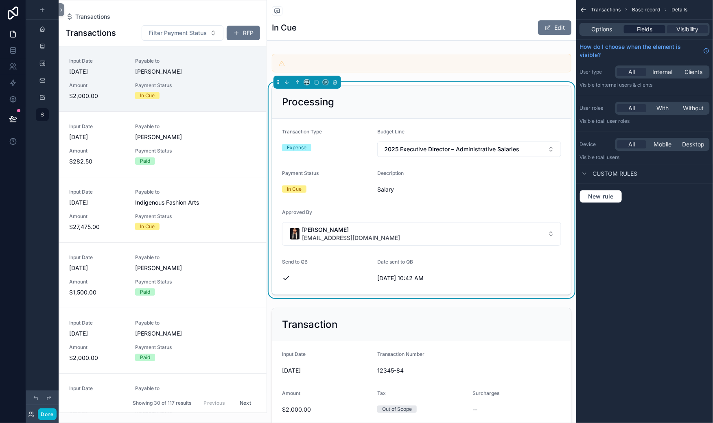
click at [637, 33] on span "Fields" at bounding box center [644, 29] width 15 height 8
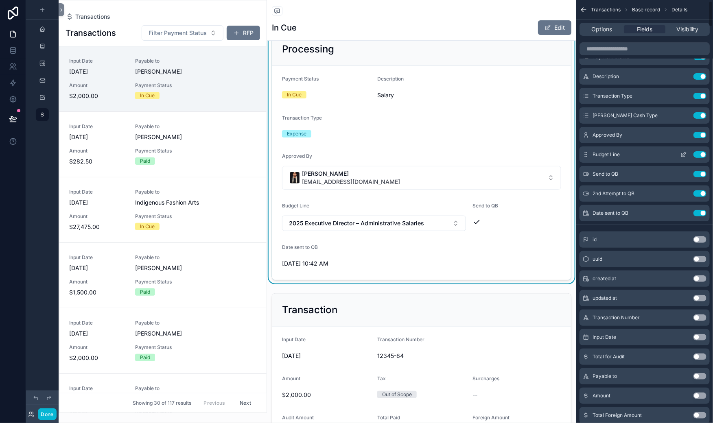
scroll to position [46, 0]
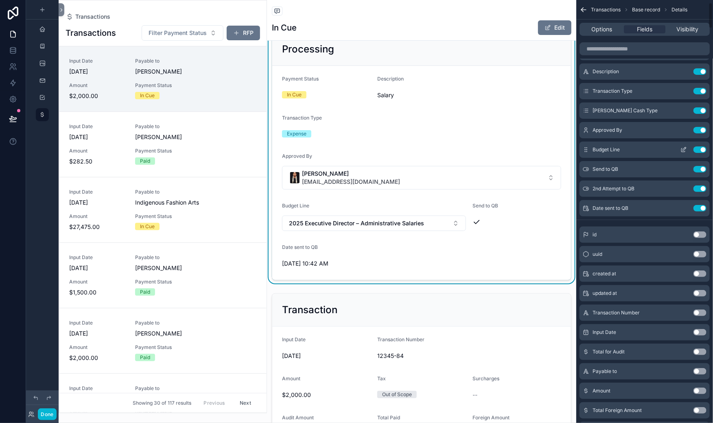
click at [681, 153] on icon "scrollable content" at bounding box center [684, 150] width 7 height 7
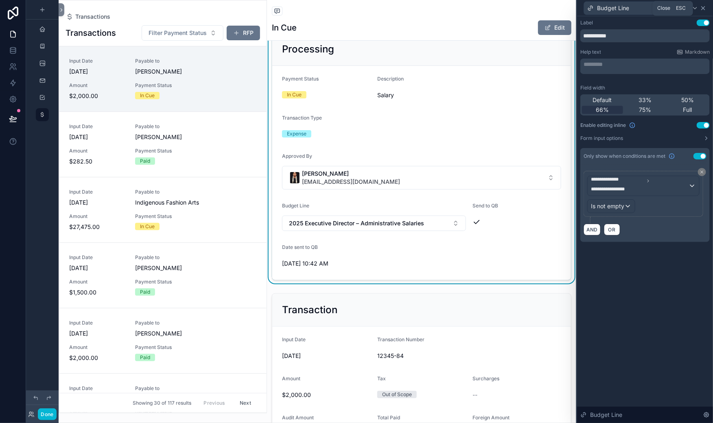
click at [700, 10] on icon at bounding box center [703, 8] width 7 height 7
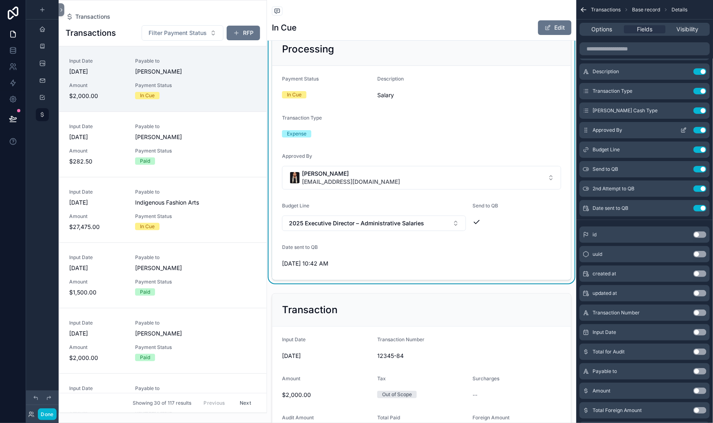
click at [681, 134] on icon "scrollable content" at bounding box center [684, 130] width 7 height 7
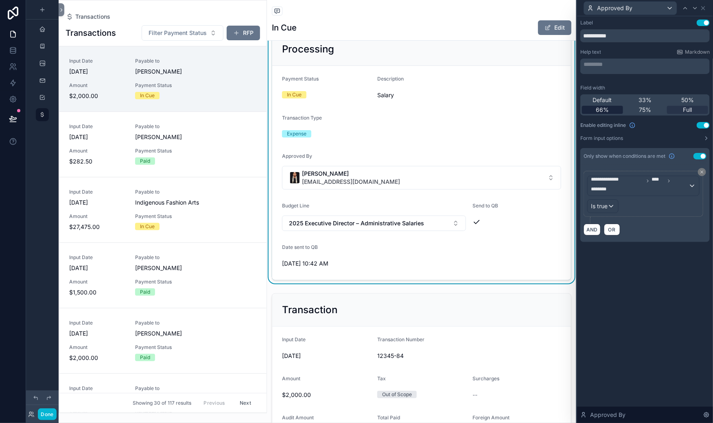
click at [596, 114] on span "66%" at bounding box center [602, 110] width 13 height 8
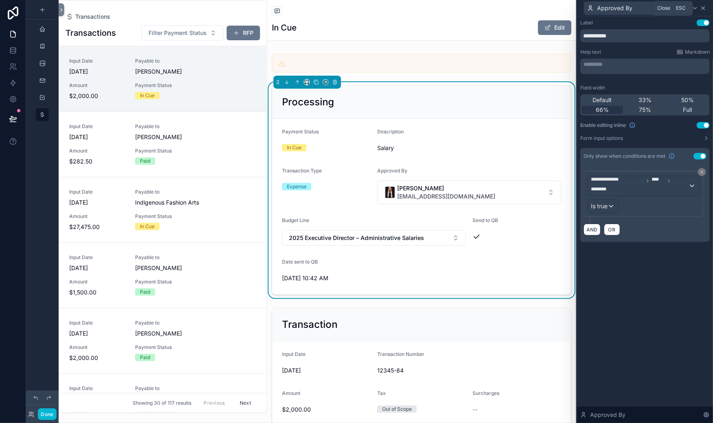
click at [700, 11] on icon at bounding box center [703, 8] width 7 height 7
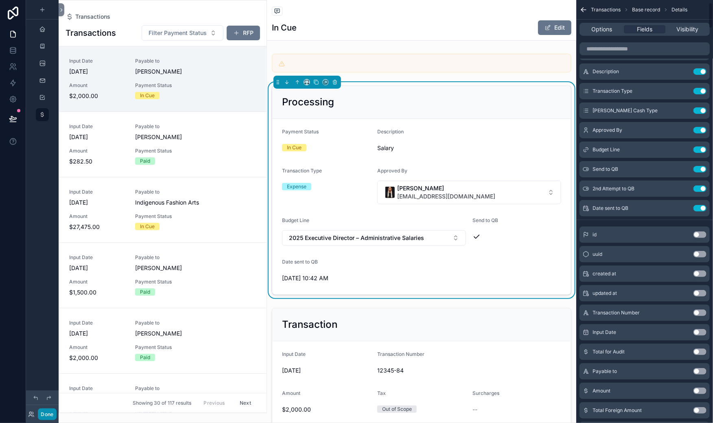
click at [56, 409] on button "Done" at bounding box center [47, 415] width 18 height 12
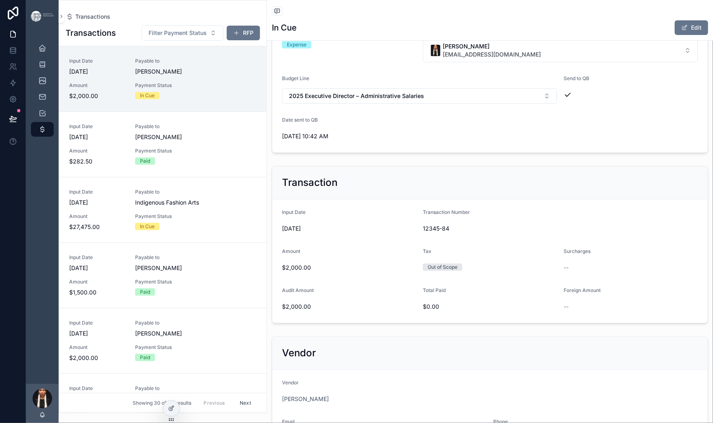
scroll to position [111, 0]
click at [173, 411] on icon at bounding box center [171, 409] width 4 height 4
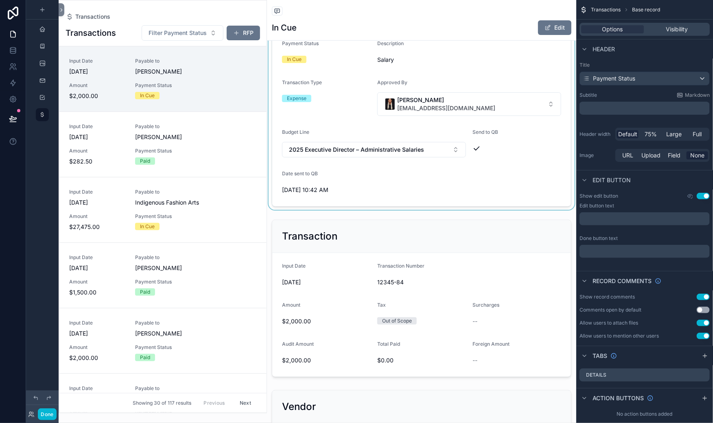
scroll to position [141, 0]
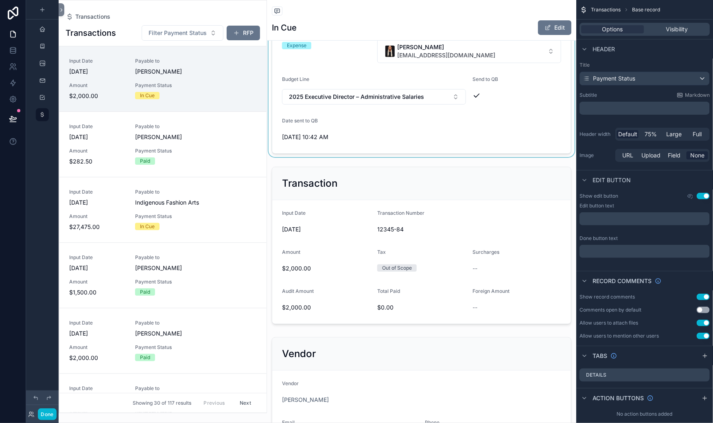
click at [326, 157] on div "scrollable content" at bounding box center [421, 49] width 309 height 216
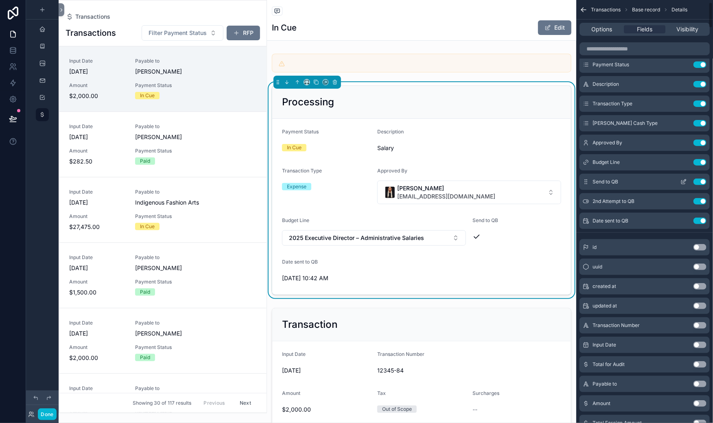
scroll to position [36, 0]
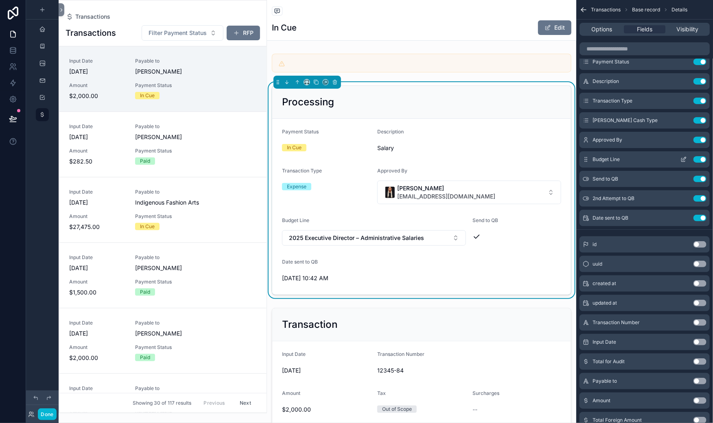
click at [681, 163] on icon "scrollable content" at bounding box center [684, 159] width 7 height 7
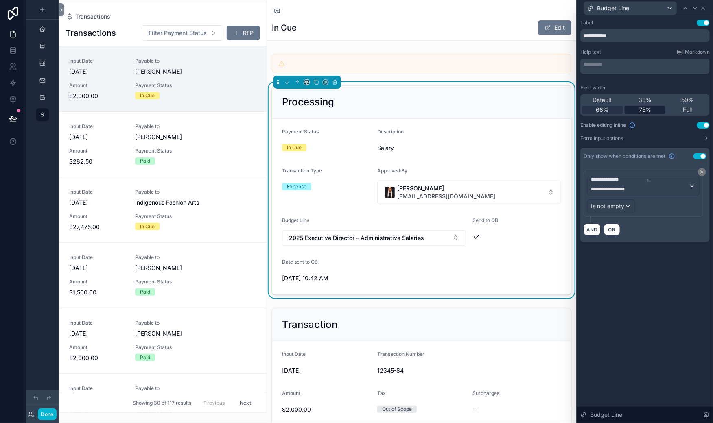
click at [639, 114] on span "75%" at bounding box center [645, 110] width 12 height 8
click at [702, 11] on icon at bounding box center [703, 8] width 7 height 7
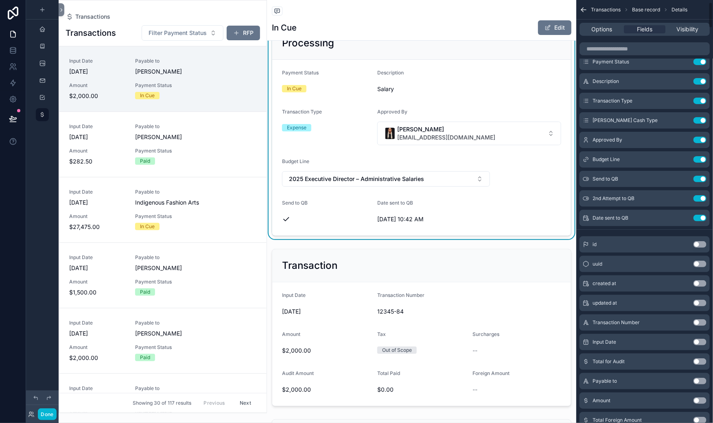
scroll to position [107, 0]
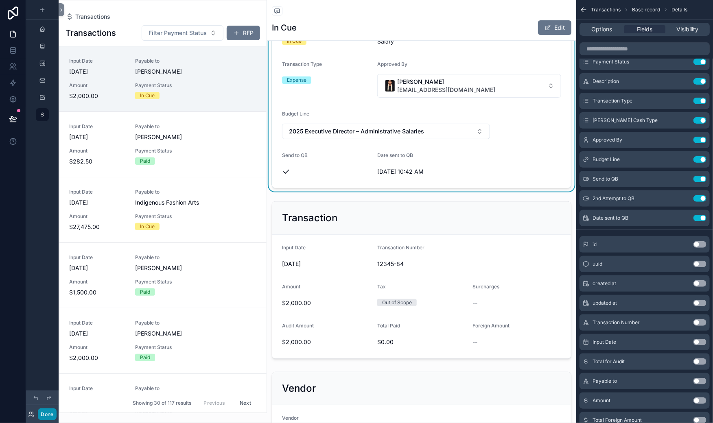
click at [56, 410] on button "Done" at bounding box center [47, 415] width 18 height 12
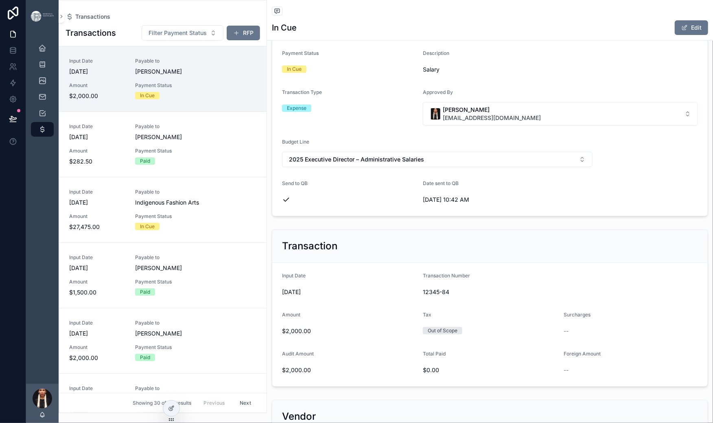
scroll to position [62, 0]
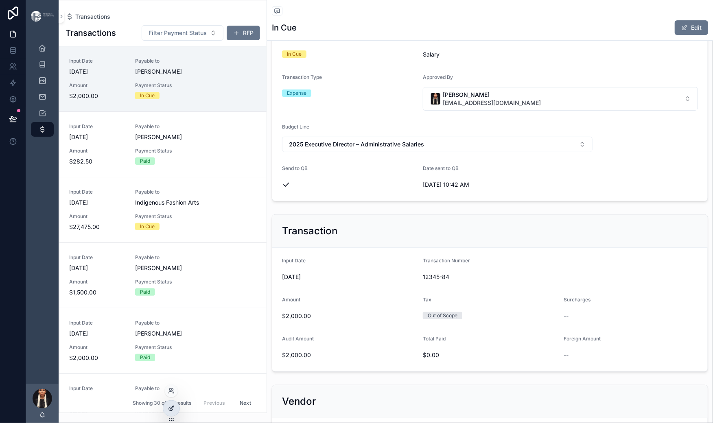
click at [175, 412] on icon at bounding box center [171, 408] width 7 height 7
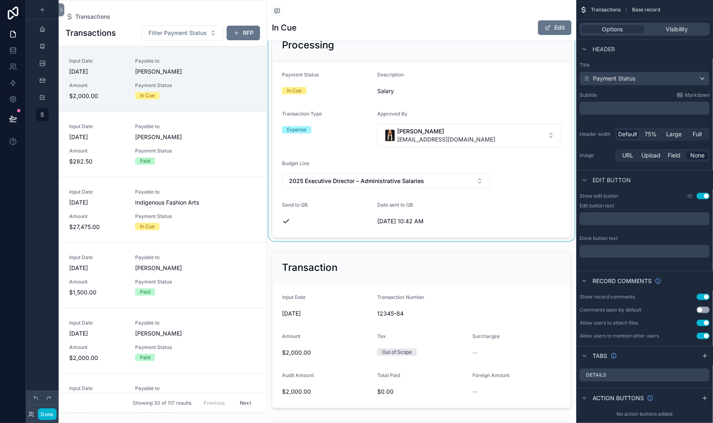
scroll to position [61, 0]
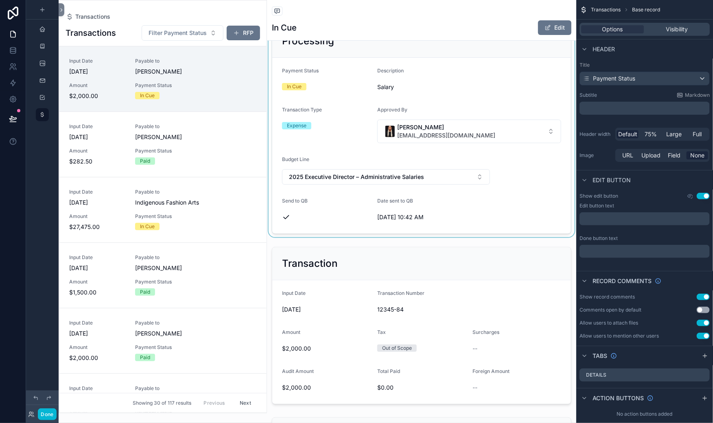
click at [329, 237] on div "scrollable content" at bounding box center [421, 129] width 309 height 216
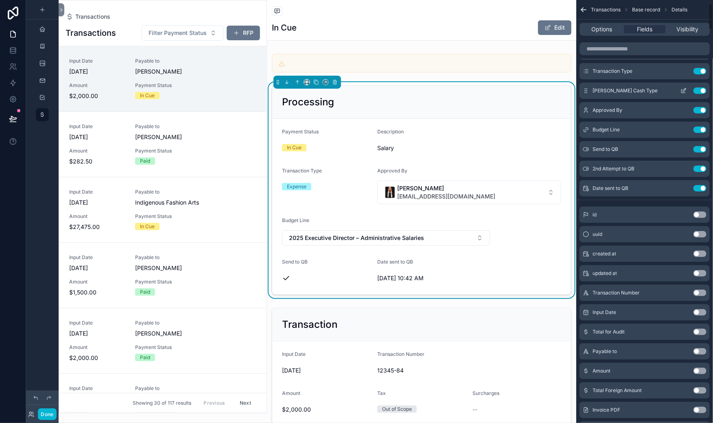
scroll to position [71, 0]
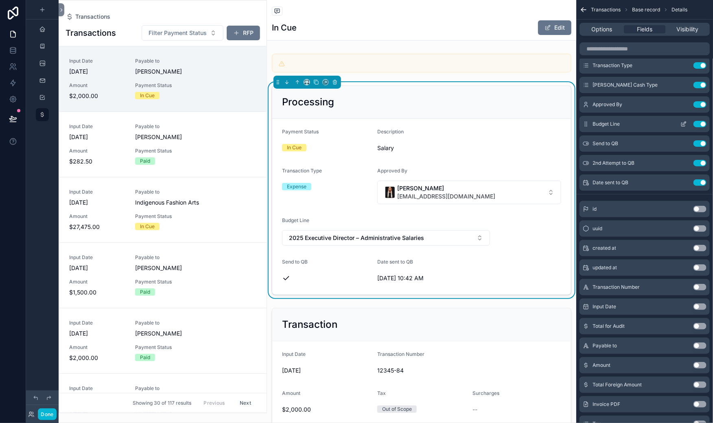
click at [681, 127] on icon "scrollable content" at bounding box center [684, 124] width 7 height 7
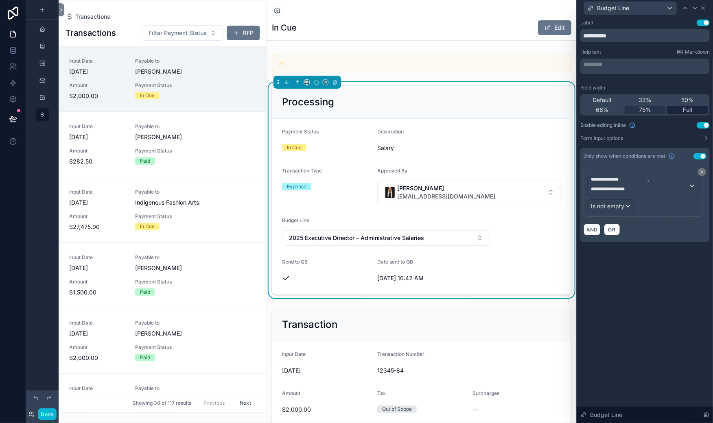
click at [683, 114] on span "Full" at bounding box center [687, 110] width 9 height 8
click at [700, 11] on icon at bounding box center [703, 8] width 7 height 7
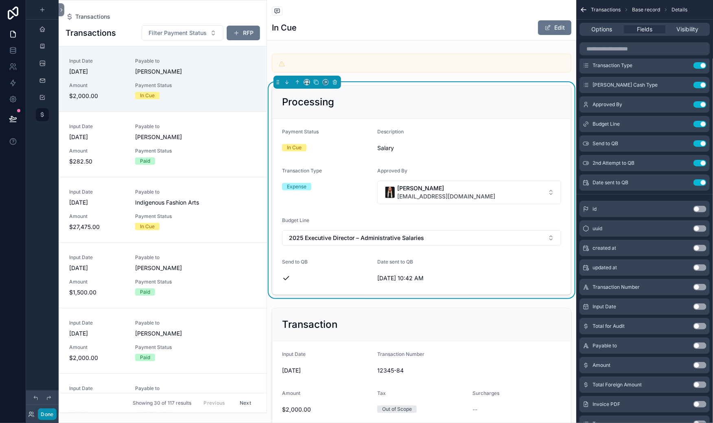
click at [56, 410] on button "Done" at bounding box center [47, 415] width 18 height 12
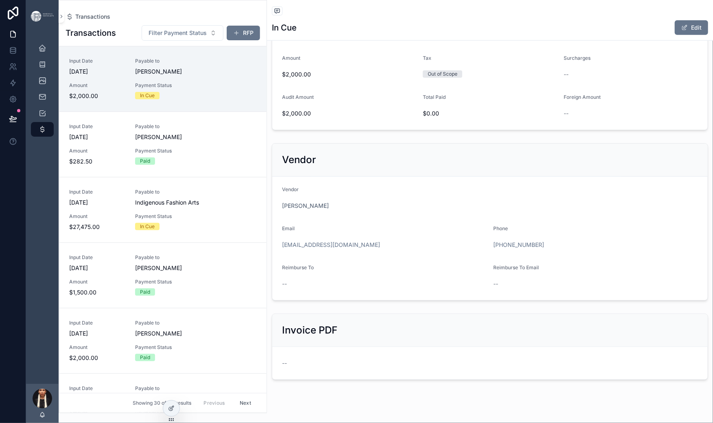
scroll to position [311, 0]
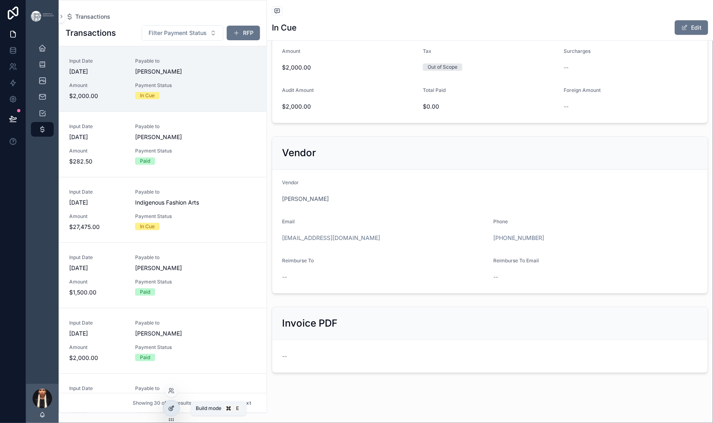
click at [171, 412] on div at bounding box center [171, 408] width 16 height 15
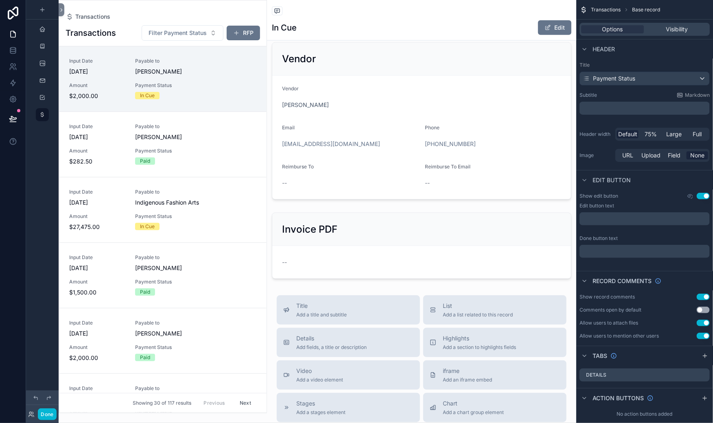
scroll to position [439, 0]
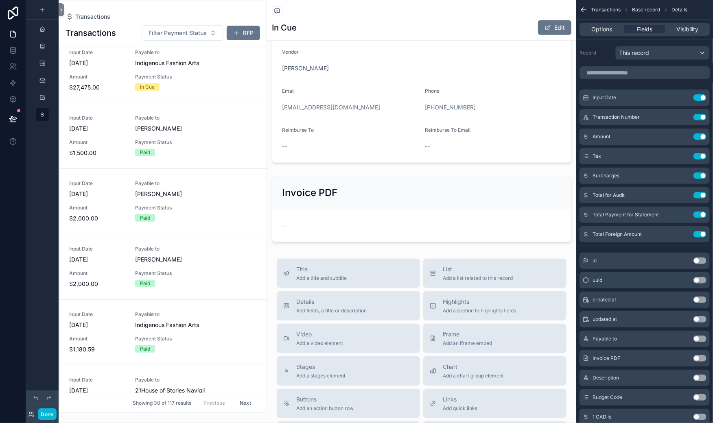
scroll to position [461, 0]
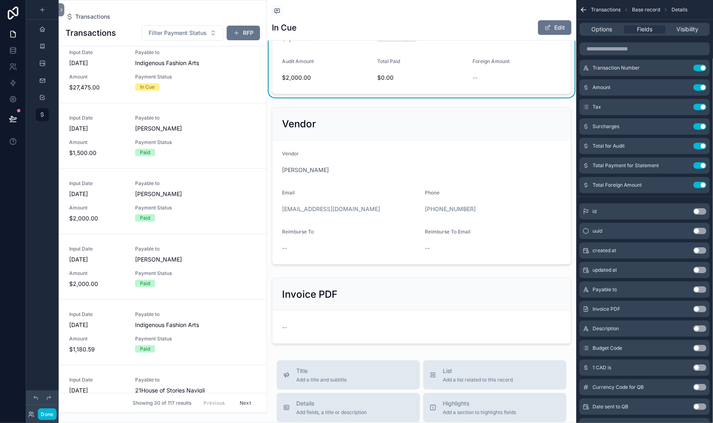
scroll to position [373, 0]
click at [694, 149] on button "Use setting" at bounding box center [700, 146] width 13 height 7
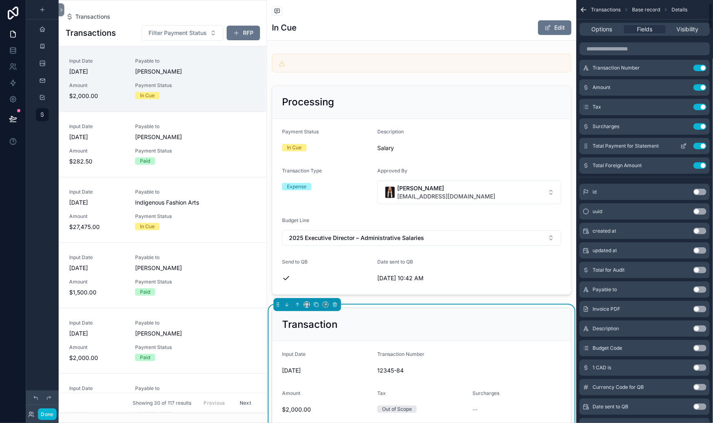
click at [694, 149] on button "Use setting" at bounding box center [700, 146] width 13 height 7
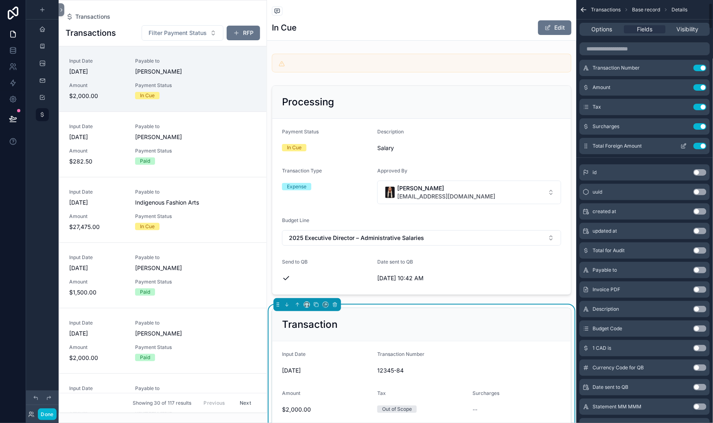
click at [697, 149] on button "Use setting" at bounding box center [700, 146] width 13 height 7
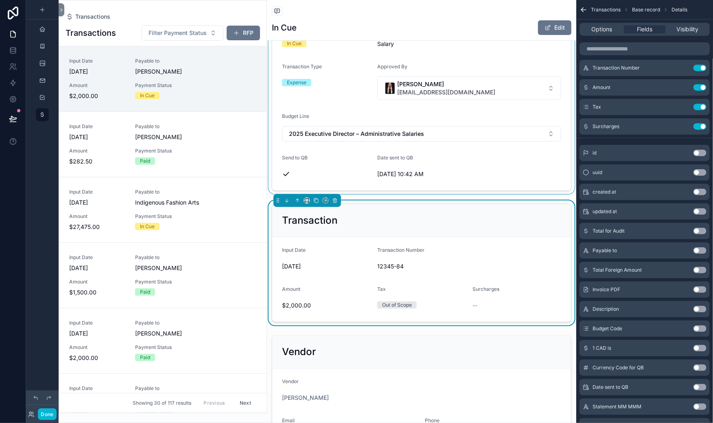
scroll to position [110, 0]
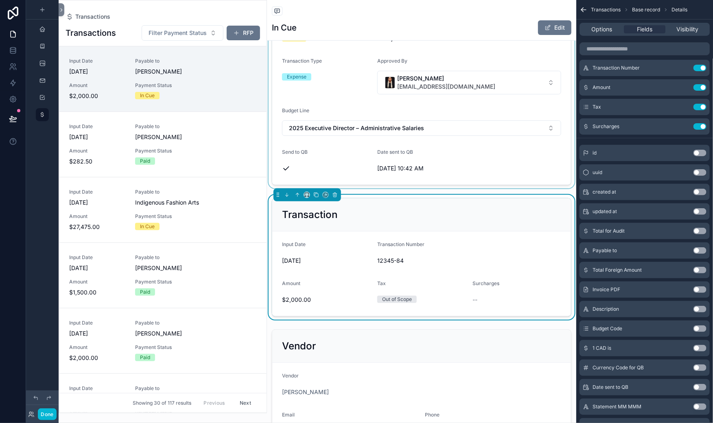
click at [329, 188] on div "scrollable content" at bounding box center [421, 80] width 309 height 216
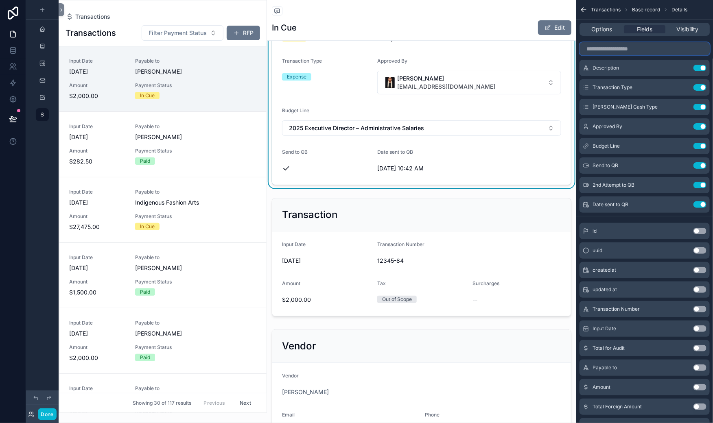
click at [580, 55] on input "scrollable content" at bounding box center [645, 48] width 130 height 13
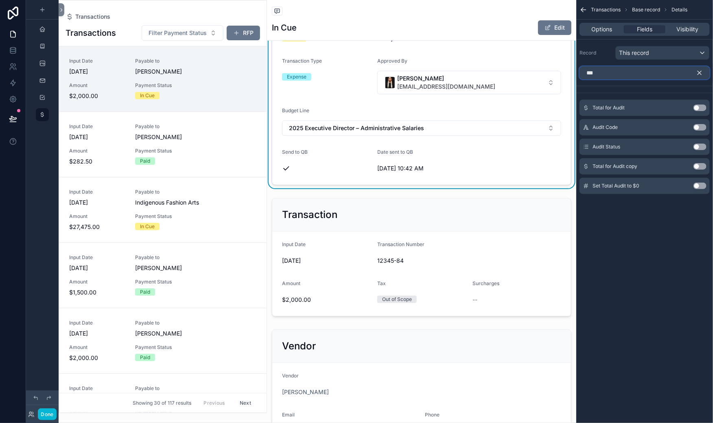
scroll to position [0, 0]
click at [694, 111] on button "Use setting" at bounding box center [700, 108] width 13 height 7
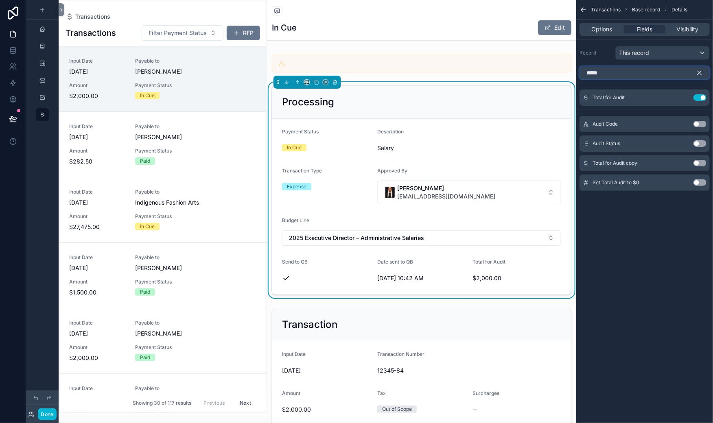
click at [580, 79] on input "*****" at bounding box center [645, 72] width 130 height 13
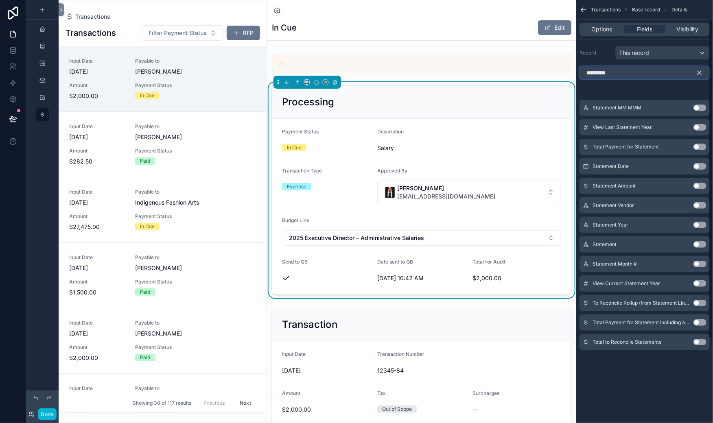
scroll to position [16, 0]
click at [694, 150] on button "Use setting" at bounding box center [700, 147] width 13 height 7
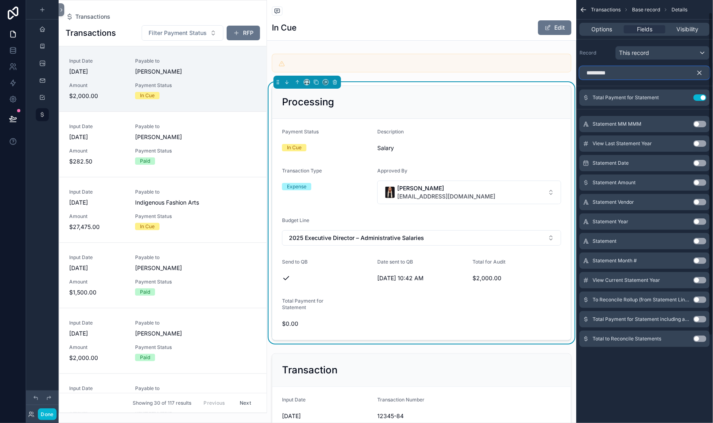
click at [582, 79] on input "*********" at bounding box center [645, 72] width 130 height 13
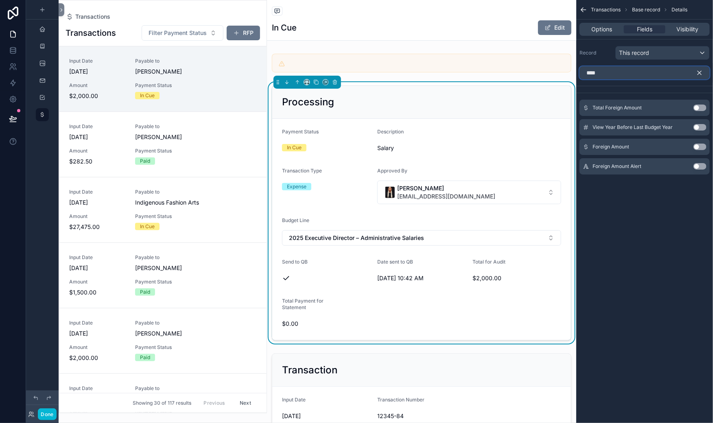
scroll to position [0, 0]
type input "*******"
click at [694, 111] on button "Use setting" at bounding box center [700, 108] width 13 height 7
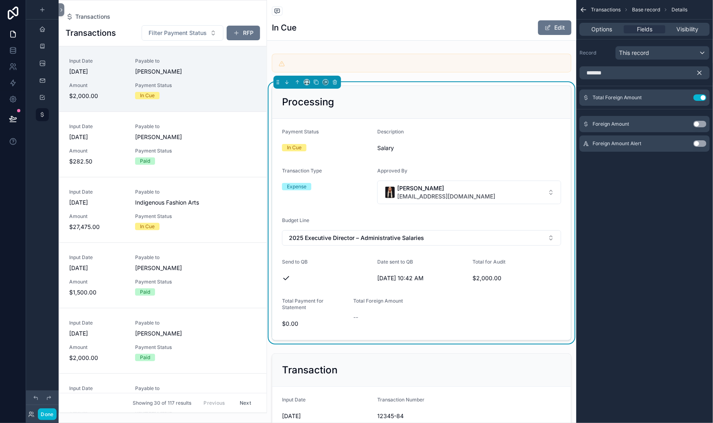
click at [698, 77] on icon "scrollable content" at bounding box center [699, 72] width 7 height 7
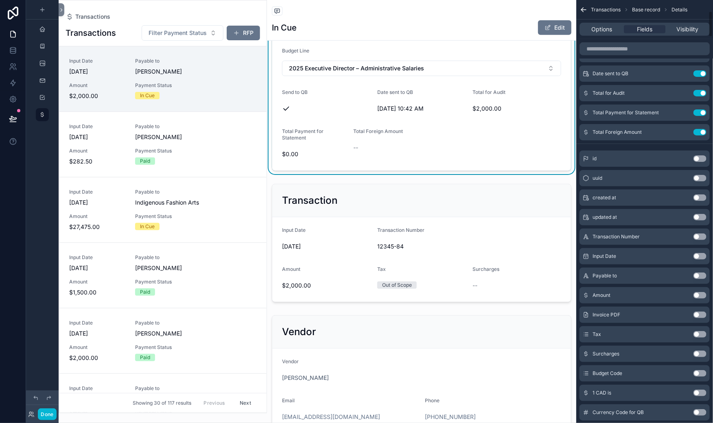
scroll to position [199, 0]
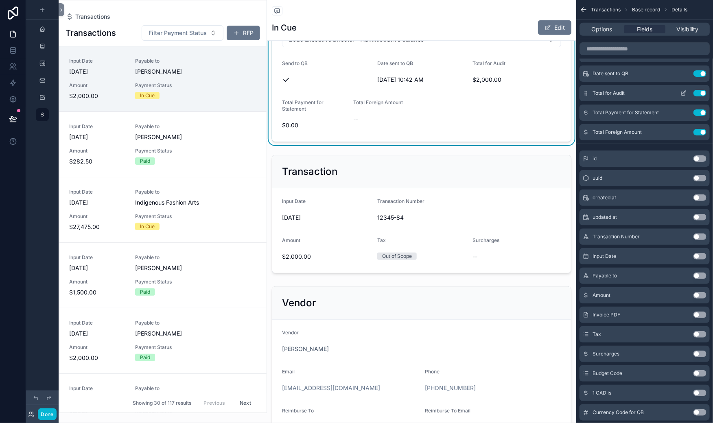
click at [681, 96] on icon "scrollable content" at bounding box center [684, 93] width 7 height 7
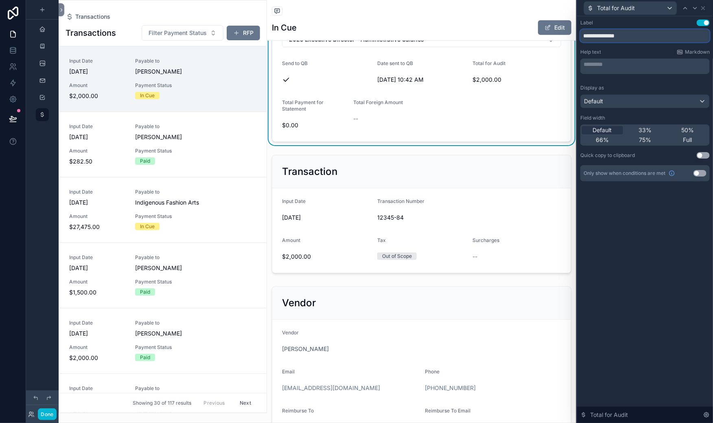
click at [580, 42] on input "**********" at bounding box center [644, 35] width 129 height 13
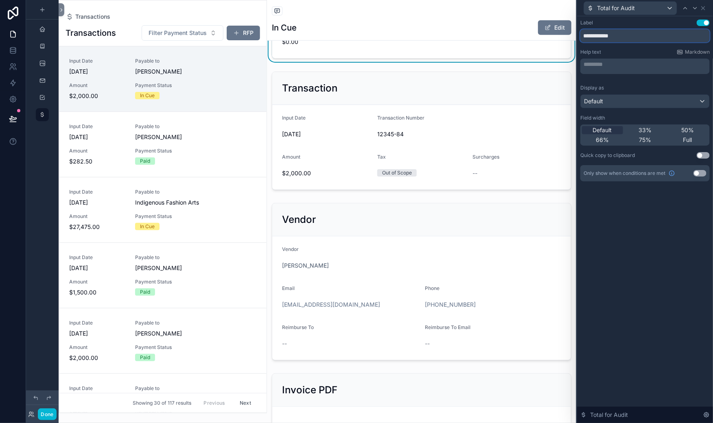
scroll to position [284, 0]
type input "**********"
click at [639, 134] on span "33%" at bounding box center [645, 130] width 13 height 8
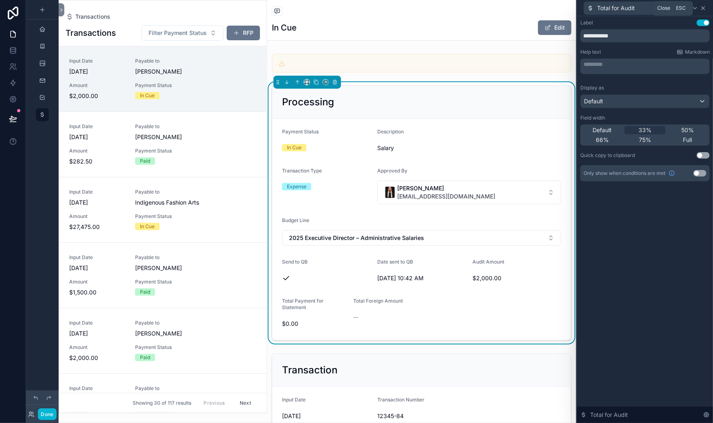
click at [702, 10] on icon at bounding box center [703, 8] width 3 height 3
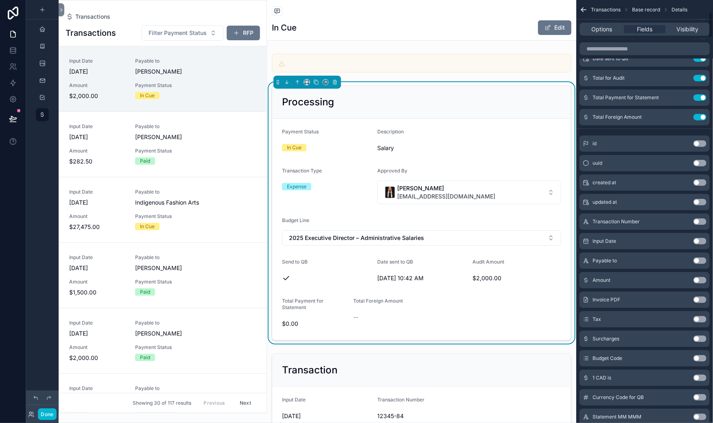
scroll to position [202, 0]
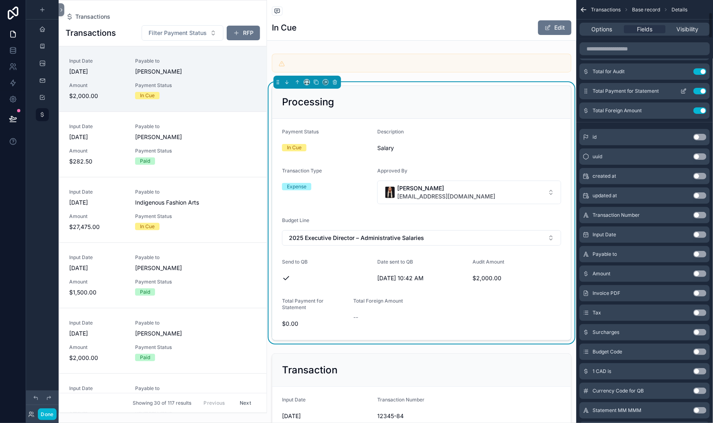
click at [681, 94] on icon "scrollable content" at bounding box center [684, 91] width 7 height 7
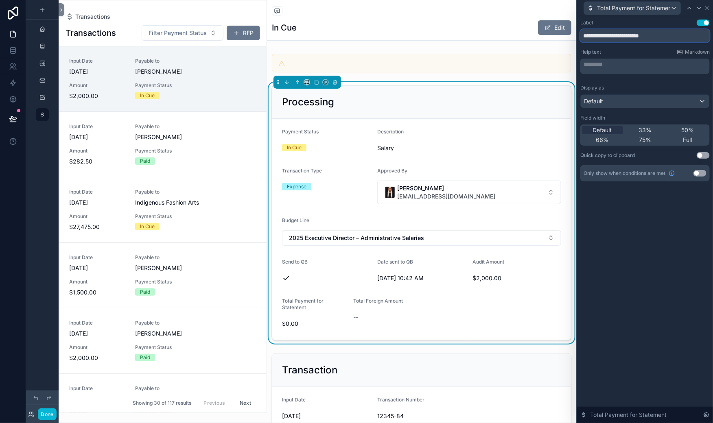
click at [580, 42] on input "**********" at bounding box center [644, 35] width 129 height 13
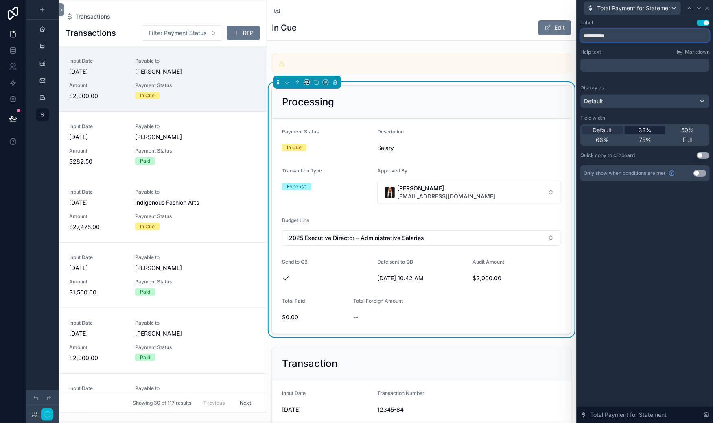
type input "**********"
click at [639, 134] on span "33%" at bounding box center [645, 130] width 13 height 8
click at [704, 11] on icon at bounding box center [707, 8] width 7 height 7
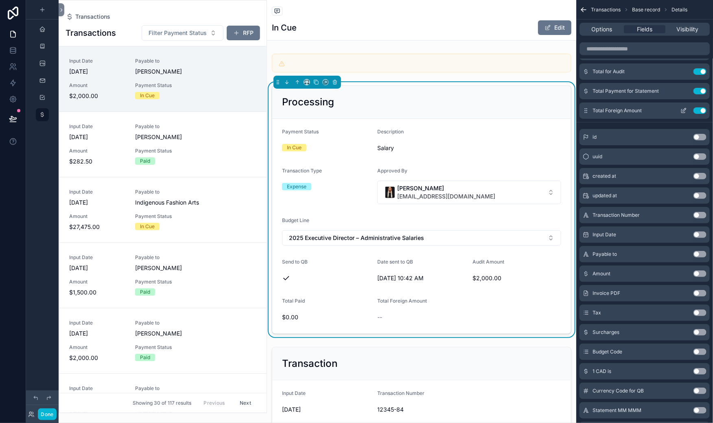
click at [681, 114] on icon "scrollable content" at bounding box center [684, 110] width 7 height 7
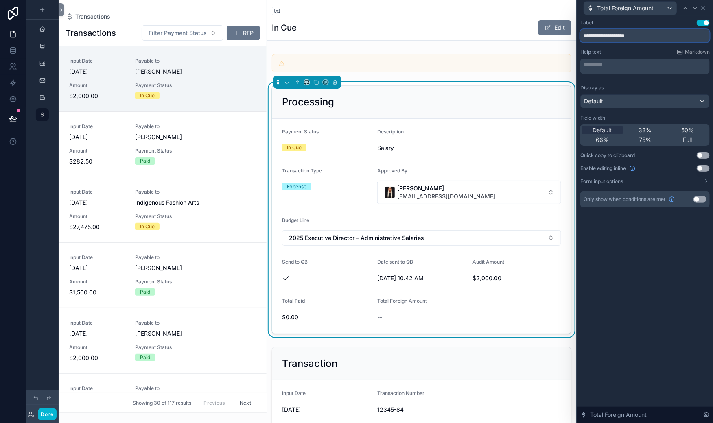
click at [580, 42] on input "**********" at bounding box center [644, 35] width 129 height 13
type input "**********"
click at [644, 72] on div "**********" at bounding box center [644, 114] width 129 height 188
click at [703, 10] on icon at bounding box center [703, 8] width 7 height 7
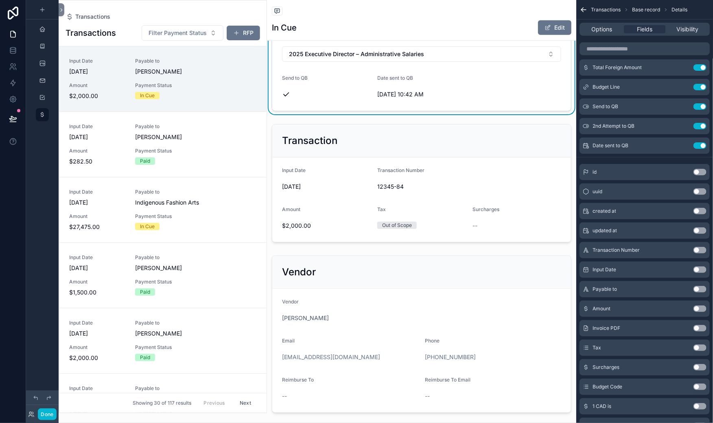
scroll to position [241, 0]
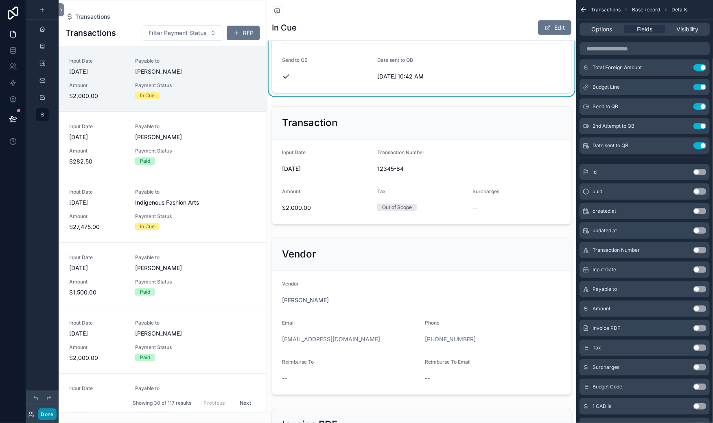
click at [56, 409] on button "Done" at bounding box center [47, 415] width 18 height 12
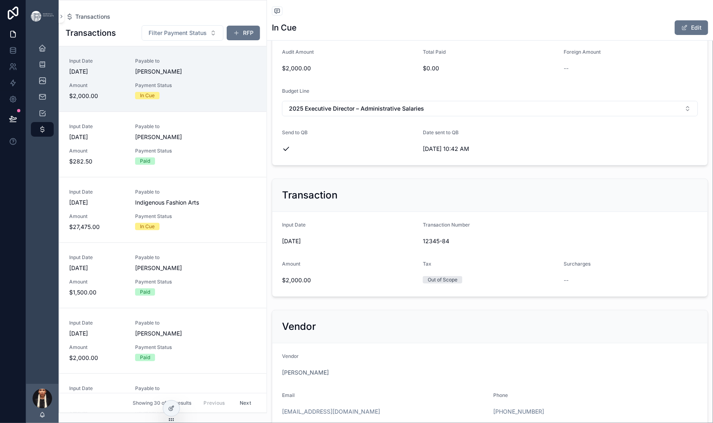
scroll to position [0, 0]
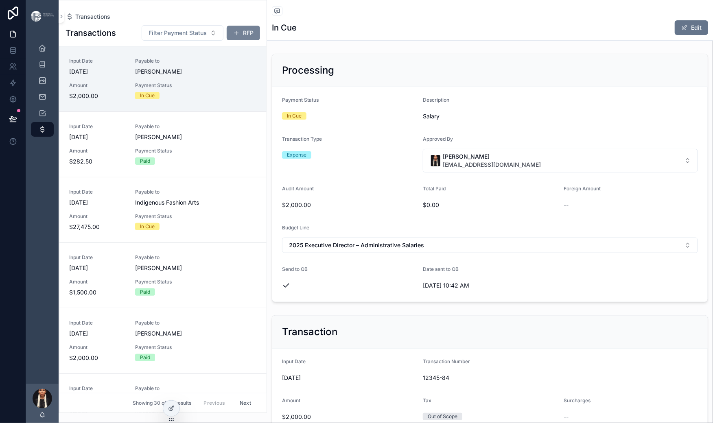
click at [240, 36] on span "scrollable content" at bounding box center [236, 33] width 7 height 7
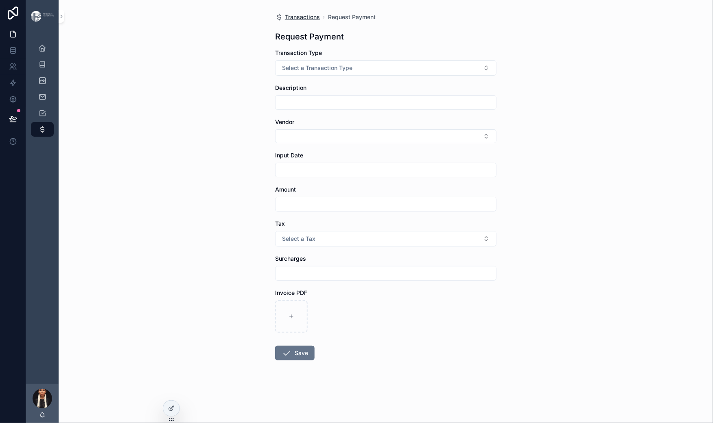
click at [285, 21] on span "Transactions" at bounding box center [302, 17] width 35 height 8
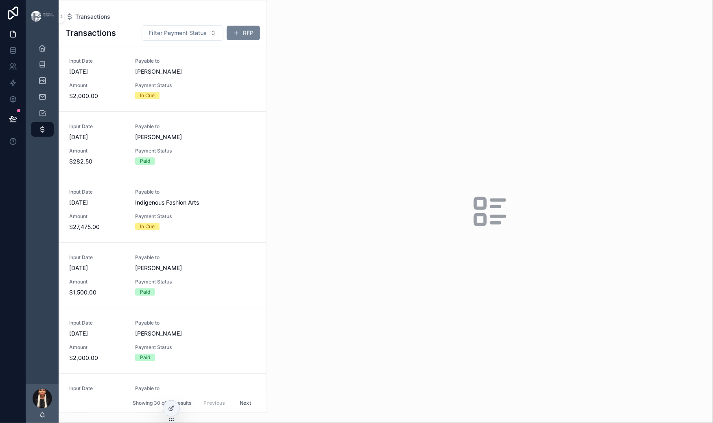
click at [240, 36] on span "scrollable content" at bounding box center [236, 33] width 7 height 7
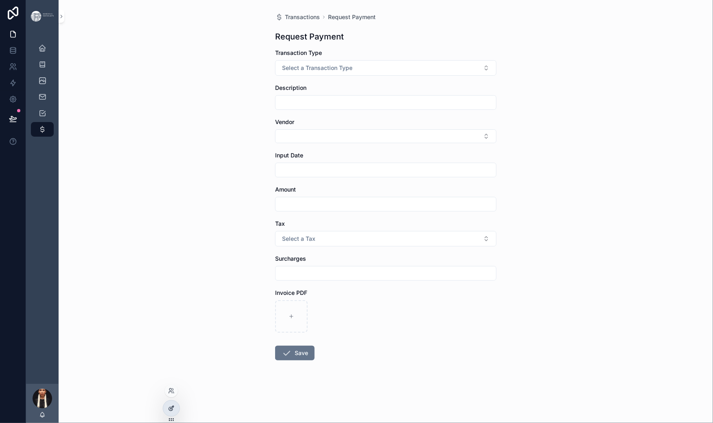
click at [175, 411] on icon at bounding box center [171, 408] width 7 height 7
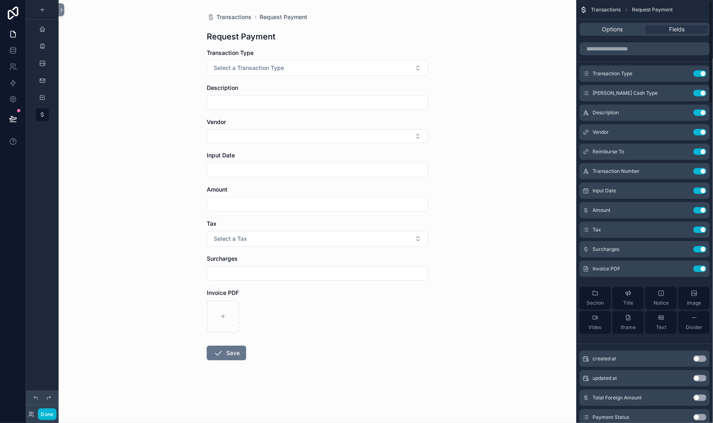
click at [580, 36] on div "Options Fields" at bounding box center [645, 29] width 130 height 13
click at [602, 33] on span "Options" at bounding box center [612, 29] width 21 height 8
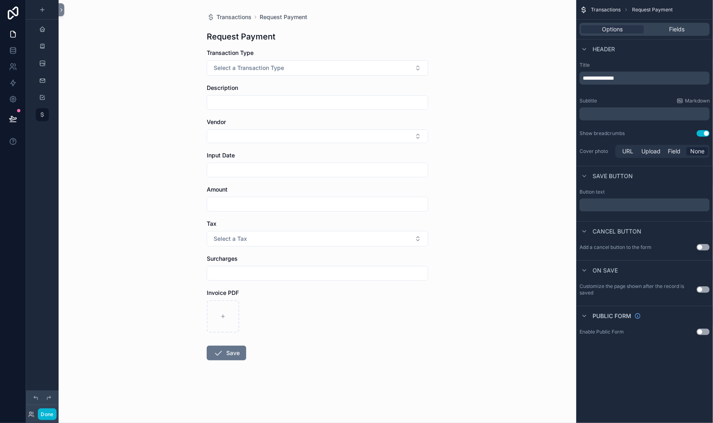
click at [583, 81] on span "**********" at bounding box center [598, 78] width 31 height 6
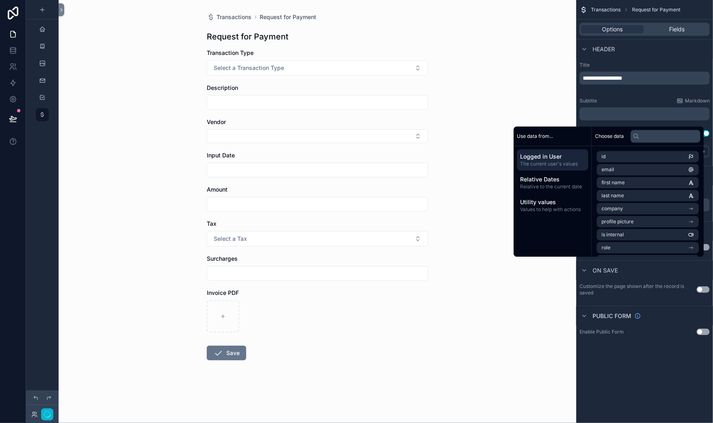
click at [606, 88] on div "**********" at bounding box center [644, 111] width 137 height 104
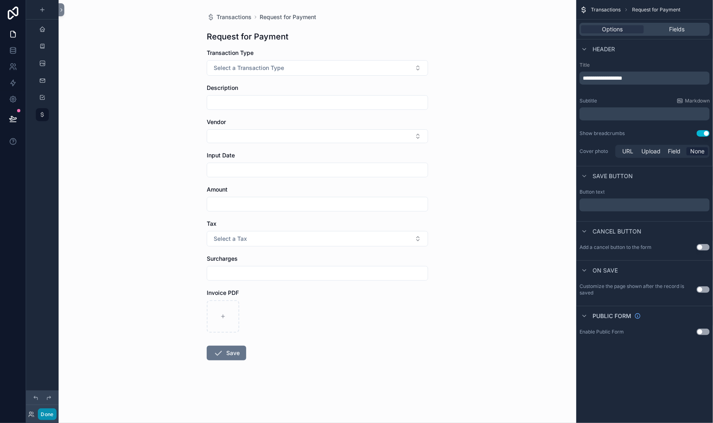
click at [56, 409] on button "Done" at bounding box center [47, 415] width 18 height 12
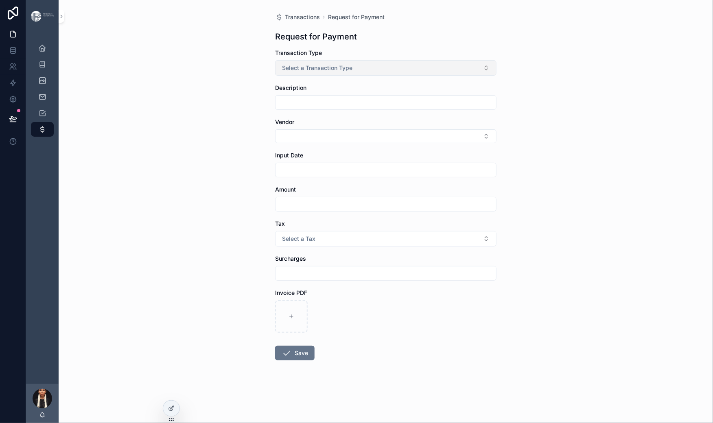
click at [282, 72] on span "Select a Transaction Type" at bounding box center [317, 68] width 70 height 8
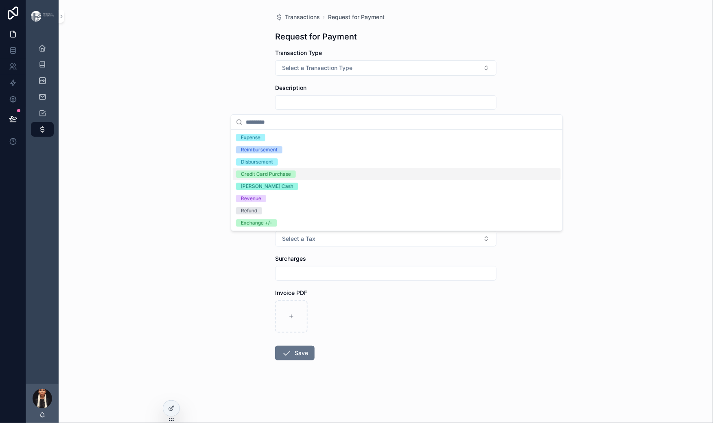
click at [164, 181] on div "Transactions Request for Payment Request for Payment Transaction Type Select a …" at bounding box center [386, 211] width 655 height 423
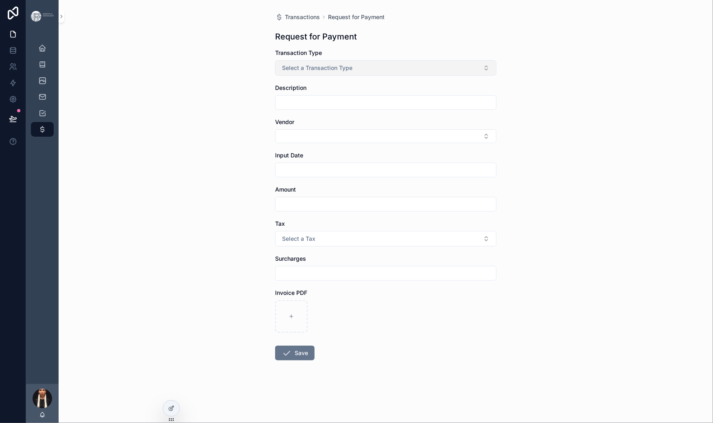
click at [282, 72] on span "Select a Transaction Type" at bounding box center [317, 68] width 70 height 8
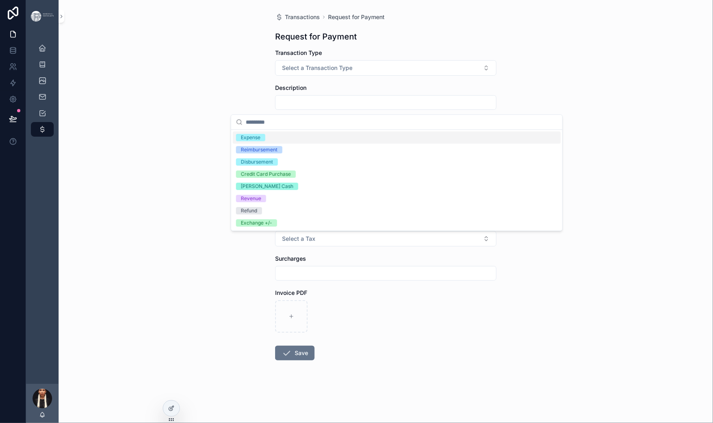
click at [173, 114] on div "Transactions Request for Payment Request for Payment Transaction Type Select a …" at bounding box center [386, 211] width 655 height 423
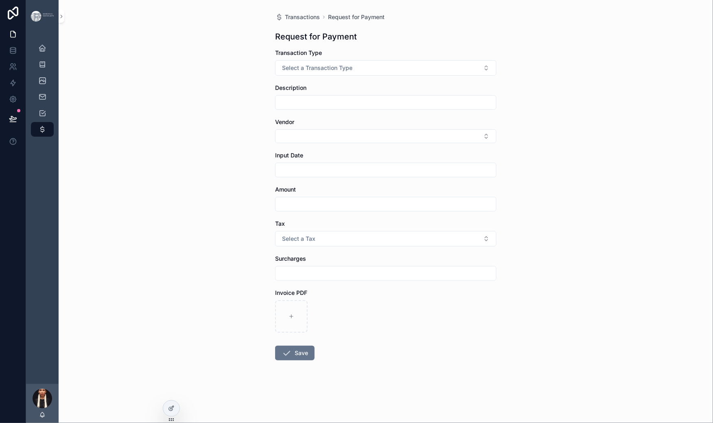
scroll to position [61, 0]
click at [275, 141] on button "Select Button" at bounding box center [385, 136] width 221 height 14
type input "****"
click at [167, 250] on div "Transactions Request for Payment Request for Payment Transaction Type Select a …" at bounding box center [386, 211] width 655 height 423
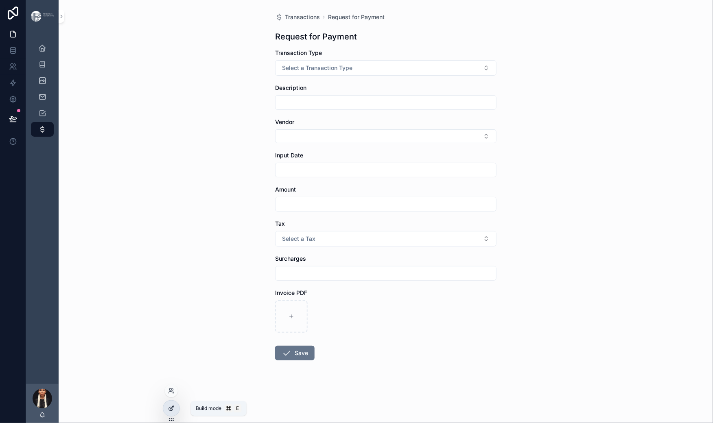
click at [172, 407] on div at bounding box center [171, 408] width 16 height 15
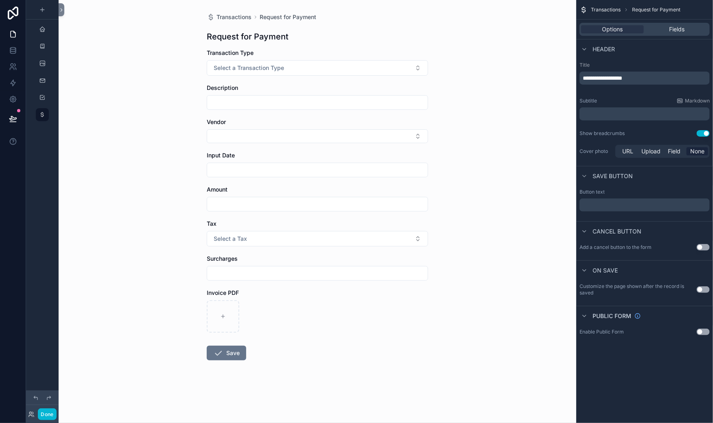
click at [207, 126] on div "Vendor" at bounding box center [317, 122] width 221 height 8
click at [646, 33] on div "Fields" at bounding box center [677, 29] width 63 height 8
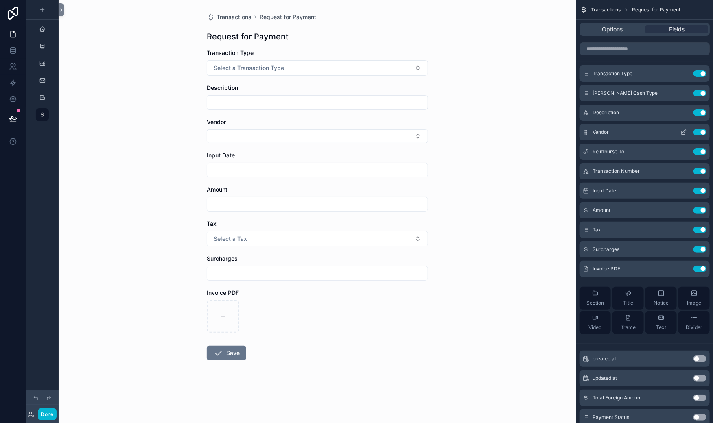
click at [681, 136] on icon "scrollable content" at bounding box center [684, 132] width 7 height 7
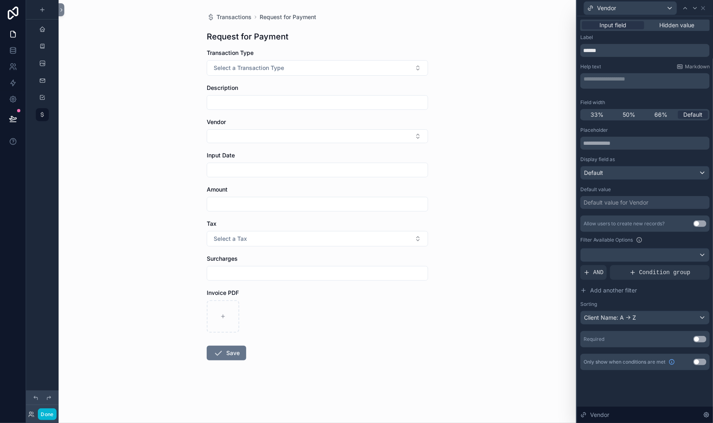
scroll to position [116, 0]
click at [694, 221] on button "Use setting" at bounding box center [700, 224] width 13 height 7
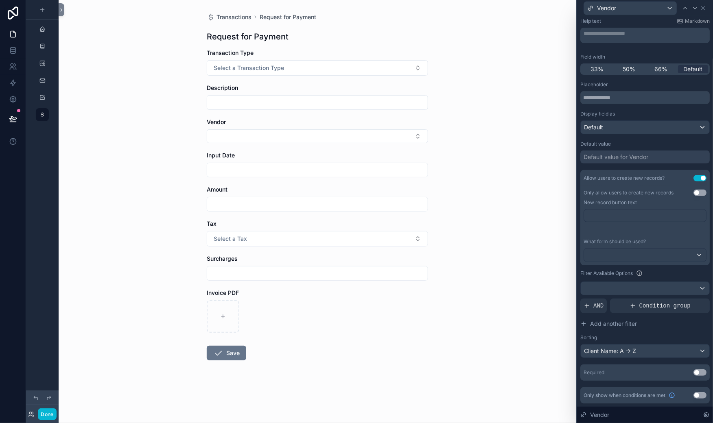
scroll to position [184, 0]
click at [584, 190] on label "Only allow users to create new records" at bounding box center [629, 193] width 90 height 7
click at [584, 249] on div at bounding box center [645, 255] width 122 height 13
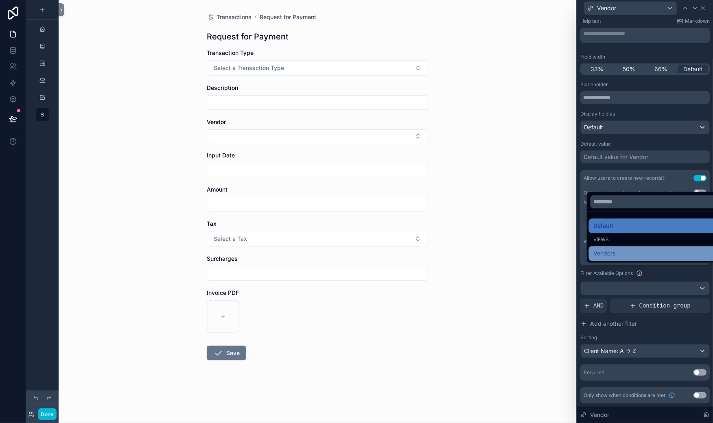
click at [594, 259] on span "Vendors" at bounding box center [605, 254] width 22 height 10
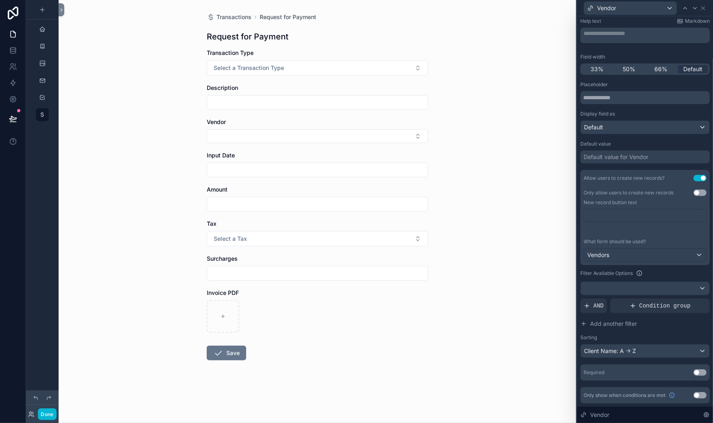
scroll to position [249, 0]
click at [428, 143] on button "Select Button" at bounding box center [317, 136] width 221 height 14
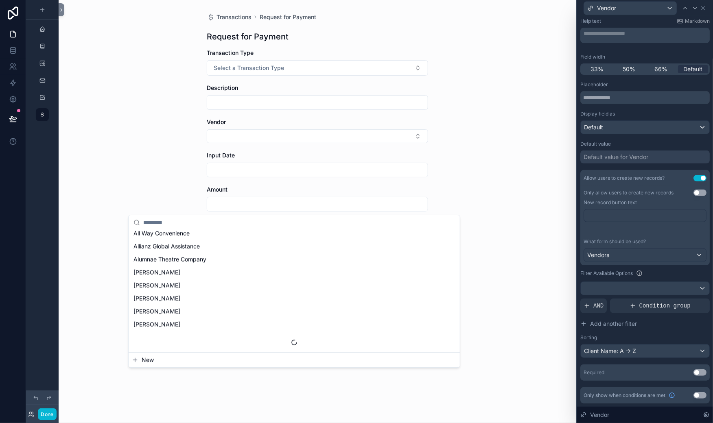
scroll to position [0, 0]
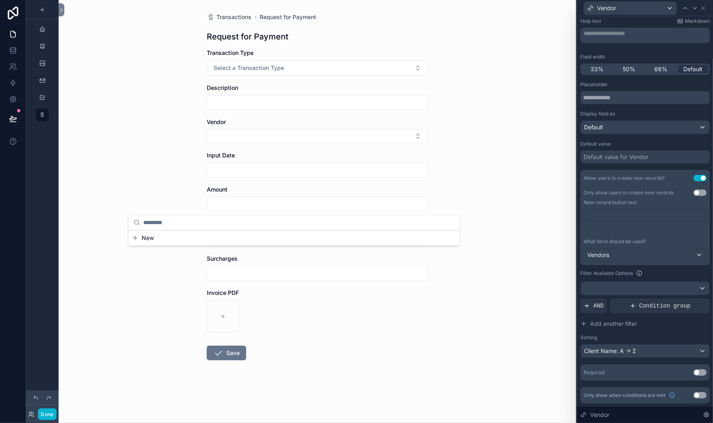
click at [100, 204] on div "Transactions Request for Payment Request for Payment Transaction Type Select a …" at bounding box center [318, 211] width 518 height 423
click at [207, 143] on button "Select Button" at bounding box center [317, 136] width 221 height 14
type input "****"
click at [106, 202] on div "Transactions Request for Payment Request for Payment Transaction Type Select a …" at bounding box center [318, 211] width 518 height 423
click at [629, 269] on div "Filter Available Options" at bounding box center [644, 274] width 129 height 10
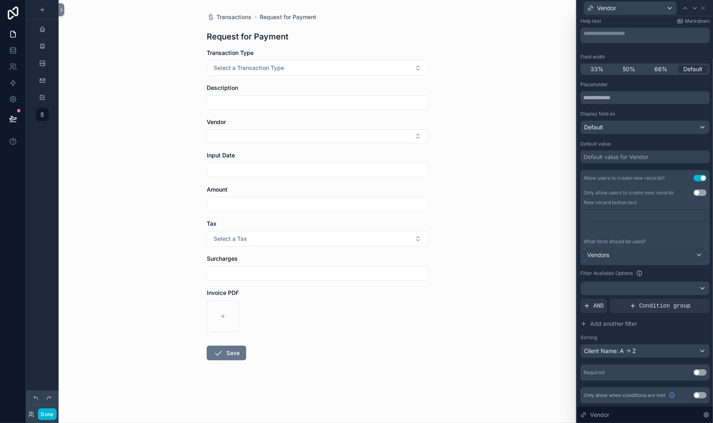
click at [693, 249] on div "Vendors" at bounding box center [645, 255] width 122 height 13
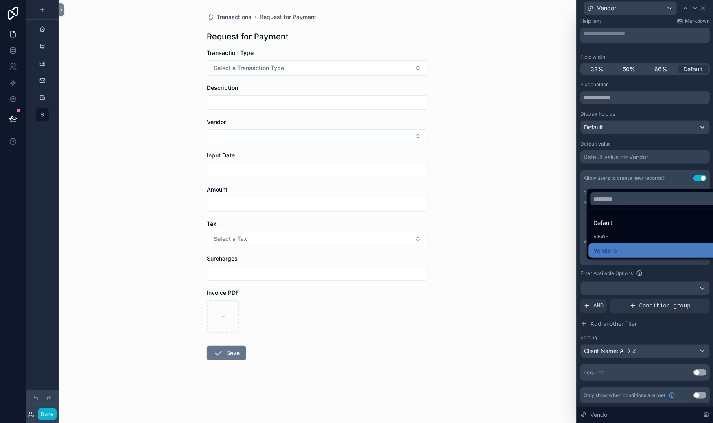
click at [686, 176] on div at bounding box center [645, 211] width 136 height 423
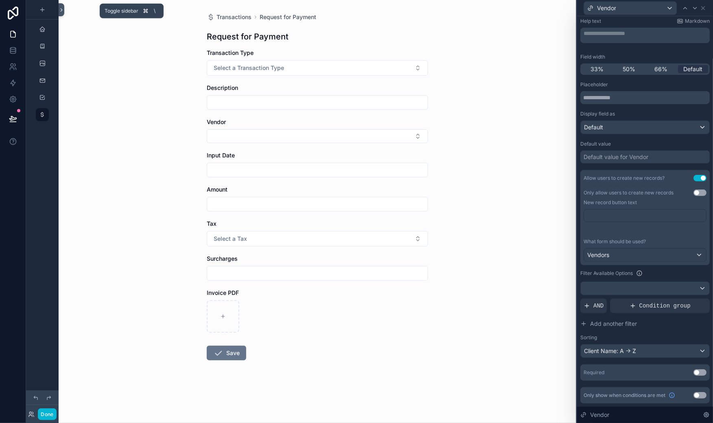
click at [64, 13] on icon at bounding box center [62, 10] width 6 height 6
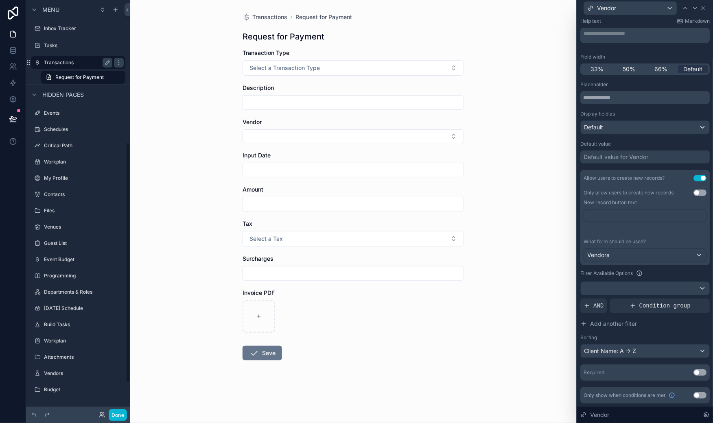
scroll to position [285, 0]
click at [79, 370] on label "Vendors" at bounding box center [76, 373] width 65 height 7
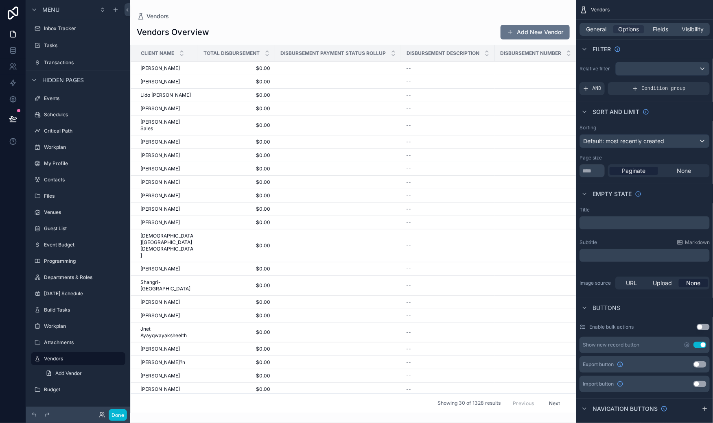
click at [333, 24] on div "scrollable content" at bounding box center [353, 211] width 446 height 423
click at [580, 148] on div "Default: most recently created" at bounding box center [644, 141] width 129 height 13
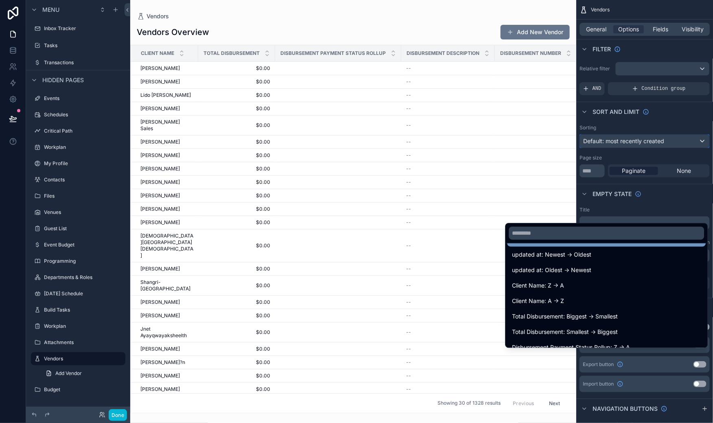
scroll to position [61, 0]
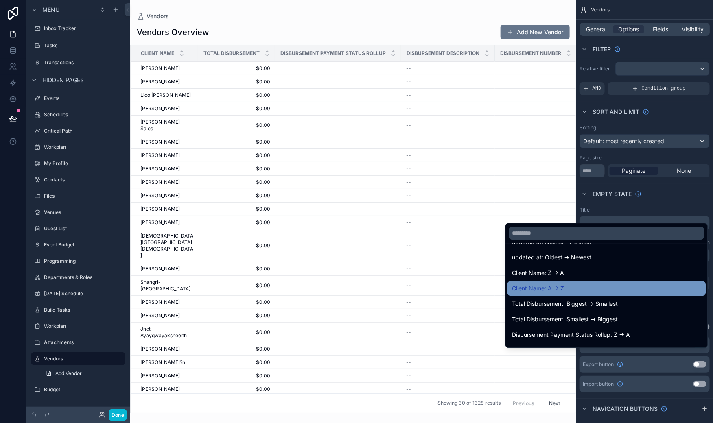
click at [513, 294] on span "Client Name: A -> Z" at bounding box center [539, 289] width 52 height 10
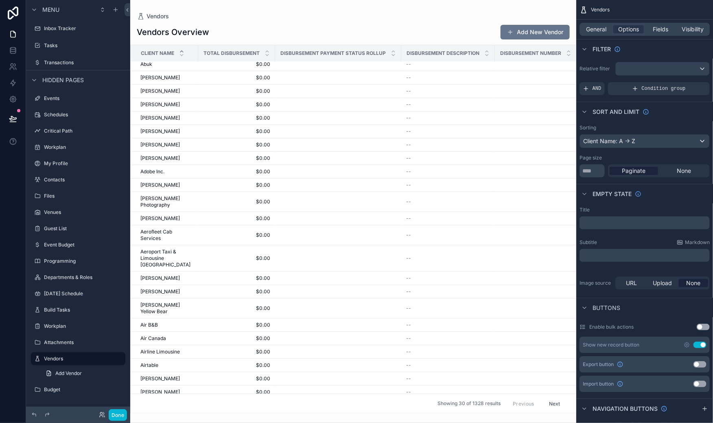
scroll to position [0, 0]
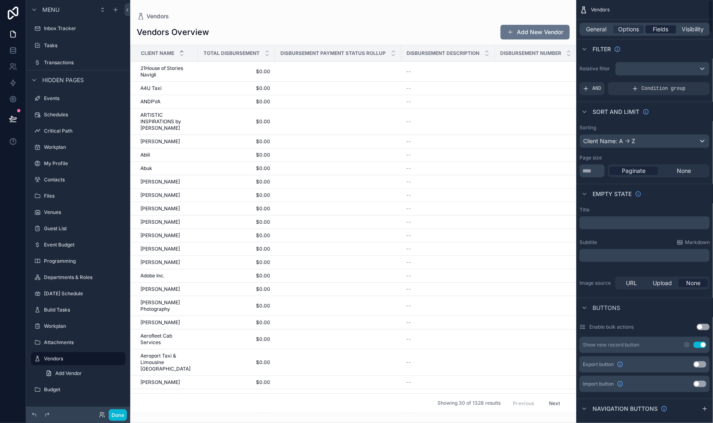
click at [653, 33] on span "Fields" at bounding box center [660, 29] width 15 height 8
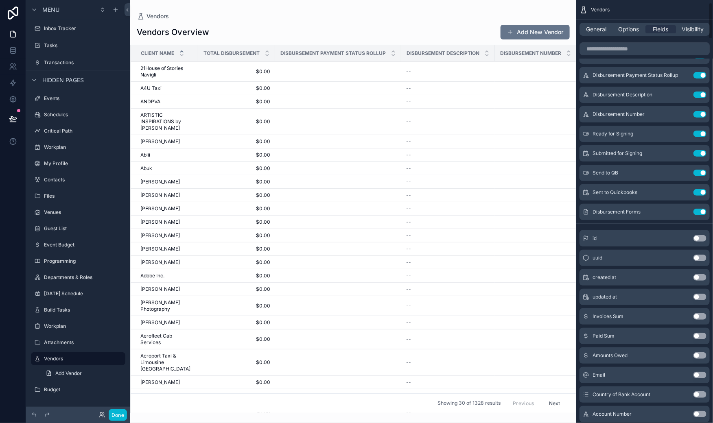
scroll to position [46, 0]
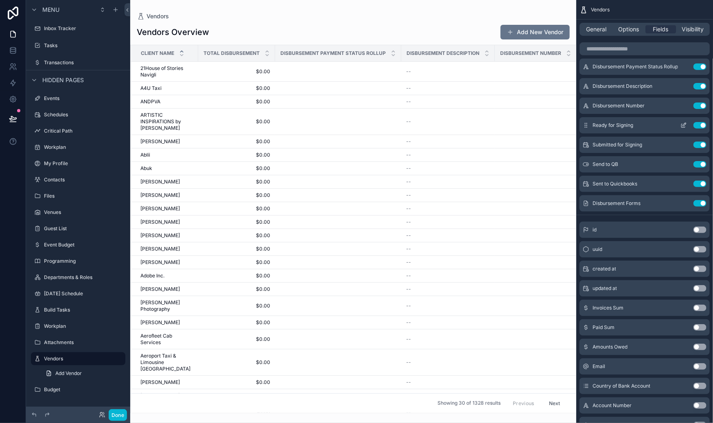
click at [694, 129] on button "Use setting" at bounding box center [700, 125] width 13 height 7
click at [695, 129] on button "Use setting" at bounding box center [700, 125] width 13 height 7
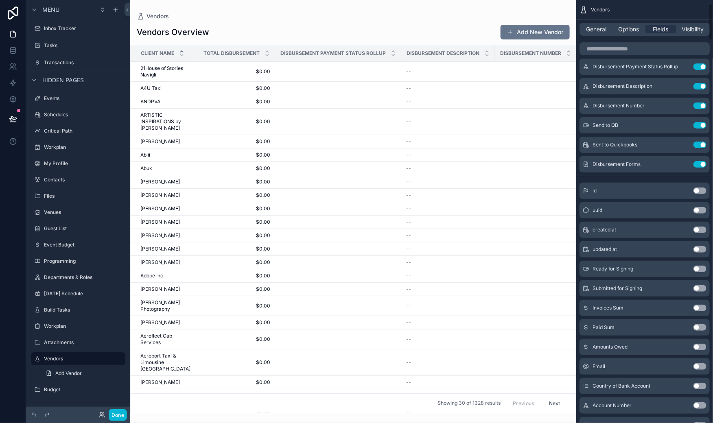
click at [695, 129] on button "Use setting" at bounding box center [700, 125] width 13 height 7
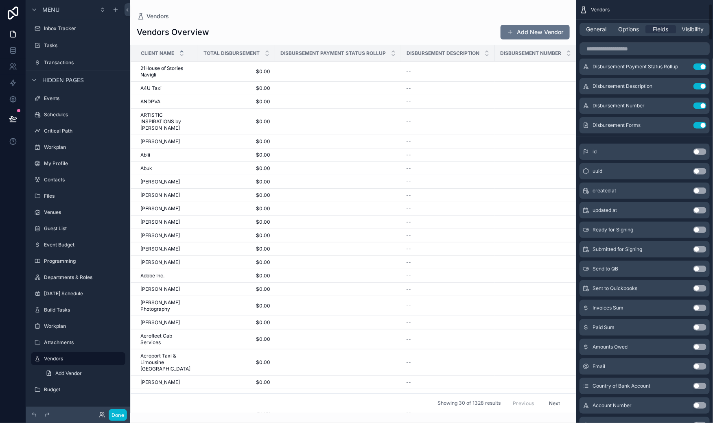
click at [695, 129] on button "Use setting" at bounding box center [700, 125] width 13 height 7
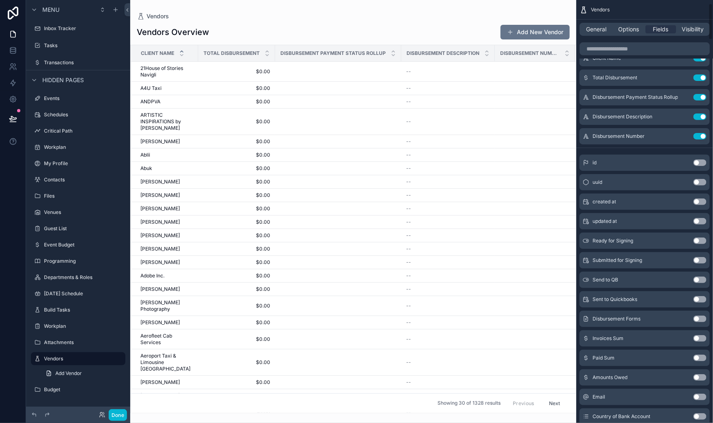
scroll to position [13, 0]
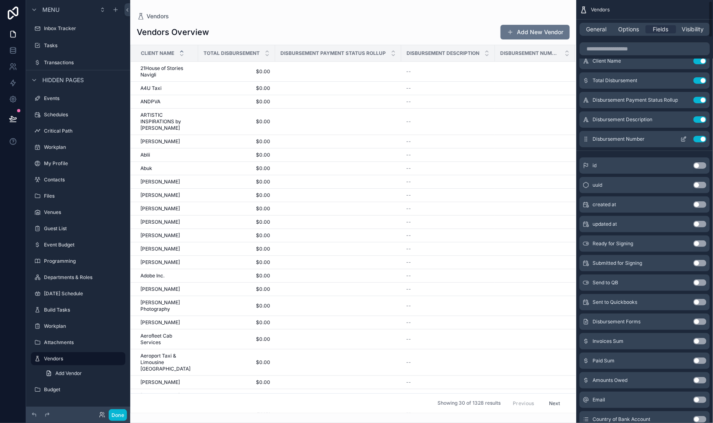
click at [694, 142] on button "Use setting" at bounding box center [700, 139] width 13 height 7
click at [694, 123] on button "Use setting" at bounding box center [700, 119] width 13 height 7
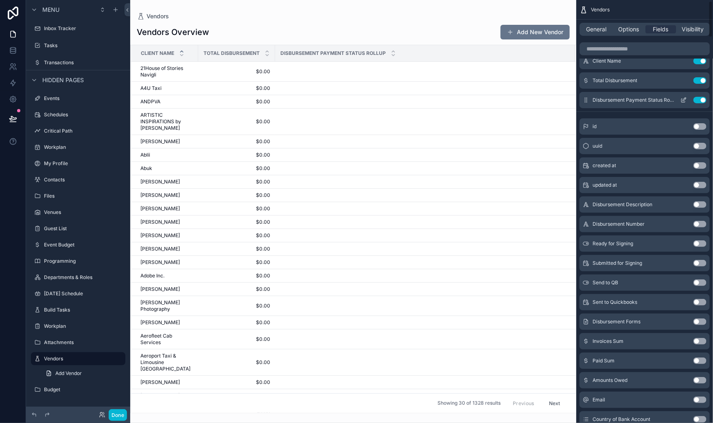
click at [694, 103] on button "Use setting" at bounding box center [700, 100] width 13 height 7
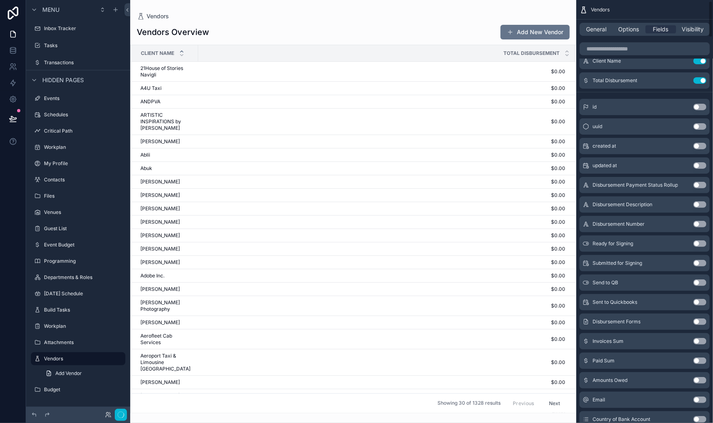
scroll to position [0, 0]
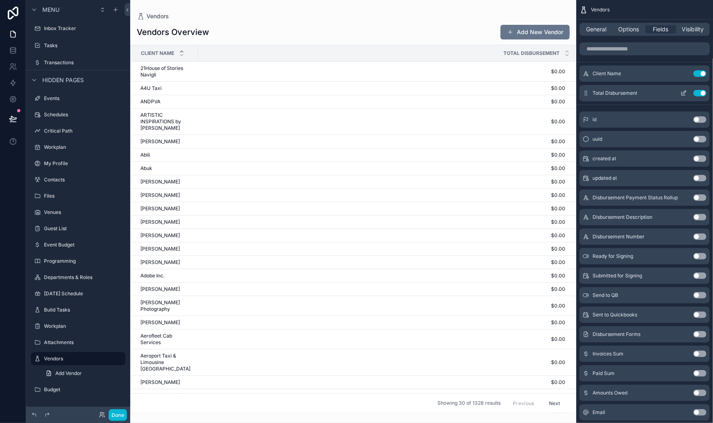
click at [694, 96] on button "Use setting" at bounding box center [700, 93] width 13 height 7
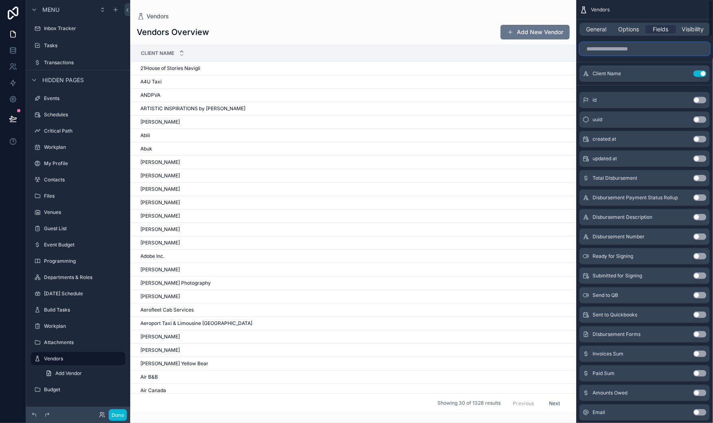
click at [580, 55] on input "scrollable content" at bounding box center [645, 48] width 130 height 13
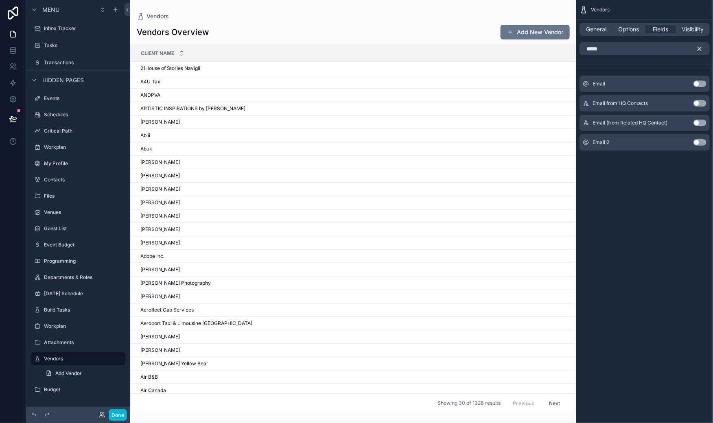
click at [694, 87] on button "Use setting" at bounding box center [700, 84] width 13 height 7
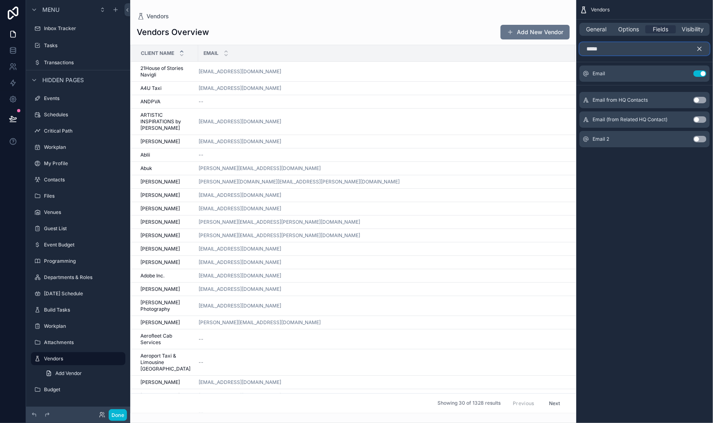
click at [580, 55] on input "*****" at bounding box center [645, 48] width 130 height 13
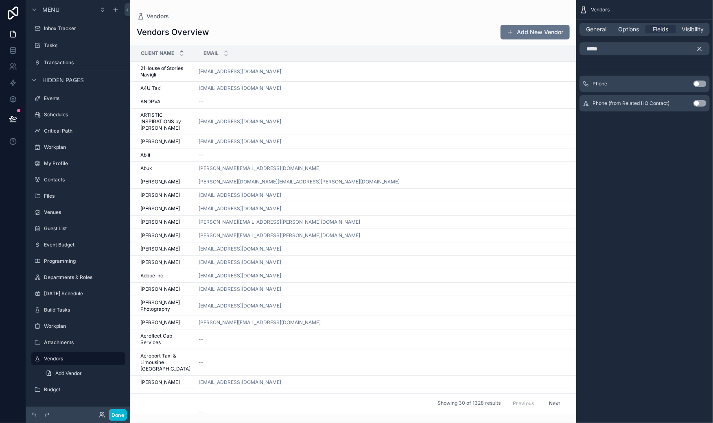
click at [694, 87] on button "Use setting" at bounding box center [700, 84] width 13 height 7
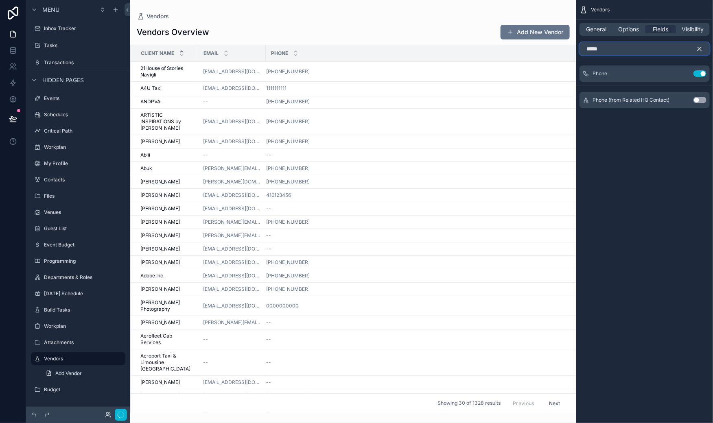
click at [580, 55] on input "*****" at bounding box center [645, 48] width 130 height 13
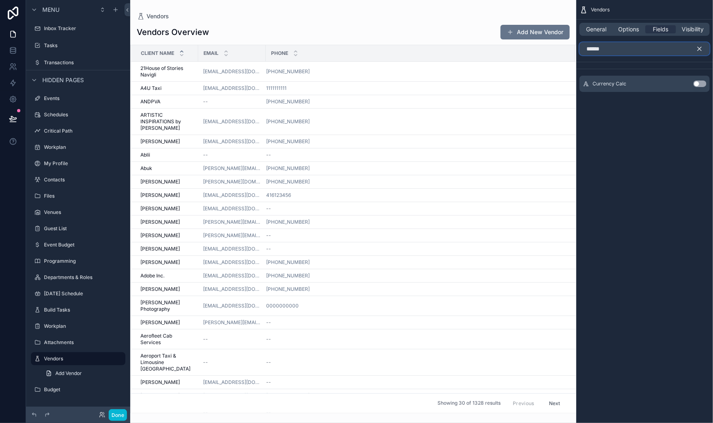
type input "******"
click at [576, 188] on div "Vendors General Options Fields Visibility ****** Currency Calc Use setting" at bounding box center [644, 211] width 137 height 423
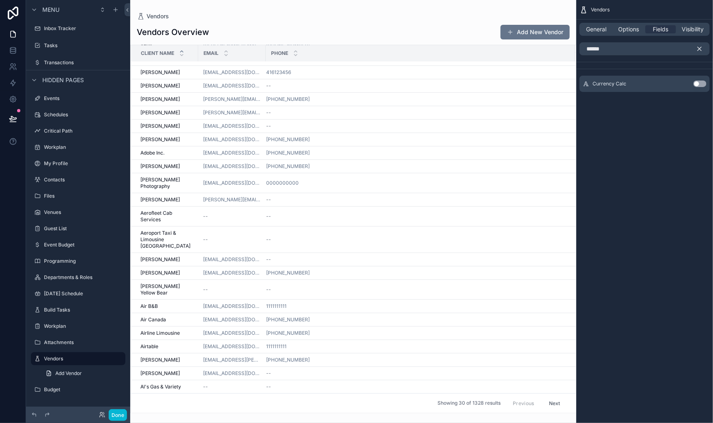
scroll to position [399, 0]
click at [127, 410] on button "Done" at bounding box center [118, 416] width 18 height 12
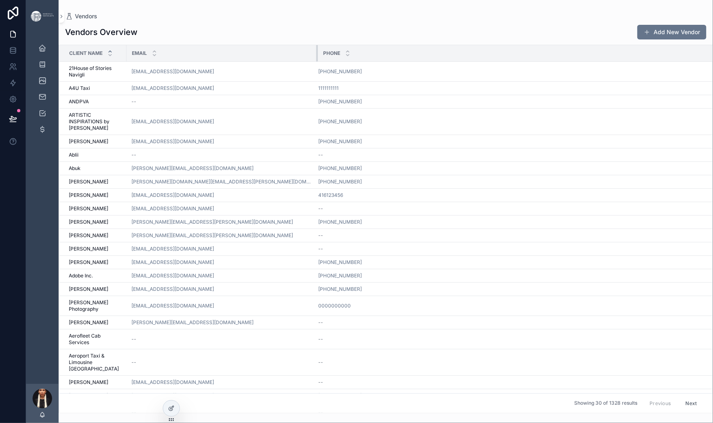
drag, startPoint x: 241, startPoint y: 76, endPoint x: 353, endPoint y: 79, distance: 112.0
click at [353, 62] on tr "Client Name Email Phone" at bounding box center [386, 53] width 654 height 17
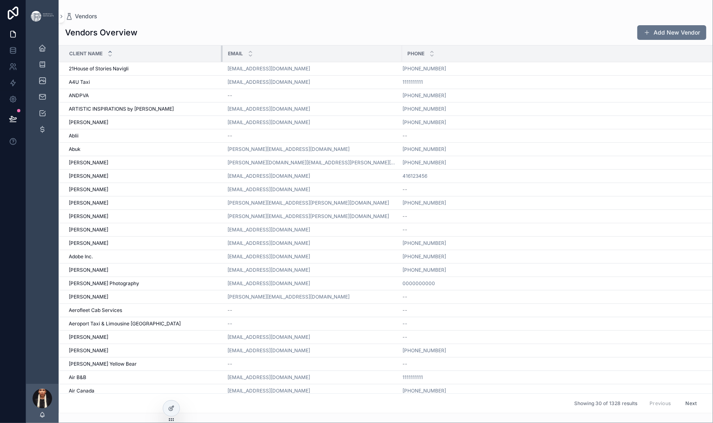
drag, startPoint x: 172, startPoint y: 76, endPoint x: 273, endPoint y: 78, distance: 100.6
click at [274, 62] on tr "Client Name Email Phone" at bounding box center [386, 54] width 654 height 17
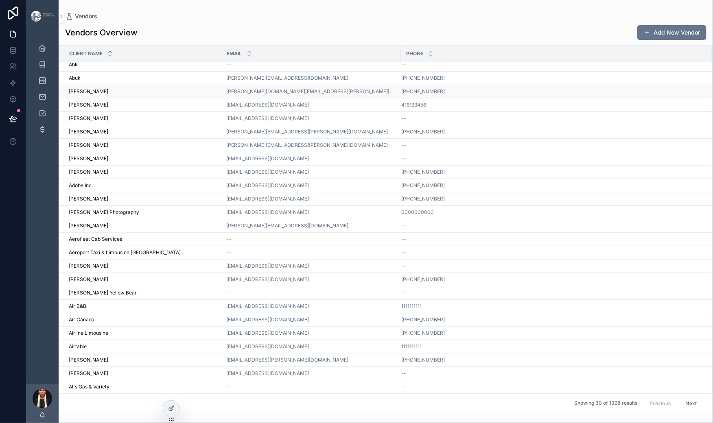
scroll to position [0, 0]
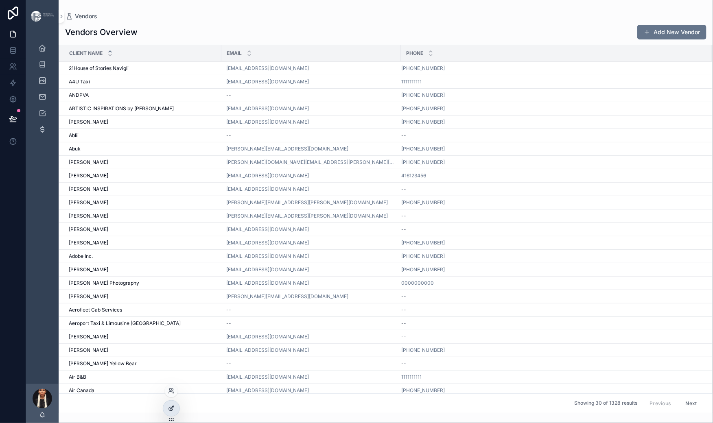
click at [175, 412] on icon at bounding box center [171, 408] width 7 height 7
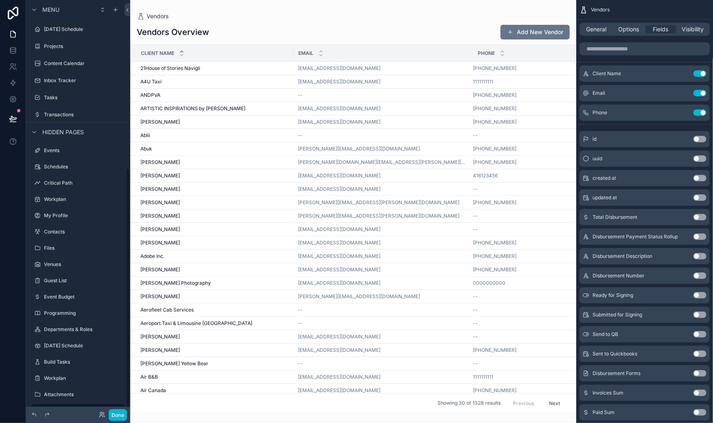
scroll to position [285, 0]
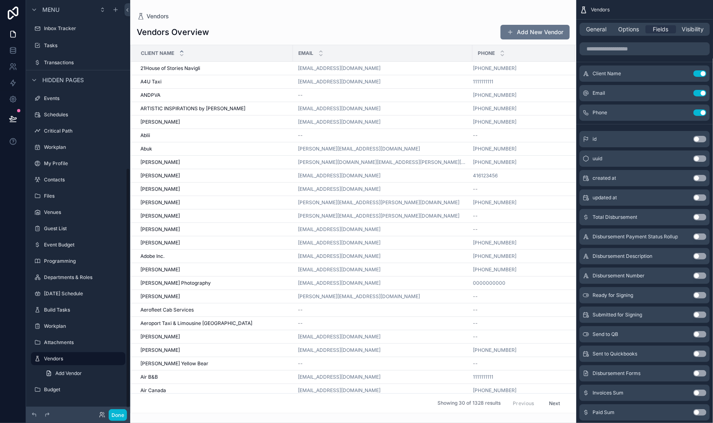
click at [348, 30] on div "scrollable content" at bounding box center [353, 211] width 446 height 423
click at [618, 33] on span "Options" at bounding box center [628, 29] width 21 height 8
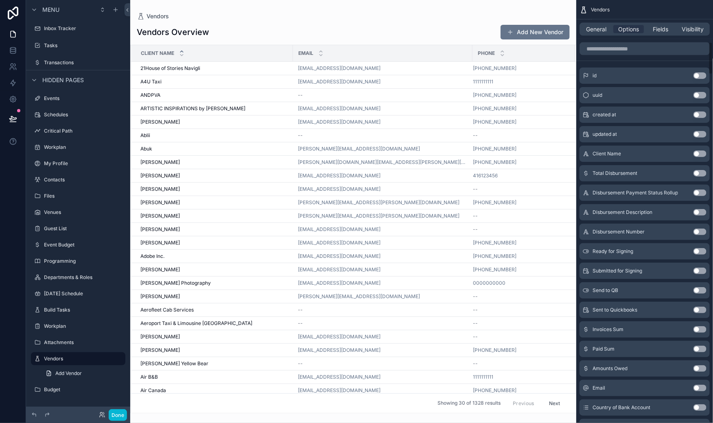
scroll to position [543, 0]
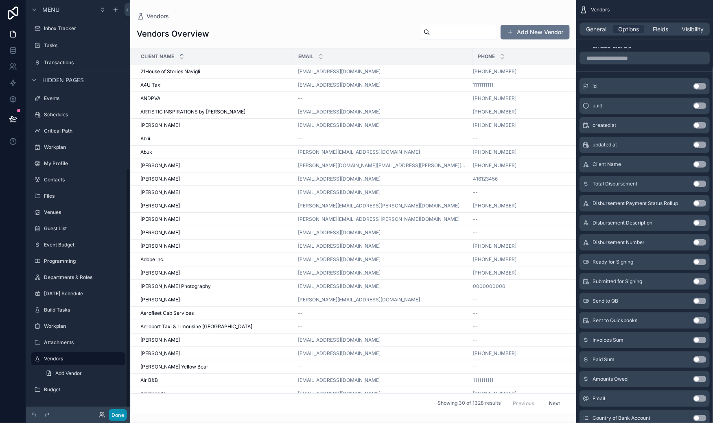
click at [127, 410] on button "Done" at bounding box center [118, 416] width 18 height 12
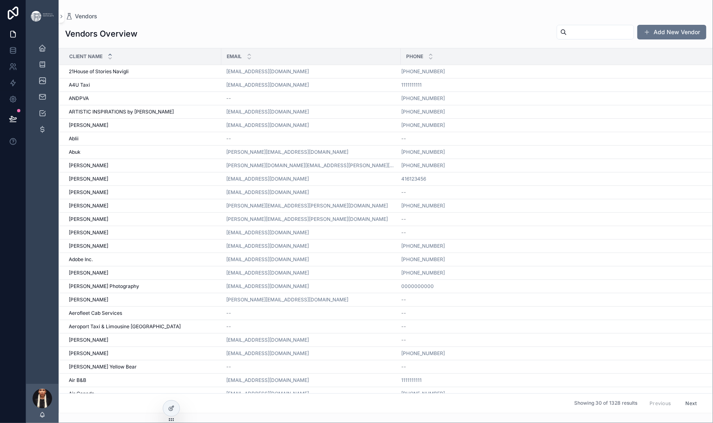
click at [567, 38] on input "scrollable content" at bounding box center [600, 31] width 67 height 11
click at [361, 33] on div "Vendors Overview Add New Vendor Client Name Email Phone 21House of Stories Navi…" at bounding box center [386, 217] width 655 height 394
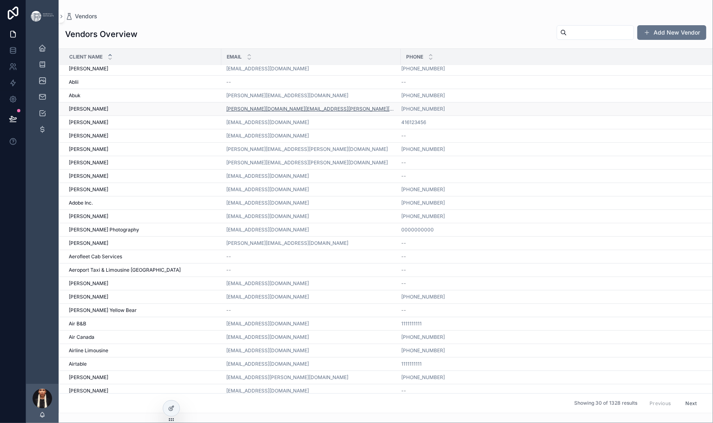
scroll to position [65, 0]
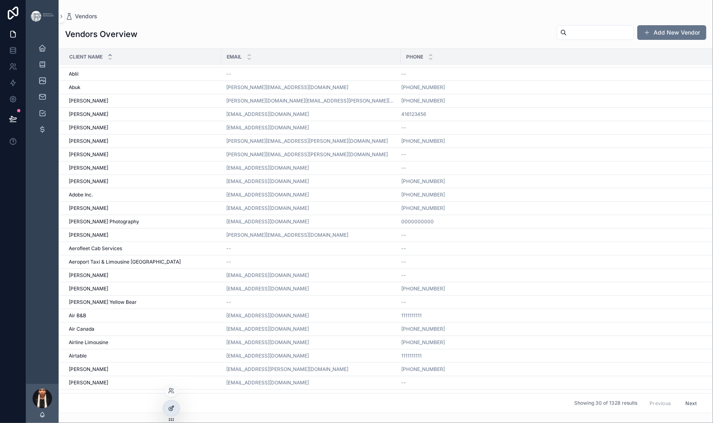
click at [179, 413] on div at bounding box center [171, 408] width 16 height 15
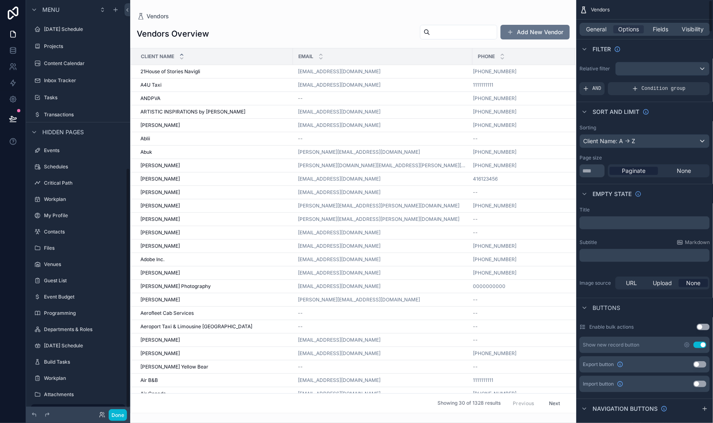
scroll to position [285, 0]
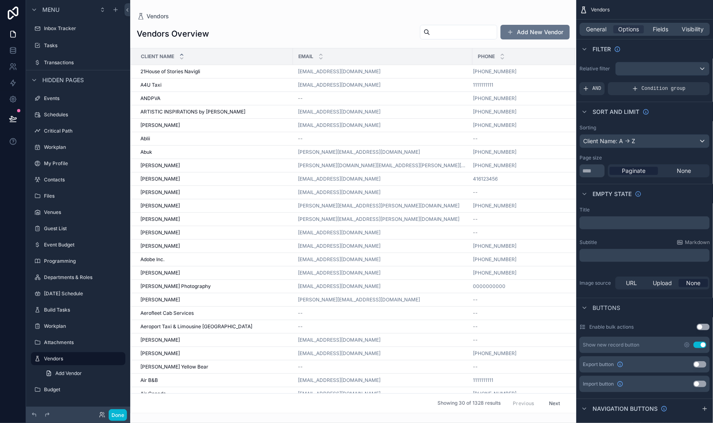
click at [440, 74] on div "scrollable content" at bounding box center [353, 211] width 446 height 423
click at [501, 39] on button "Add New Vendor" at bounding box center [535, 32] width 69 height 15
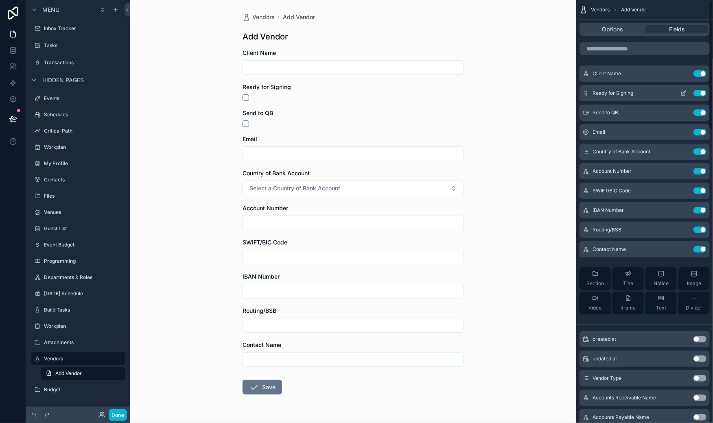
click at [694, 96] on button "Use setting" at bounding box center [700, 93] width 13 height 7
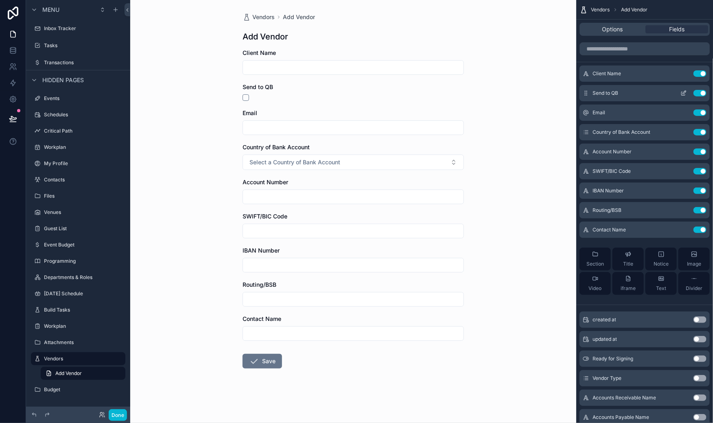
click at [697, 96] on button "Use setting" at bounding box center [700, 93] width 13 height 7
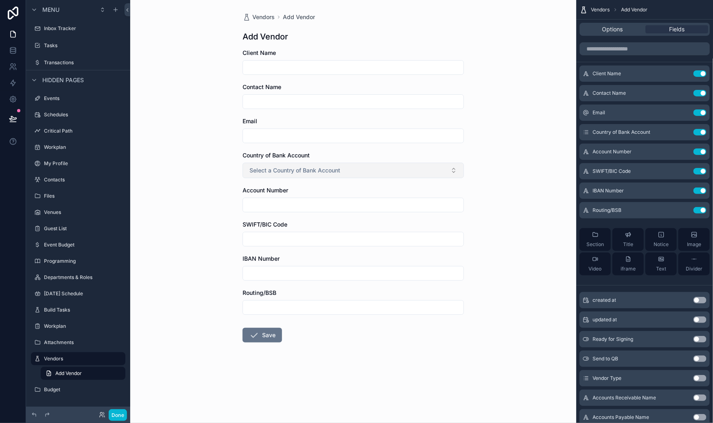
scroll to position [36, 0]
click at [580, 55] on input "scrollable content" at bounding box center [645, 48] width 130 height 13
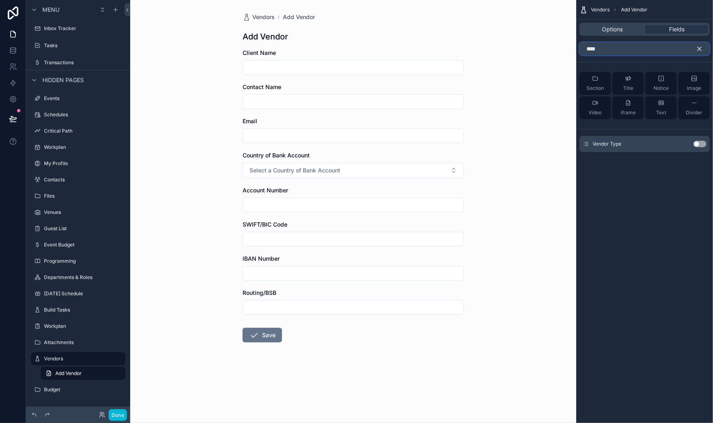
type input "****"
click at [694, 147] on button "Use setting" at bounding box center [700, 144] width 13 height 7
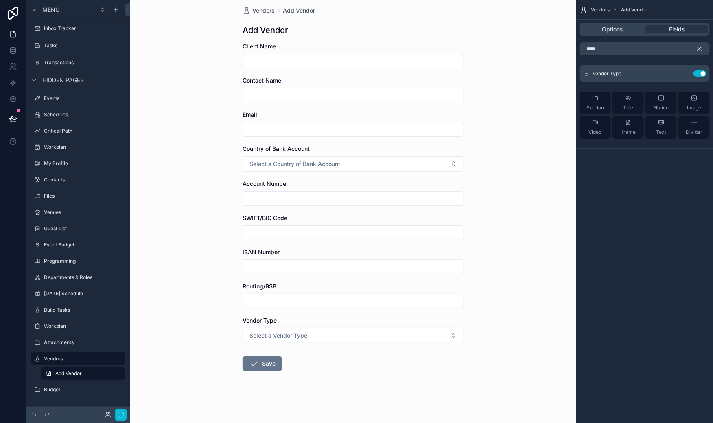
scroll to position [0, 0]
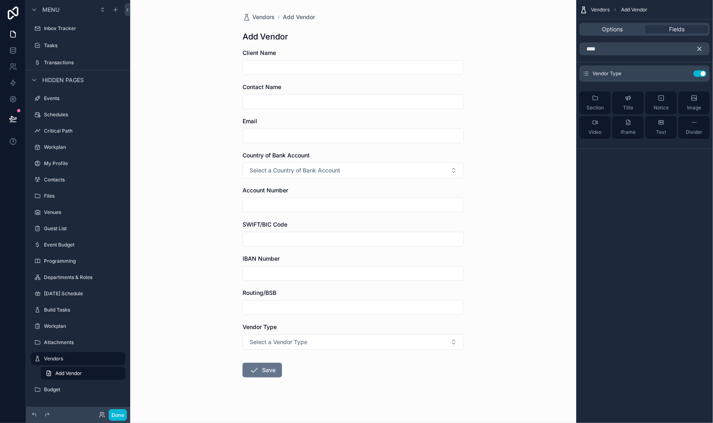
click at [698, 51] on icon "scrollable content" at bounding box center [700, 49] width 4 height 4
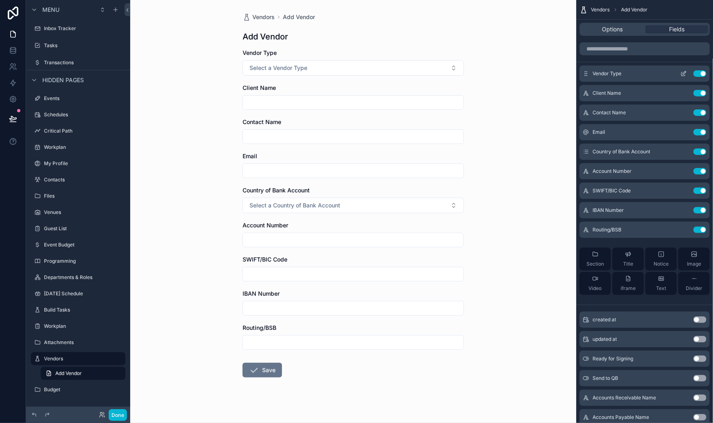
click at [681, 77] on icon "scrollable content" at bounding box center [684, 73] width 7 height 7
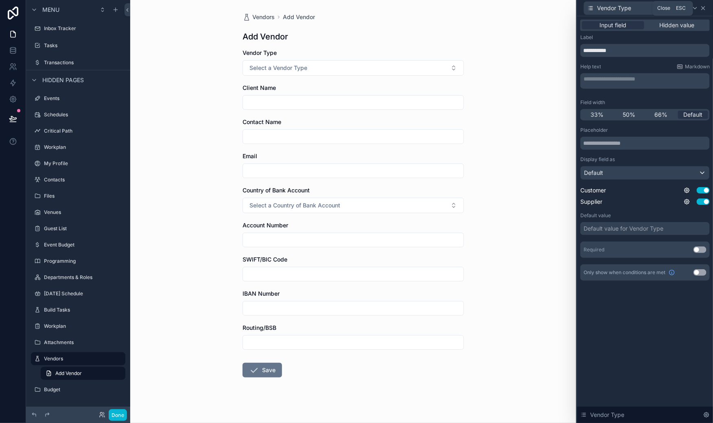
click at [702, 10] on icon at bounding box center [703, 8] width 7 height 7
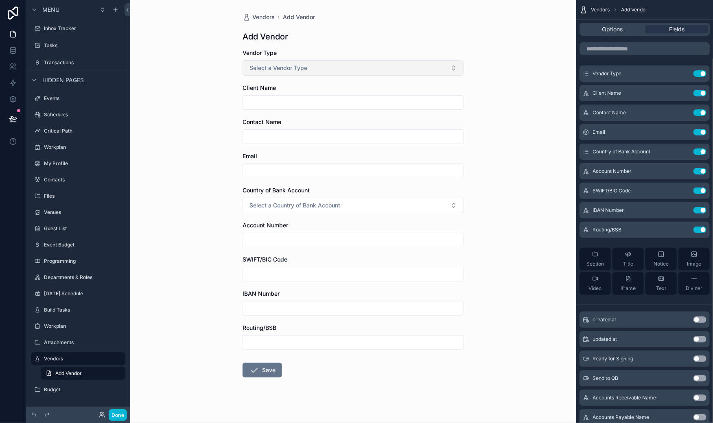
click at [451, 76] on button "Select a Vendor Type" at bounding box center [353, 67] width 221 height 15
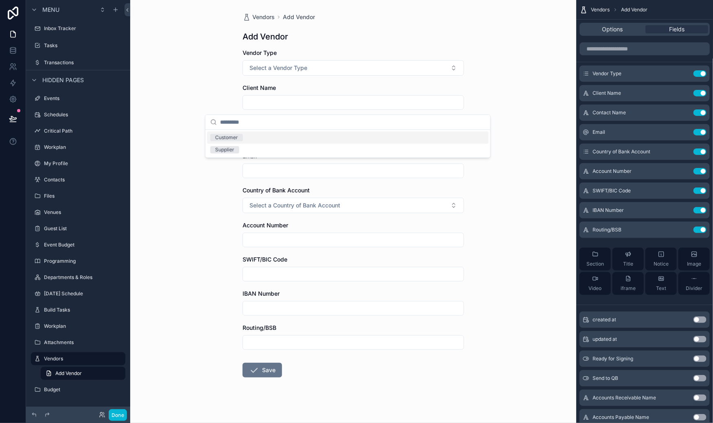
click at [401, 21] on div "Vendors Add Vendor" at bounding box center [353, 17] width 221 height 8
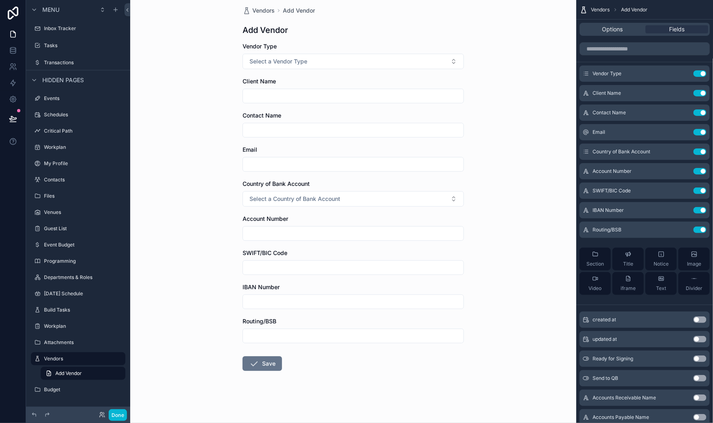
scroll to position [220, 0]
click at [464, 191] on button "Select a Country of Bank Account" at bounding box center [353, 198] width 221 height 15
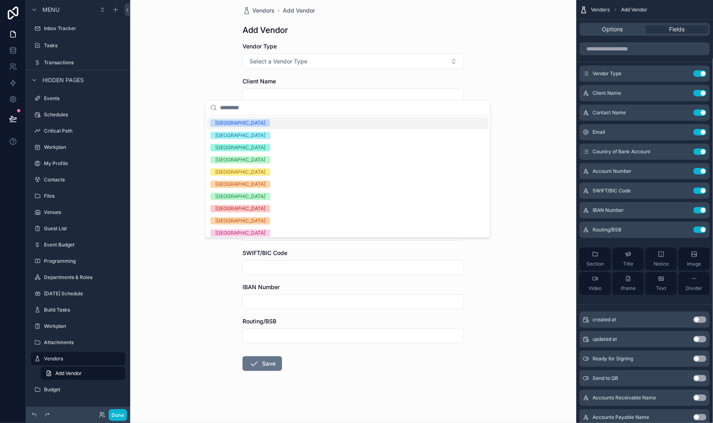
click at [464, 180] on div "Country of Bank Account" at bounding box center [353, 184] width 221 height 8
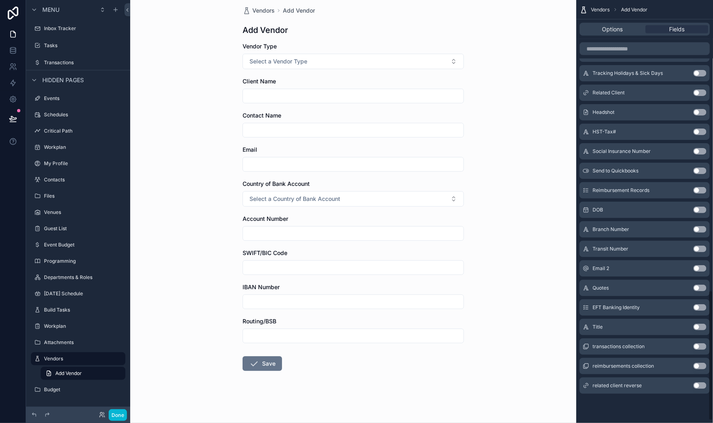
scroll to position [952, 0]
click at [694, 226] on button "Use setting" at bounding box center [700, 229] width 13 height 7
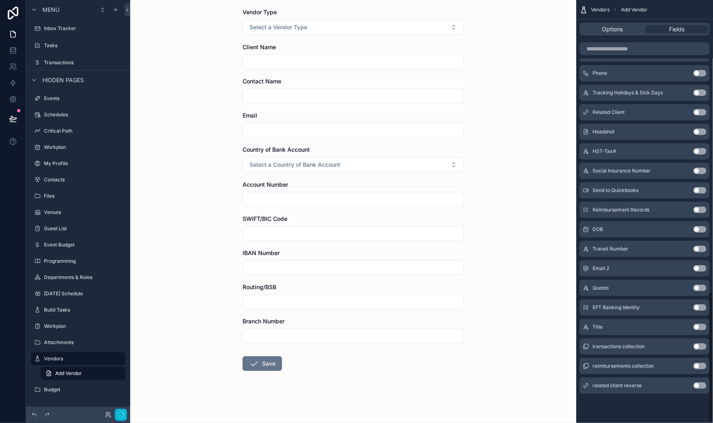
scroll to position [0, 0]
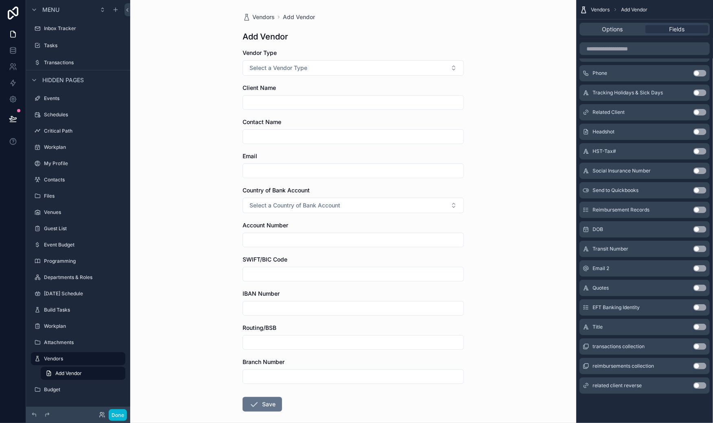
click at [694, 246] on button "Use setting" at bounding box center [700, 249] width 13 height 7
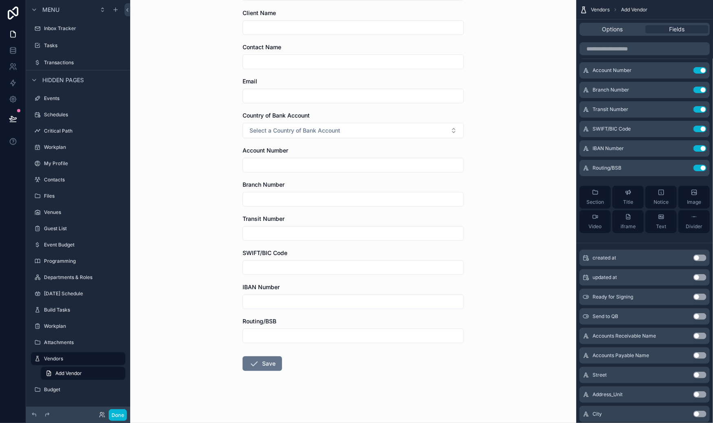
scroll to position [261, 0]
click at [464, 123] on button "Select a Country of Bank Account" at bounding box center [353, 130] width 221 height 15
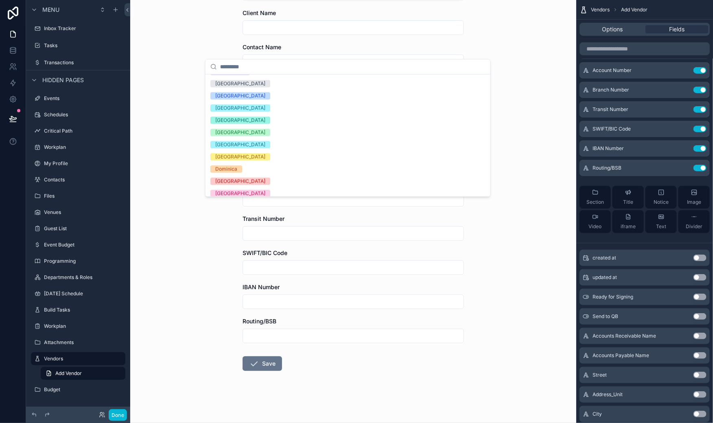
scroll to position [491, 0]
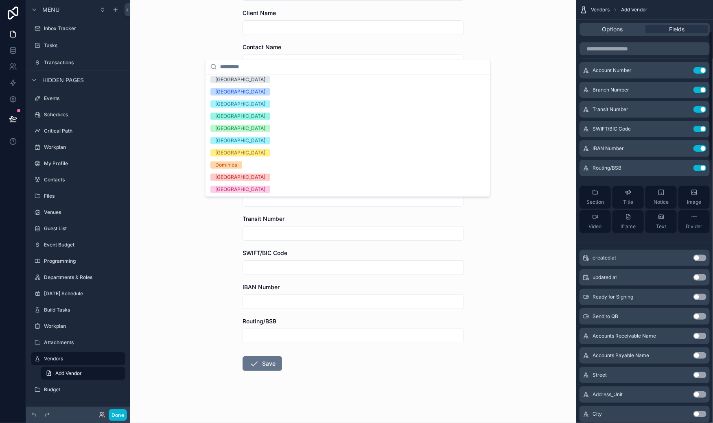
click at [471, 226] on div "Vendors Add Vendor Add Vendor Vendor Type Select a Vendor Type Client Name Cont…" at bounding box center [353, 174] width 234 height 498
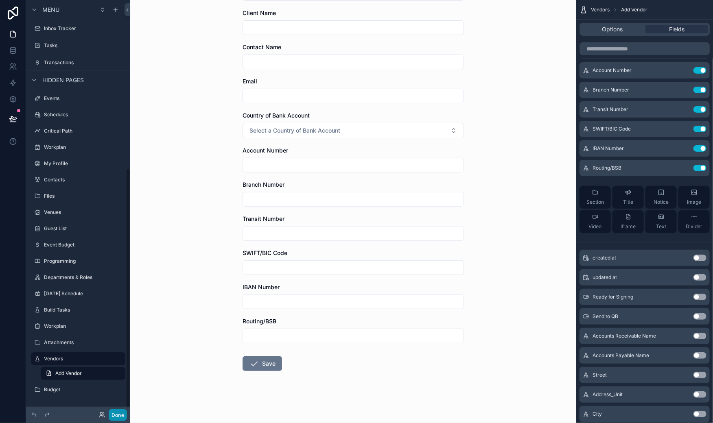
click at [127, 414] on button "Done" at bounding box center [118, 416] width 18 height 12
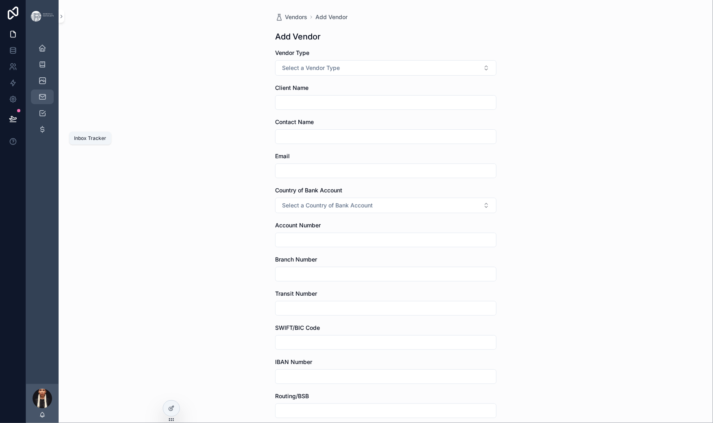
click at [46, 101] on icon "scrollable content" at bounding box center [42, 97] width 8 height 8
